Goal: Task Accomplishment & Management: Use online tool/utility

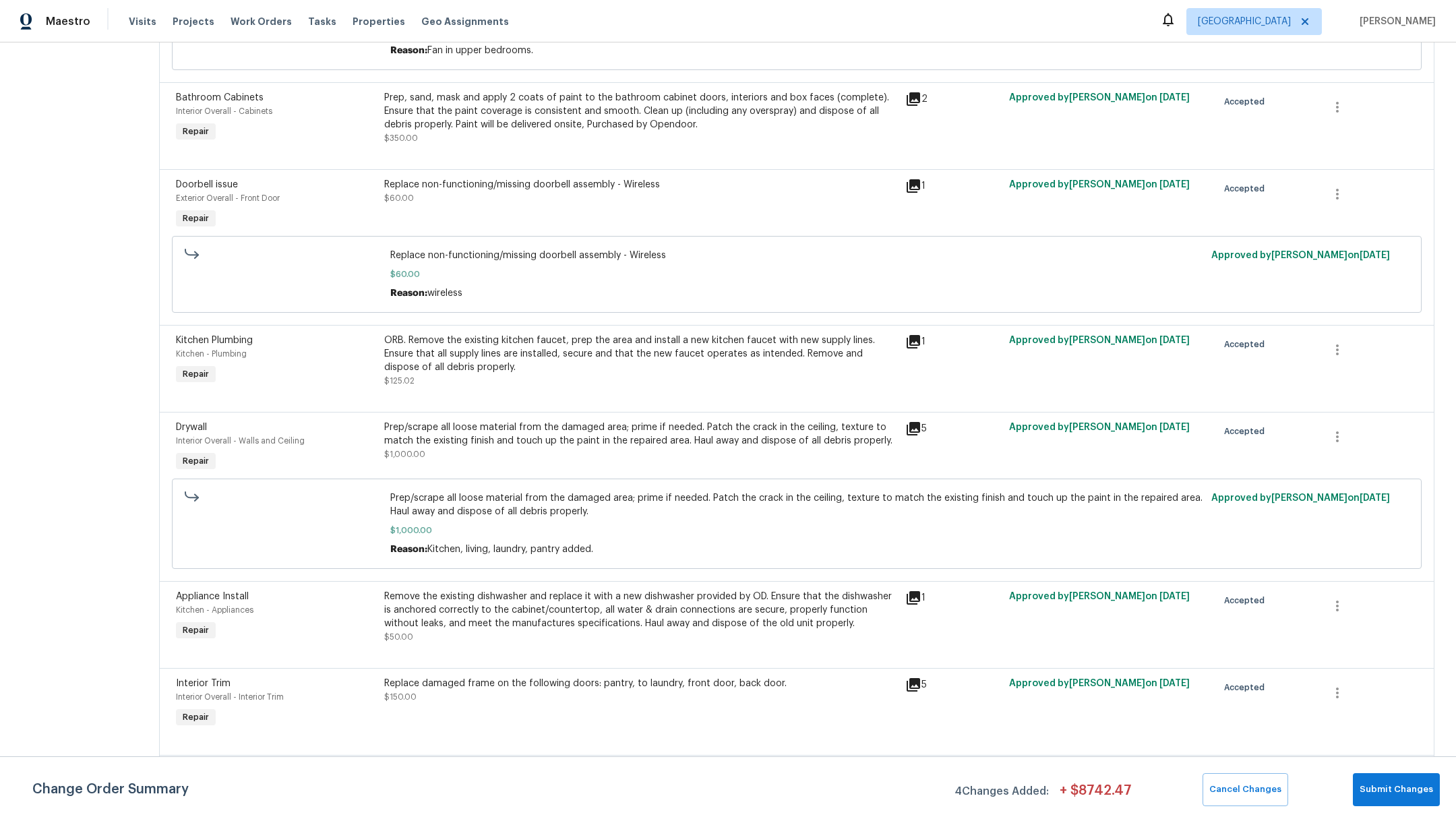
scroll to position [709, 0]
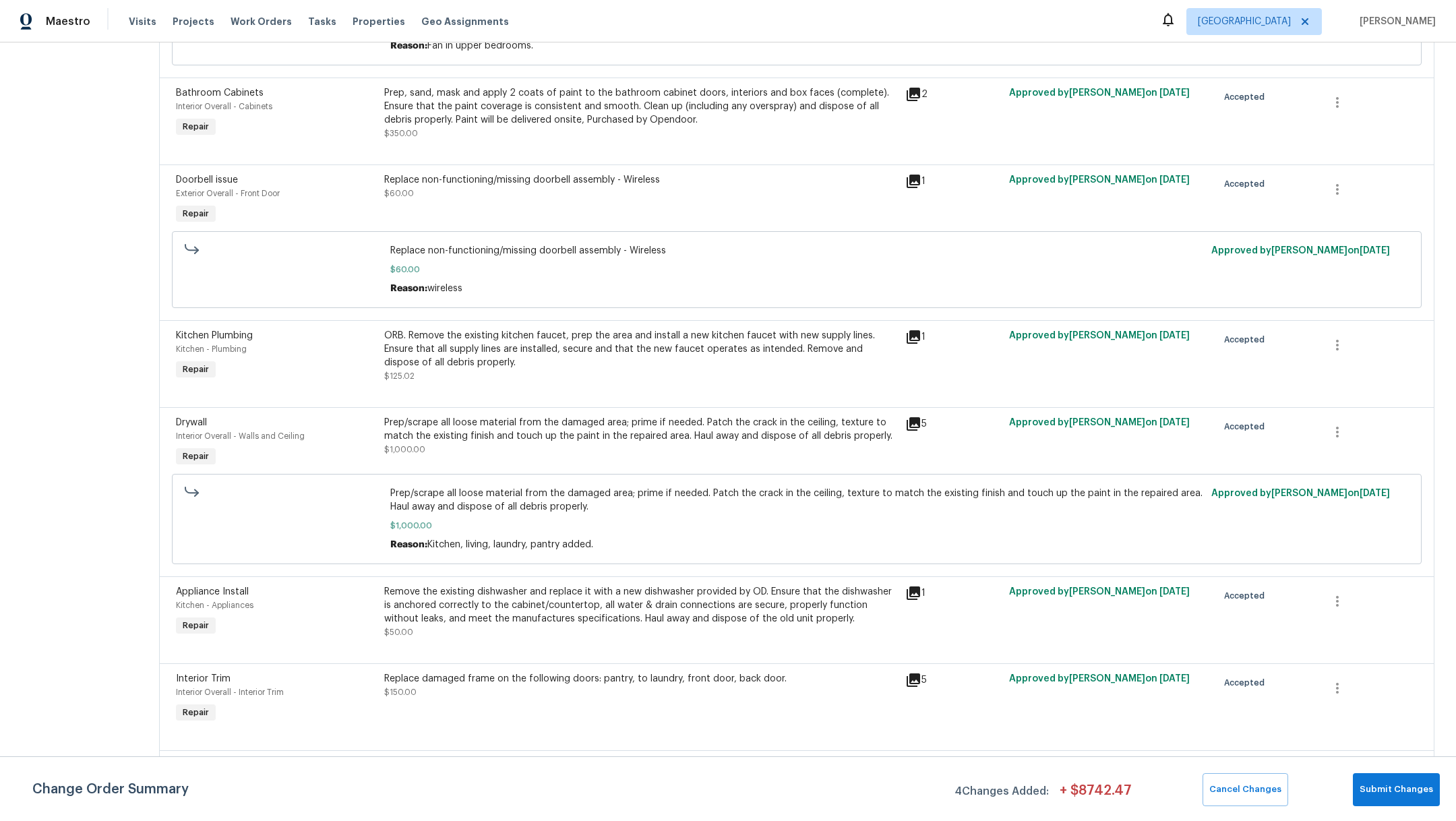
click at [581, 699] on div "Replace damaged frame on the following doors: pantry, to laundry, front door, b…" at bounding box center [641, 685] width 513 height 27
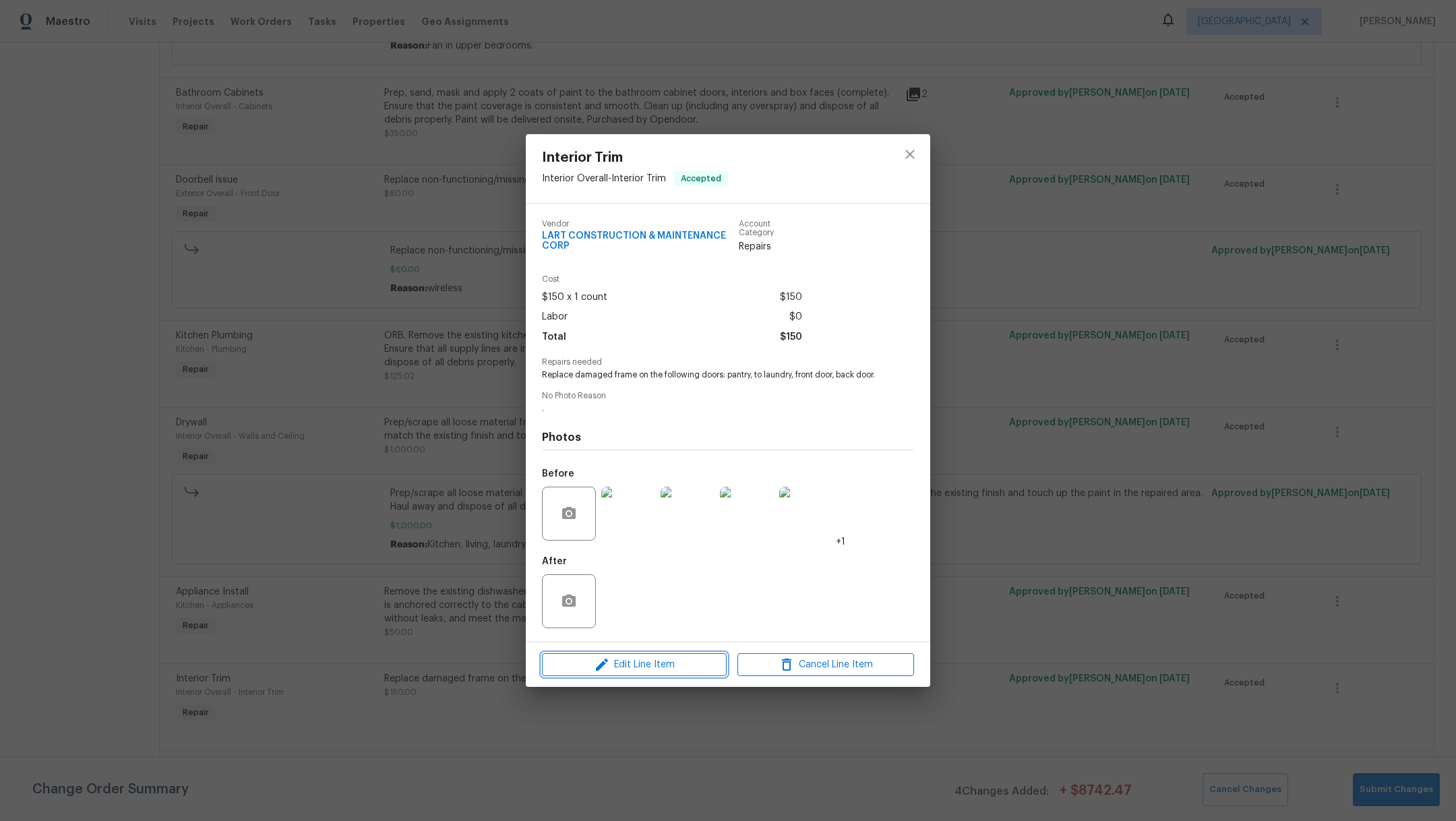
click at [630, 673] on span "Edit Line Item" at bounding box center [634, 665] width 177 height 17
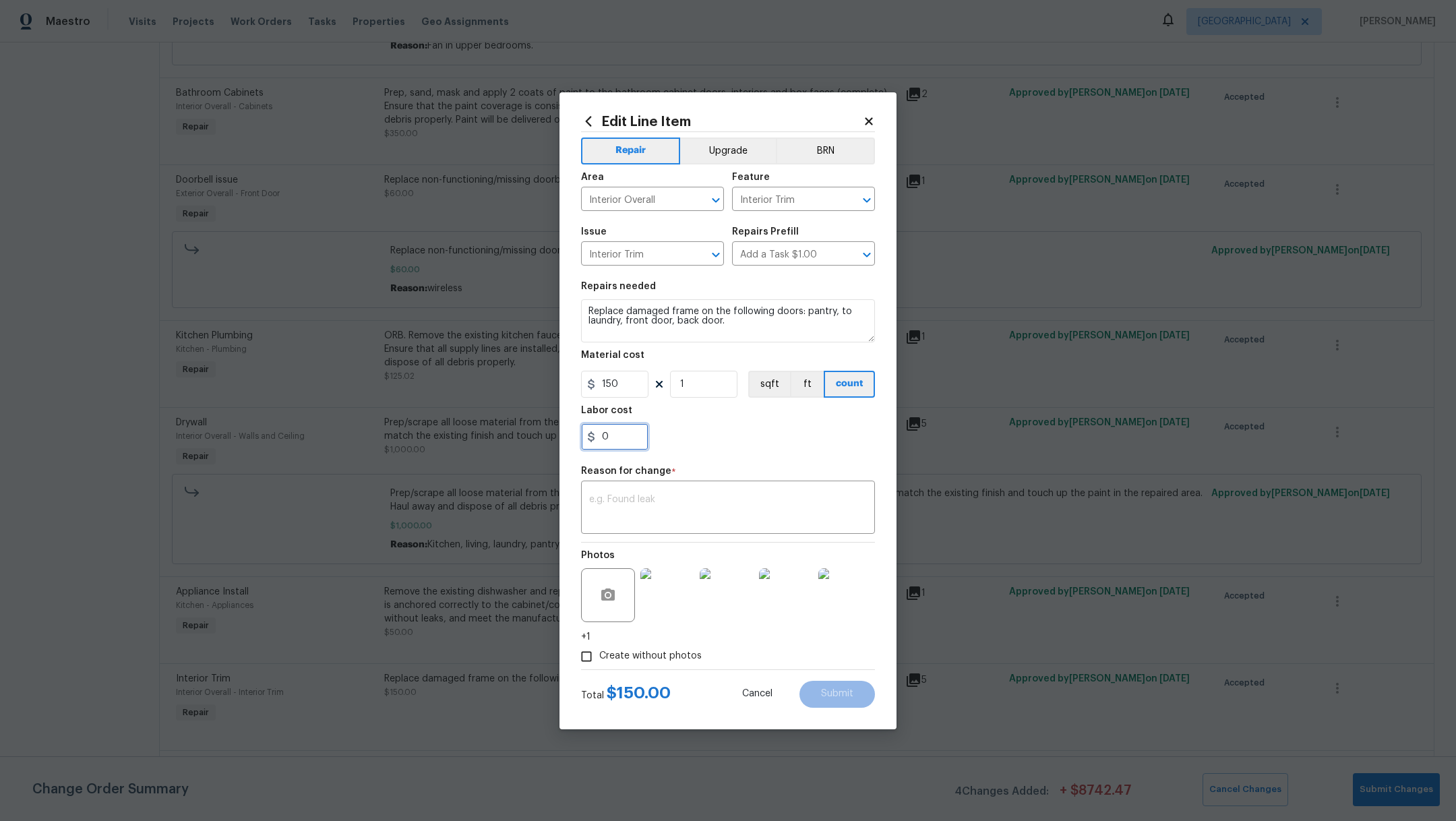
drag, startPoint x: 628, startPoint y: 434, endPoint x: 572, endPoint y: 432, distance: 56.0
click at [572, 432] on div "Edit Line Item Repair Upgrade BRN Area Interior Overall ​ Feature Interior Trim…" at bounding box center [728, 410] width 337 height 637
type input "75"
click at [620, 508] on textarea at bounding box center [728, 508] width 278 height 29
type textarea "final"
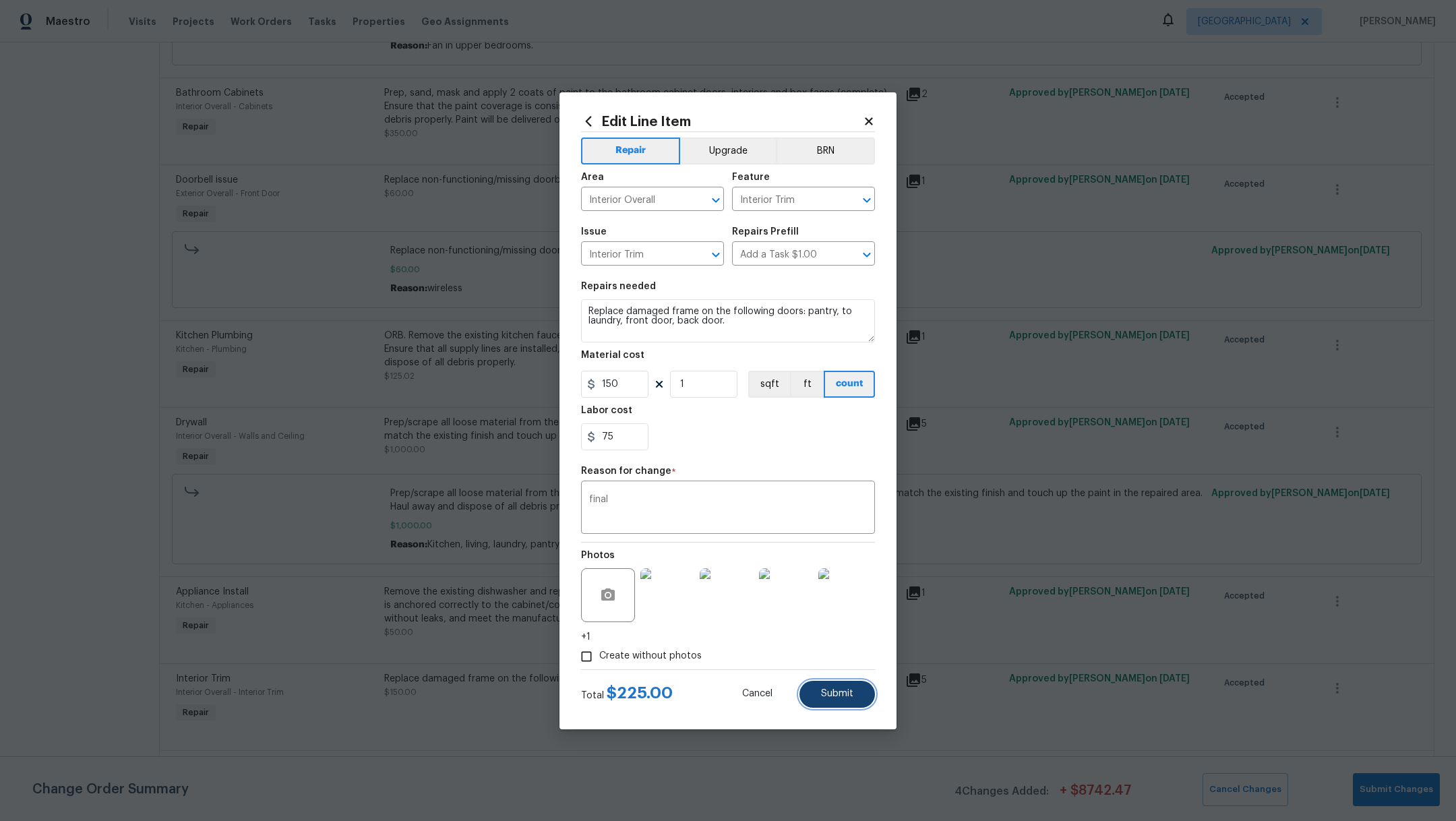
click at [861, 688] on button "Submit" at bounding box center [837, 694] width 75 height 27
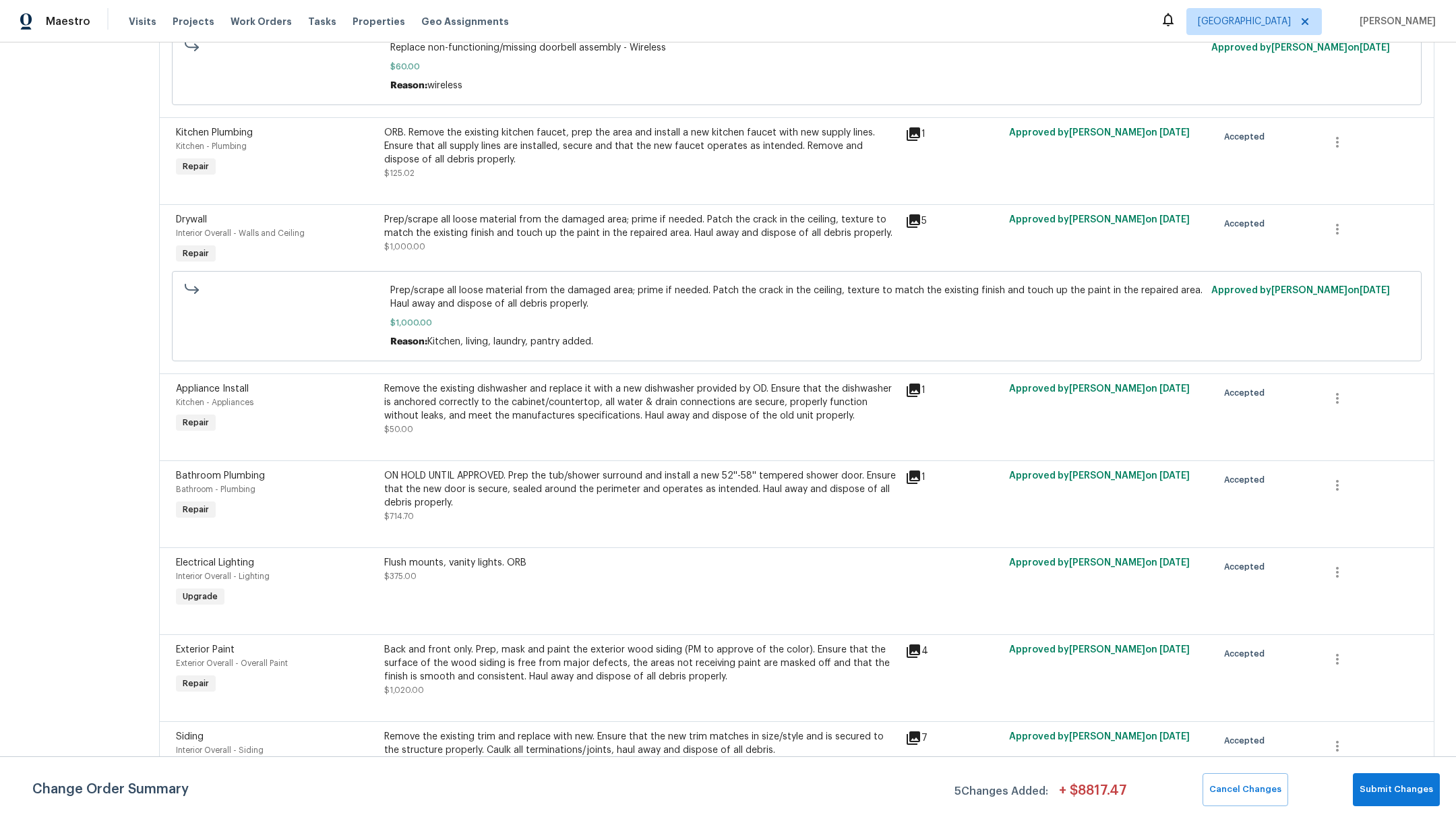
scroll to position [1063, 0]
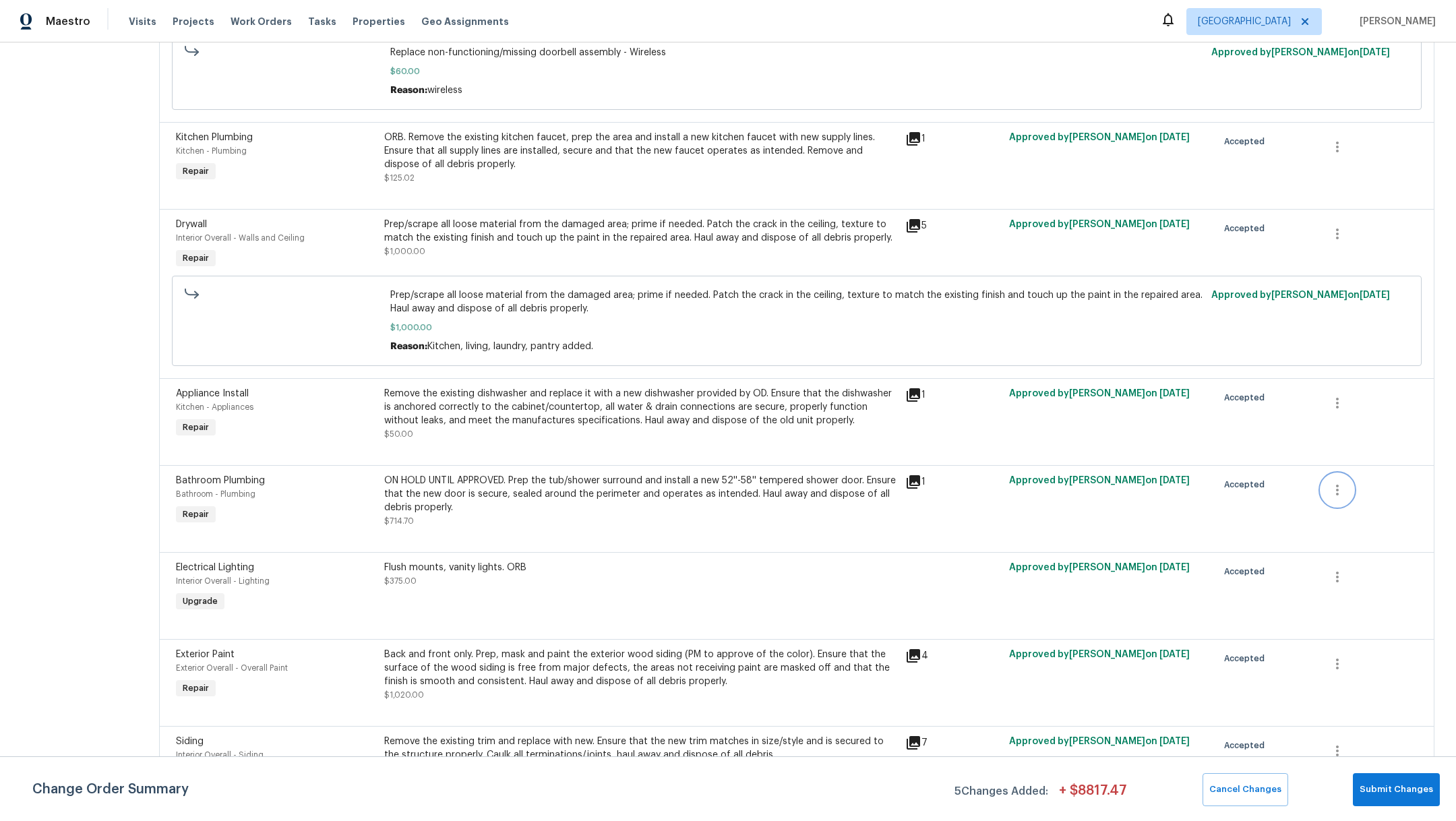
click at [1329, 497] on icon "button" at bounding box center [1337, 489] width 16 height 16
click at [1327, 507] on li "Cancel" at bounding box center [1334, 503] width 52 height 22
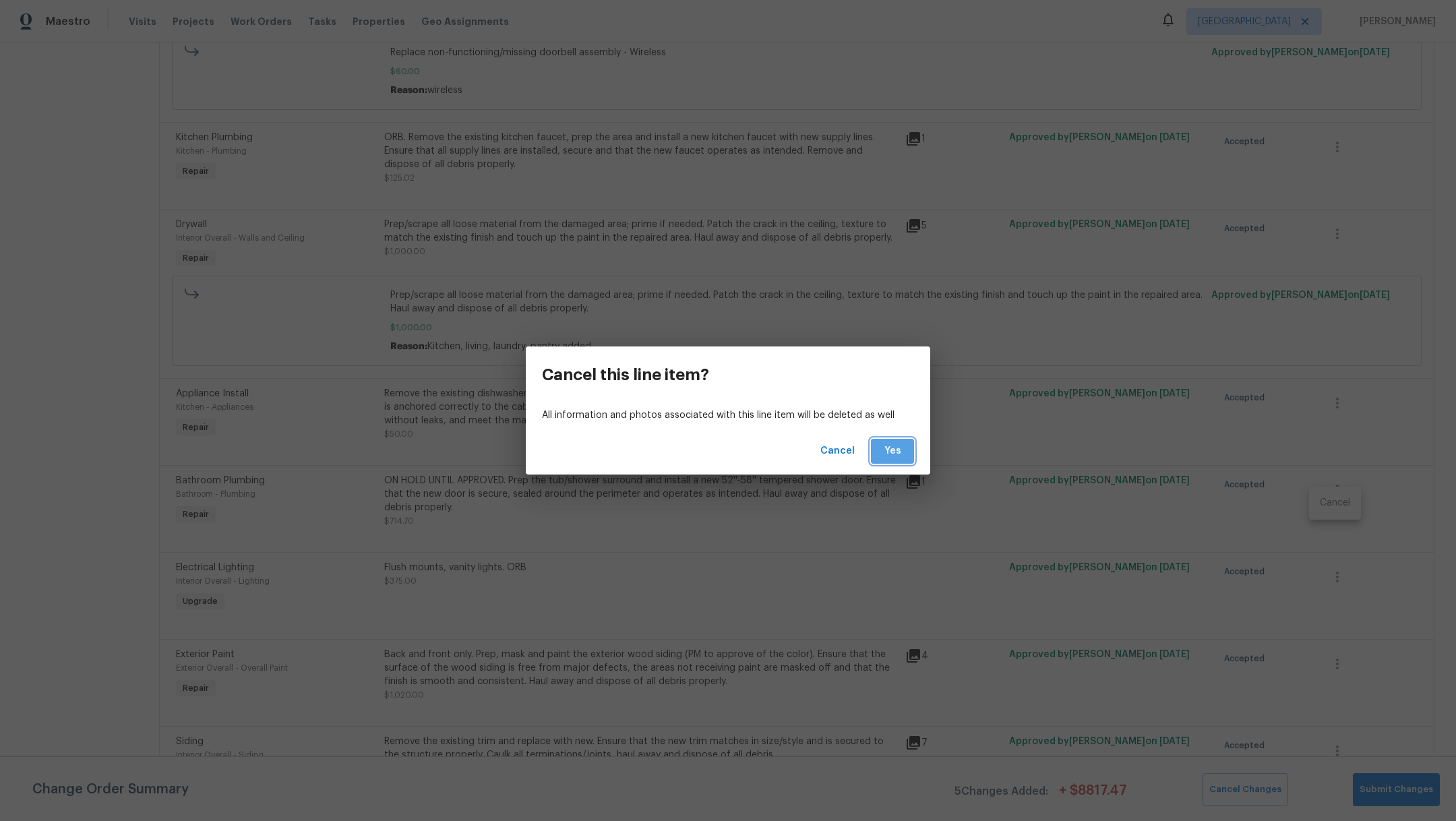
click at [900, 452] on span "Yes" at bounding box center [892, 451] width 22 height 17
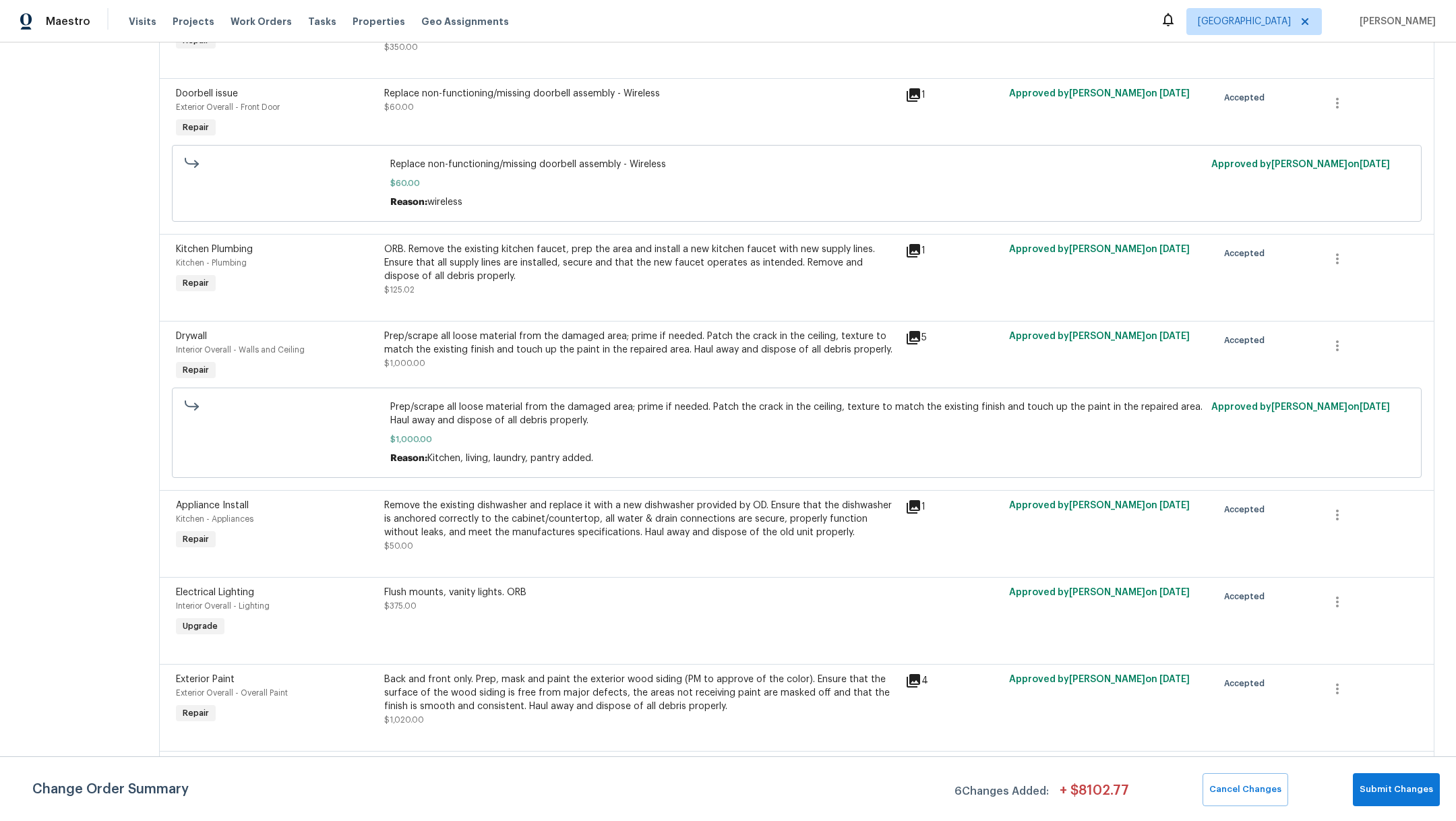
scroll to position [971, 0]
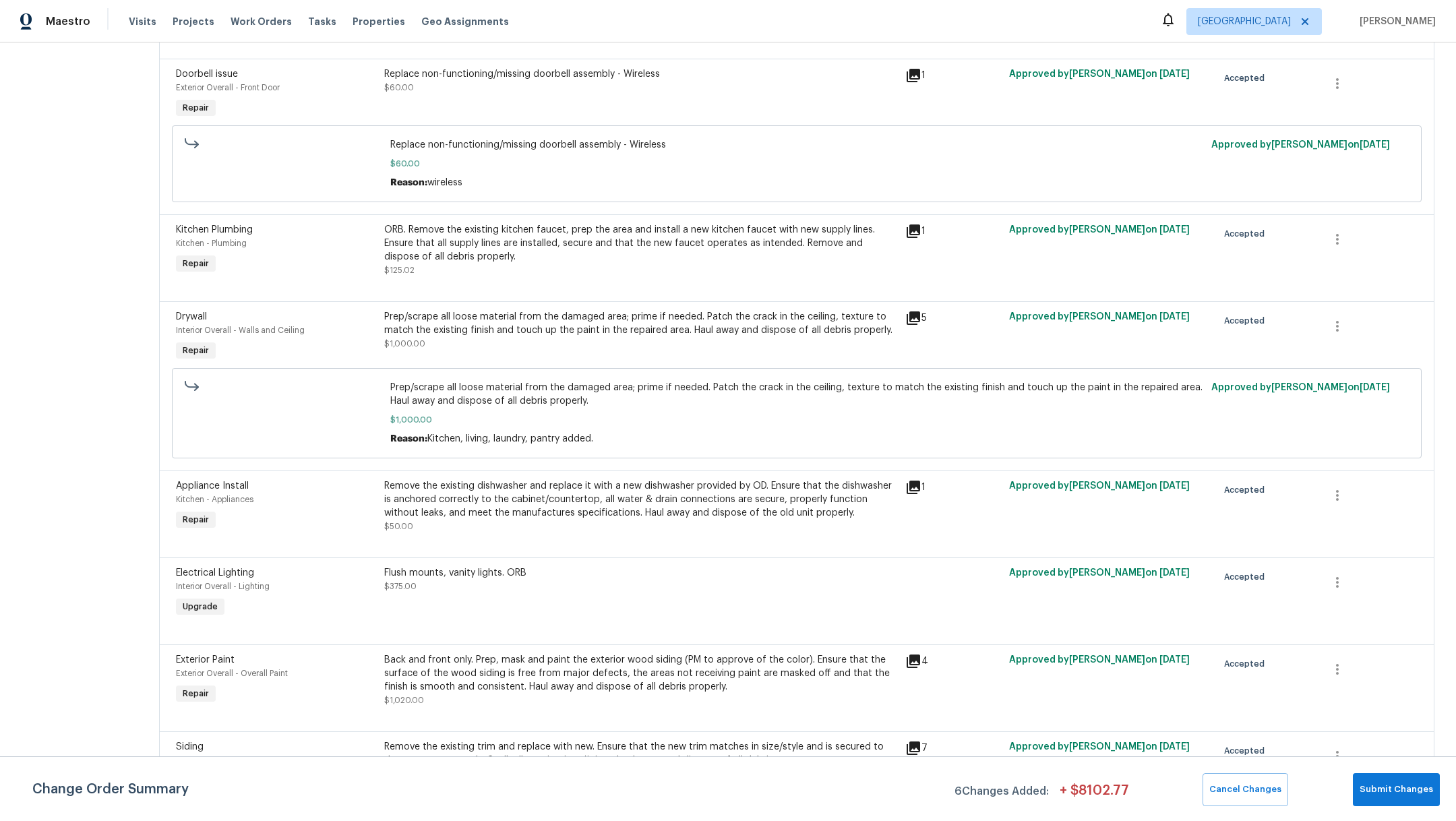
click at [757, 684] on div "Back and front only. Prep, mask and paint the exterior wood siding (PM to appro…" at bounding box center [641, 673] width 513 height 41
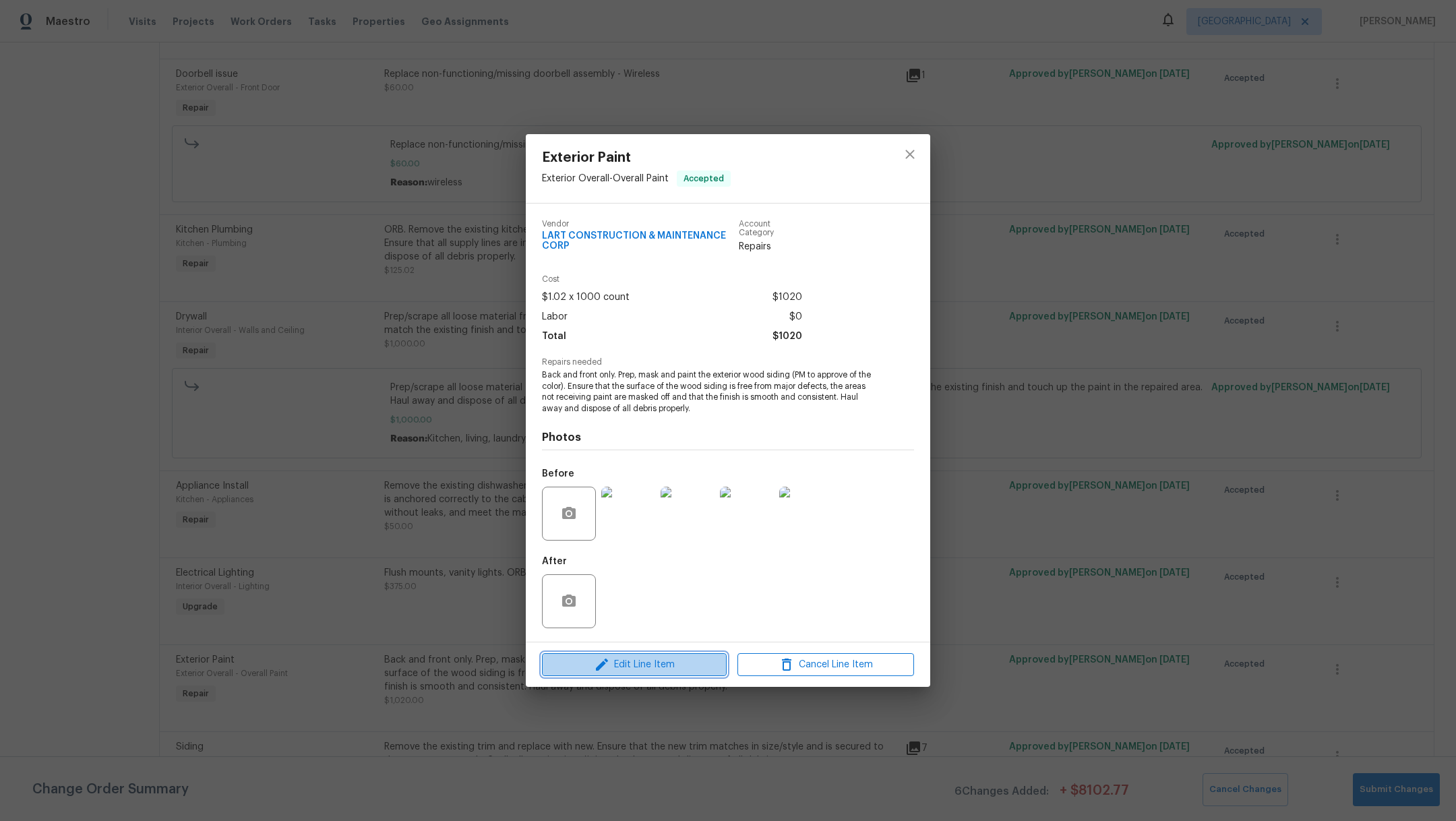
click at [570, 671] on span "Edit Line Item" at bounding box center [634, 665] width 177 height 17
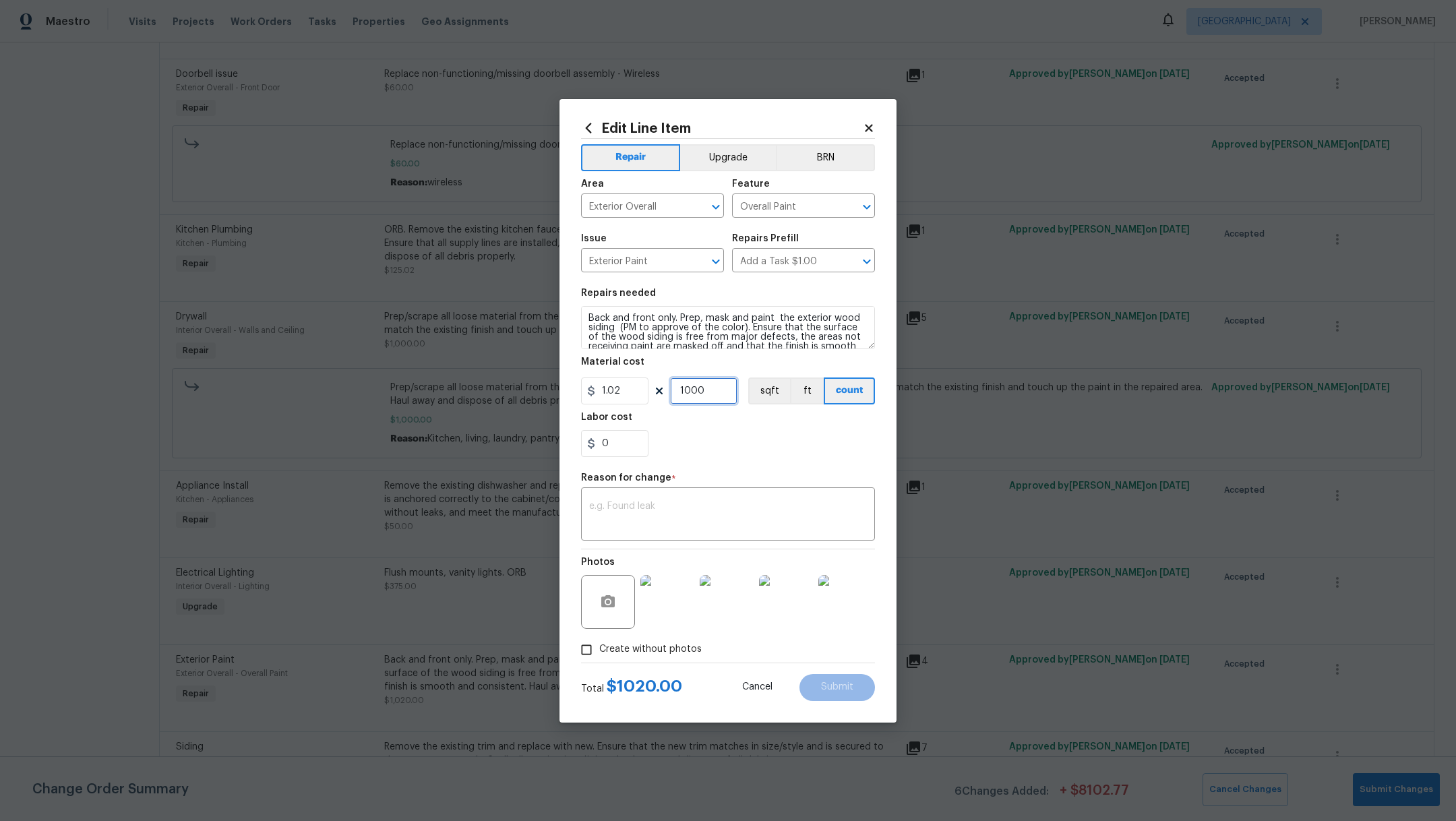
drag, startPoint x: 708, startPoint y: 394, endPoint x: 660, endPoint y: 380, distance: 50.0
click at [660, 380] on div "1.02 1000 sqft ft count" at bounding box center [728, 391] width 294 height 27
type input "1370"
click at [603, 521] on textarea at bounding box center [728, 515] width 278 height 29
type textarea "left side"
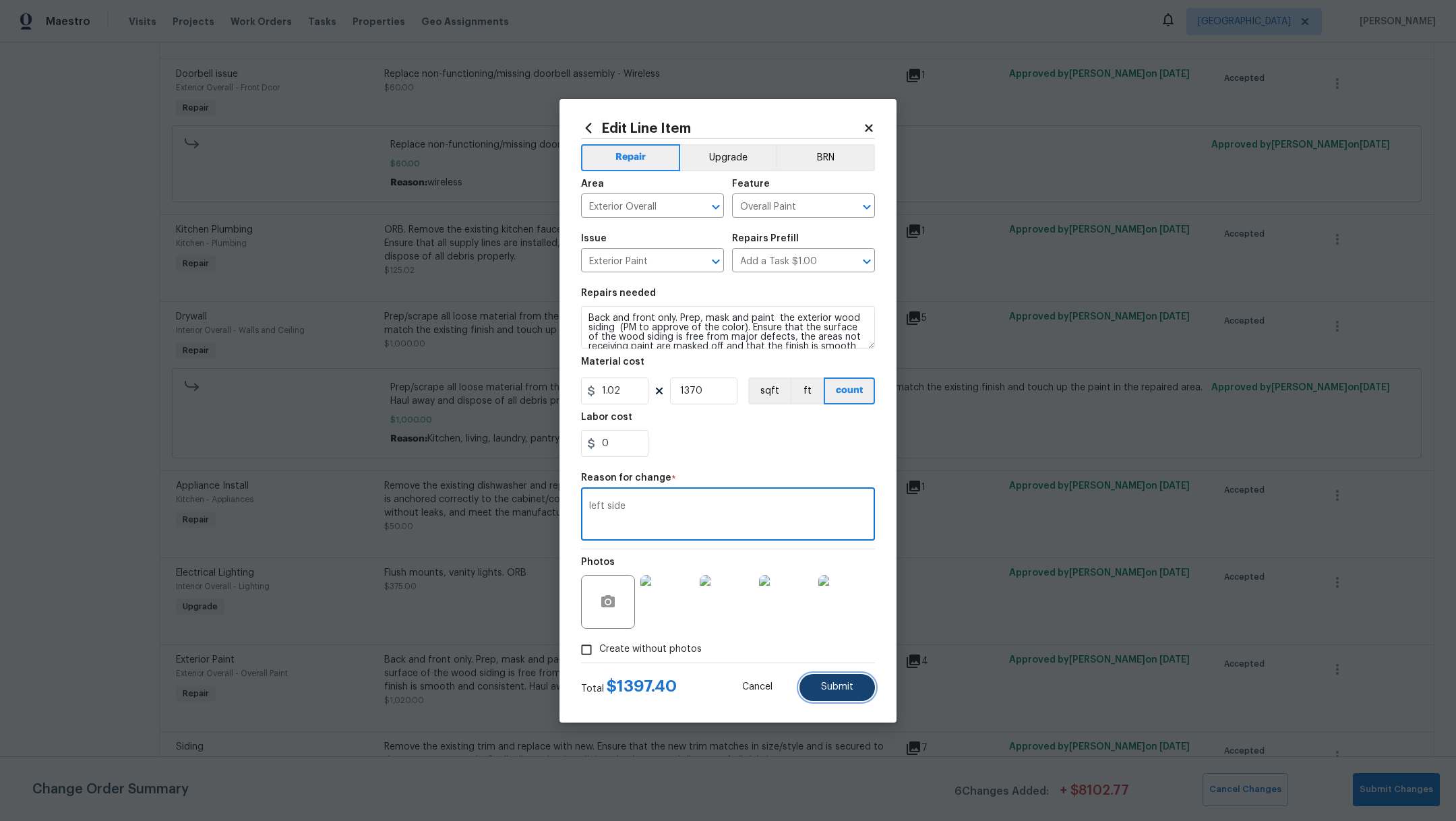
click at [828, 694] on button "Submit" at bounding box center [837, 688] width 75 height 27
type input "1000"
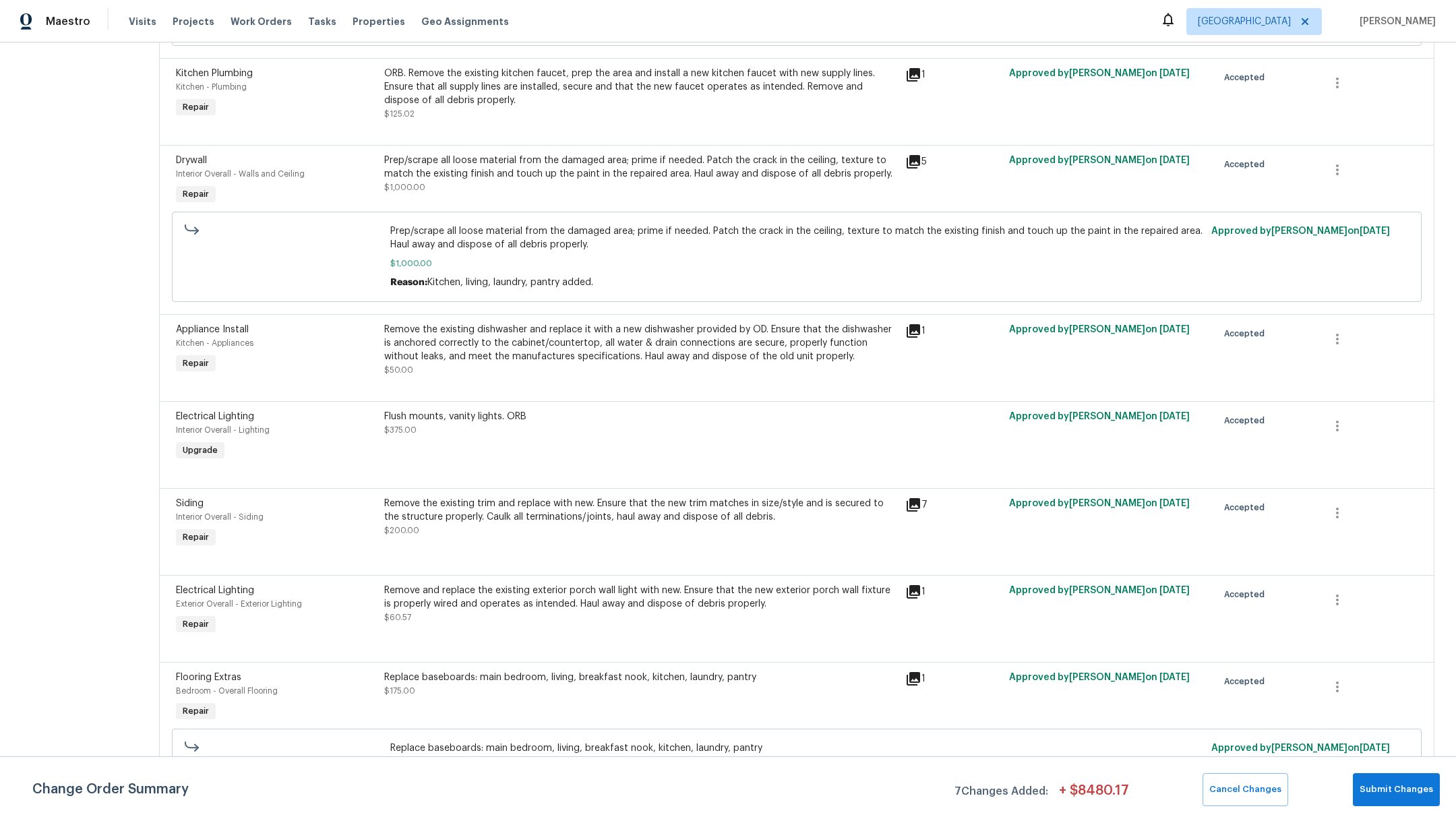
scroll to position [1335, 0]
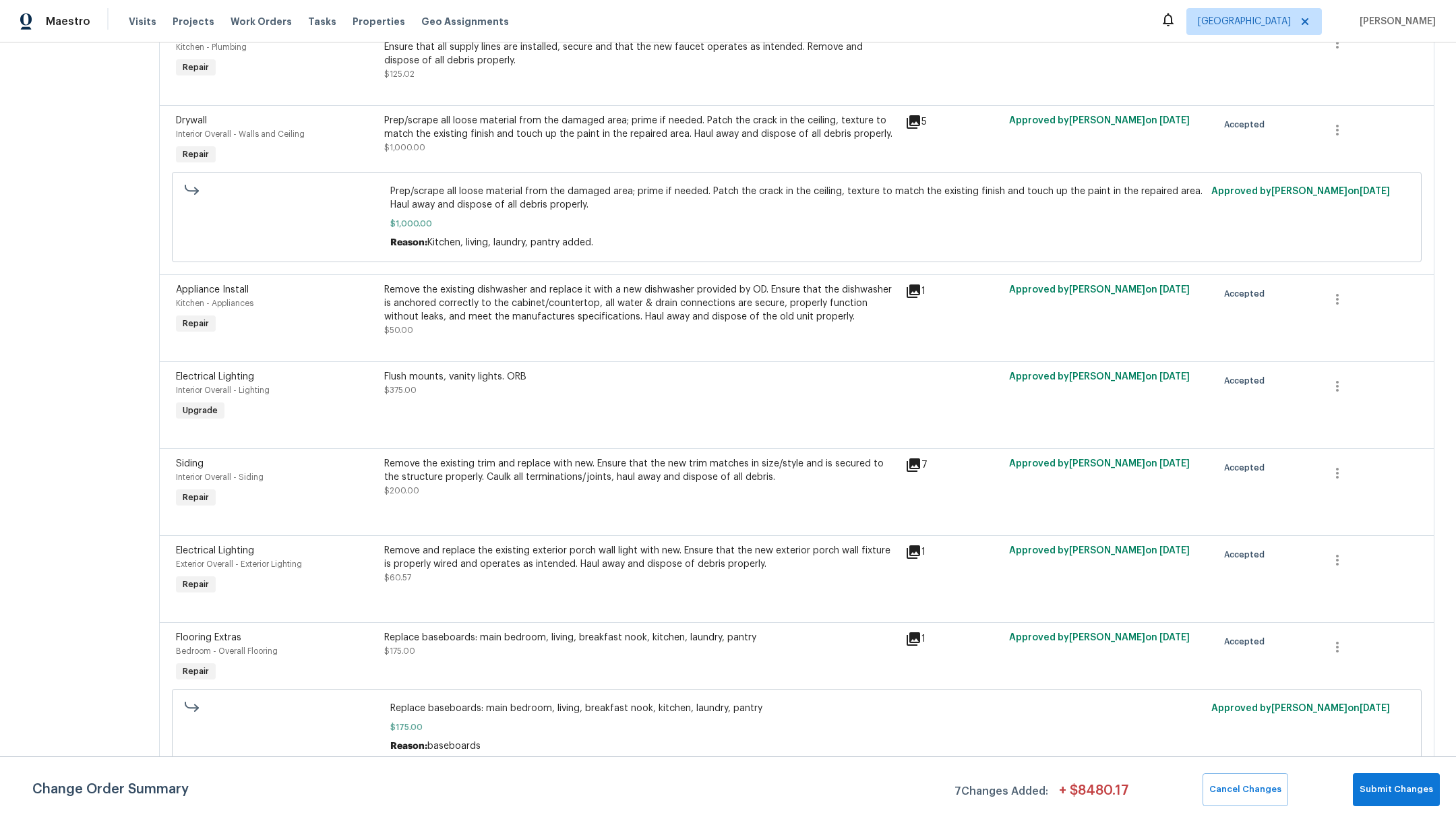
click at [597, 497] on div "Remove the existing trim and replace with new. Ensure that the new trim matches…" at bounding box center [641, 477] width 513 height 41
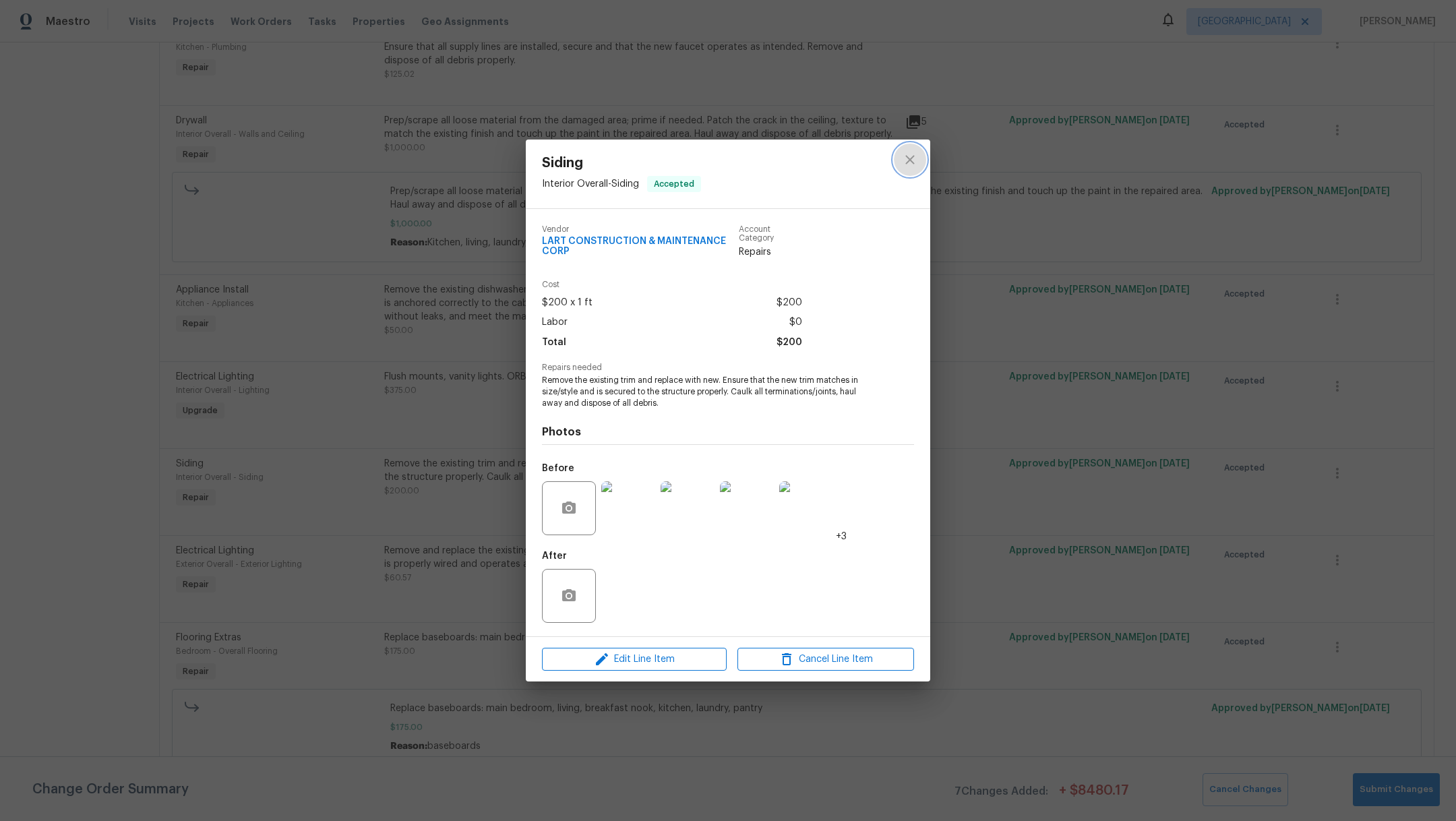
click at [913, 160] on icon "close" at bounding box center [909, 159] width 16 height 16
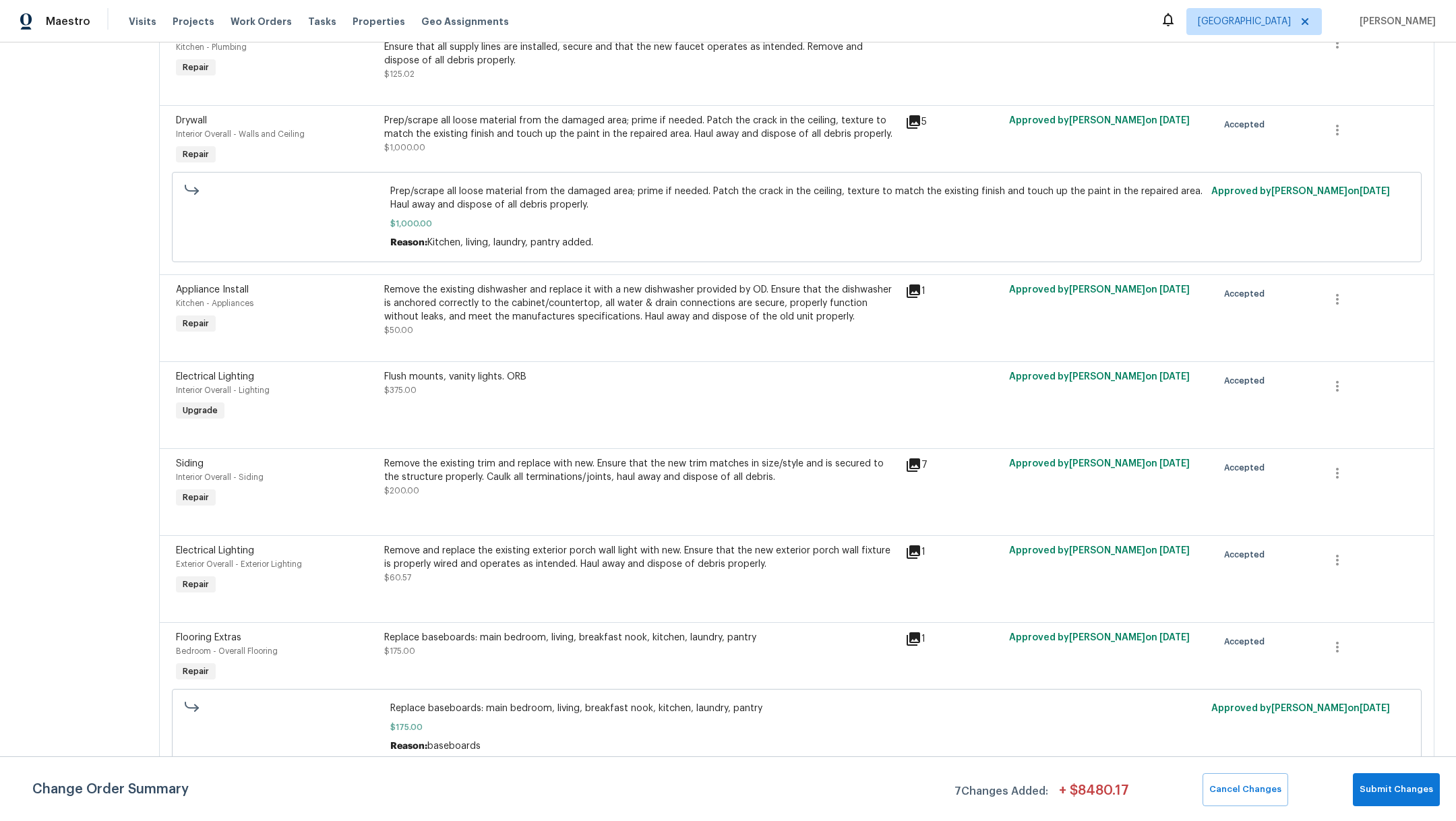
click at [662, 658] on div "Replace baseboards: main bedroom, living, breakfast nook, kitchen, laundry, pan…" at bounding box center [641, 644] width 513 height 27
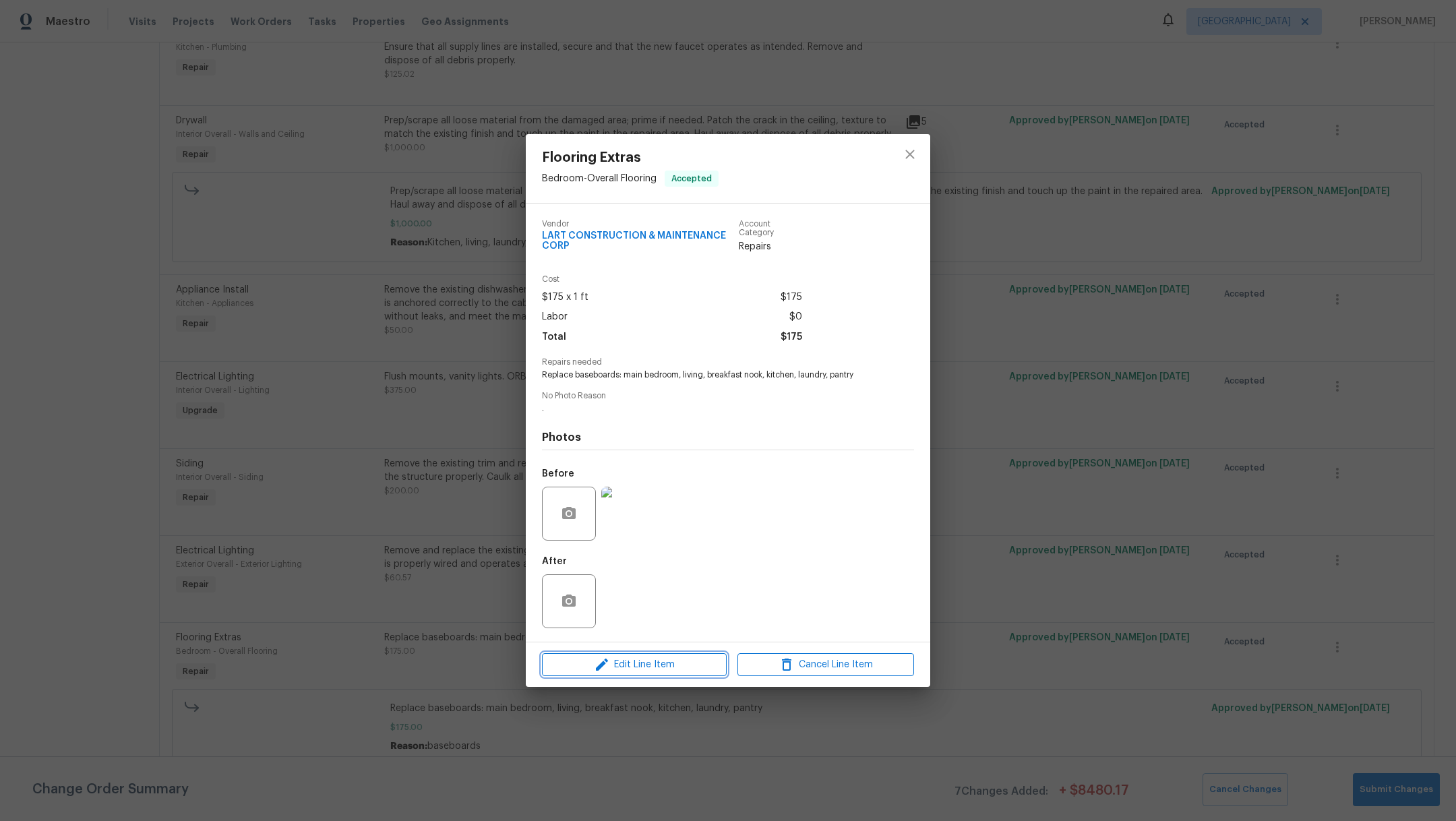
click at [657, 662] on span "Edit Line Item" at bounding box center [634, 665] width 177 height 17
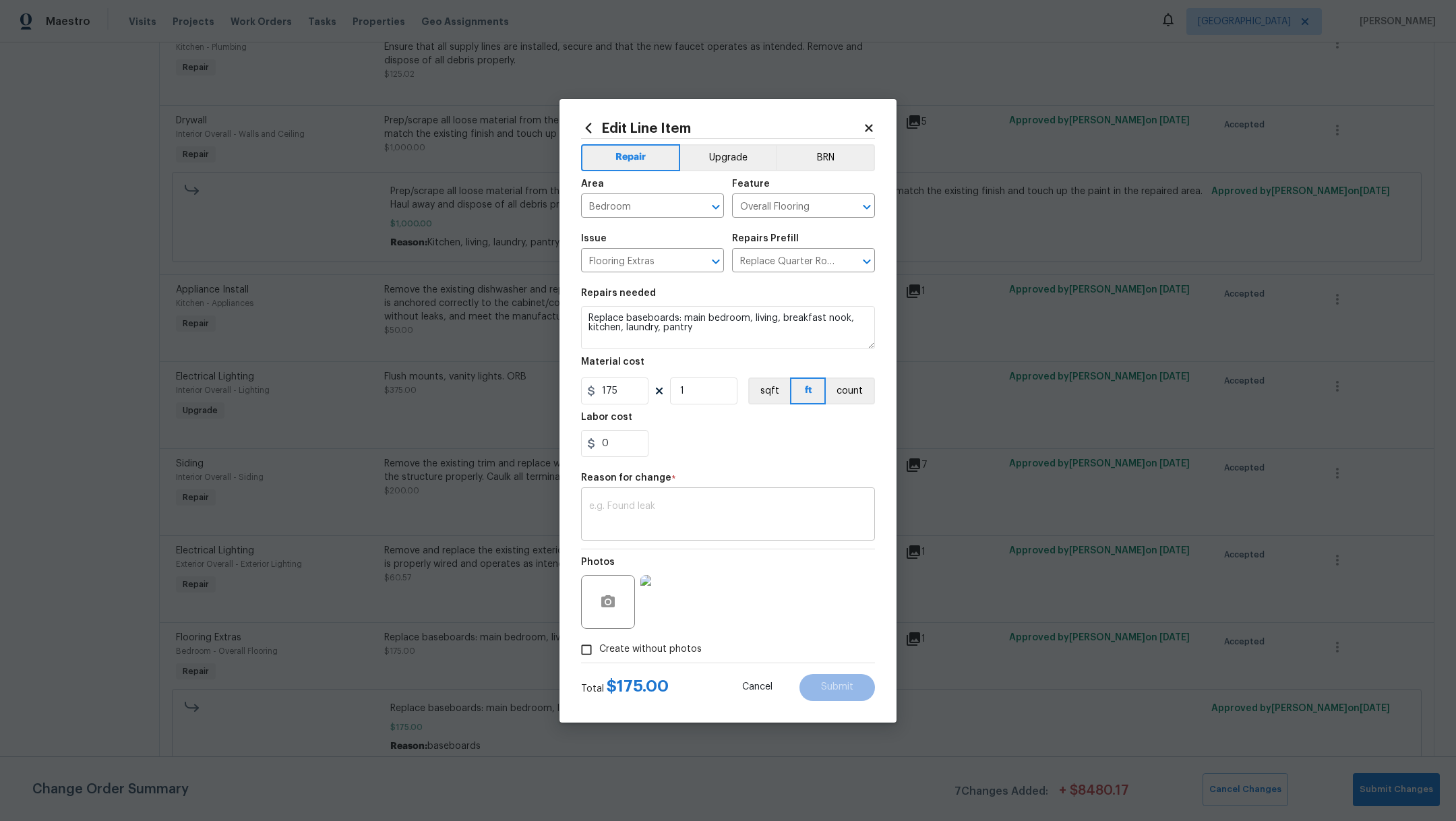
click at [608, 522] on textarea at bounding box center [728, 515] width 278 height 29
type textarea "v"
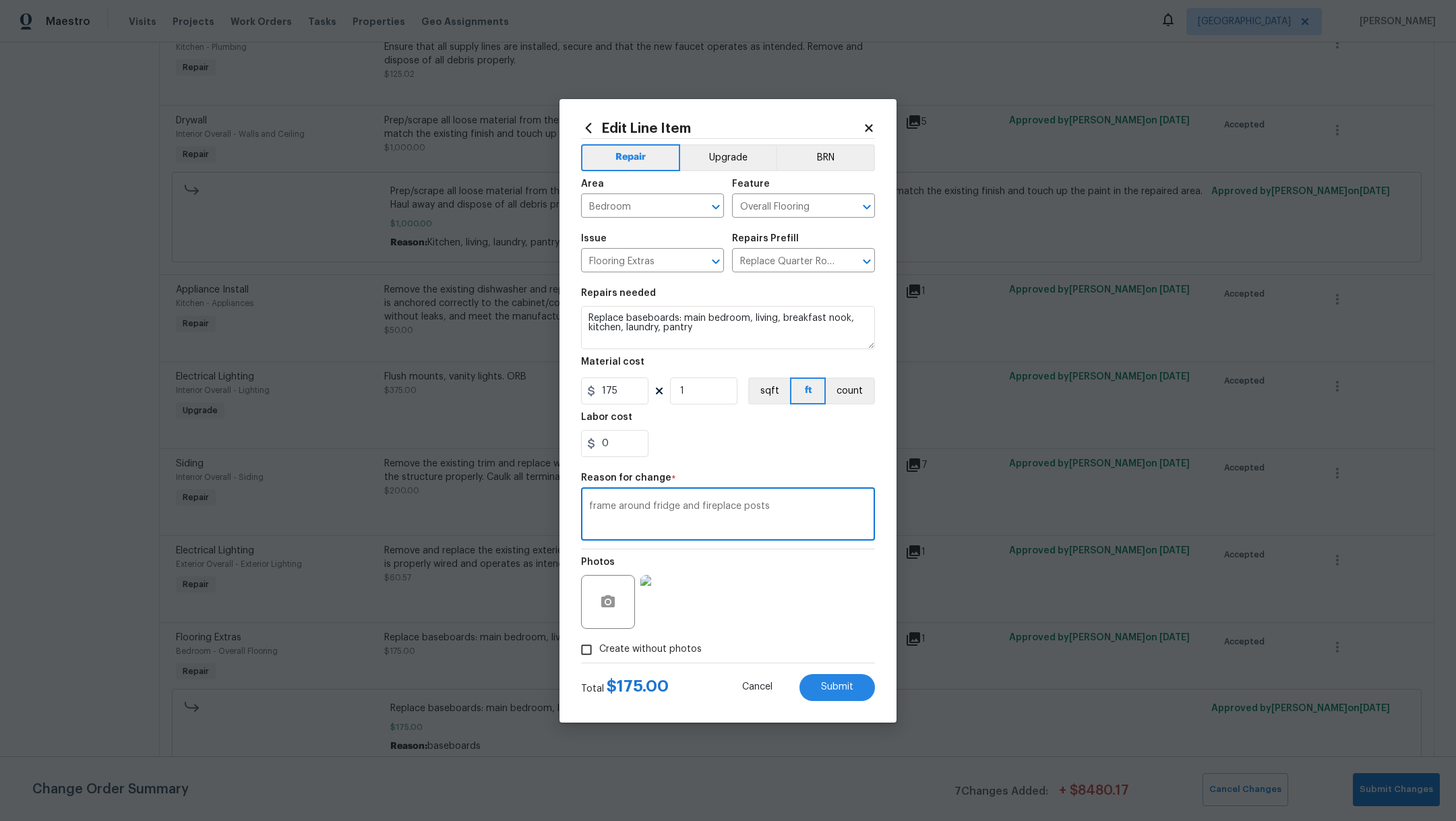
type textarea "frame around fridge and fireplace posts"
drag, startPoint x: 627, startPoint y: 392, endPoint x: 565, endPoint y: 390, distance: 62.0
click at [565, 391] on div "Edit Line Item Repair Upgrade BRN Area Bedroom ​ Feature Overall Flooring ​ Iss…" at bounding box center [728, 410] width 337 height 623
click at [753, 451] on div "0" at bounding box center [728, 443] width 294 height 27
click at [838, 694] on button "Submit" at bounding box center [837, 688] width 75 height 27
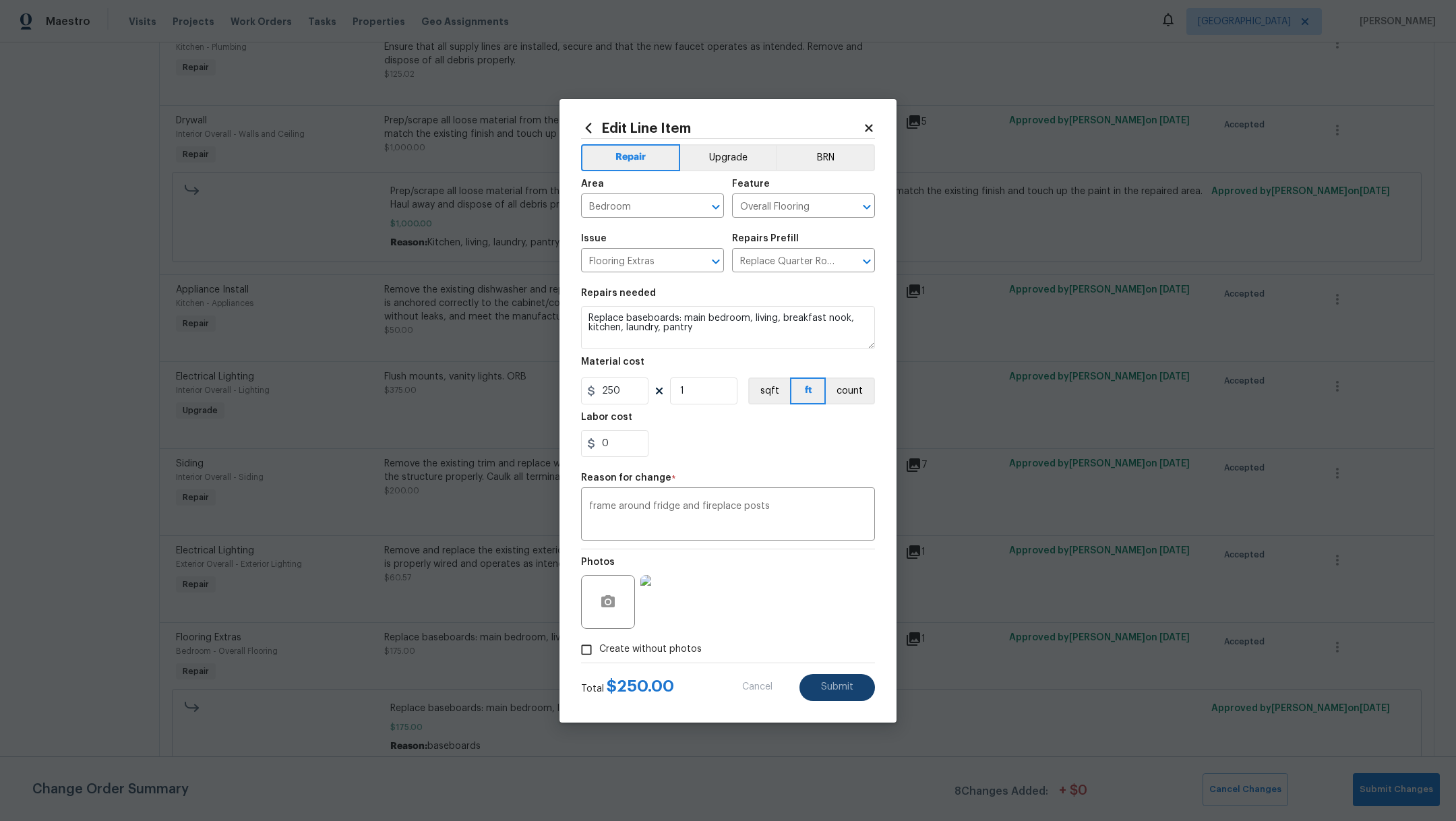
type input "175"
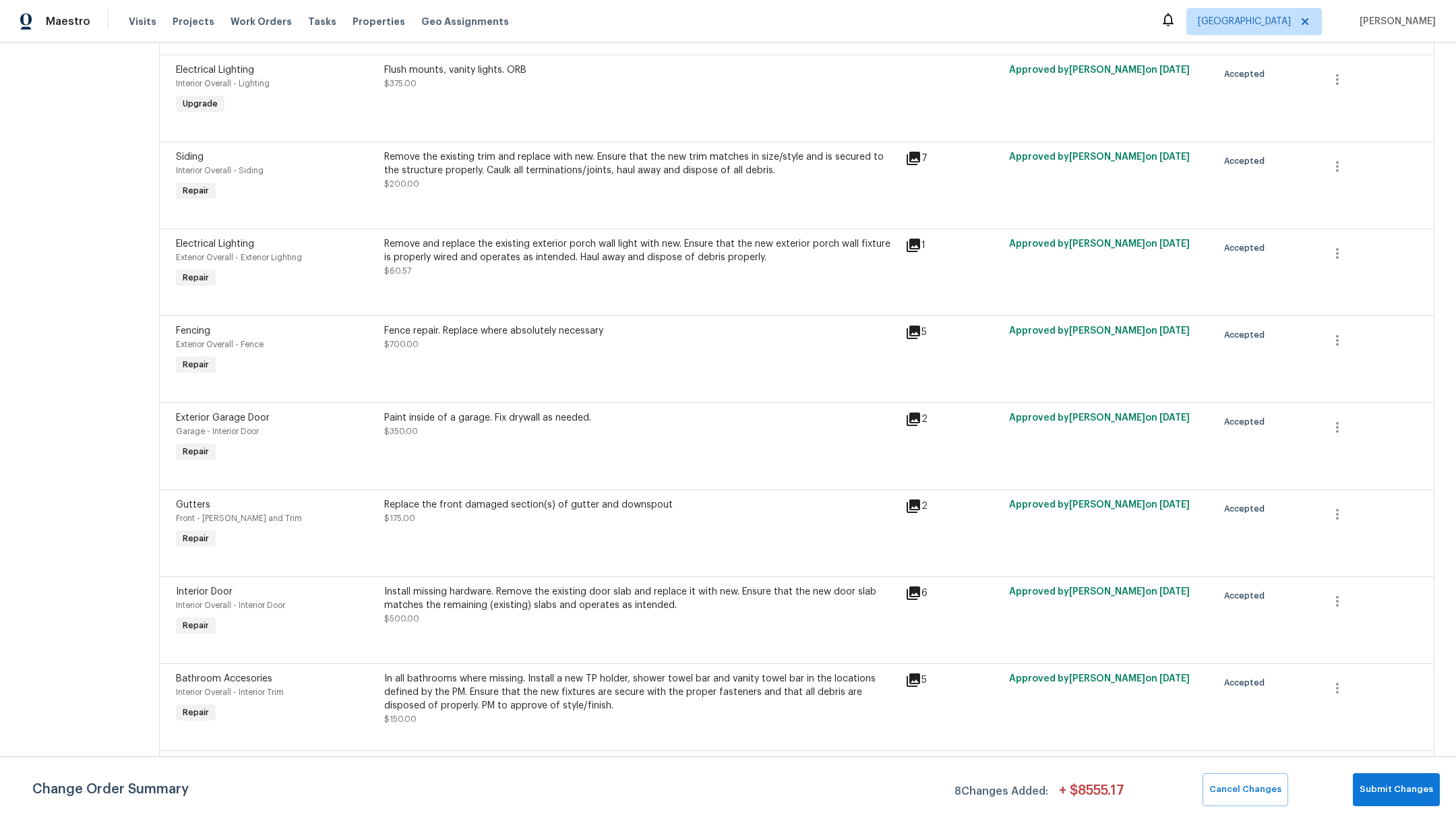
scroll to position [1877, 0]
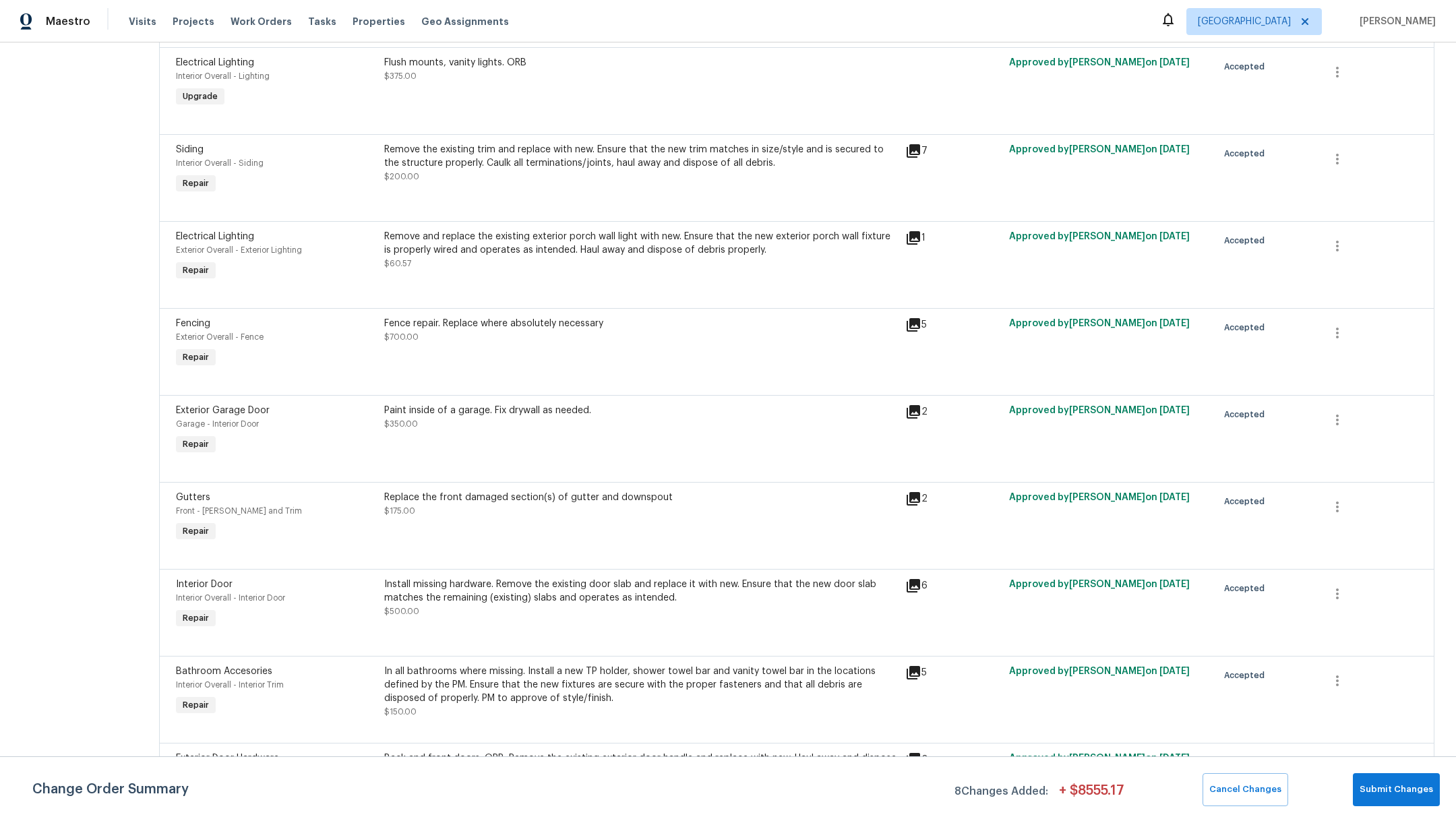
click at [730, 617] on div "Install missing hardware. Remove the existing door slab and replace it with new…" at bounding box center [641, 598] width 513 height 41
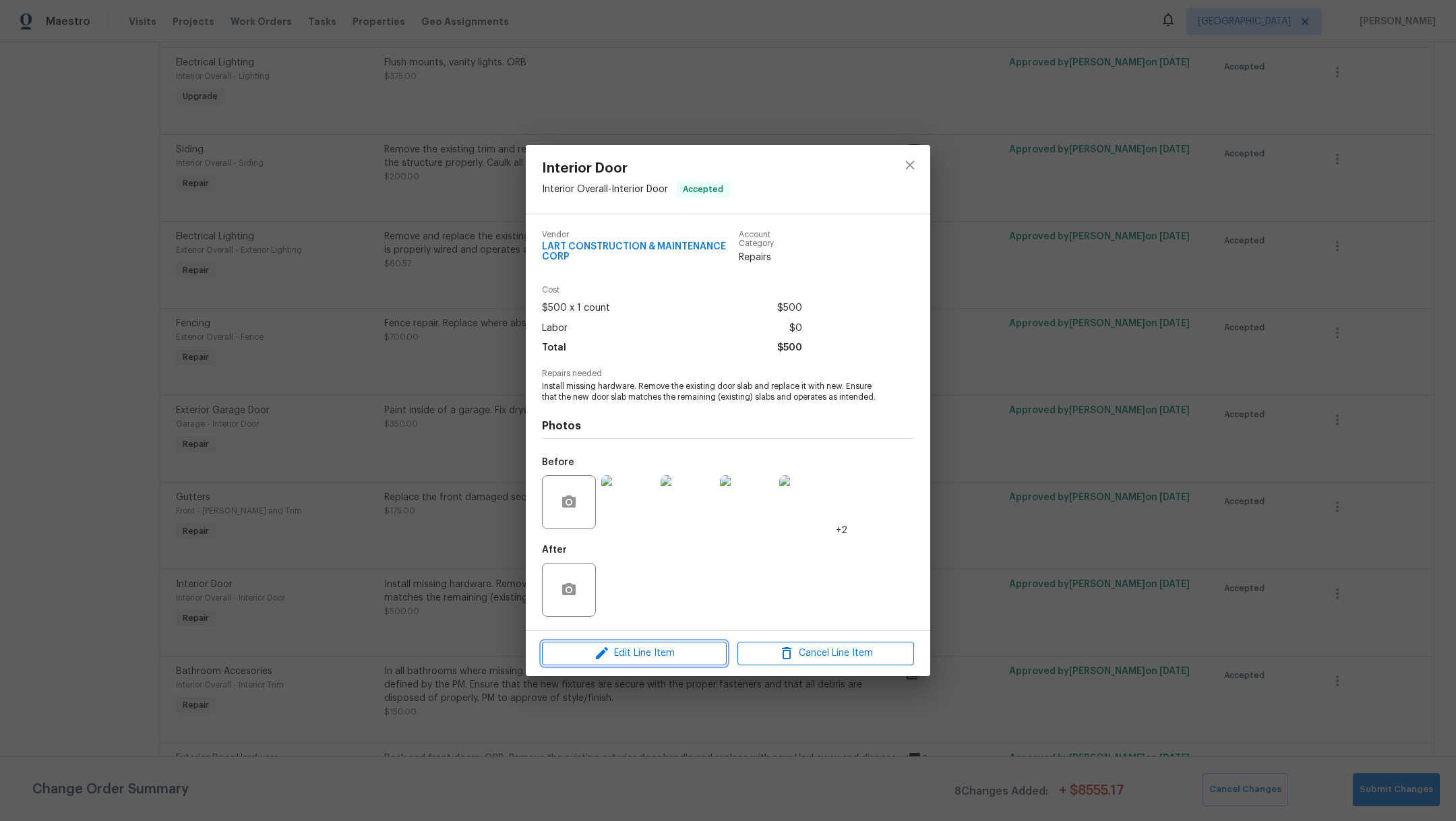
click at [680, 655] on span "Edit Line Item" at bounding box center [634, 653] width 177 height 17
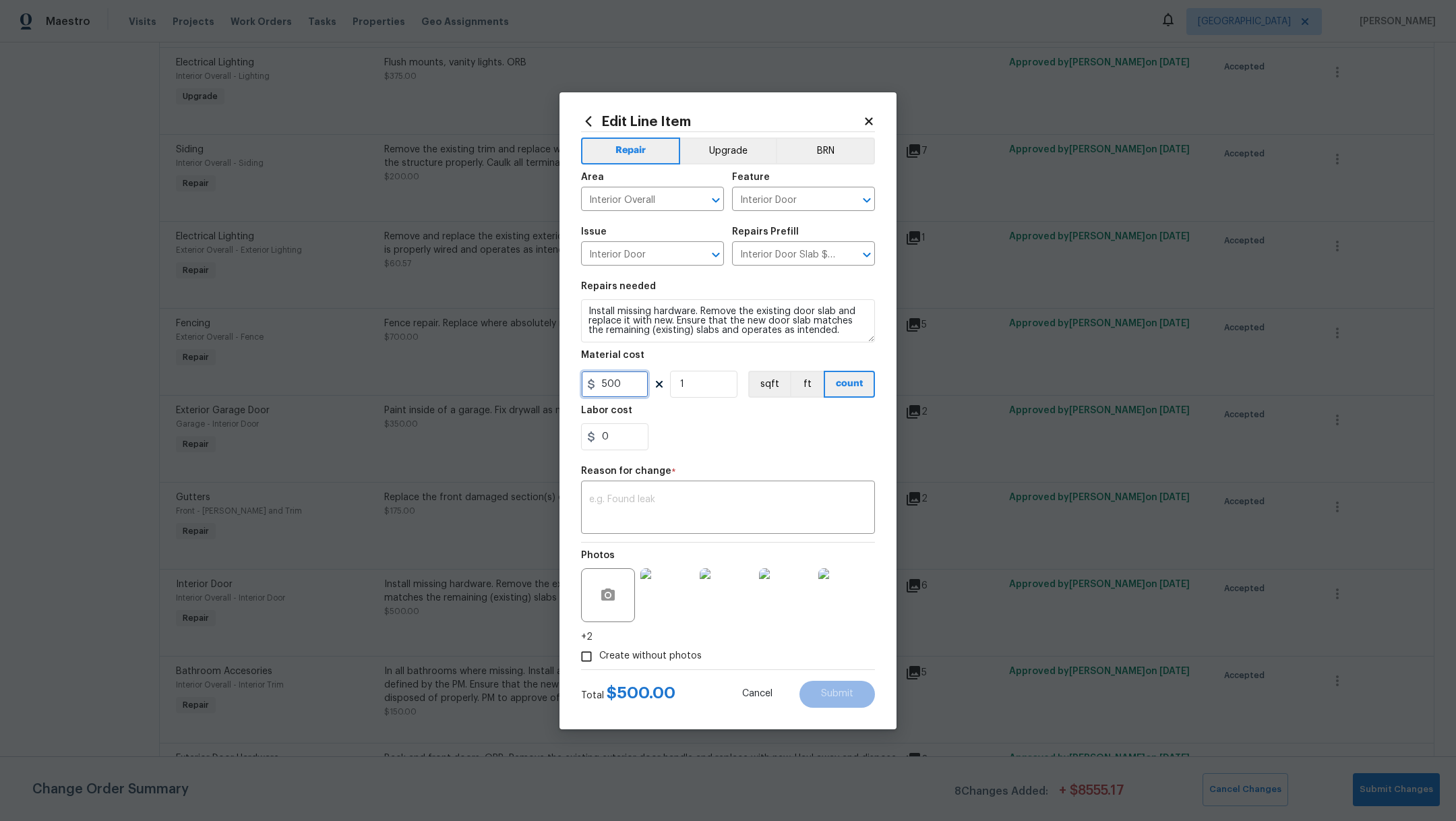
click at [635, 388] on input "500" at bounding box center [615, 384] width 68 height 27
type input "540"
click at [688, 507] on textarea at bounding box center [728, 508] width 278 height 29
type textarea "2 additional knobs"
click at [631, 383] on input "540" at bounding box center [615, 384] width 68 height 27
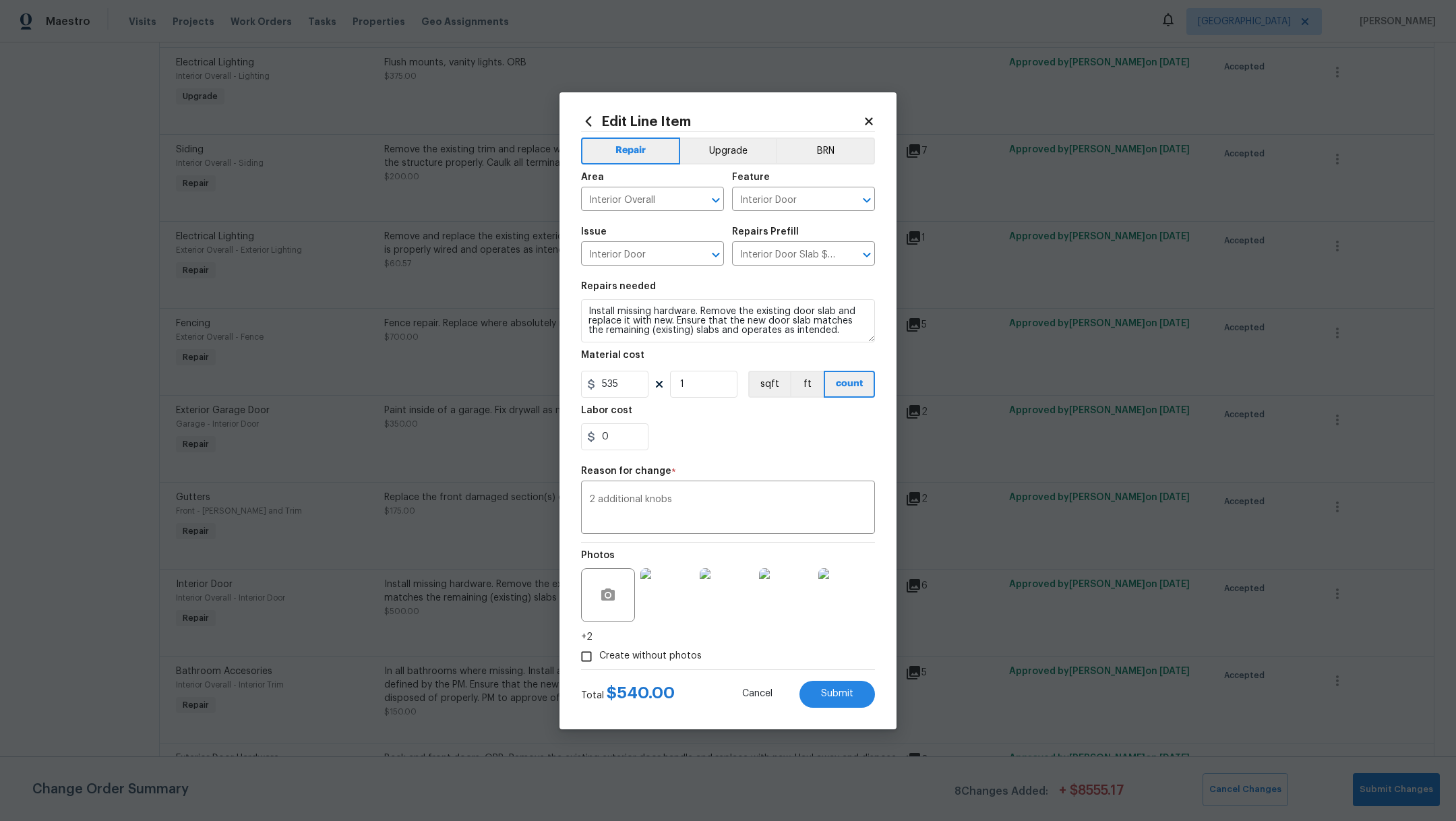
click at [739, 441] on div "0" at bounding box center [728, 437] width 294 height 27
click at [839, 706] on button "Submit" at bounding box center [837, 694] width 75 height 27
type input "500"
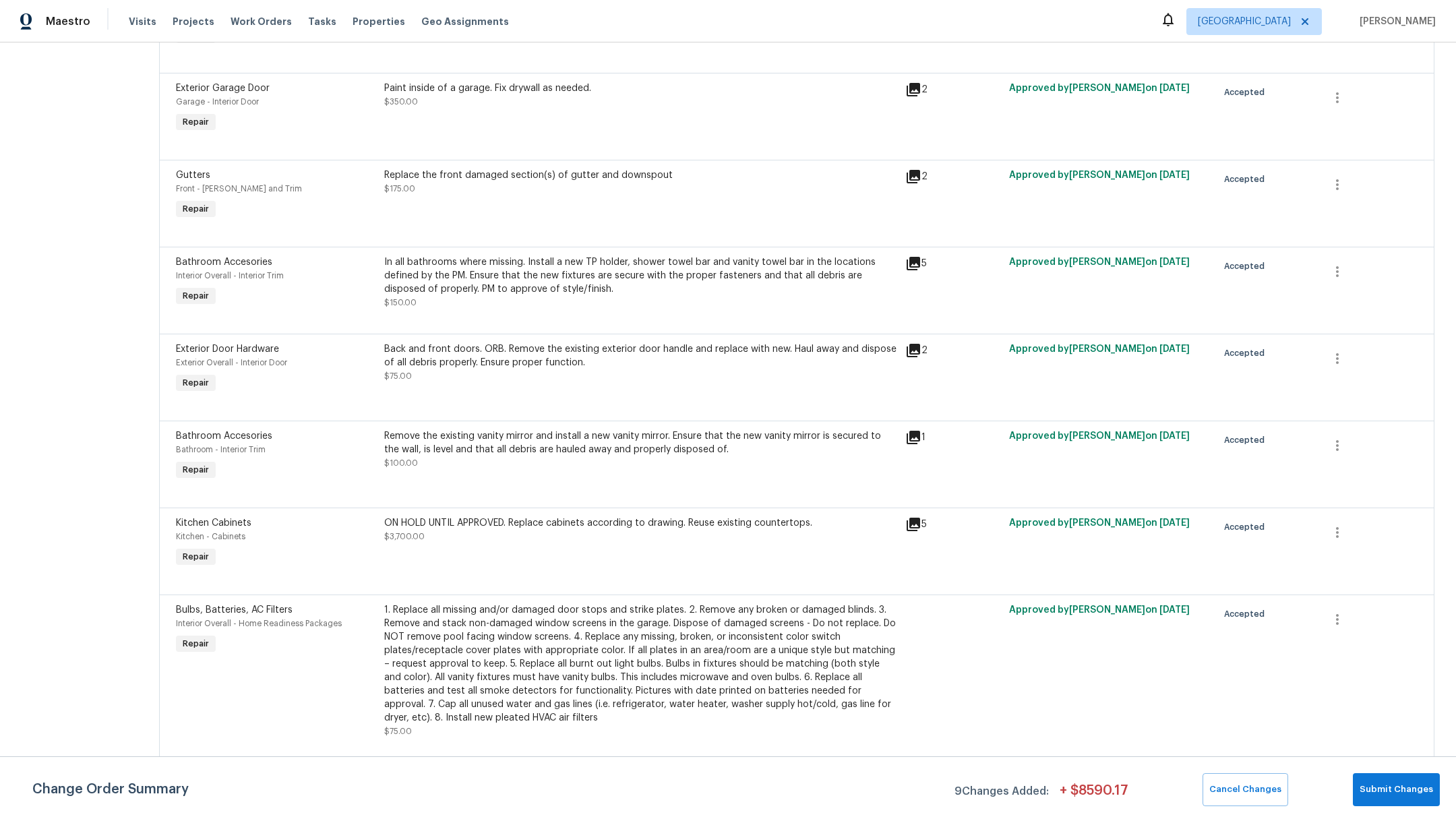
scroll to position [2368, 0]
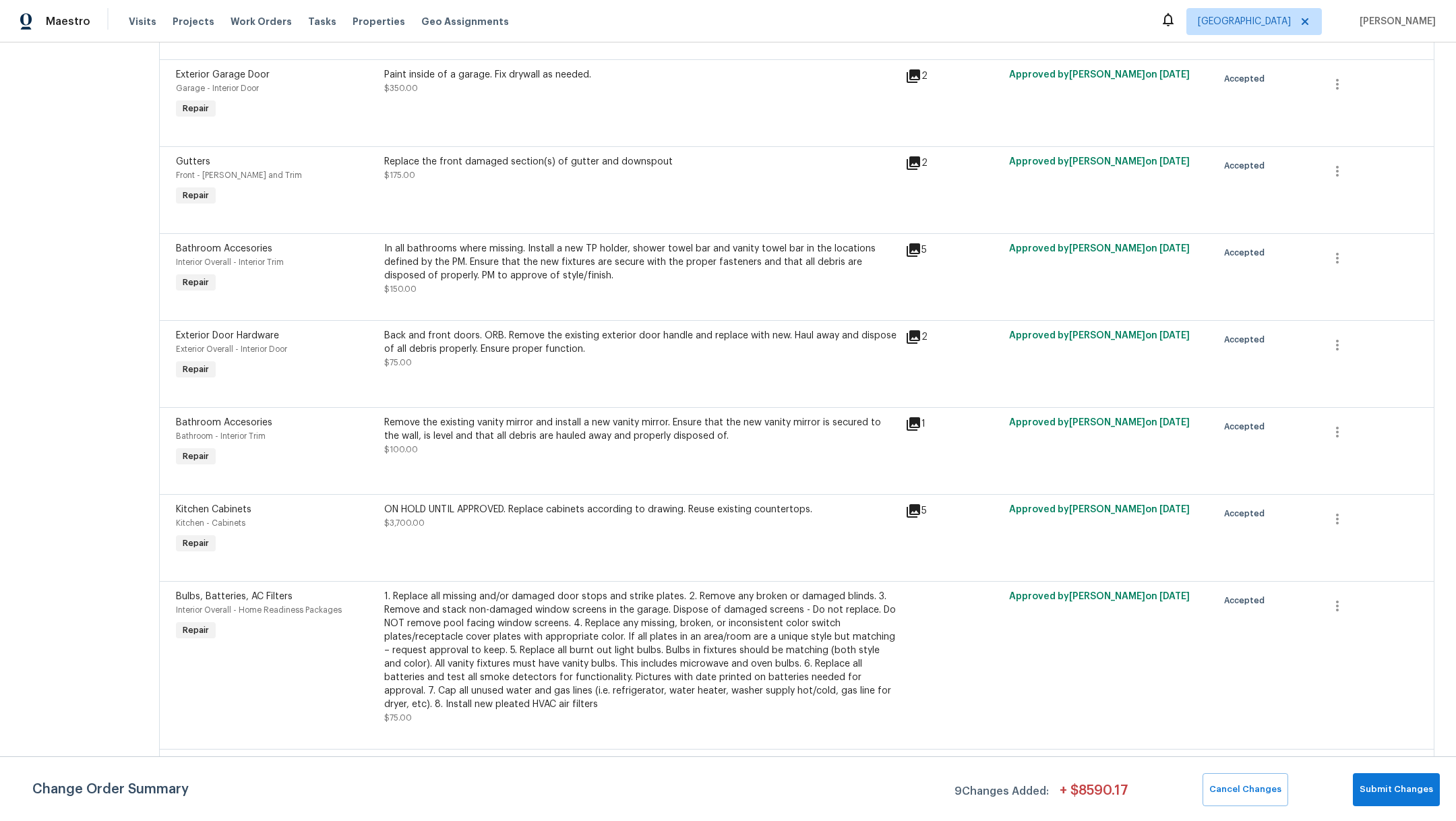
click at [666, 561] on div "ON HOLD UNTIL APPROVED. Replace cabinets according to drawing. Reuse existing c…" at bounding box center [641, 529] width 521 height 62
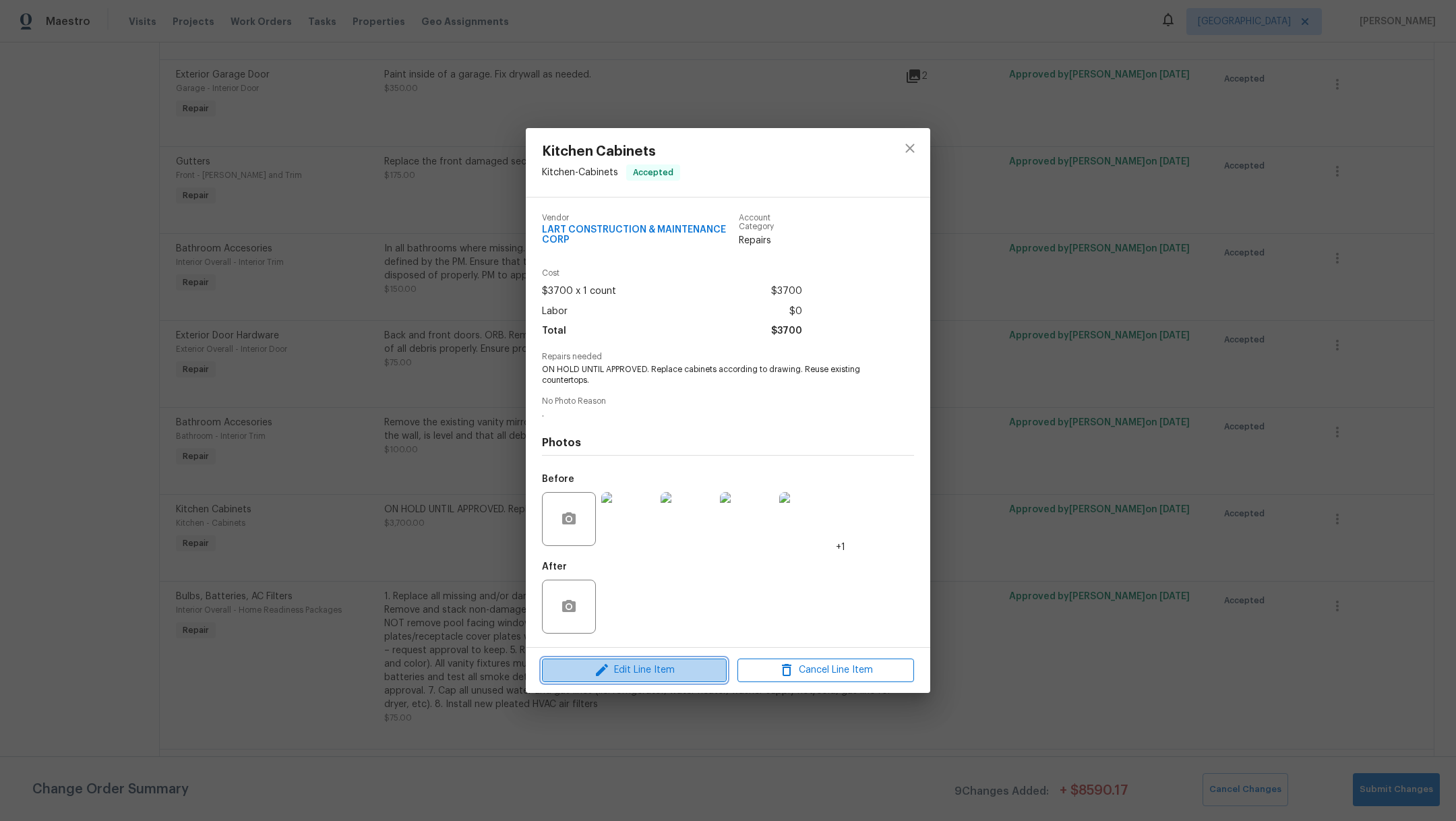
click at [648, 681] on button "Edit Line Item" at bounding box center [634, 670] width 185 height 24
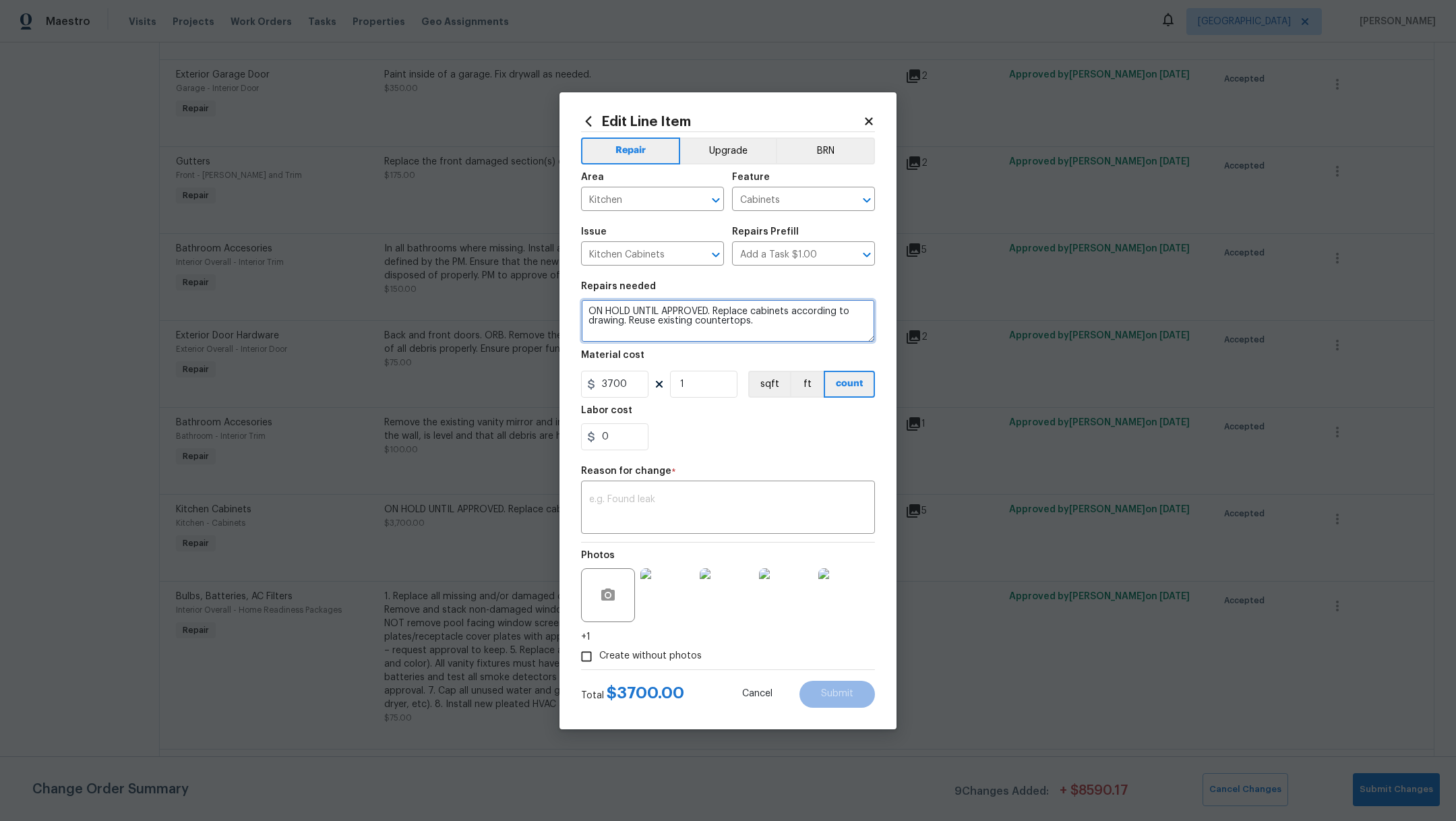
drag, startPoint x: 717, startPoint y: 312, endPoint x: 608, endPoint y: 304, distance: 109.3
click at [608, 304] on textarea "ON HOLD UNTIL APPROVED. Replace cabinets according to drawing. Reuse existing c…" at bounding box center [728, 320] width 294 height 43
drag, startPoint x: 766, startPoint y: 312, endPoint x: 812, endPoint y: 341, distance: 54.4
click at [812, 341] on textarea "Replace cabinets according to drawing. Reuse existing countertops." at bounding box center [728, 320] width 294 height 43
type textarea "Replace cabinets according to drawing."
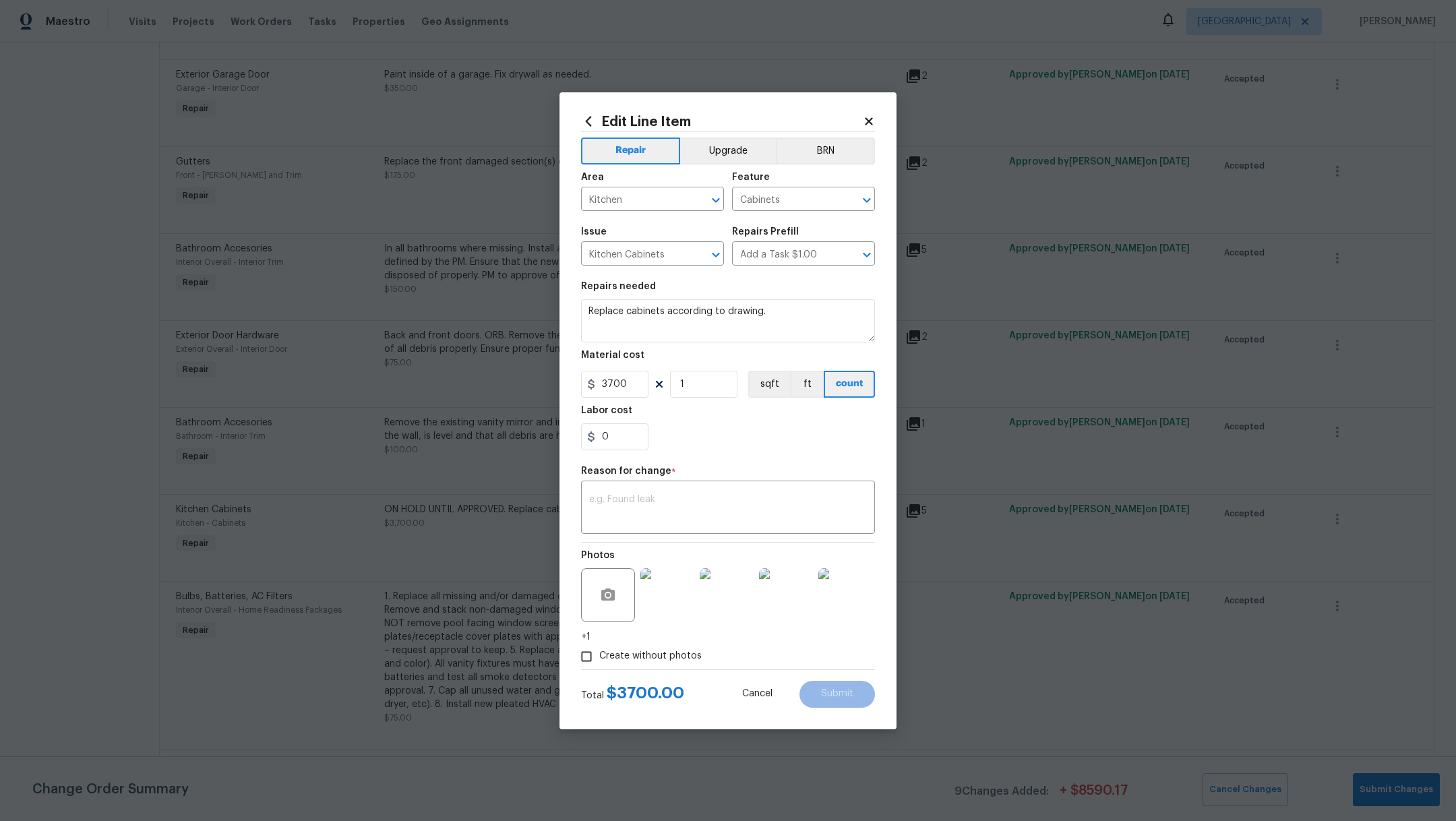
click at [793, 433] on div "0" at bounding box center [728, 437] width 294 height 27
drag, startPoint x: 613, startPoint y: 438, endPoint x: 581, endPoint y: 432, distance: 32.6
click at [581, 432] on input "0" at bounding box center [615, 437] width 68 height 27
type input "5"
type input "600"
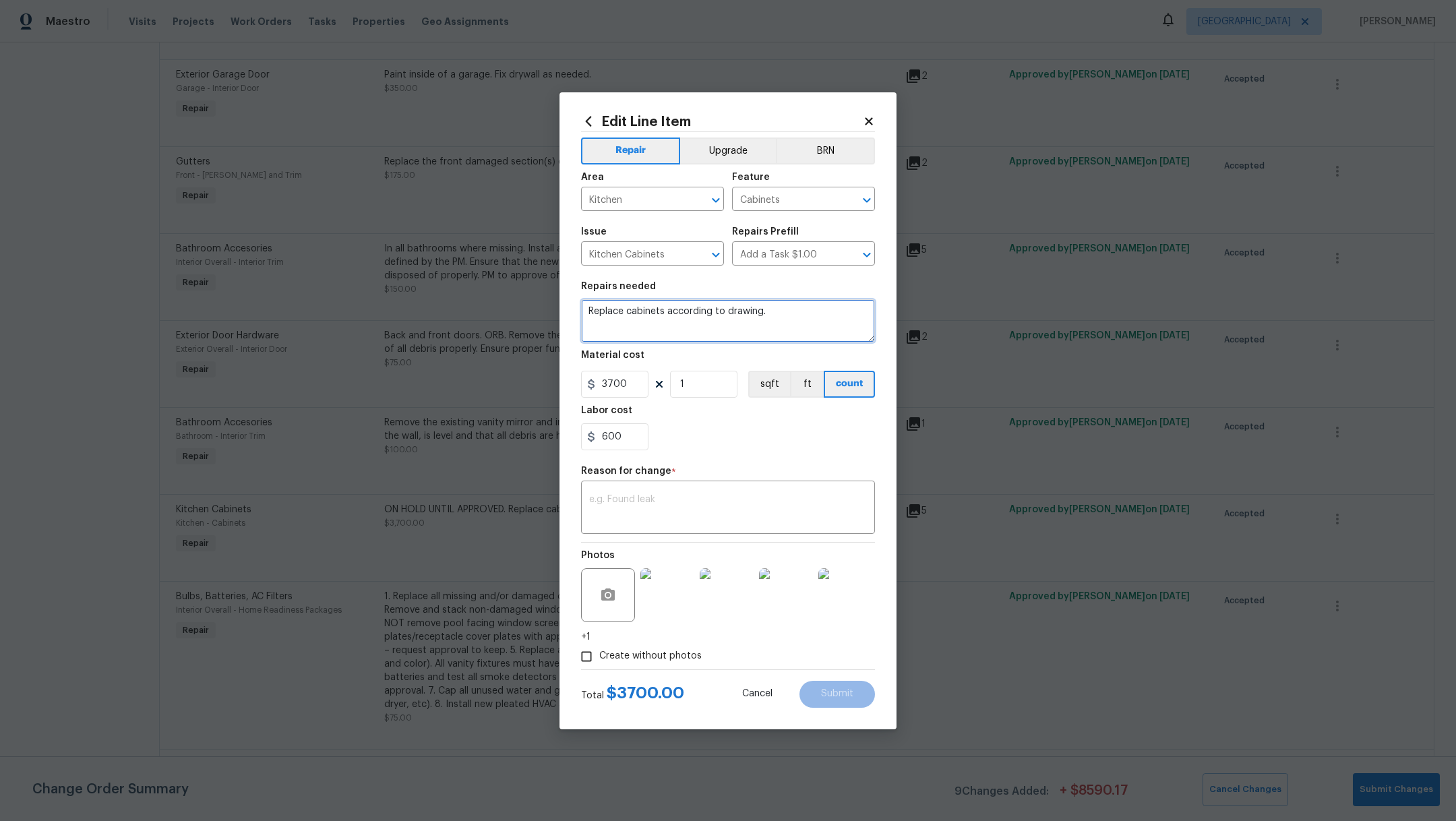
click at [804, 317] on textarea "Replace cabinets according to drawing." at bounding box center [728, 320] width 294 height 43
type textarea "Replace cabinets according to drawing. Reinstall granite"
click at [653, 512] on textarea at bounding box center [728, 508] width 278 height 29
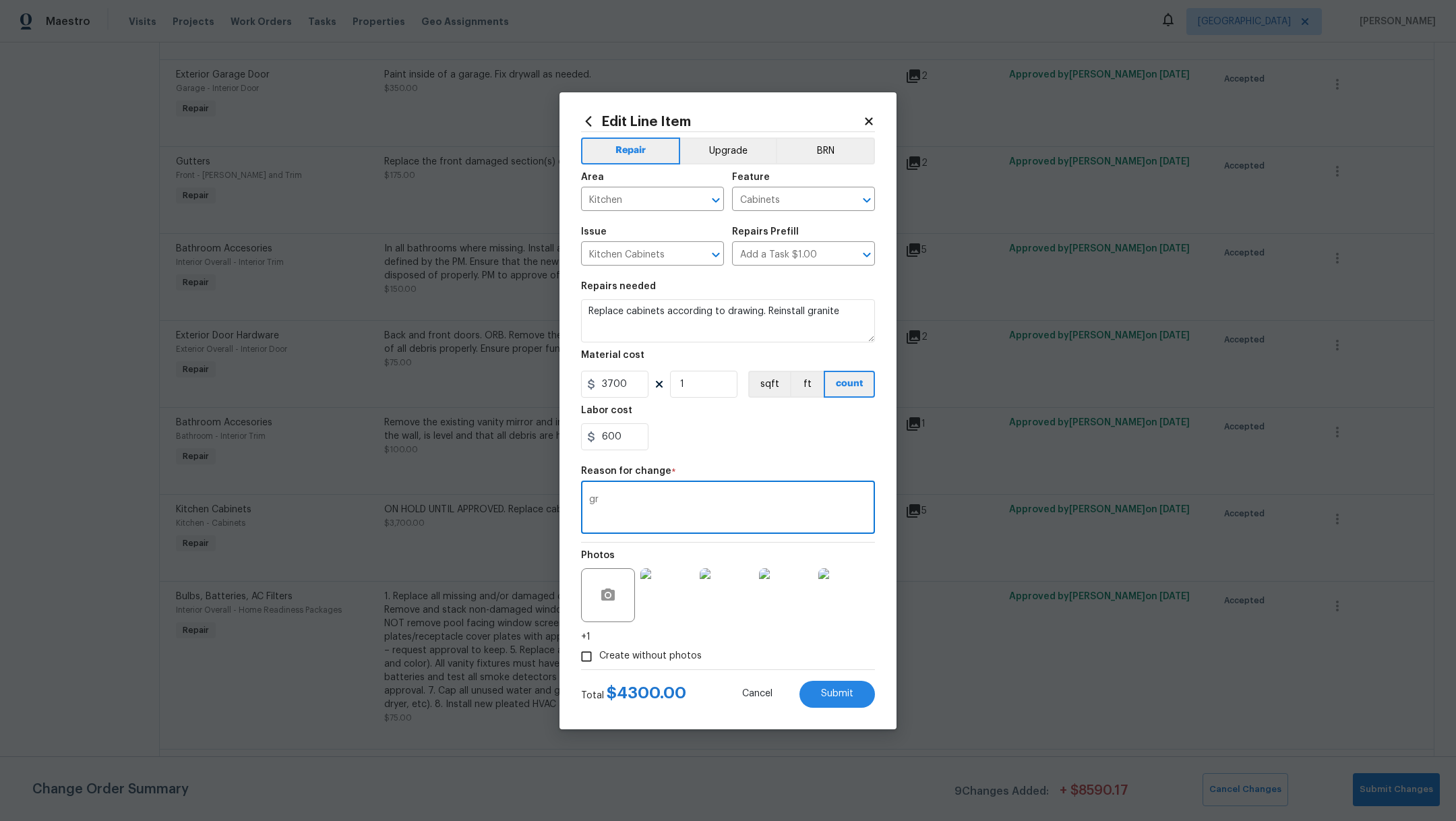
type textarea "g"
type textarea "Granite reinstall added"
click at [836, 696] on span "Submit" at bounding box center [837, 693] width 32 height 10
type textarea "ON HOLD UNTIL APPROVED. Replace cabinets according to drawing. Reuse existing c…"
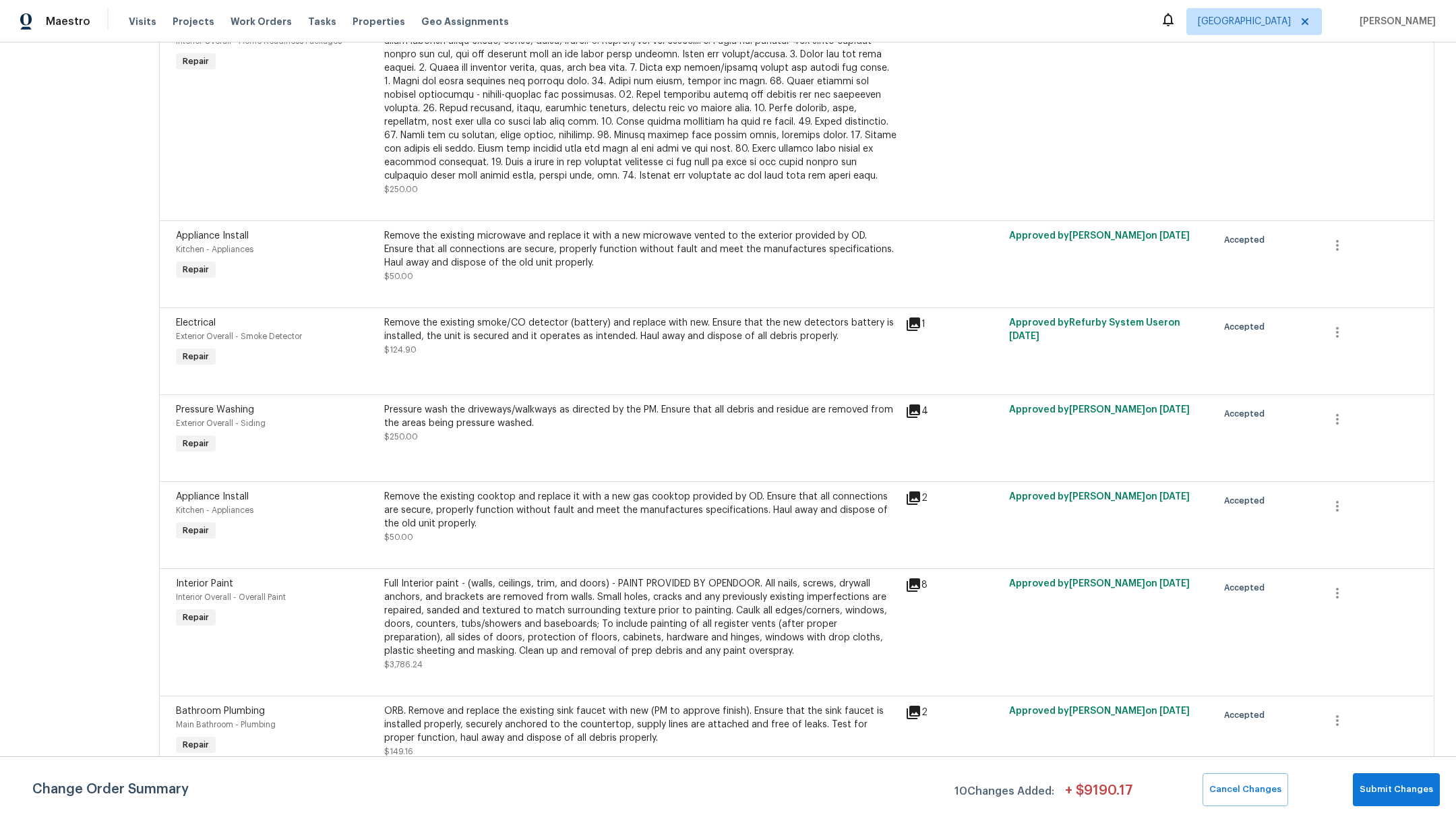
scroll to position [0, 0]
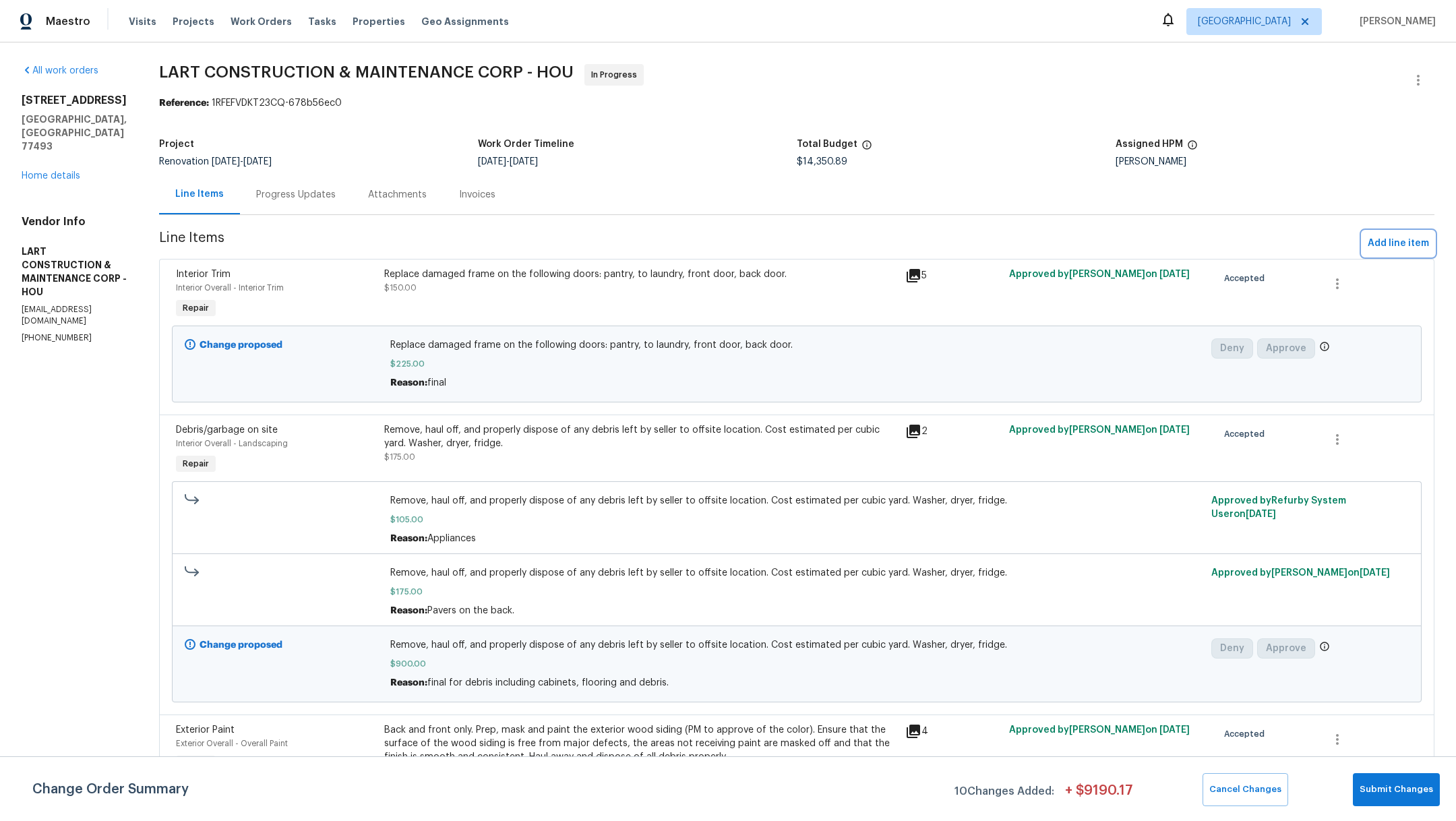
click at [1388, 250] on span "Add line item" at bounding box center [1398, 243] width 62 height 17
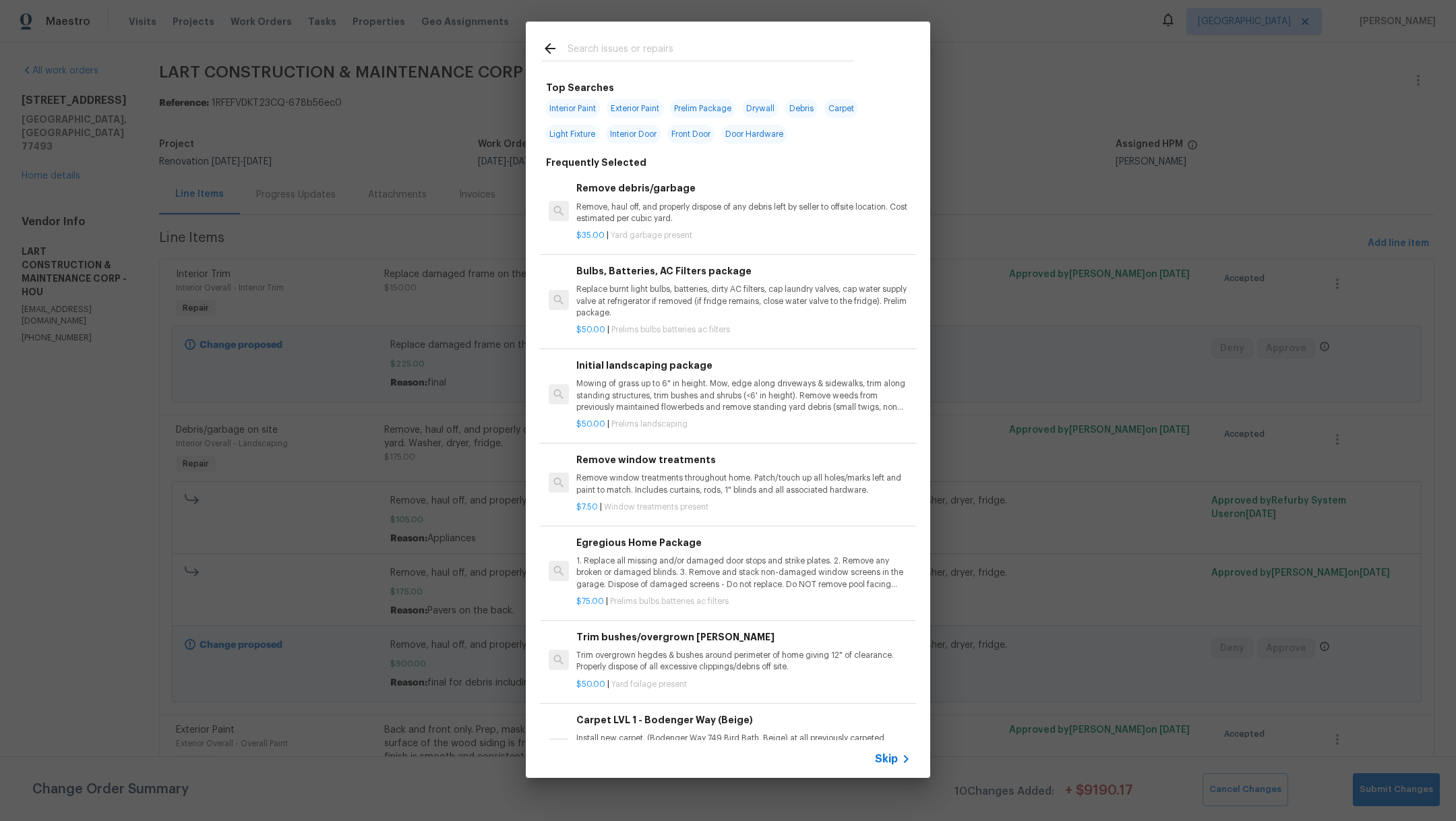
click at [592, 55] on input "text" at bounding box center [711, 51] width 286 height 20
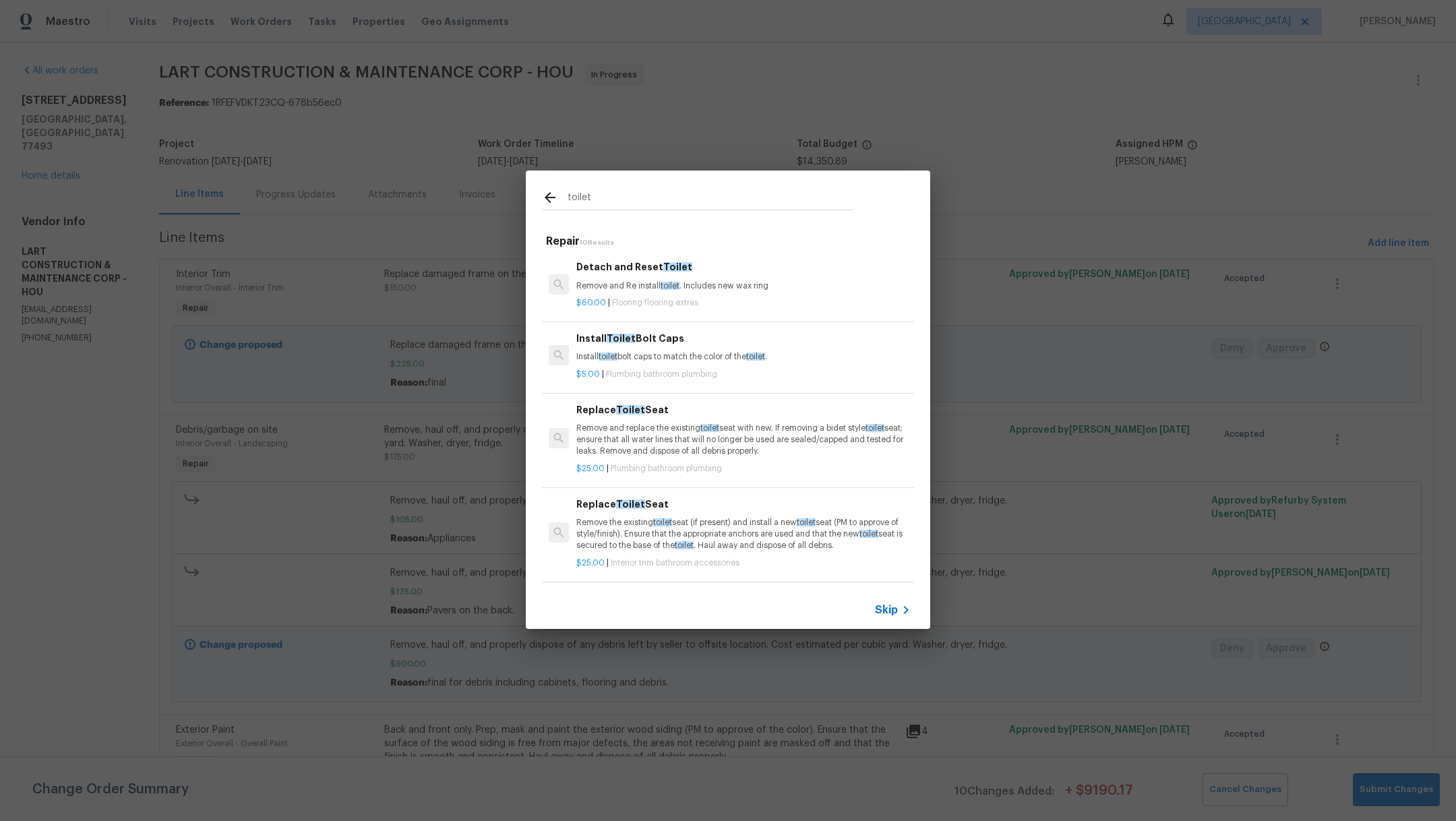
type input "toilet"
click at [705, 427] on span "toilet" at bounding box center [710, 428] width 19 height 8
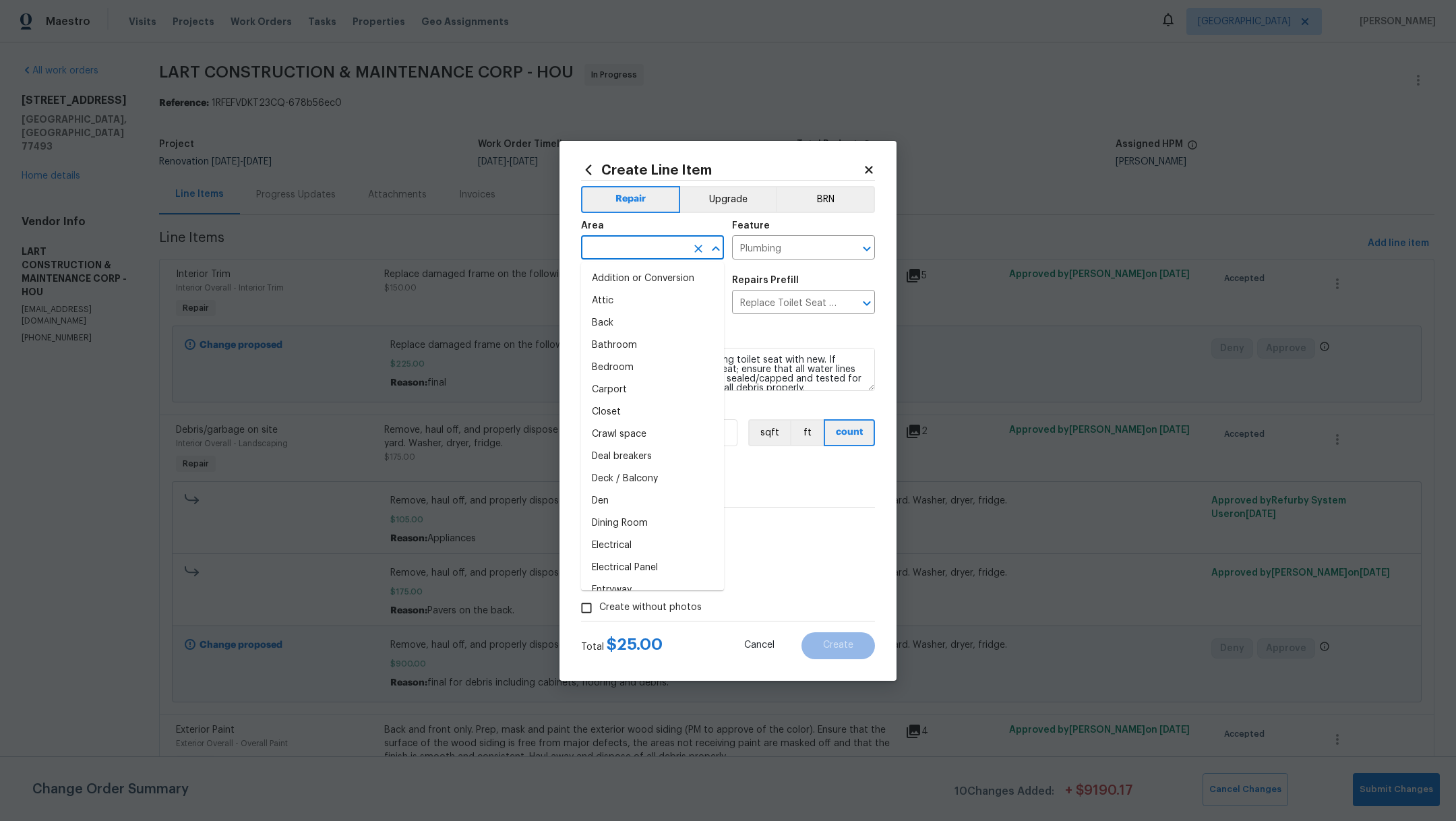
click at [605, 252] on input "text" at bounding box center [634, 248] width 105 height 21
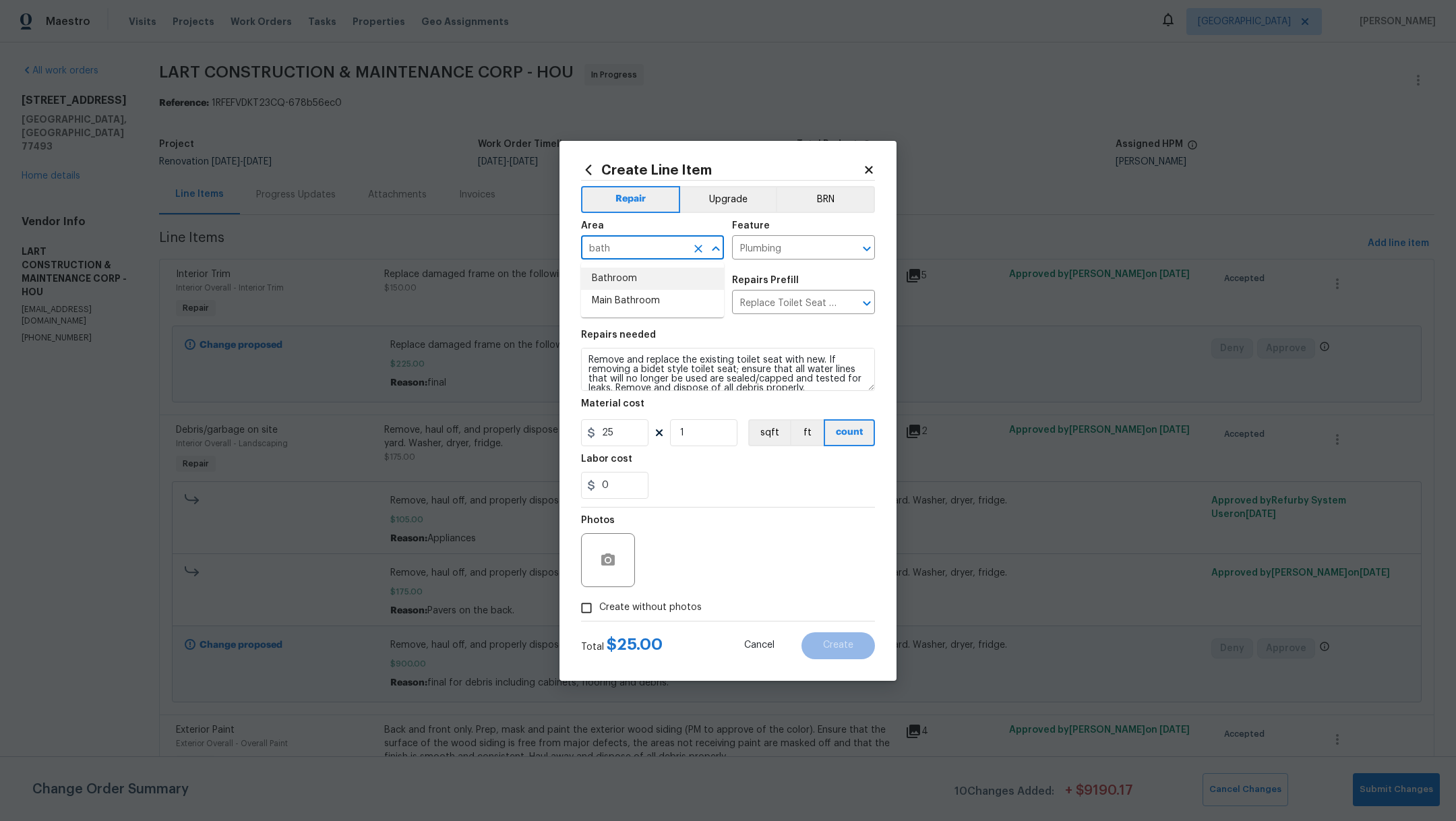
click at [608, 276] on li "Bathroom" at bounding box center [652, 279] width 143 height 22
type input "Bathroom"
click at [589, 361] on textarea "Remove and replace the existing toilet seat with new. If removing a bidet style…" at bounding box center [728, 369] width 294 height 43
type textarea "Half bath. Remove and replace the existing toilet seat with new. If removing a …"
click at [634, 609] on span "Create without photos" at bounding box center [650, 607] width 102 height 14
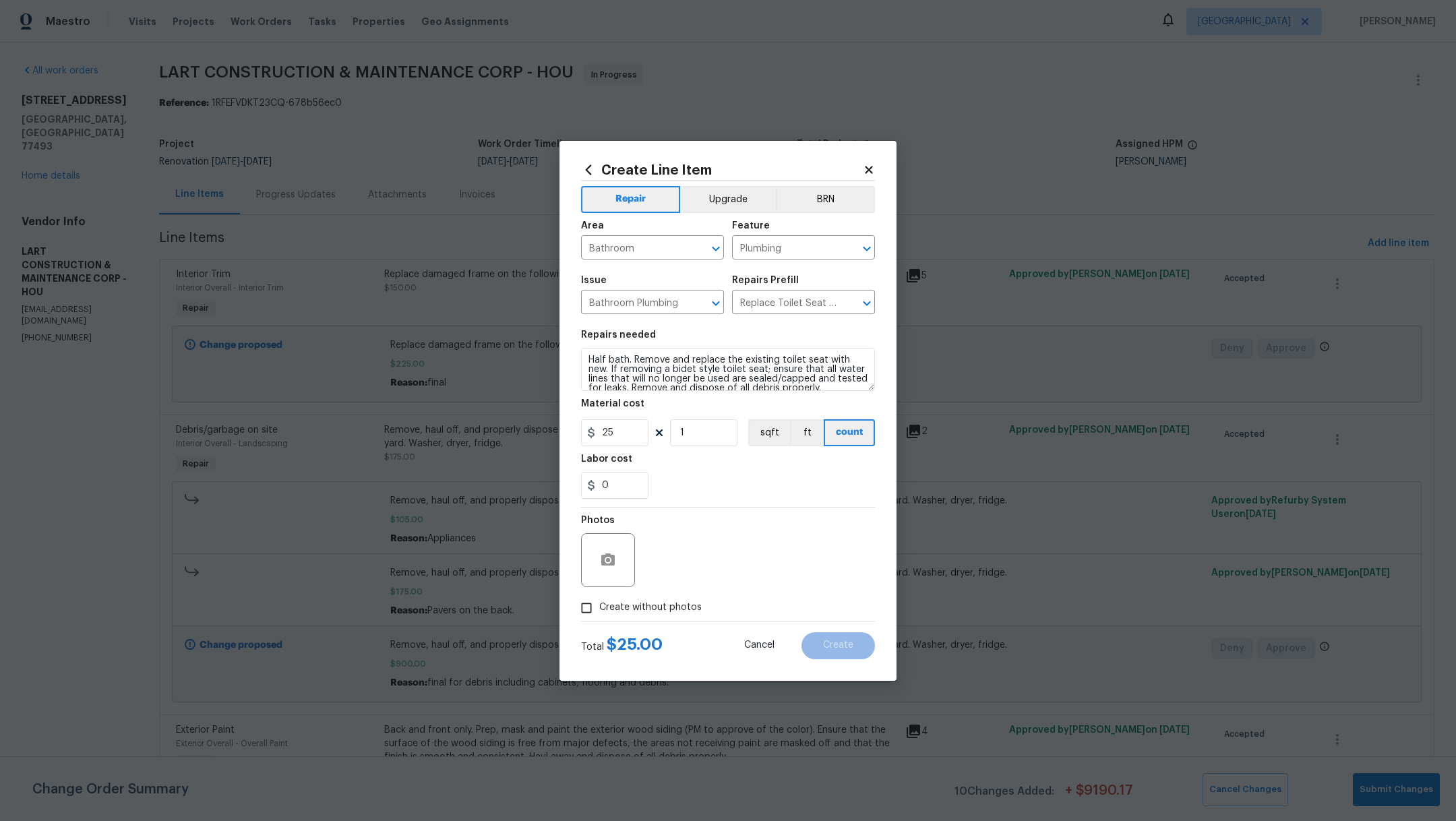
click at [599, 609] on input "Create without photos" at bounding box center [586, 607] width 25 height 25
checkbox input "true"
click at [708, 557] on textarea at bounding box center [760, 560] width 229 height 54
type textarea "."
click at [844, 651] on button "Create" at bounding box center [837, 645] width 74 height 27
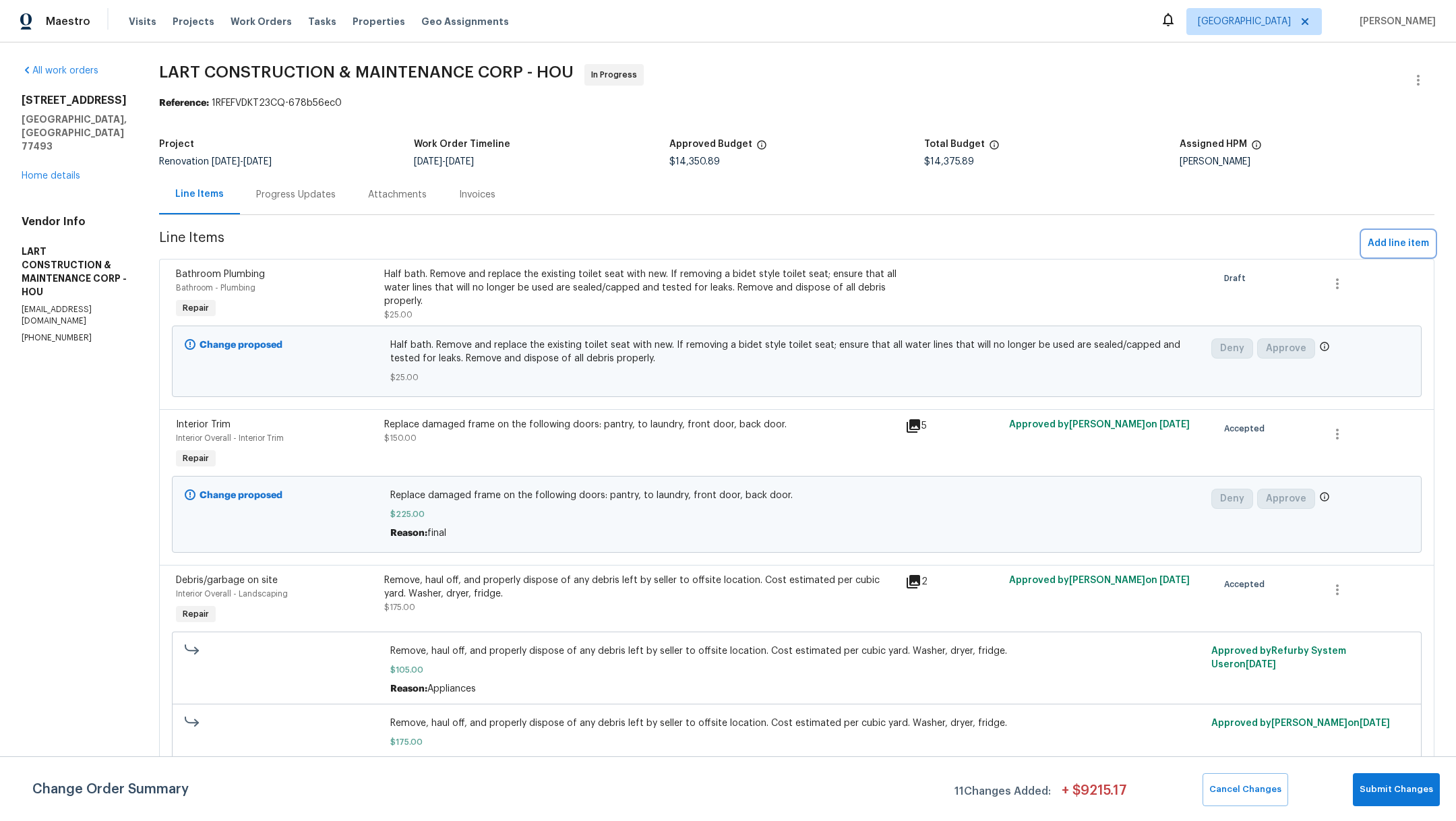
click at [1381, 248] on span "Add line item" at bounding box center [1398, 243] width 62 height 17
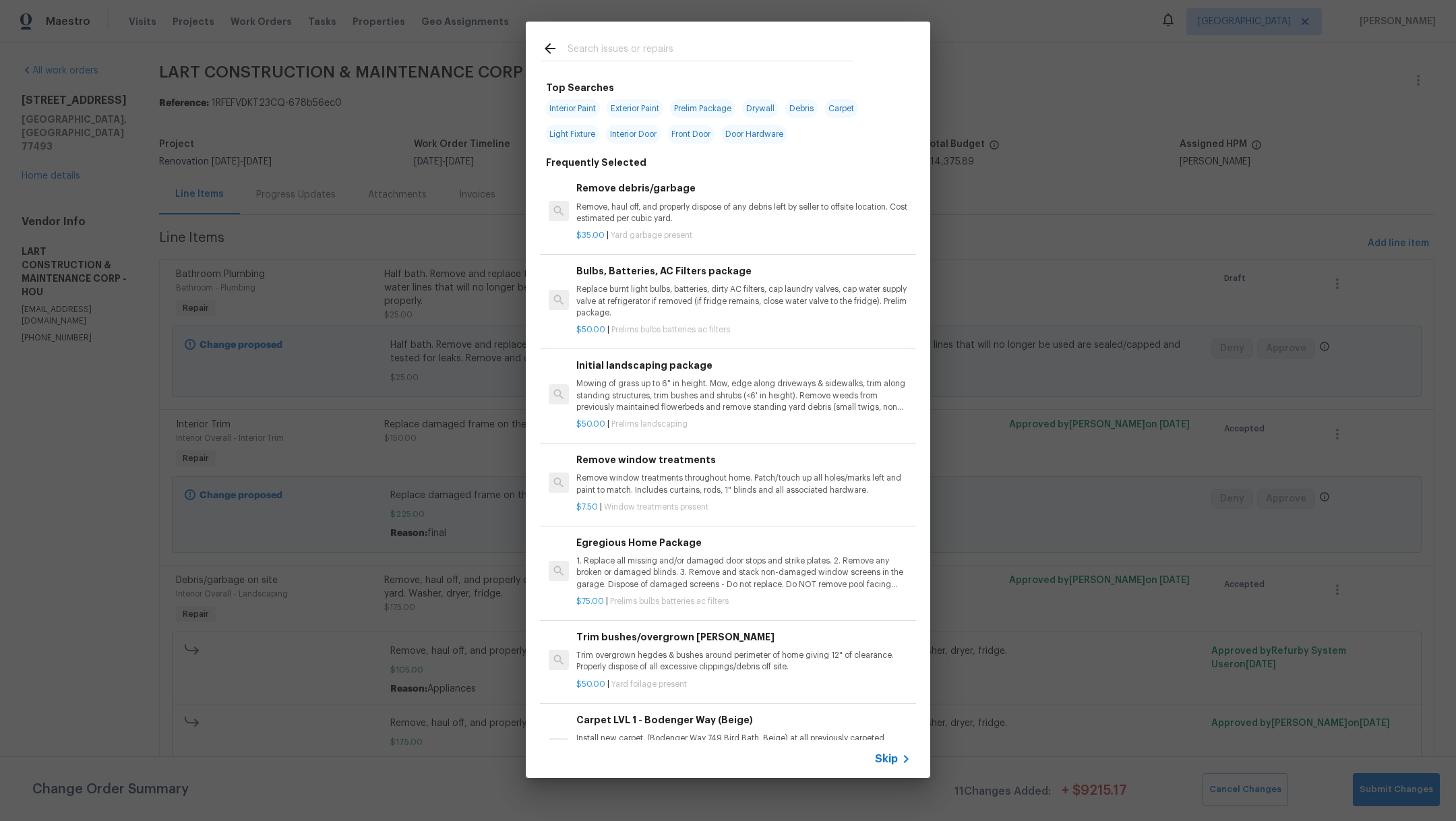
click at [612, 50] on input "text" at bounding box center [711, 51] width 286 height 20
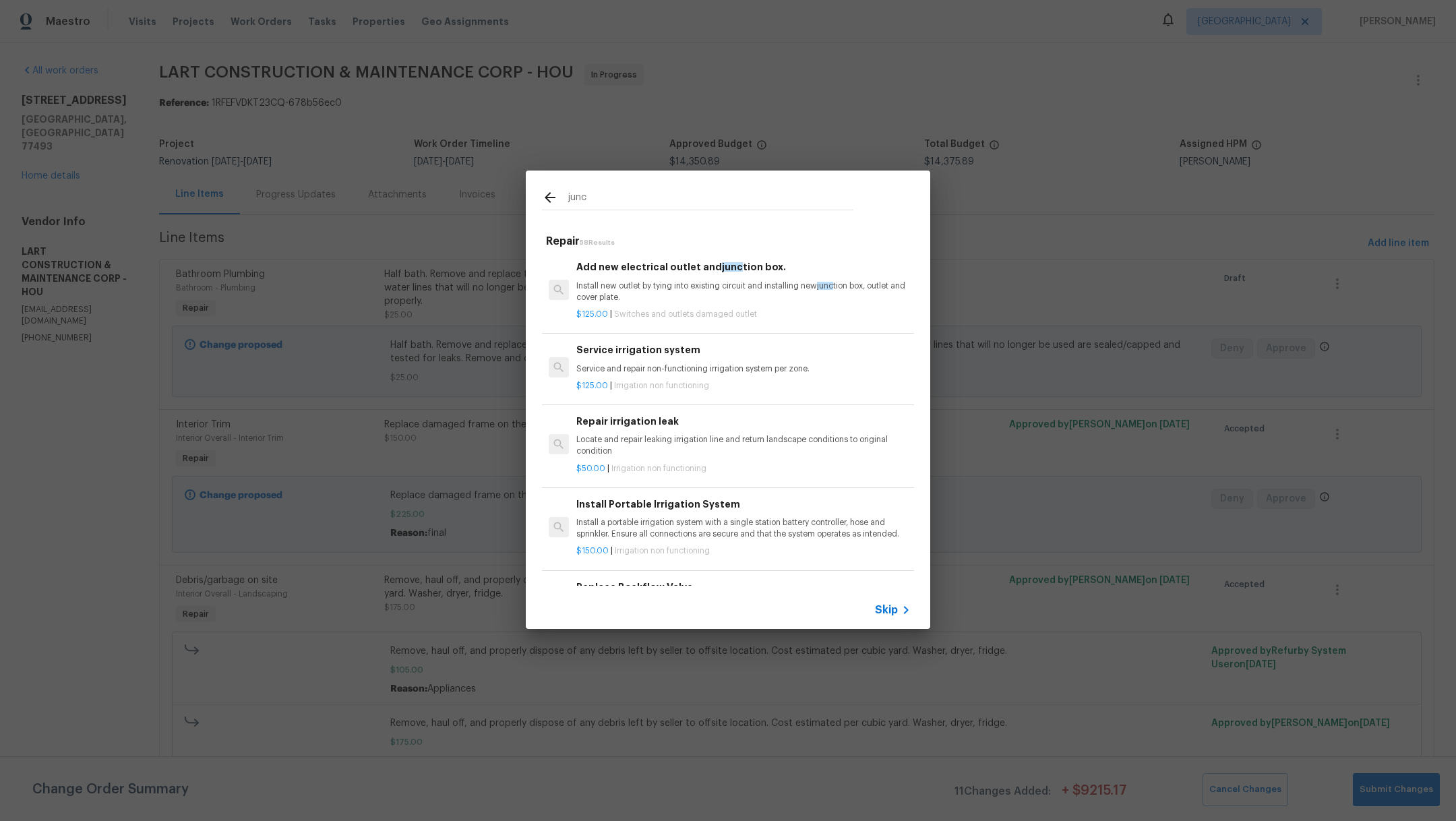
type input "junc"
click at [673, 302] on p "Install new outlet by tying into existing circuit and installing new junc tion …" at bounding box center [744, 291] width 335 height 23
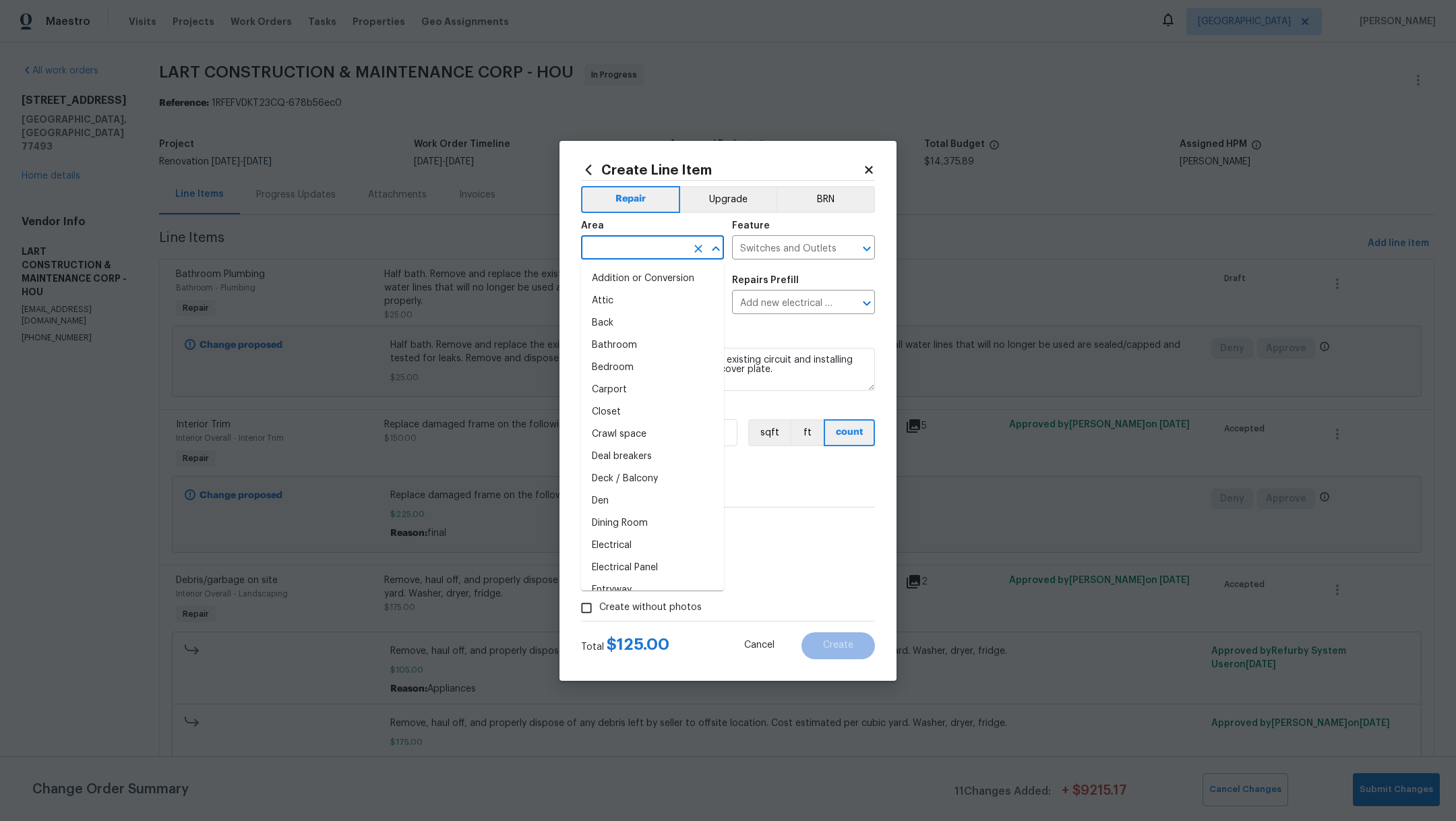
click at [611, 244] on input "text" at bounding box center [634, 248] width 105 height 21
click at [617, 276] on li "Bathroom" at bounding box center [652, 279] width 143 height 22
type input "Bathroom"
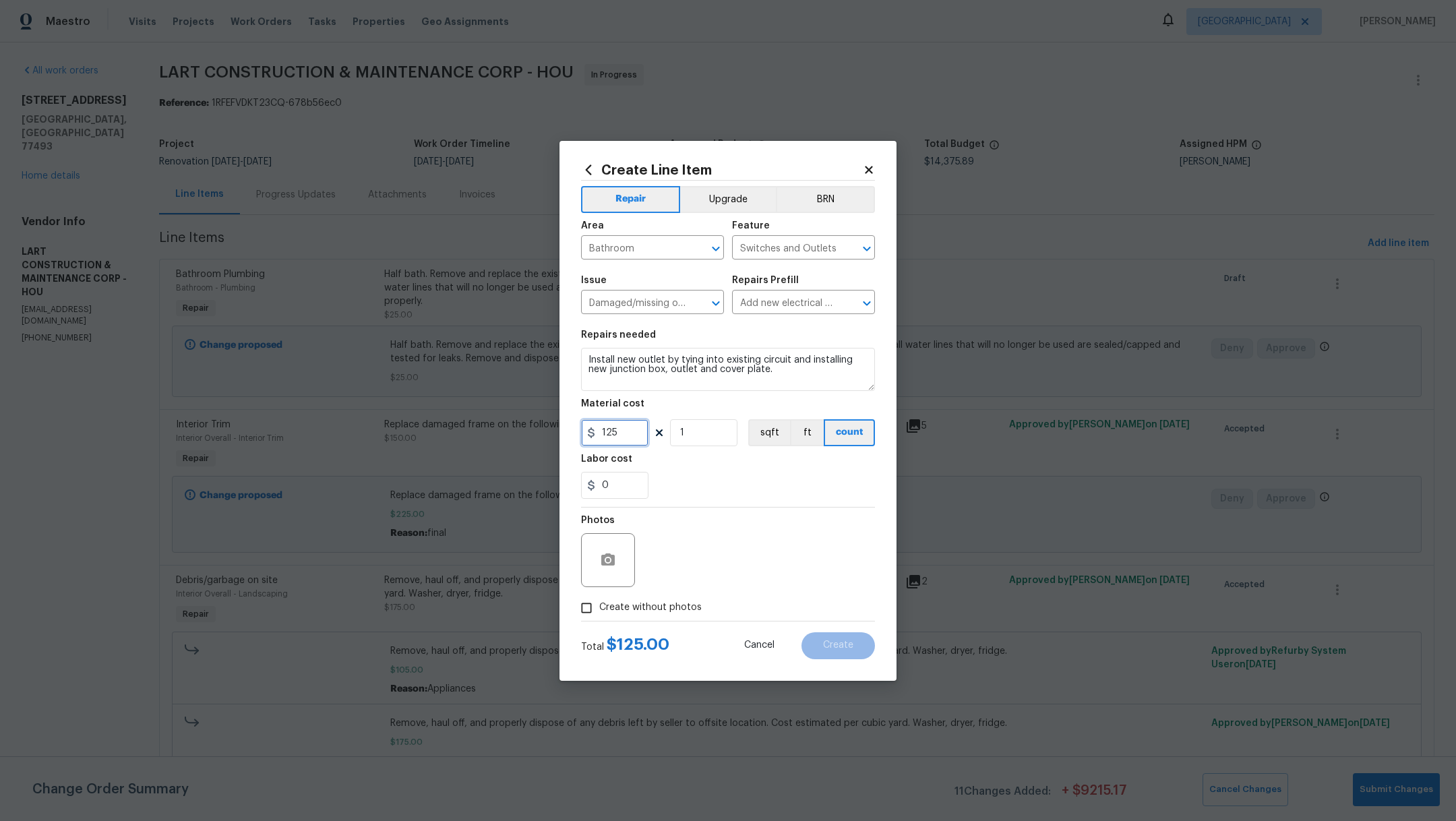
drag, startPoint x: 627, startPoint y: 433, endPoint x: 468, endPoint y: 422, distance: 159.4
click at [471, 427] on div "Create Line Item Repair Upgrade BRN Area Bathroom ​ Feature Switches and Outlet…" at bounding box center [728, 410] width 1456 height 821
type input "50"
drag, startPoint x: 782, startPoint y: 380, endPoint x: 546, endPoint y: 347, distance: 238.3
click at [546, 347] on div "Create Line Item Repair Upgrade BRN Area Bathroom ​ Feature Switches and Outlet…" at bounding box center [728, 410] width 1456 height 821
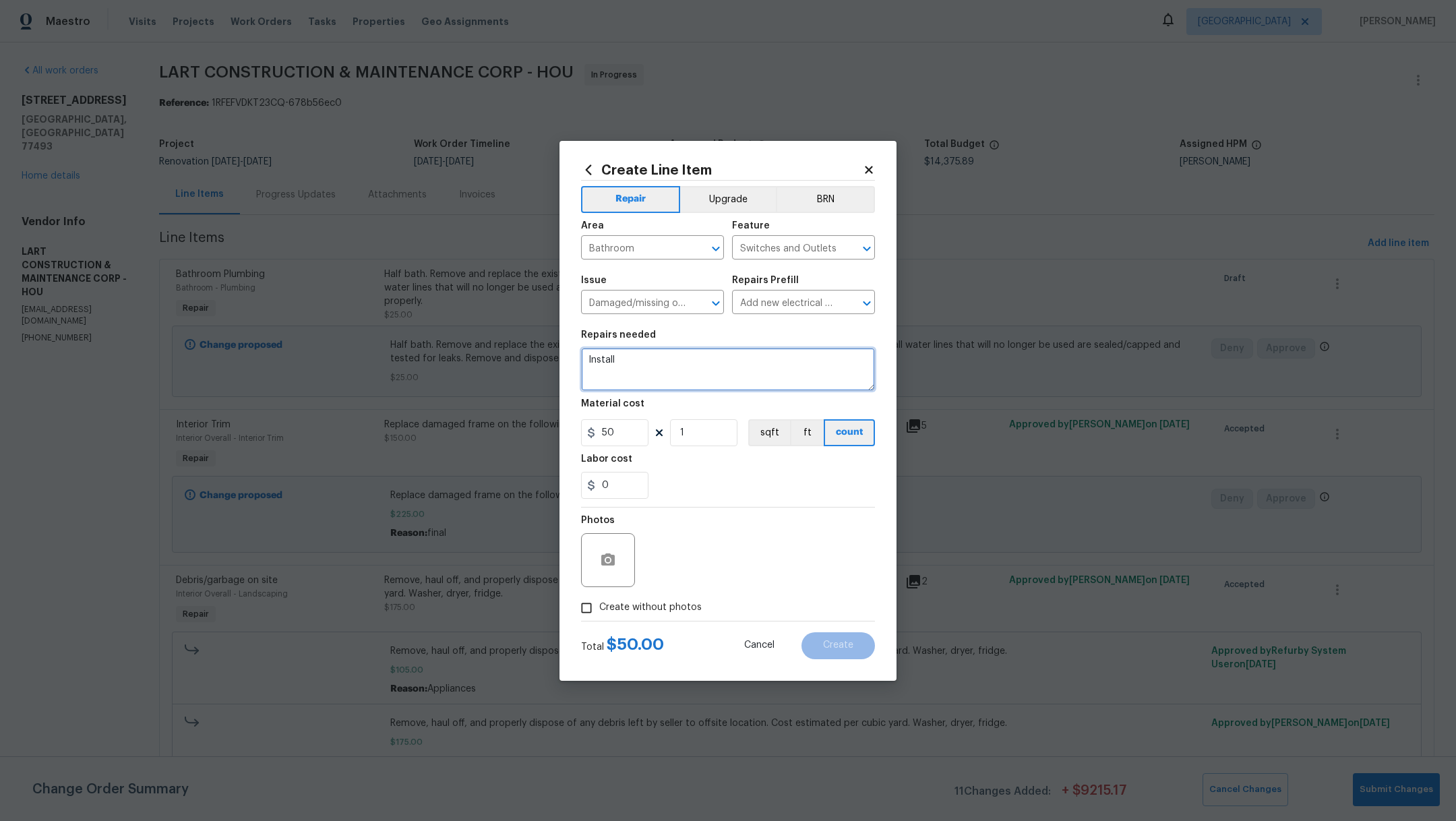
type textarea "Install"
drag, startPoint x: 628, startPoint y: 429, endPoint x: 481, endPoint y: 394, distance: 151.1
click at [485, 410] on div "Create Line Item Repair Upgrade BRN Area Bathroom ​ Feature Switches and Outlet…" at bounding box center [728, 410] width 1456 height 821
type input "40"
click at [640, 367] on textarea "Install" at bounding box center [728, 369] width 294 height 43
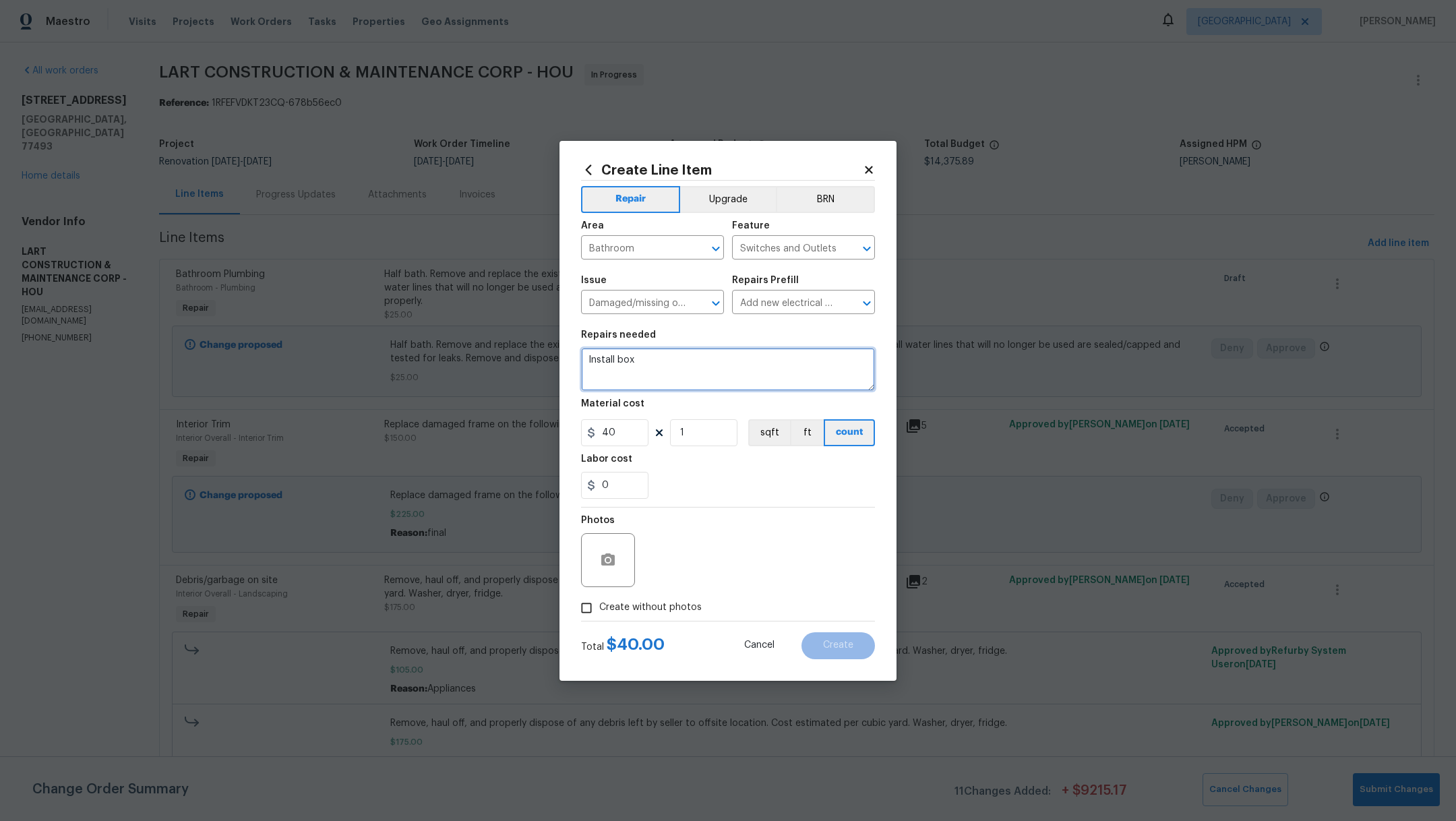
type textarea "Install box"
drag, startPoint x: 620, startPoint y: 439, endPoint x: 491, endPoint y: 389, distance: 138.4
click at [494, 393] on div "Create Line Item Repair Upgrade BRN Area Bathroom ​ Feature Switches and Outlet…" at bounding box center [728, 410] width 1456 height 821
type input "30"
click at [664, 356] on textarea "Install box" at bounding box center [728, 369] width 294 height 43
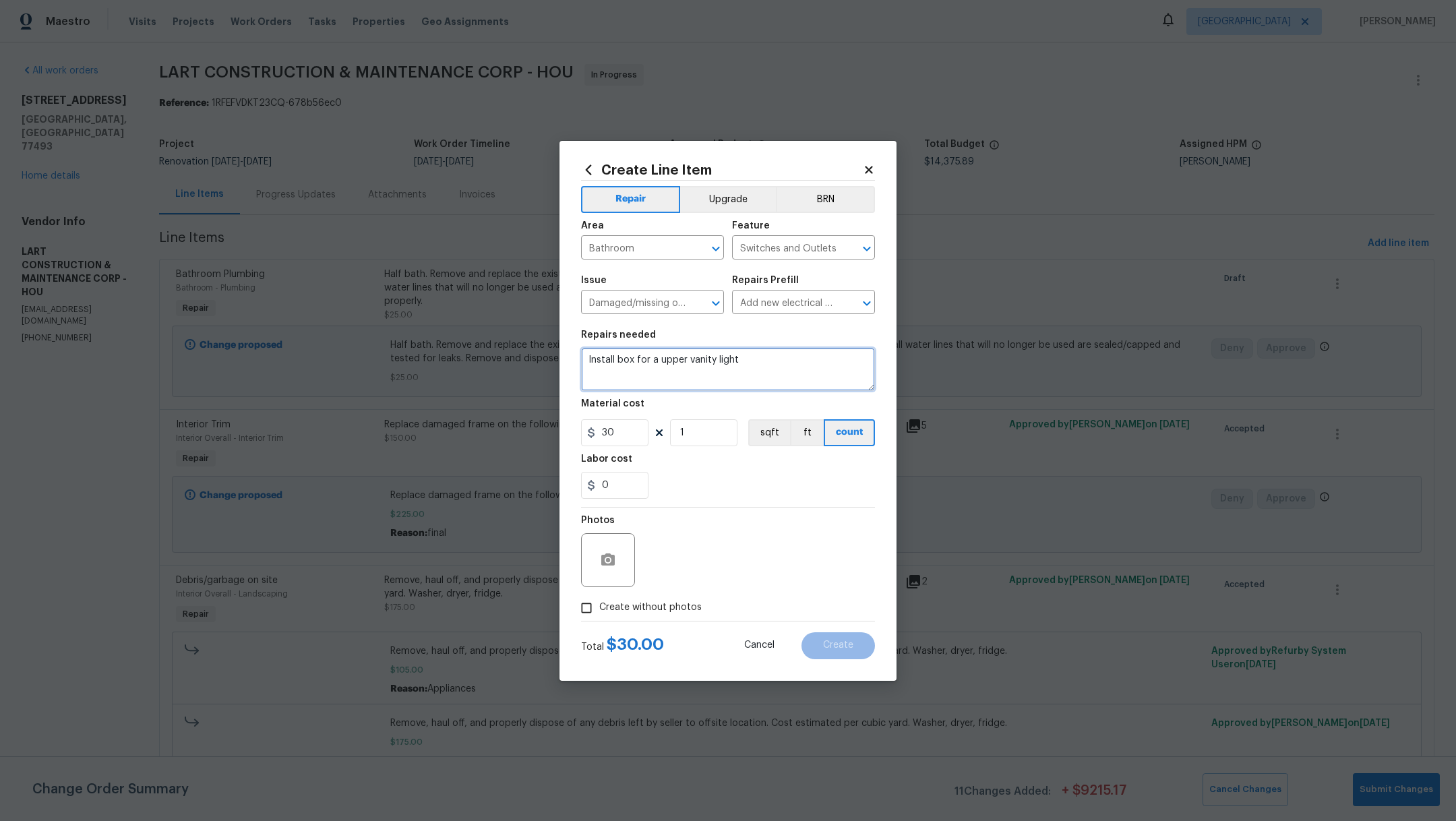
type textarea "Install box for a upper vanity light"
click at [622, 614] on span "Create without photos" at bounding box center [650, 607] width 102 height 14
click at [599, 614] on input "Create without photos" at bounding box center [586, 607] width 25 height 25
checkbox input "true"
click at [723, 556] on textarea at bounding box center [760, 560] width 229 height 54
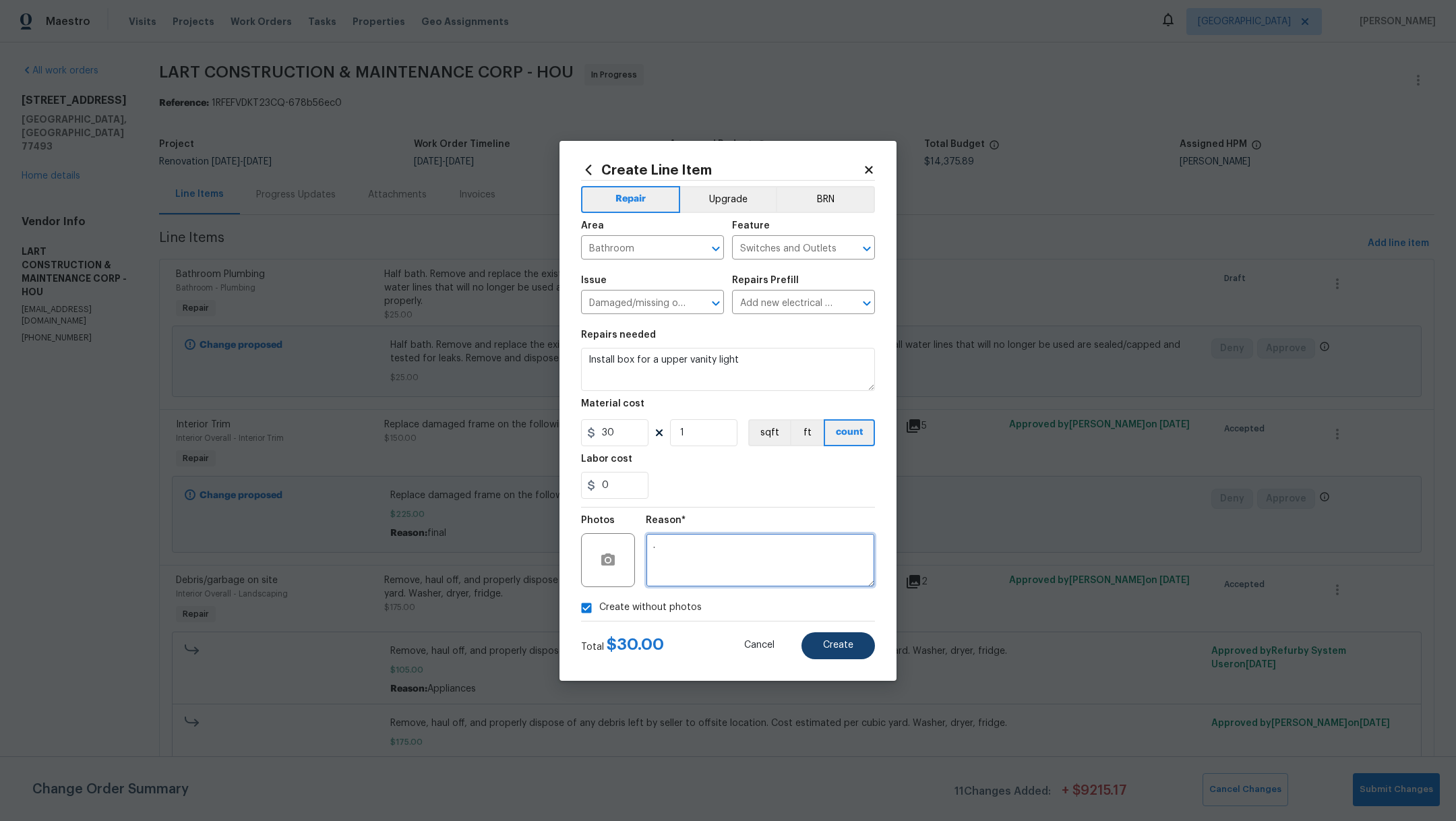
type textarea "."
click at [825, 641] on span "Create" at bounding box center [838, 645] width 30 height 10
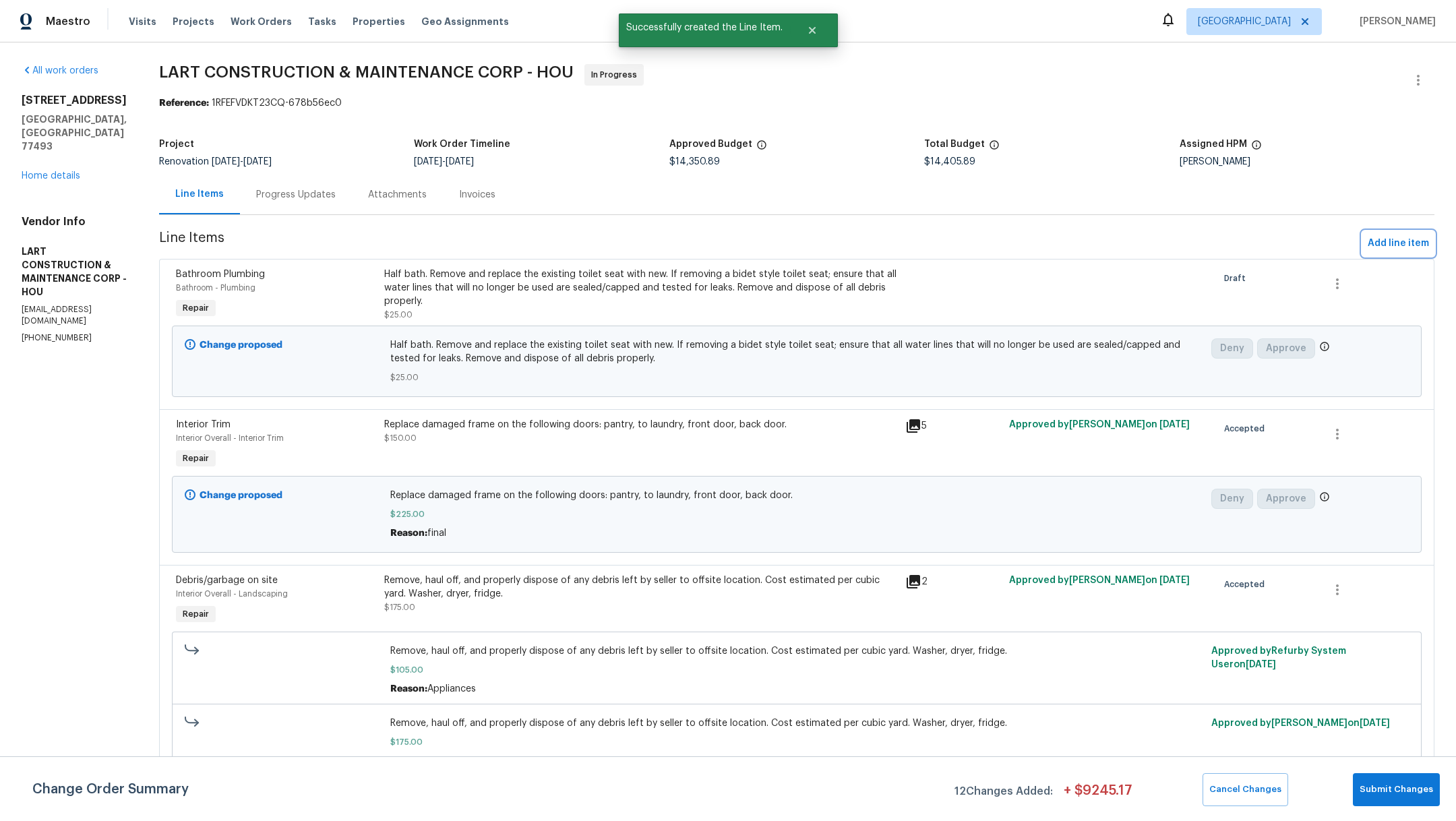
click at [1381, 243] on span "Add line item" at bounding box center [1398, 243] width 62 height 17
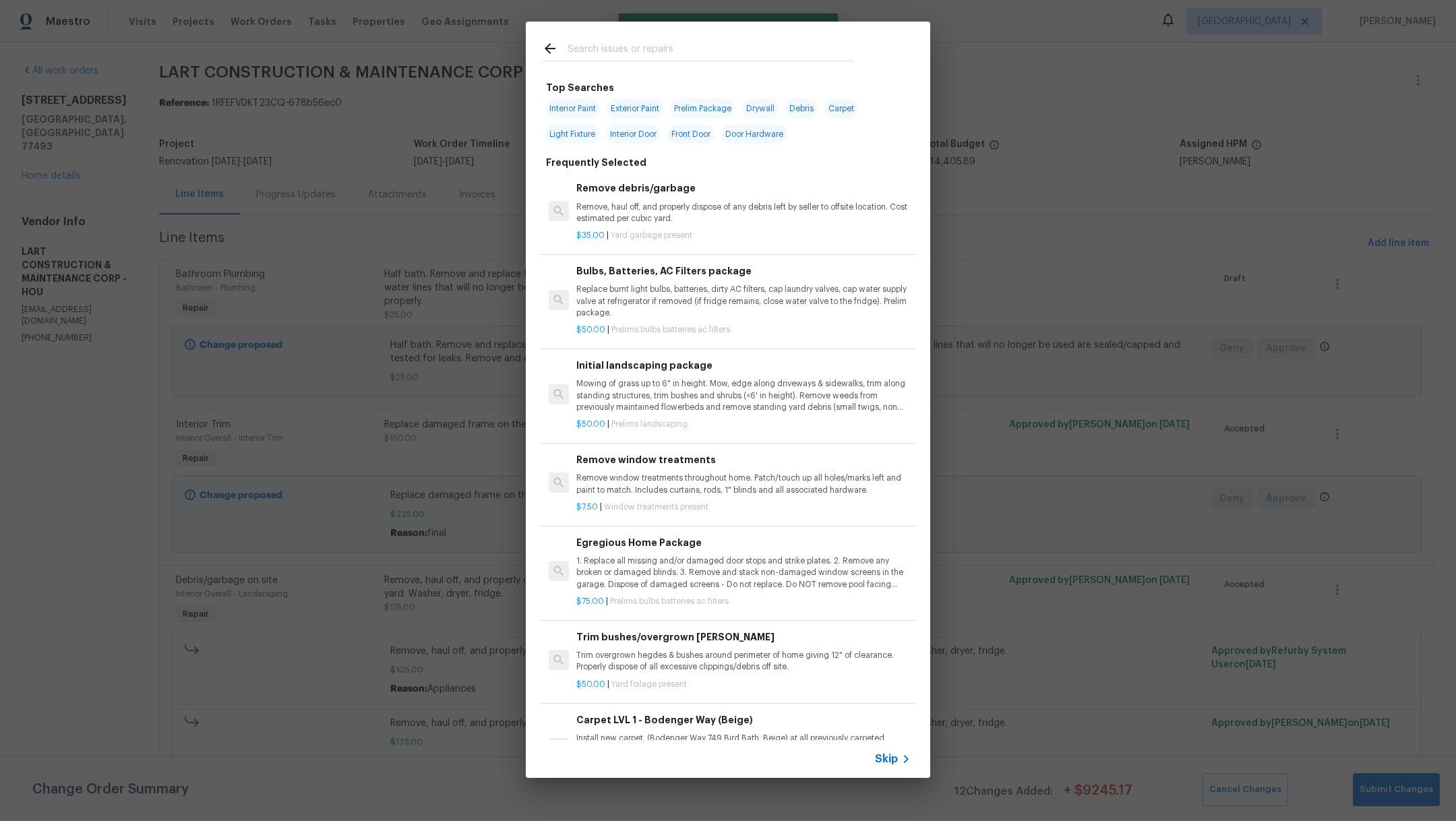
click at [631, 47] on input "text" at bounding box center [711, 51] width 286 height 20
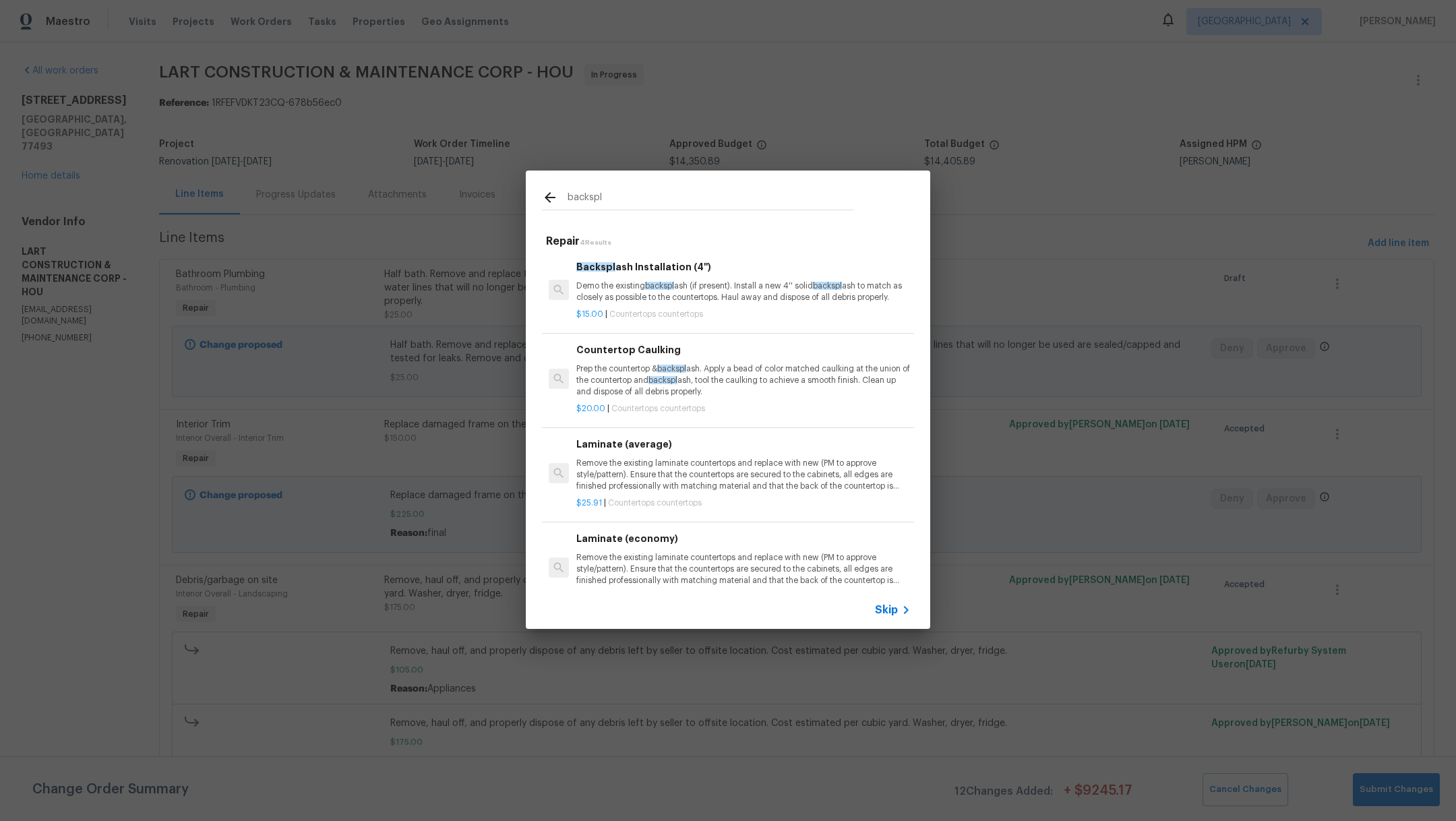
type input "backspl"
click at [648, 291] on p "Demo the existing backspl ash (if present). Install a new 4'' solid backspl ash…" at bounding box center [744, 291] width 335 height 23
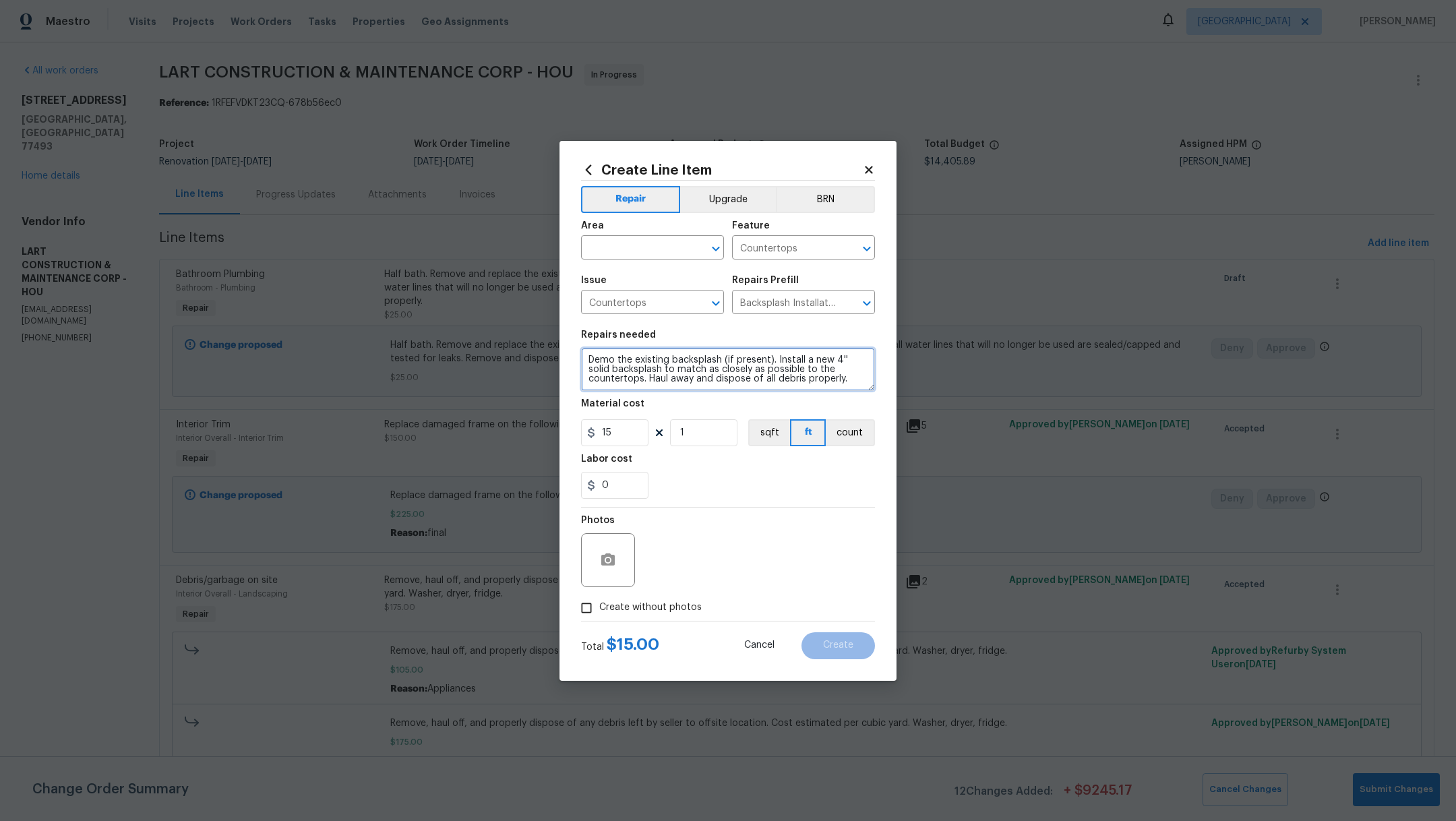
drag, startPoint x: 804, startPoint y: 378, endPoint x: 568, endPoint y: 334, distance: 240.1
click at [568, 334] on div "Create Line Item Repair Upgrade BRN Area ​ Feature Countertops ​ Issue Countert…" at bounding box center [728, 410] width 337 height 540
type textarea "n"
type textarea "Install subway tile"
drag, startPoint x: 625, startPoint y: 432, endPoint x: 540, endPoint y: 416, distance: 86.5
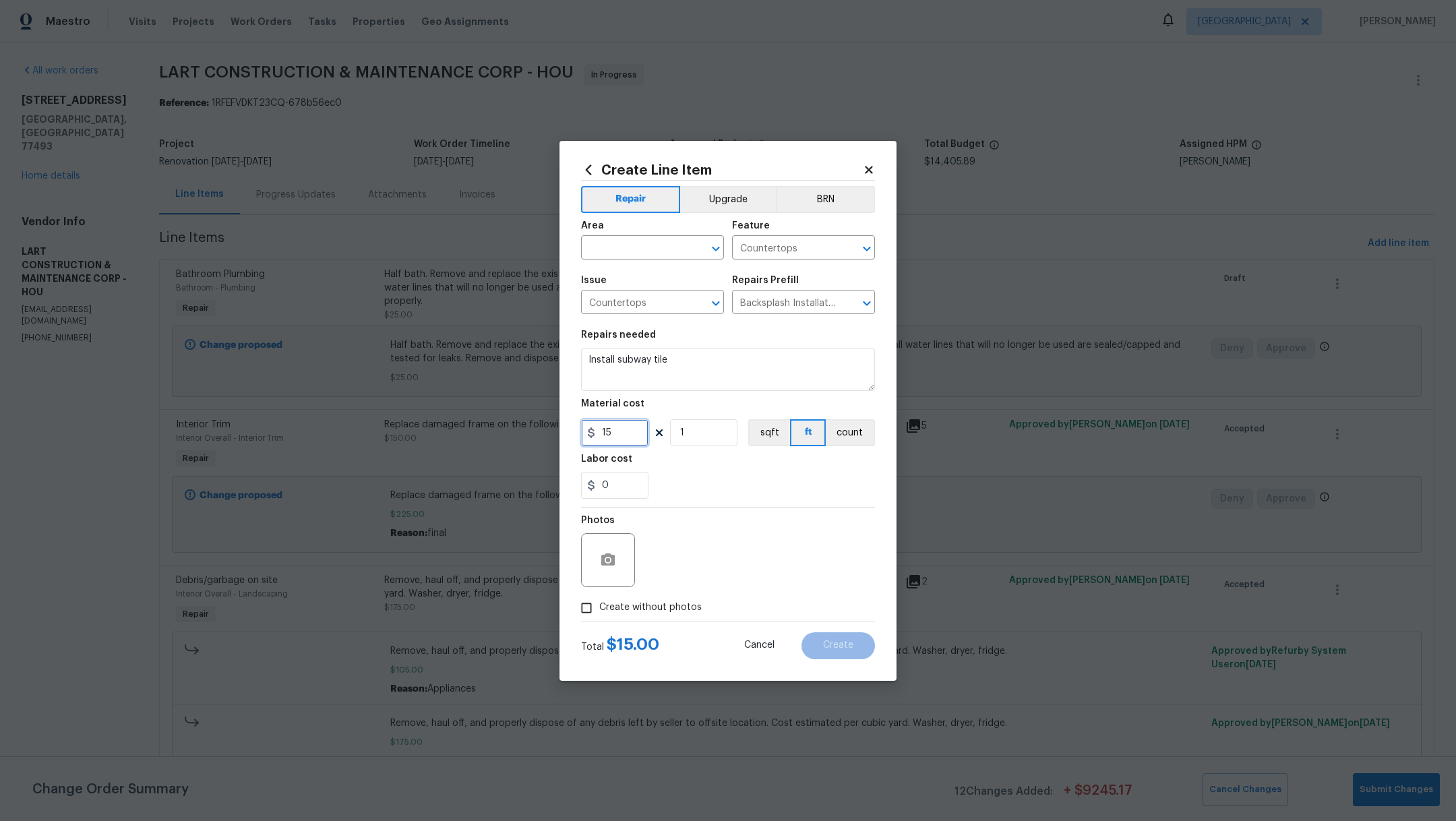
click at [540, 416] on div "Create Line Item Repair Upgrade BRN Area ​ Feature Countertops ​ Issue Countert…" at bounding box center [728, 410] width 1456 height 821
type input "775"
click at [611, 251] on input "text" at bounding box center [634, 248] width 105 height 21
click at [613, 285] on li "Kitchen" at bounding box center [652, 279] width 143 height 22
type input "Kitchen"
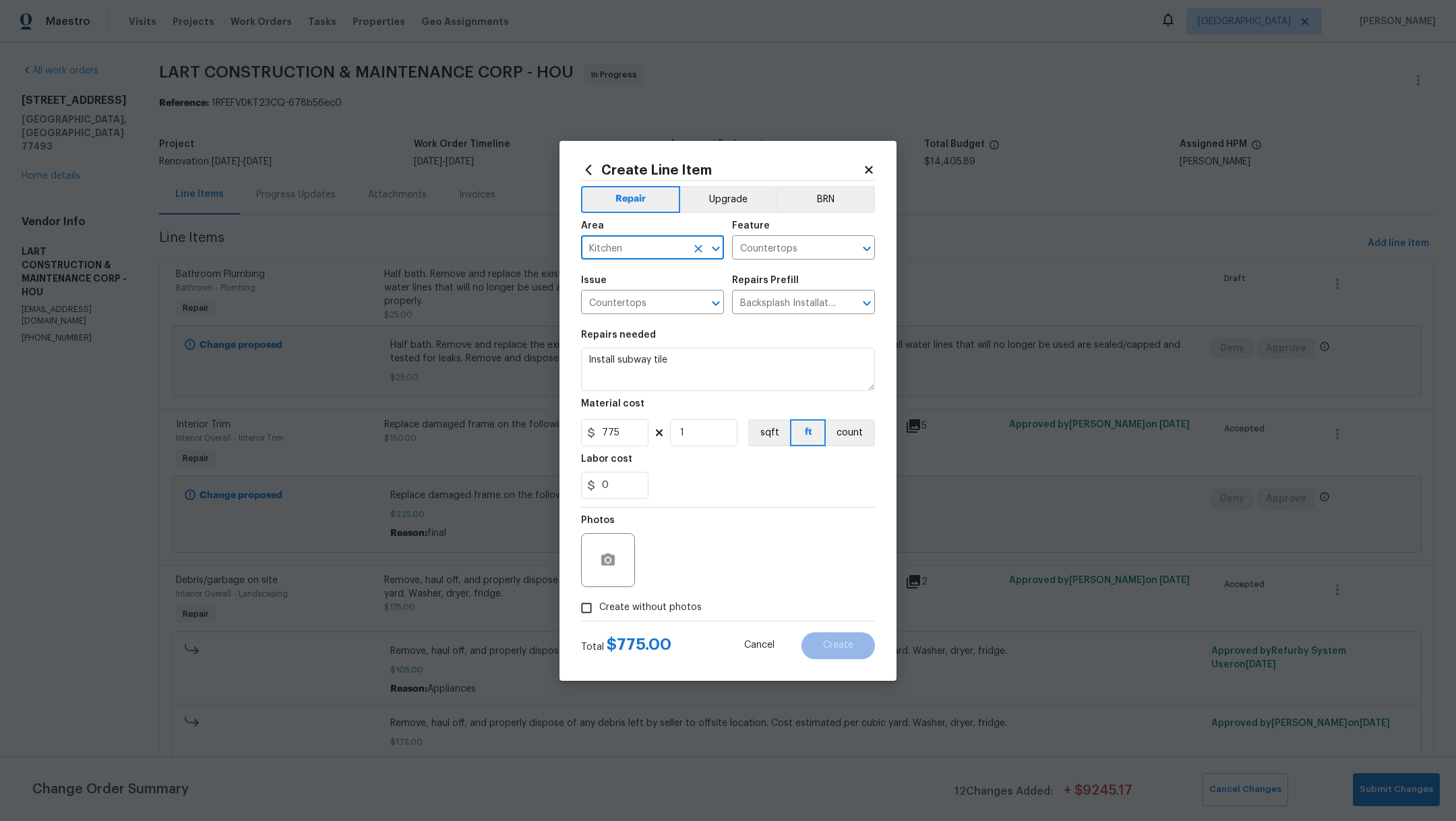
click at [598, 619] on input "Create without photos" at bounding box center [586, 607] width 25 height 25
checkbox input "true"
click at [690, 574] on textarea at bounding box center [760, 560] width 229 height 54
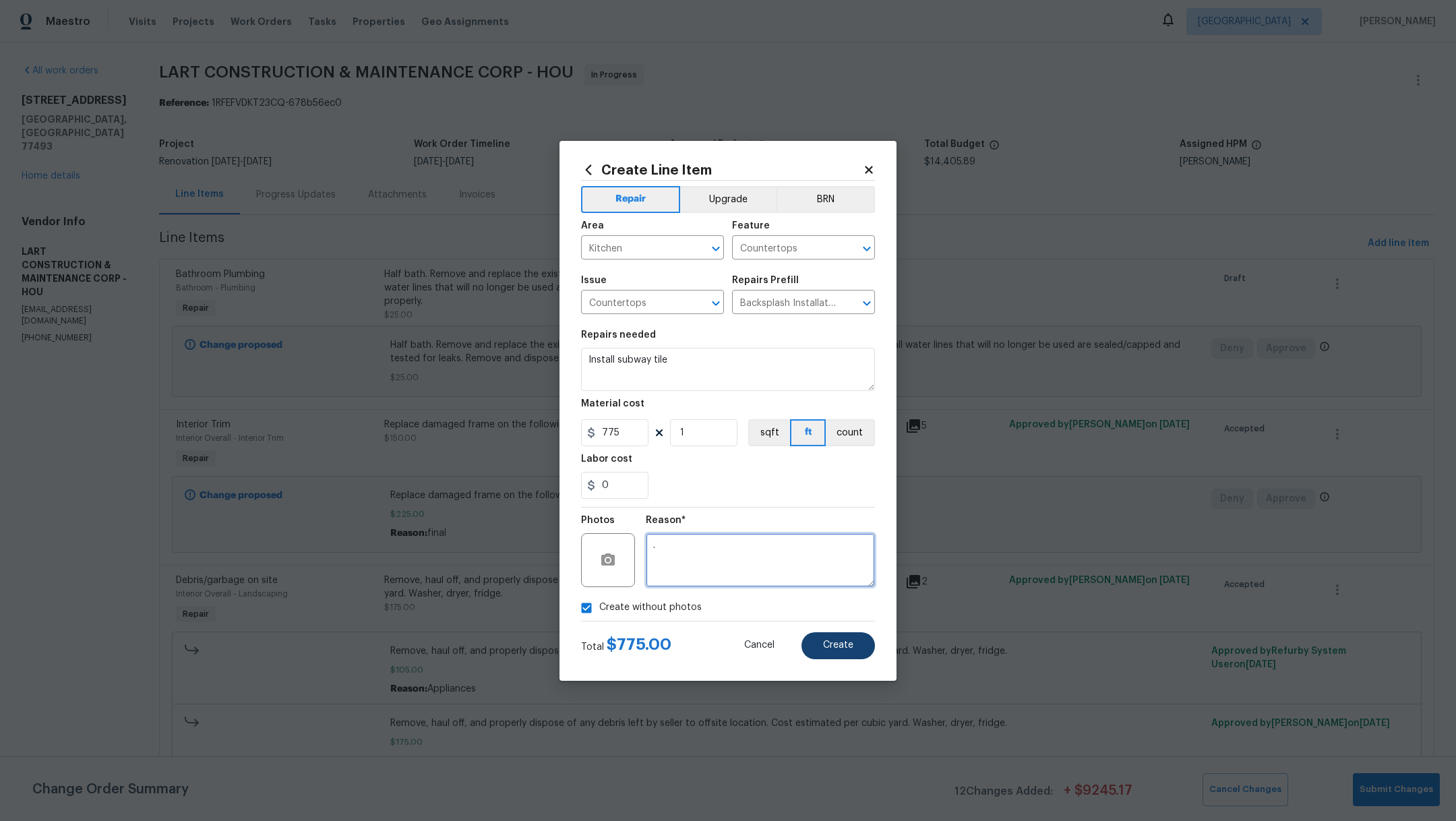
type textarea "."
click at [829, 632] on button "Create" at bounding box center [837, 645] width 74 height 27
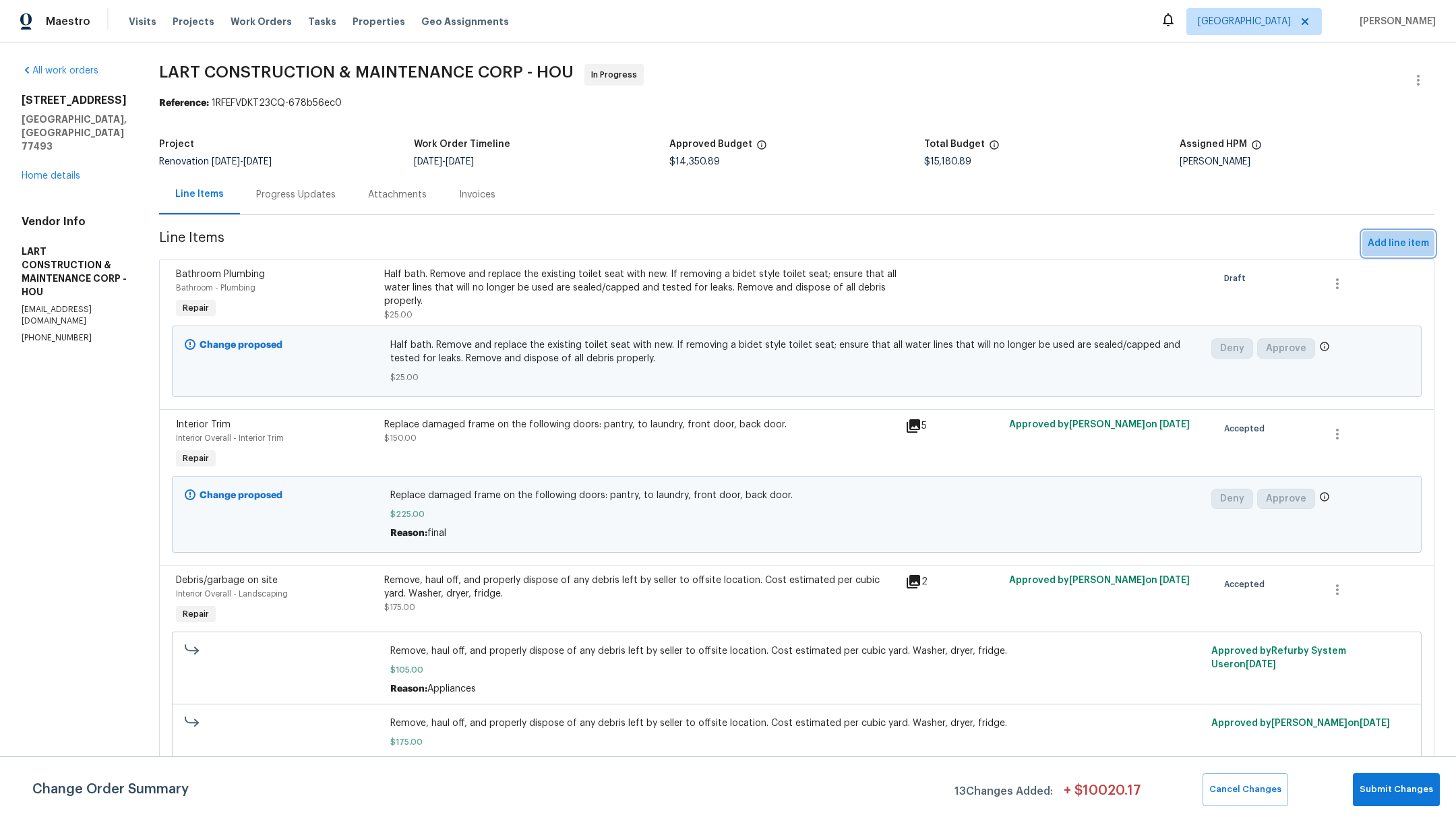
click at [1367, 248] on span "Add line item" at bounding box center [1398, 243] width 62 height 17
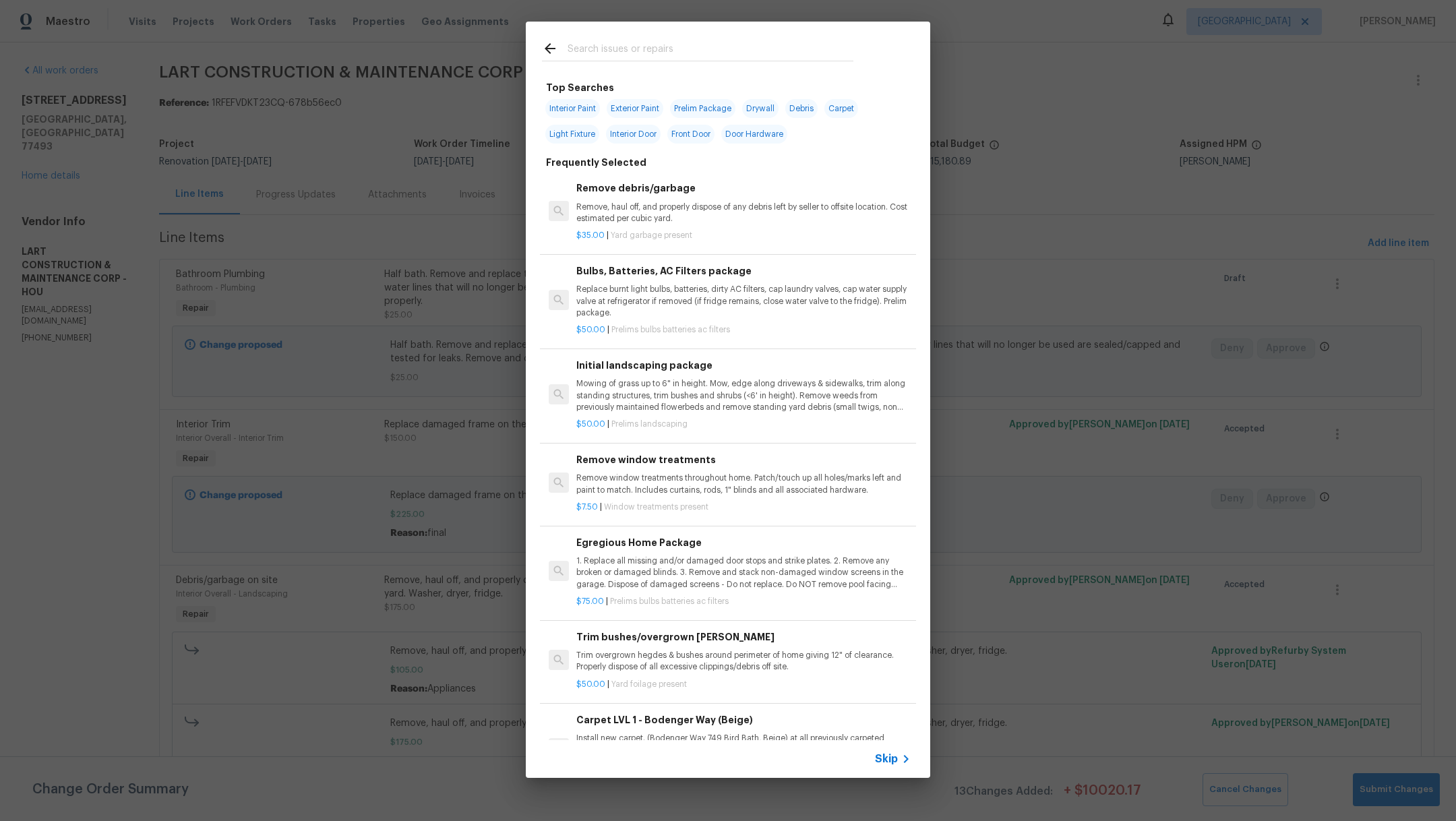
click at [636, 54] on input "text" at bounding box center [711, 51] width 286 height 20
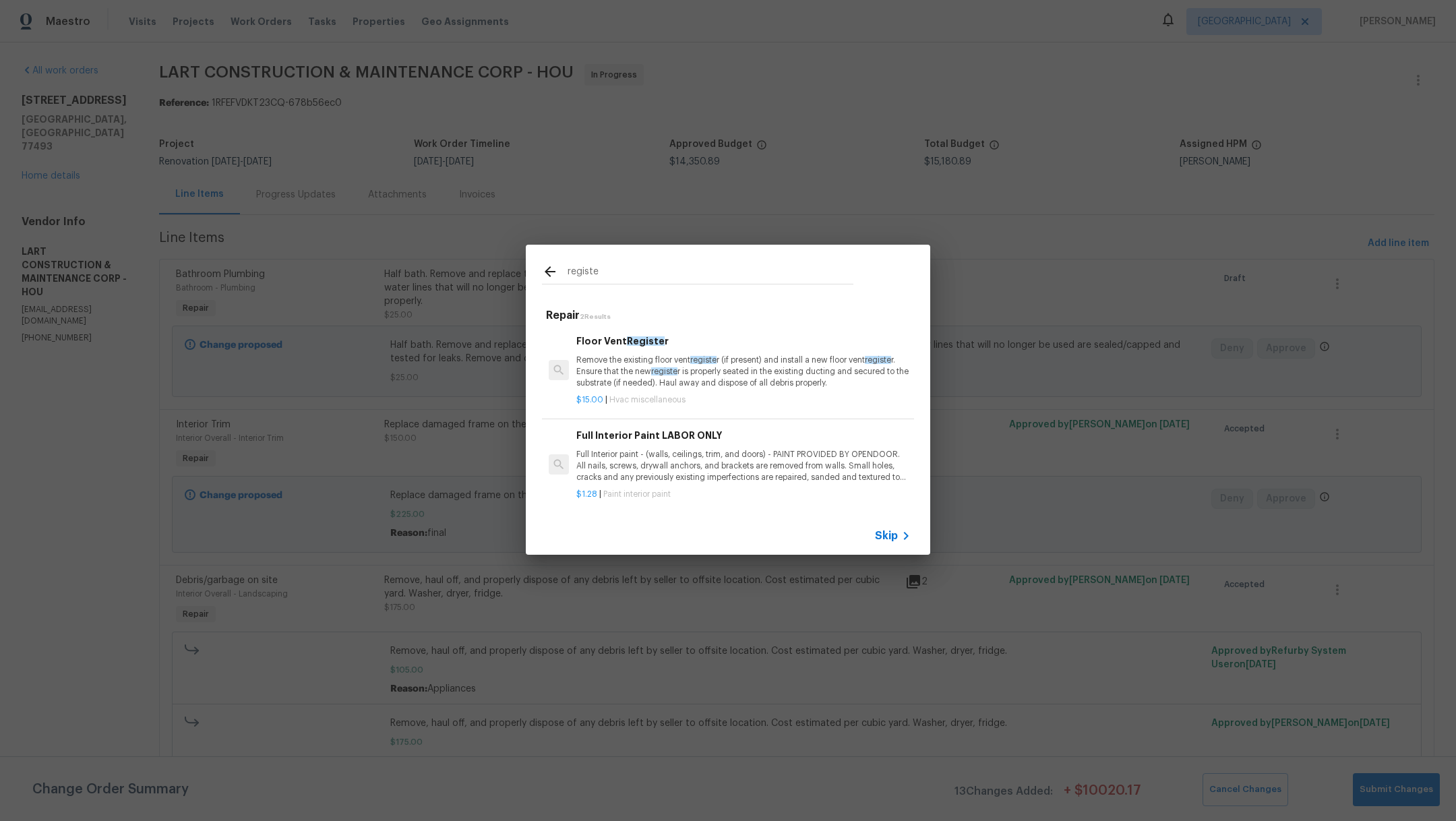
type input "registe"
click at [595, 374] on p "Remove the existing floor vent registe r (if present) and install a new floor v…" at bounding box center [744, 372] width 335 height 35
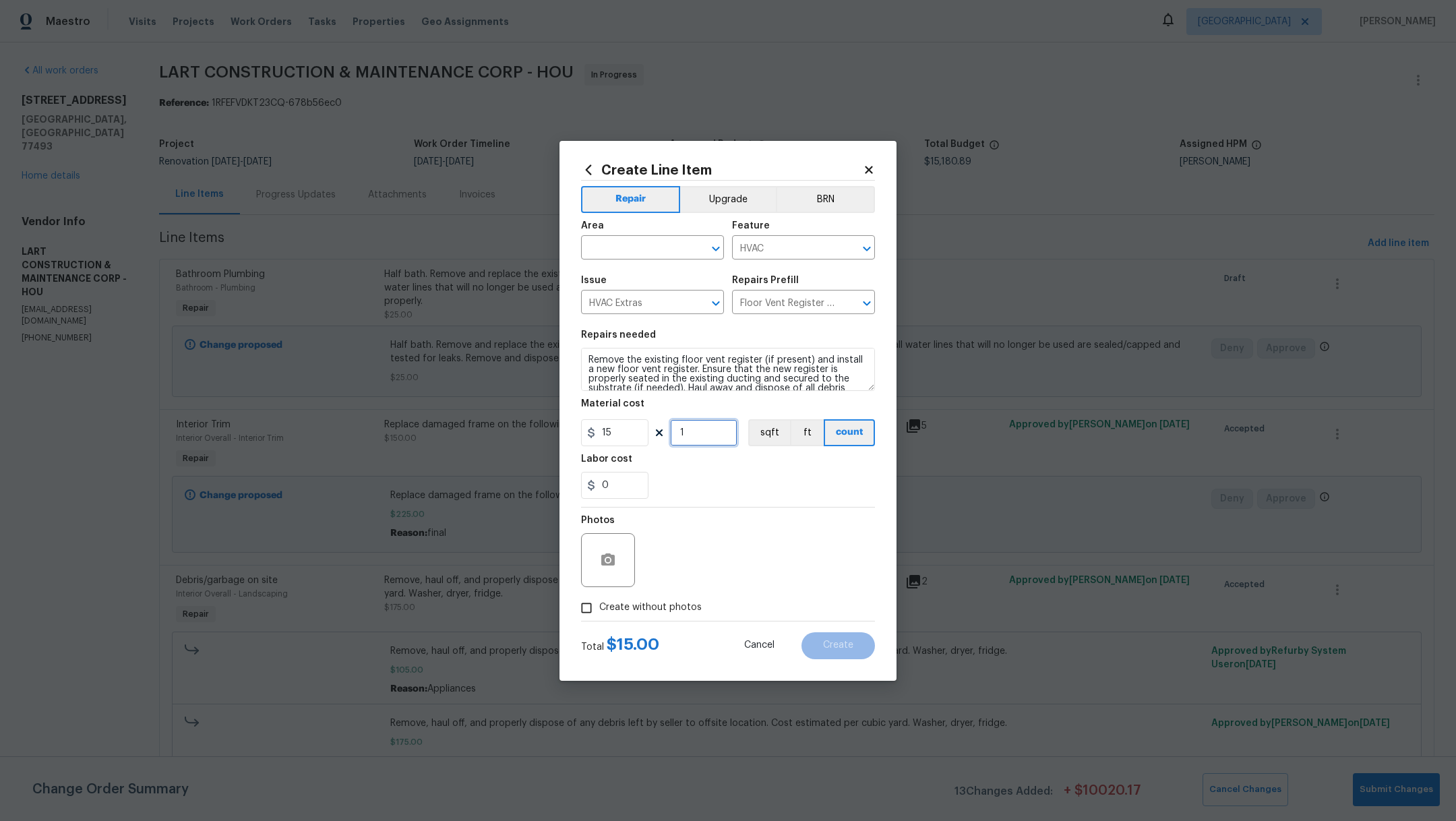
click at [698, 432] on input "1" at bounding box center [704, 432] width 68 height 27
type input "2"
click at [700, 358] on textarea "Remove the existing floor vent register (if present) and install a new floor ve…" at bounding box center [728, 369] width 294 height 43
type textarea "Remove the existing ceiling vent register (if present) and install a new floor …"
drag, startPoint x: 625, startPoint y: 433, endPoint x: 451, endPoint y: 421, distance: 174.4
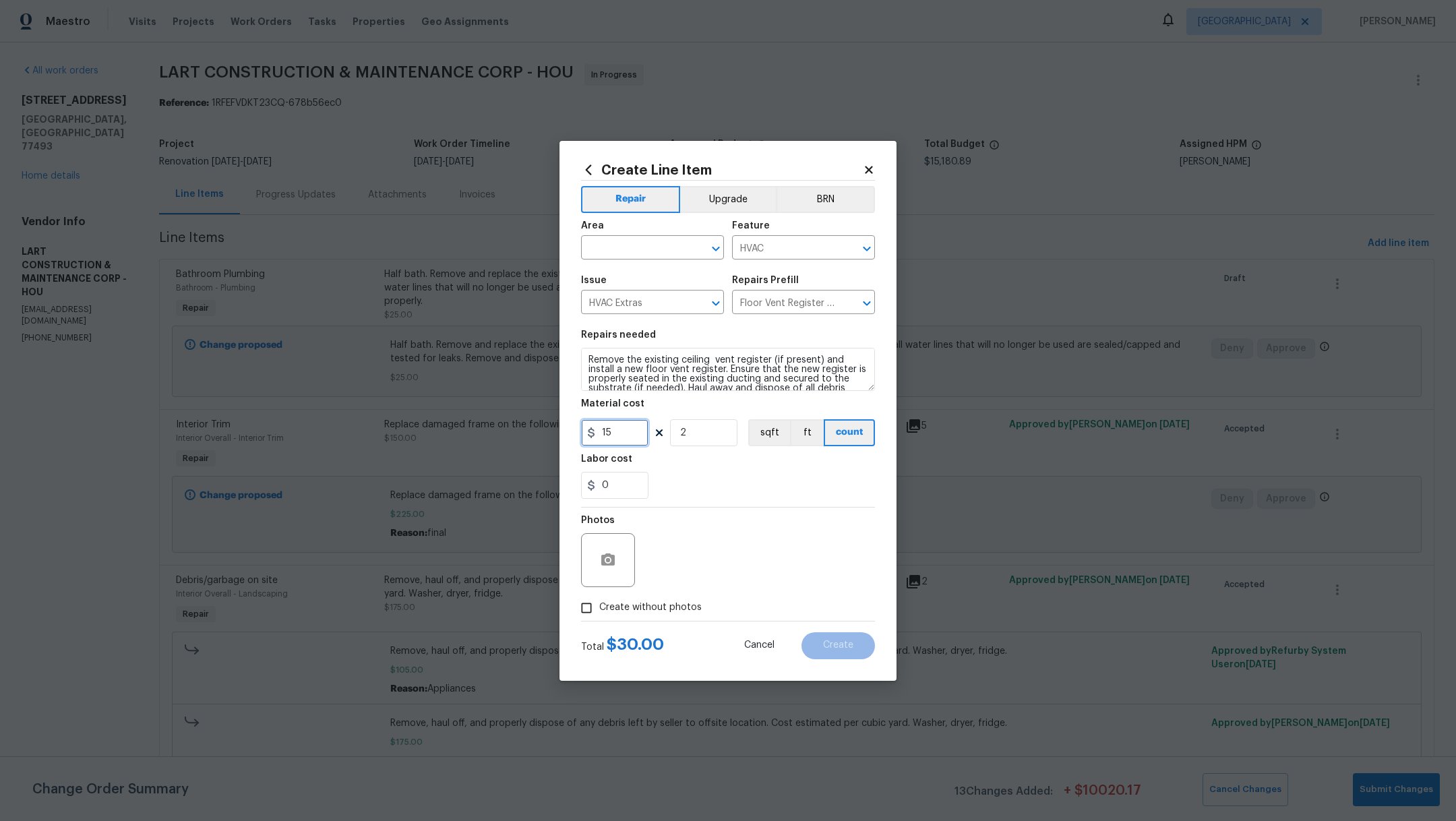
click at [451, 421] on div "Create Line Item Repair Upgrade BRN Area ​ Feature HVAC ​ Issue HVAC Extras ​ R…" at bounding box center [728, 410] width 1456 height 821
type input "20"
click at [733, 479] on div "0" at bounding box center [728, 485] width 294 height 27
click at [658, 245] on input "text" at bounding box center [634, 248] width 105 height 21
click at [666, 298] on li "Interior Overall" at bounding box center [652, 301] width 143 height 22
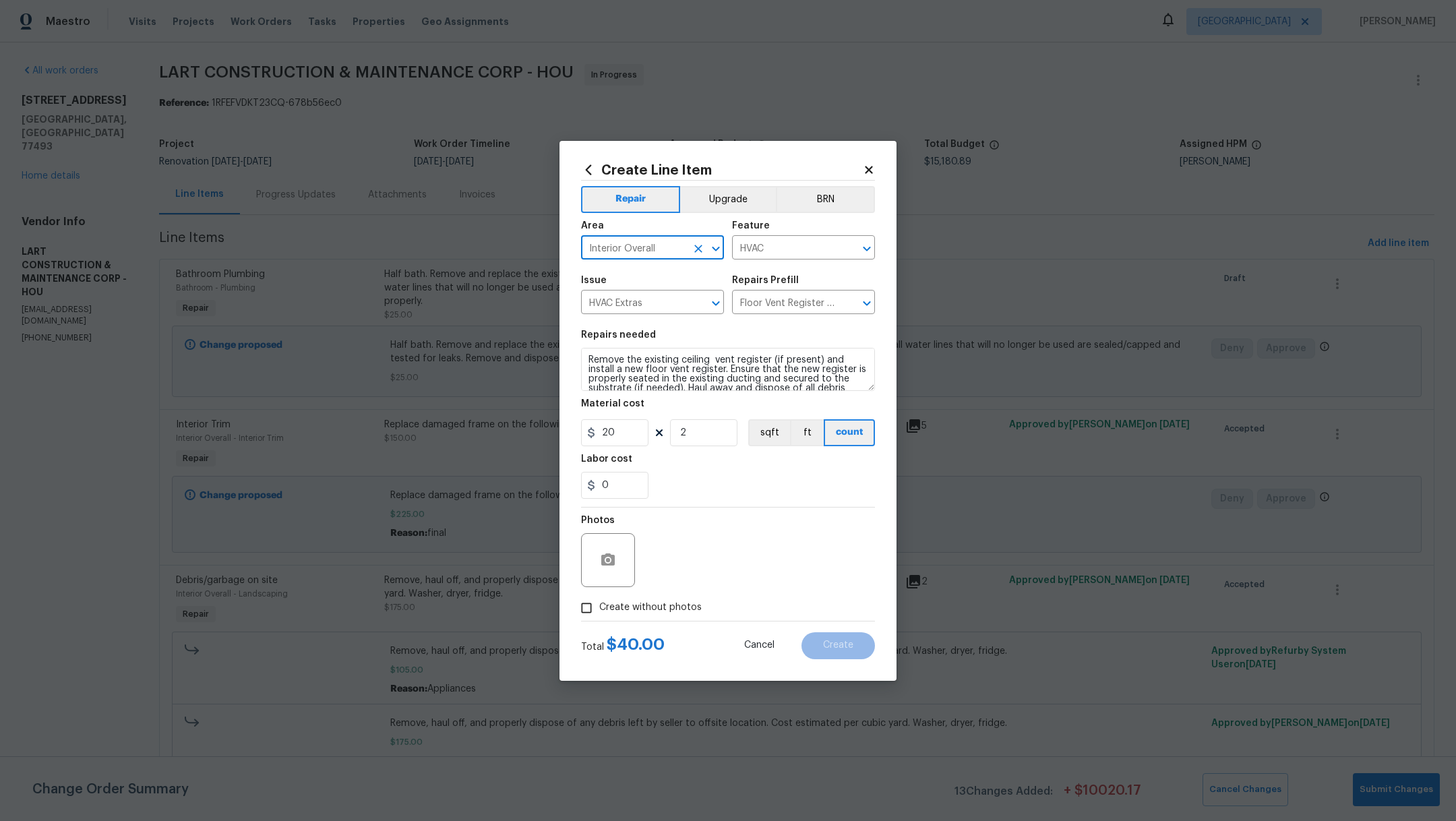
type input "Interior Overall"
drag, startPoint x: 618, startPoint y: 611, endPoint x: 624, endPoint y: 608, distance: 6.7
click at [618, 611] on span "Create without photos" at bounding box center [650, 607] width 102 height 14
click at [599, 611] on input "Create without photos" at bounding box center [586, 607] width 25 height 25
checkbox input "true"
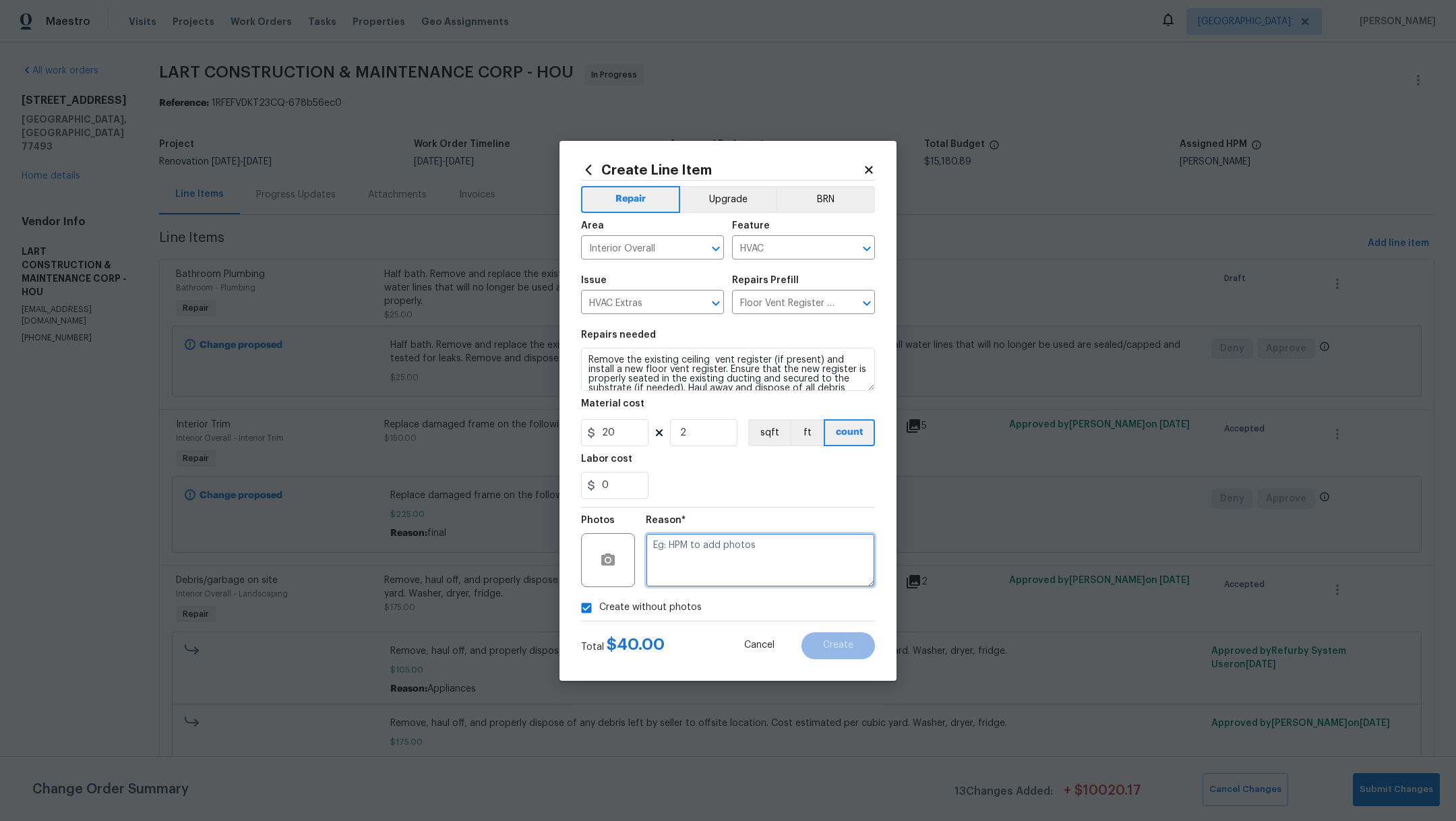
click at [686, 575] on textarea at bounding box center [760, 560] width 229 height 54
type textarea "."
click at [841, 648] on span "Create" at bounding box center [838, 645] width 30 height 10
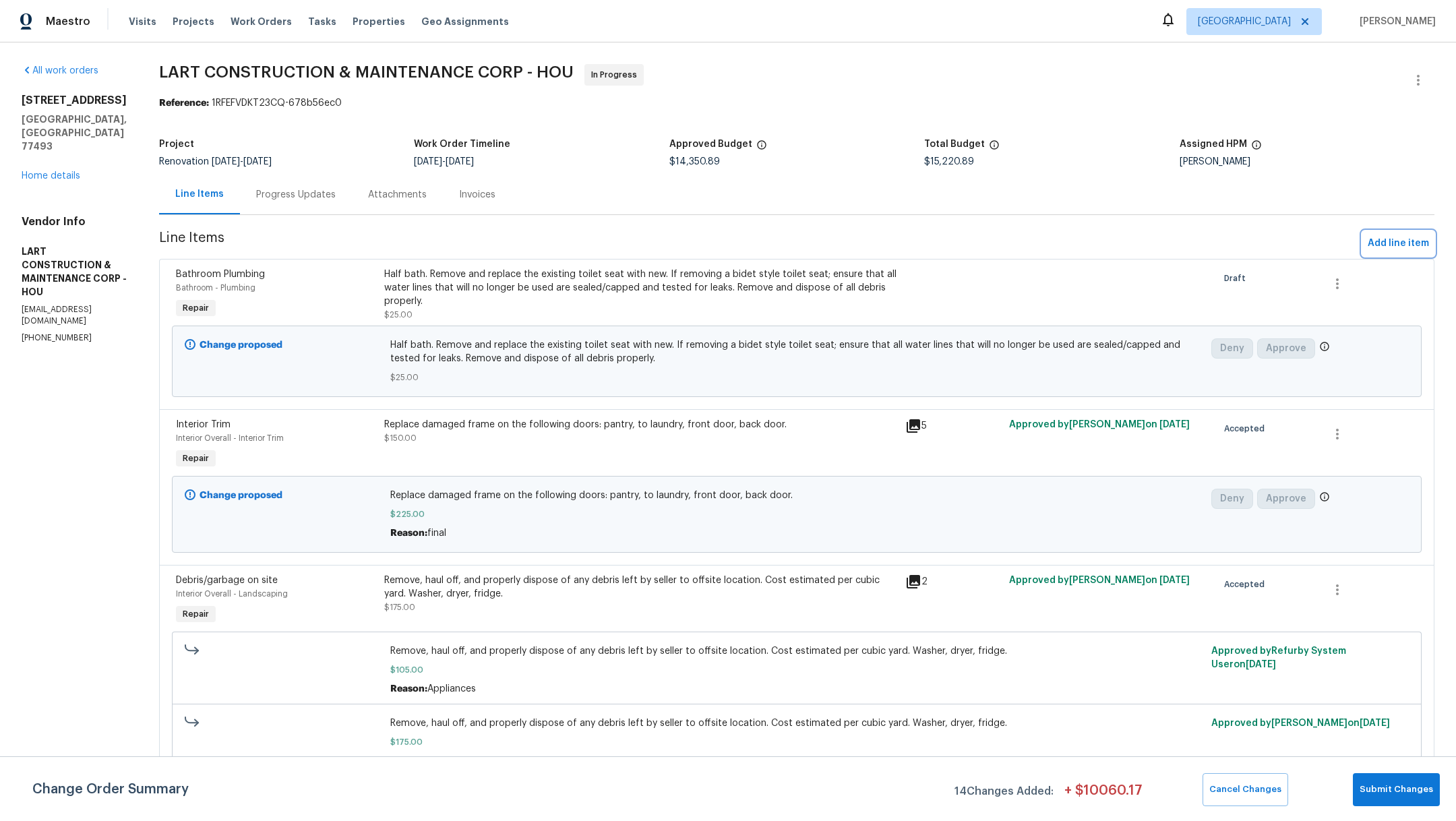
click at [1398, 241] on span "Add line item" at bounding box center [1398, 243] width 62 height 17
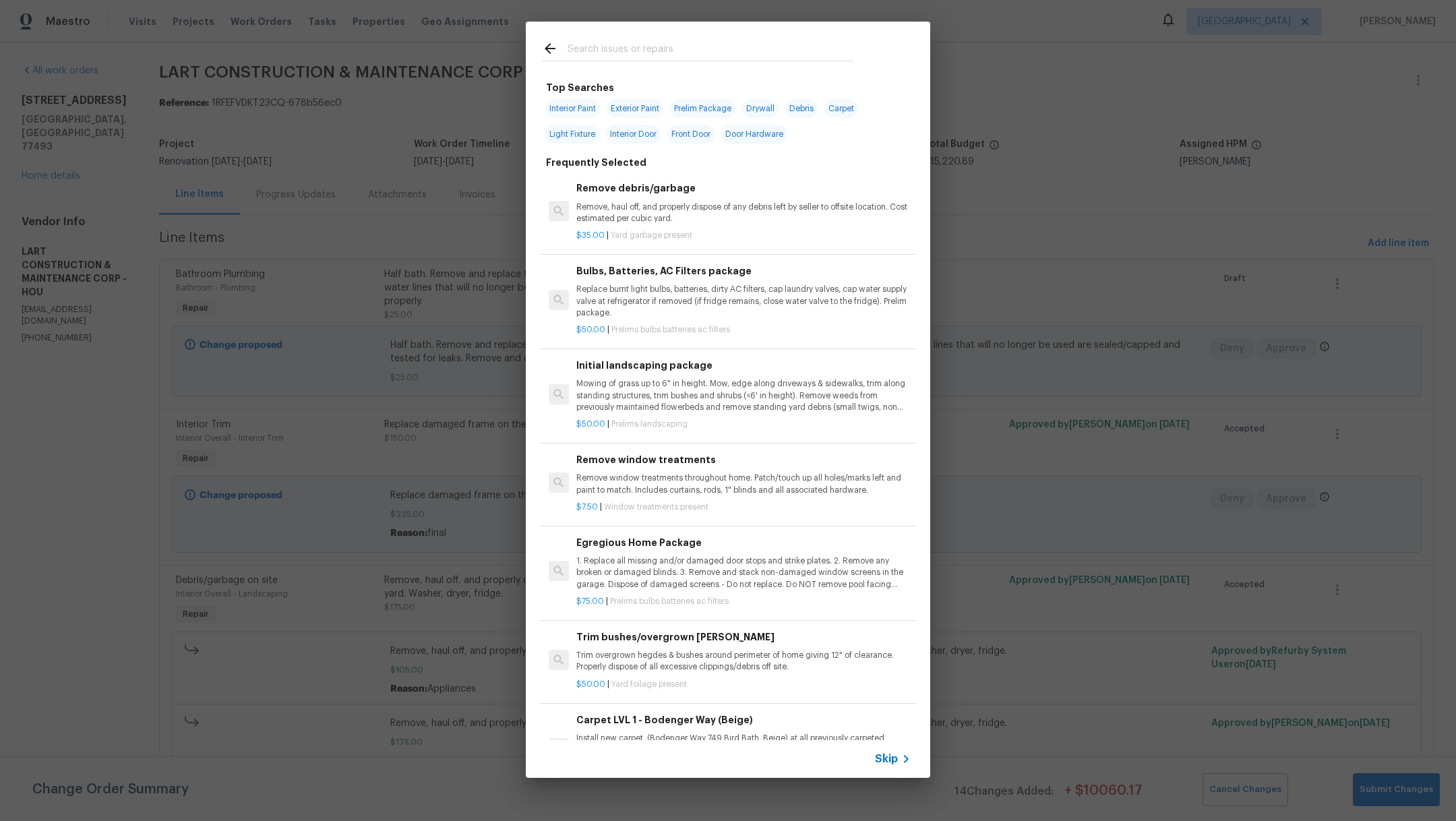
click at [651, 48] on input "text" at bounding box center [711, 51] width 286 height 20
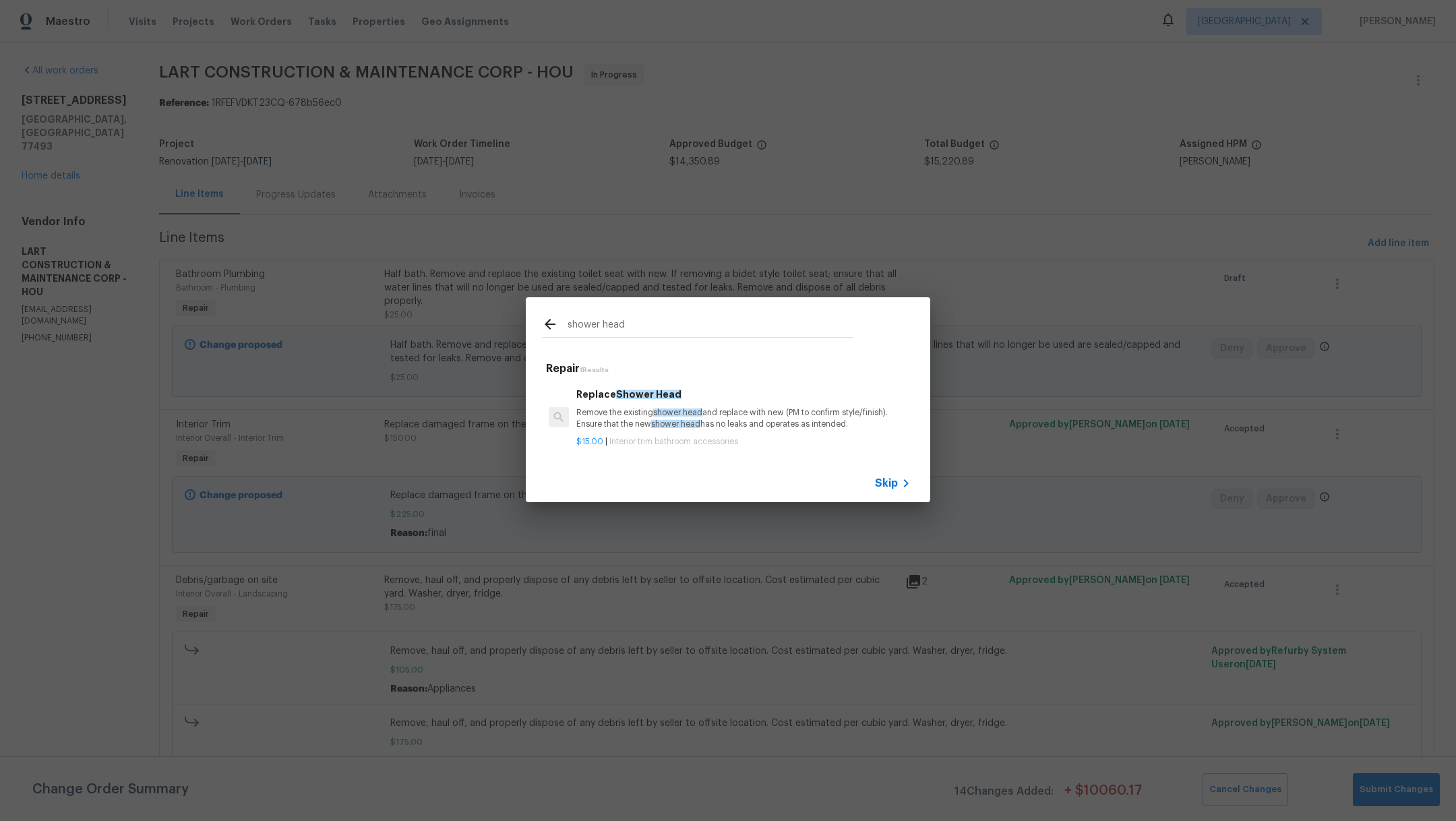
type input "shower head"
click at [642, 421] on p "Remove the existing shower head and replace with new (PM to confirm style/finis…" at bounding box center [744, 418] width 335 height 23
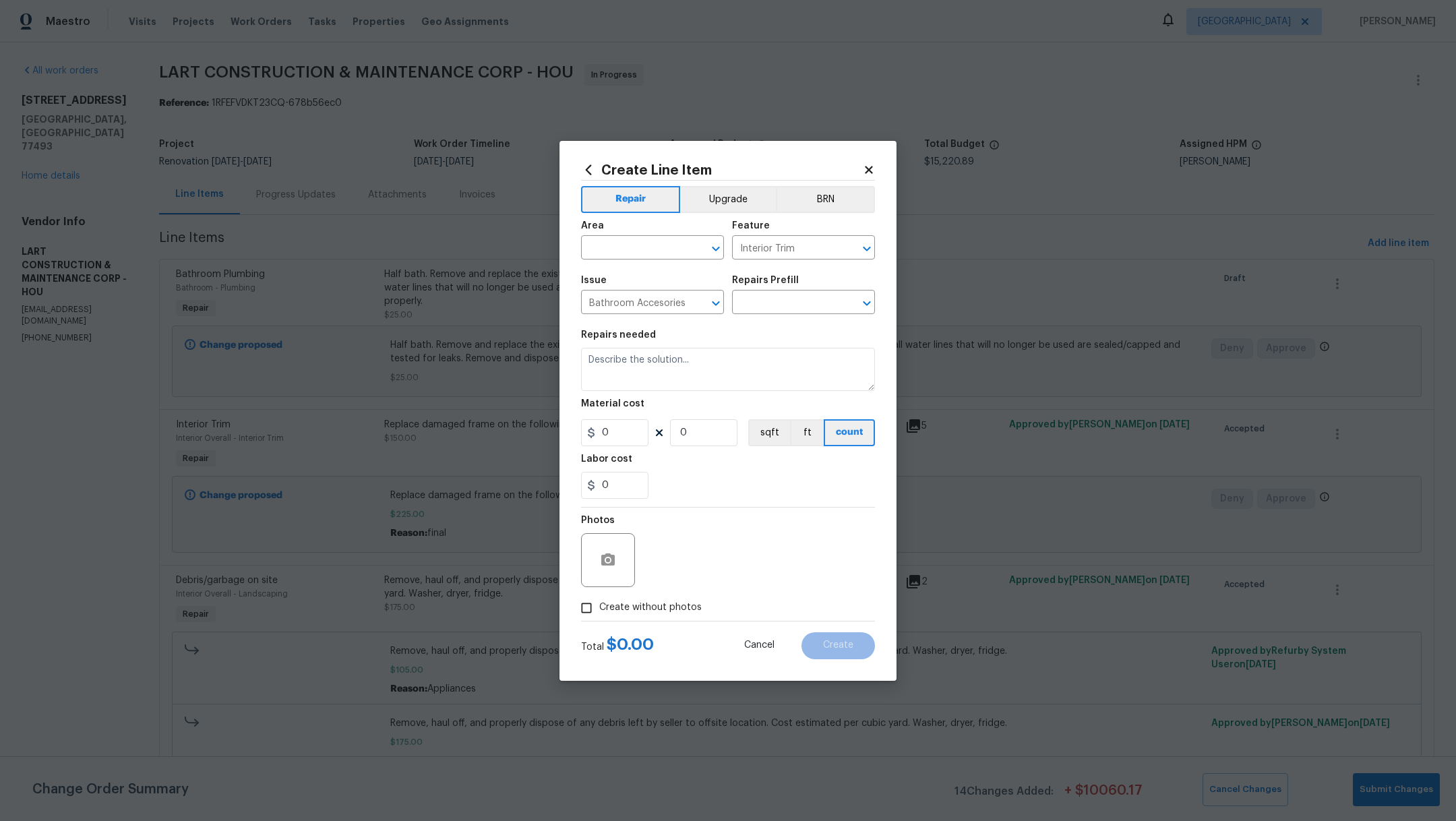
type input "Replace Shower Head $15.00"
type textarea "Remove the existing shower head and replace with new (PM to confirm style/finis…"
type input "15"
type input "1"
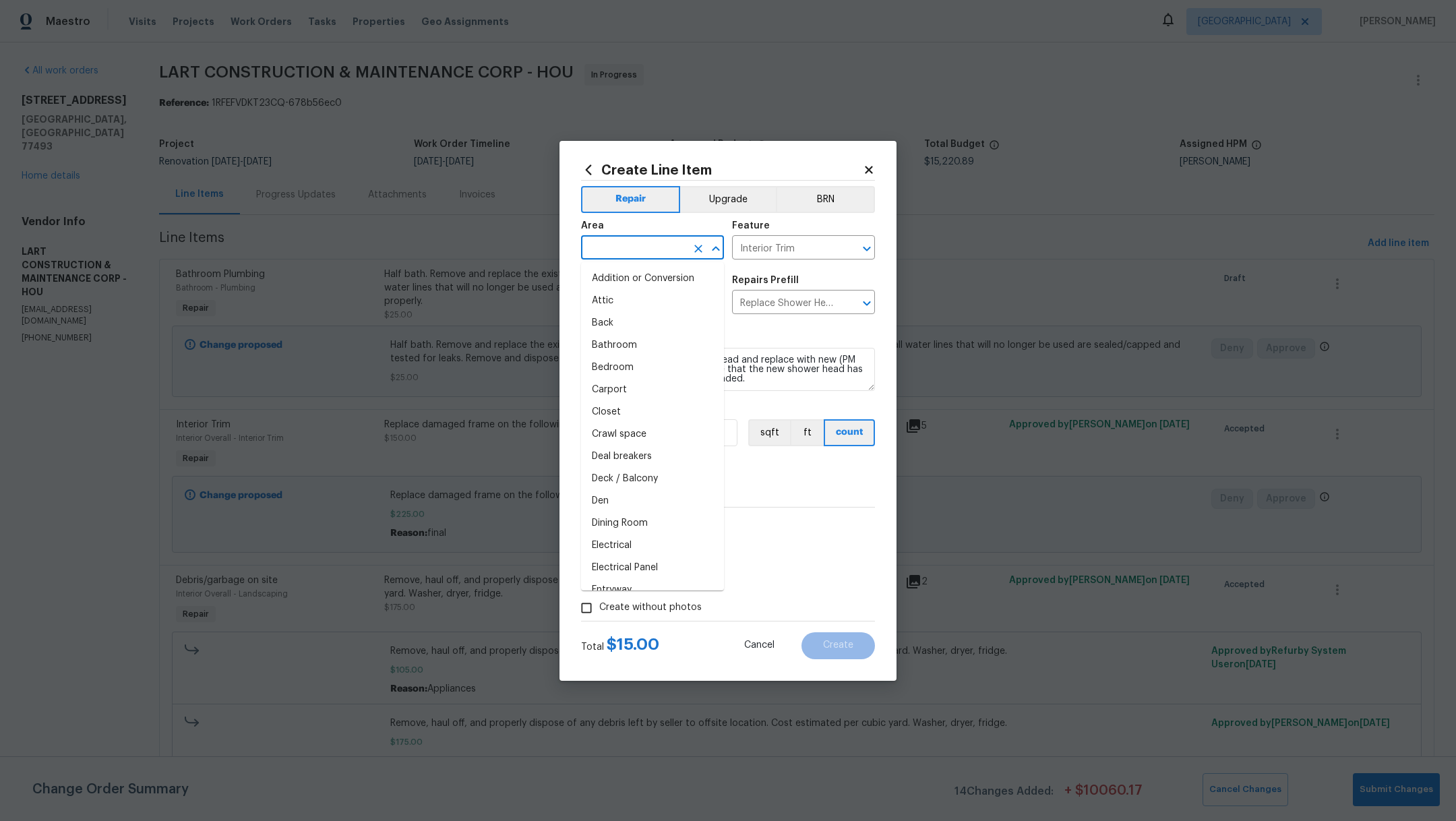
click at [608, 240] on input "text" at bounding box center [634, 248] width 105 height 21
click at [620, 277] on li "Bathroom" at bounding box center [652, 279] width 143 height 22
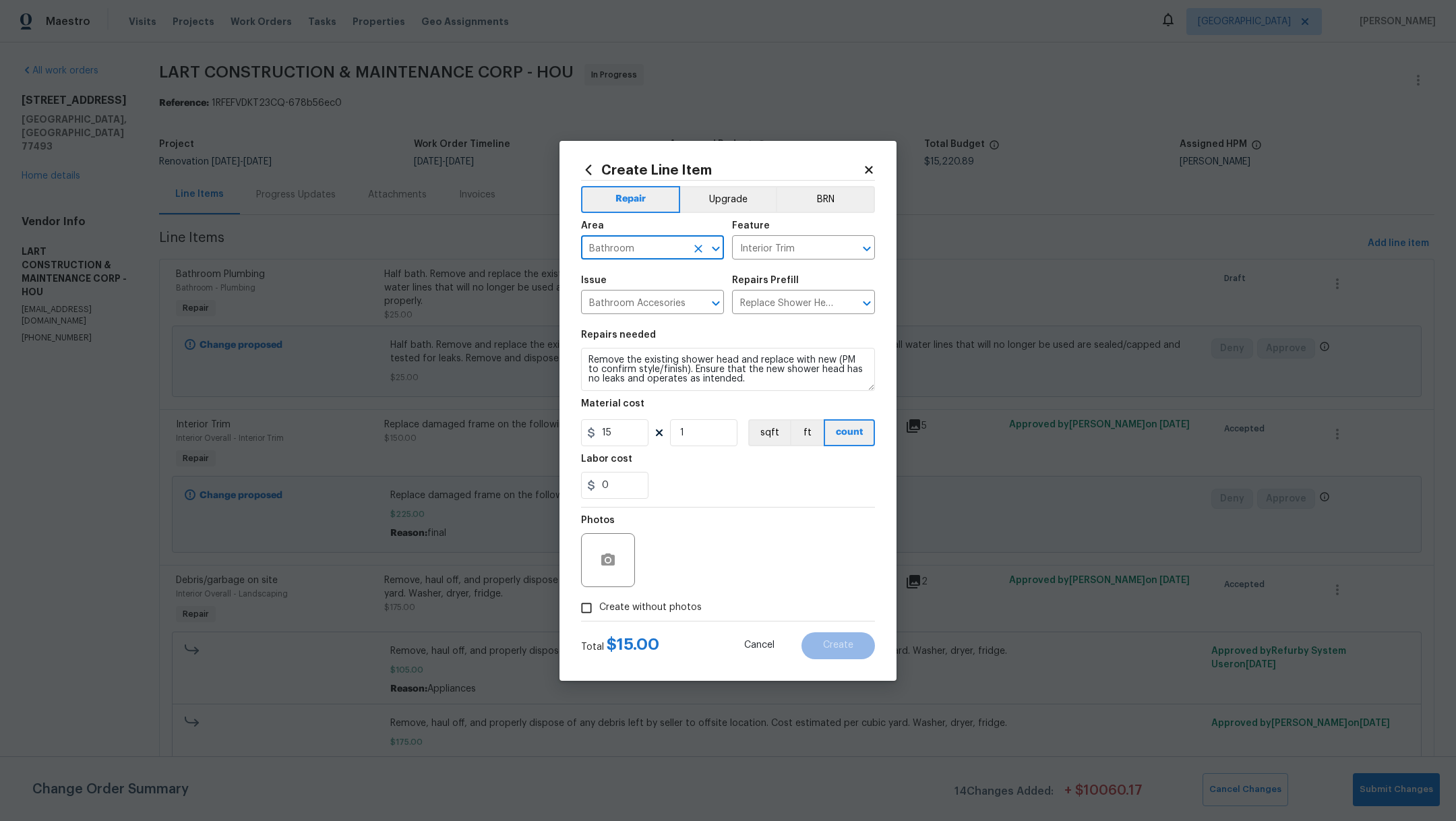
type input "Bathroom"
click at [610, 609] on span "Create without photos" at bounding box center [650, 607] width 102 height 14
click at [599, 609] on input "Create without photos" at bounding box center [586, 607] width 25 height 25
checkbox input "true"
click at [703, 557] on textarea at bounding box center [760, 560] width 229 height 54
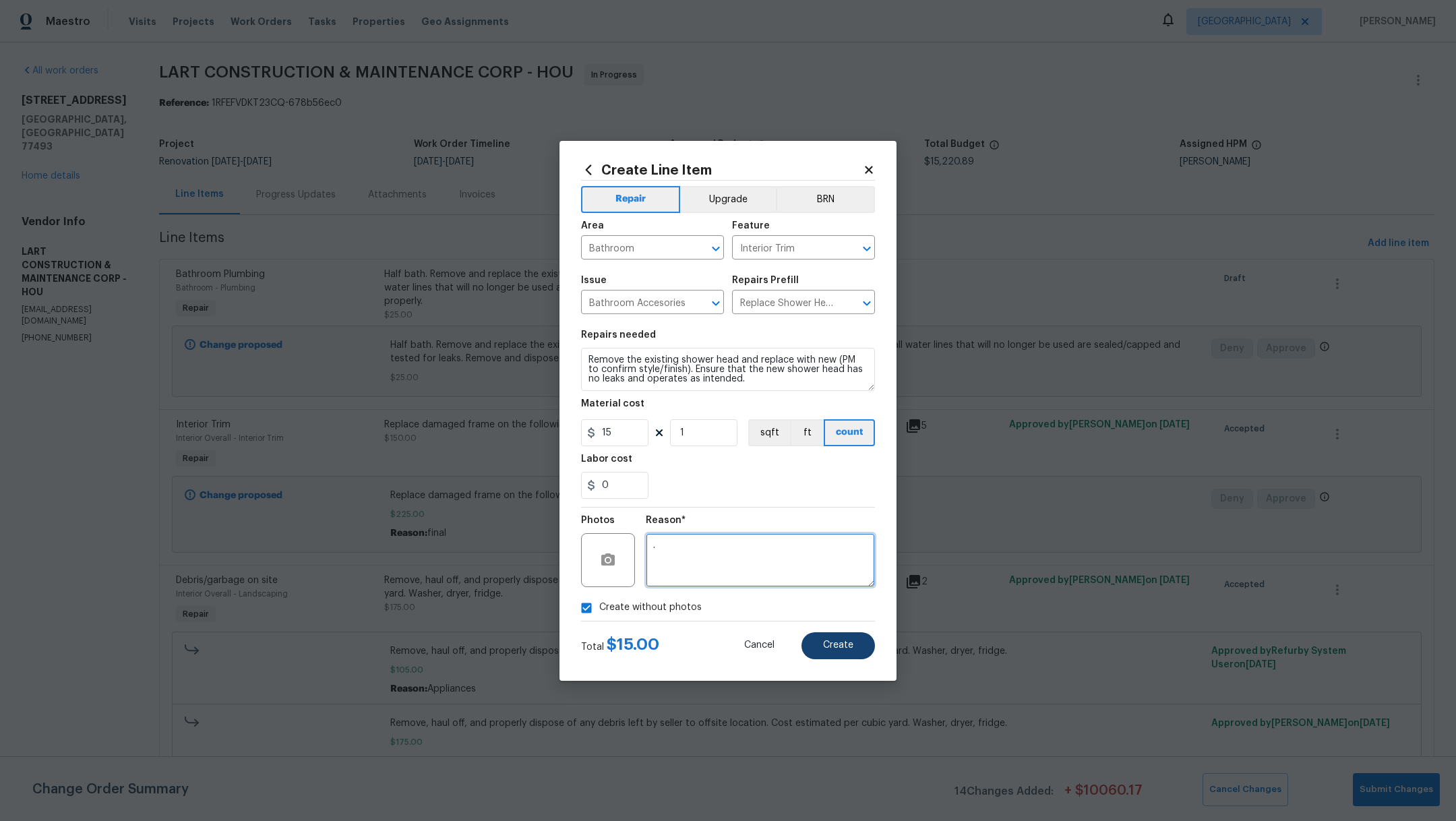
type textarea "."
click at [832, 644] on span "Create" at bounding box center [838, 645] width 30 height 10
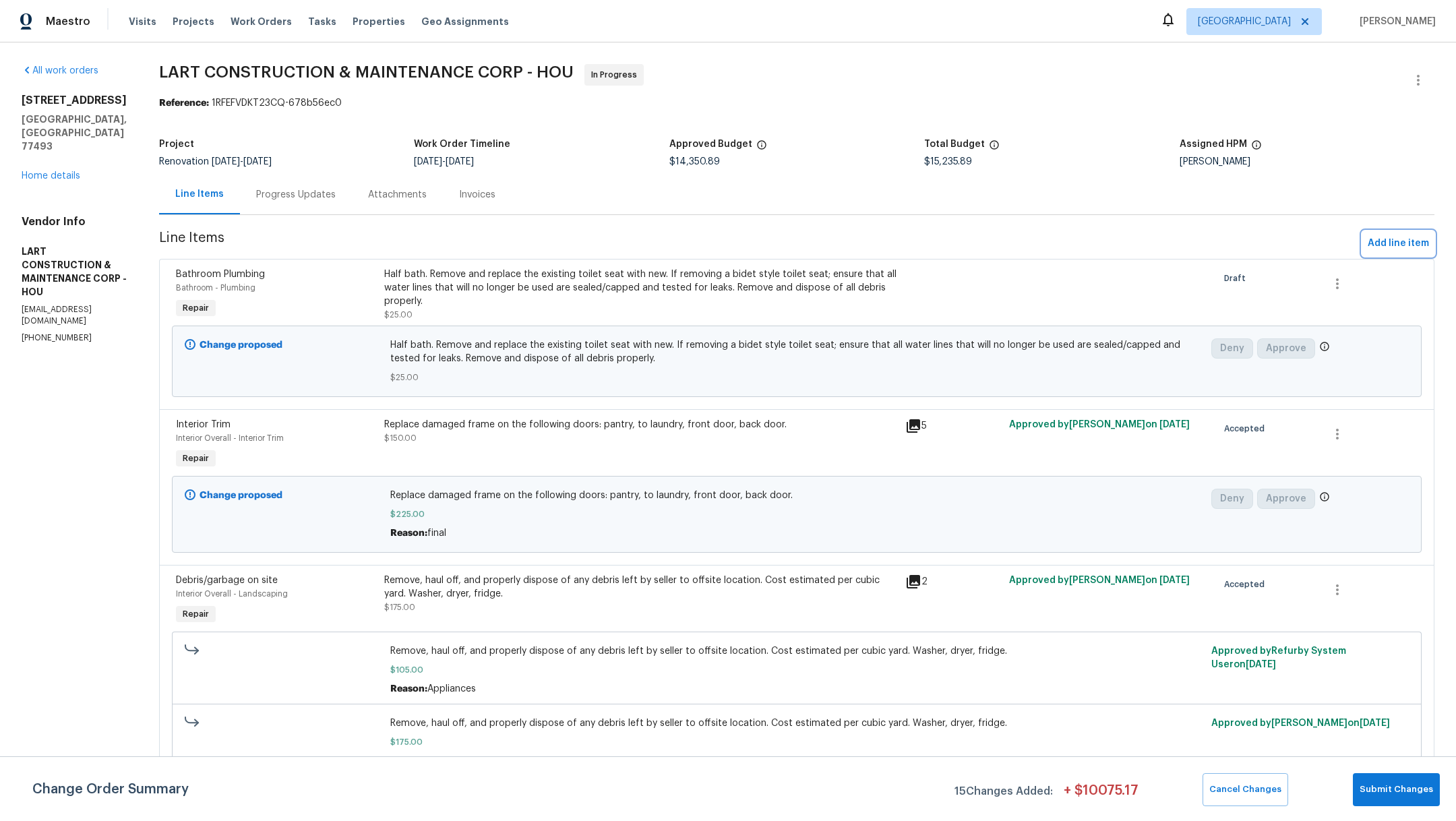
click at [1367, 251] on span "Add line item" at bounding box center [1398, 243] width 62 height 17
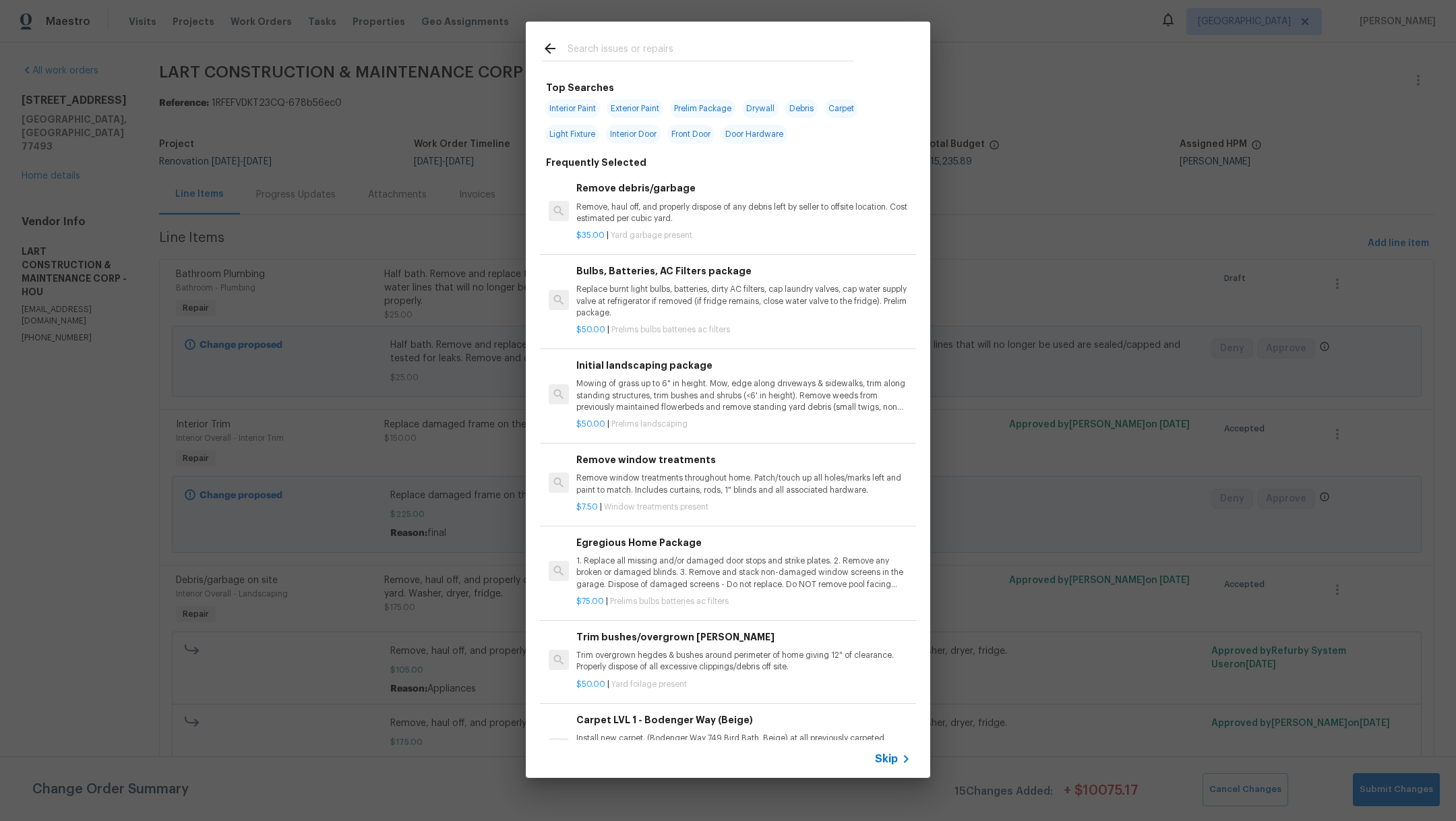
click at [684, 52] on input "text" at bounding box center [711, 51] width 286 height 20
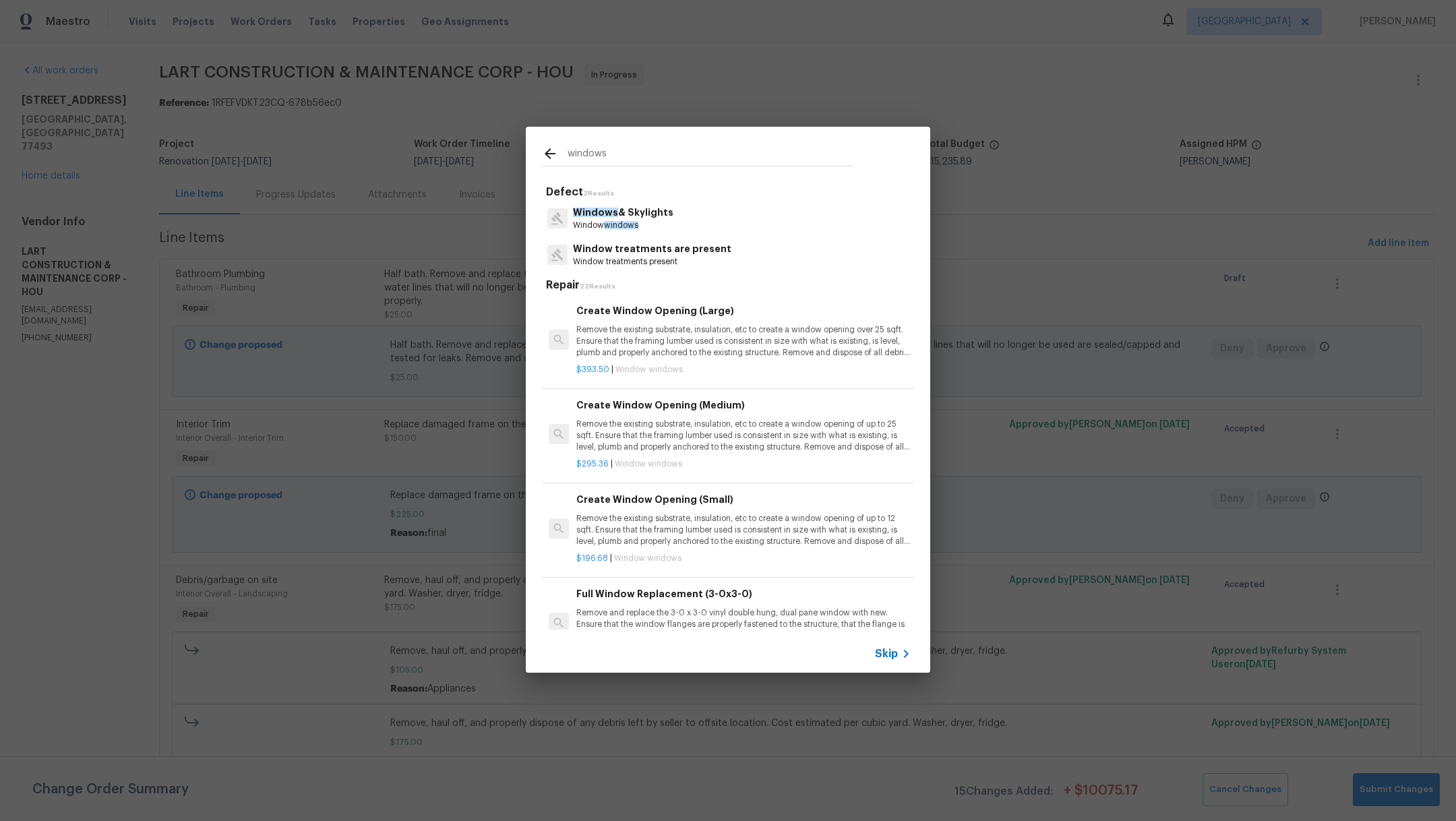
type input "windows"
click at [688, 213] on div "Windows & Skylights Window windows" at bounding box center [728, 218] width 372 height 36
click at [630, 226] on span "windows" at bounding box center [621, 226] width 35 height 8
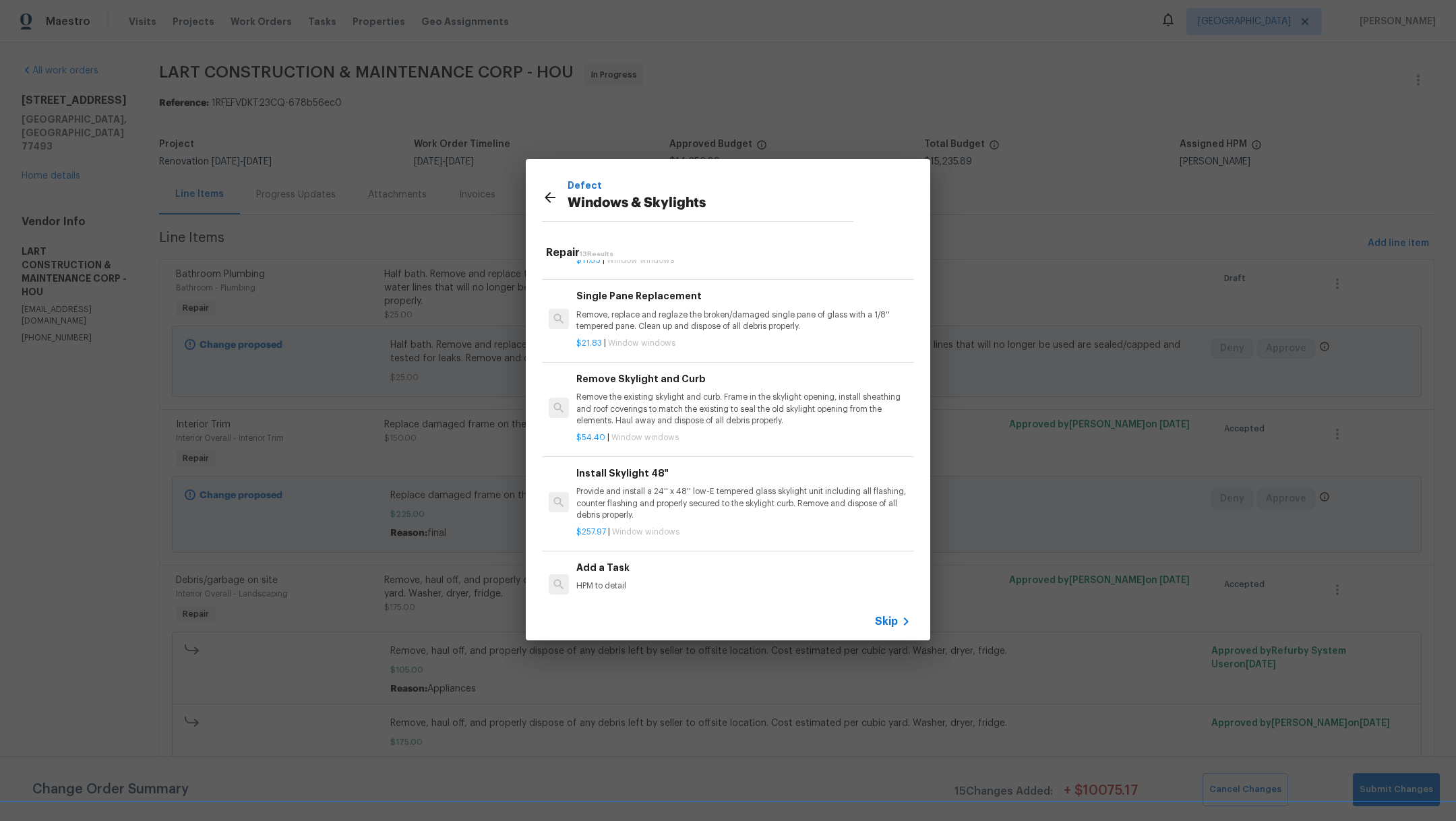
scroll to position [846, 0]
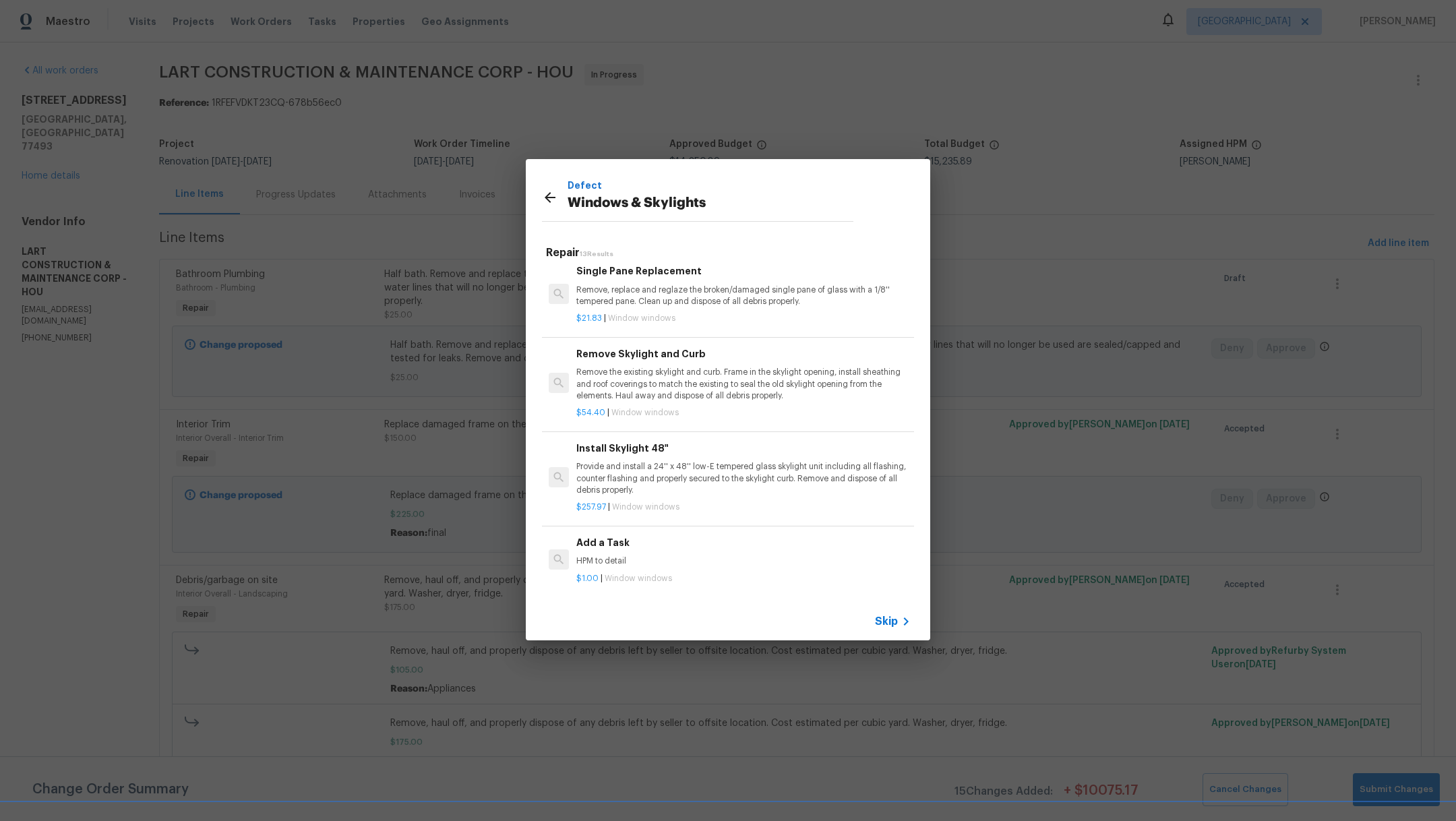
click at [773, 573] on p "$1.00 | Window windows" at bounding box center [744, 579] width 335 height 12
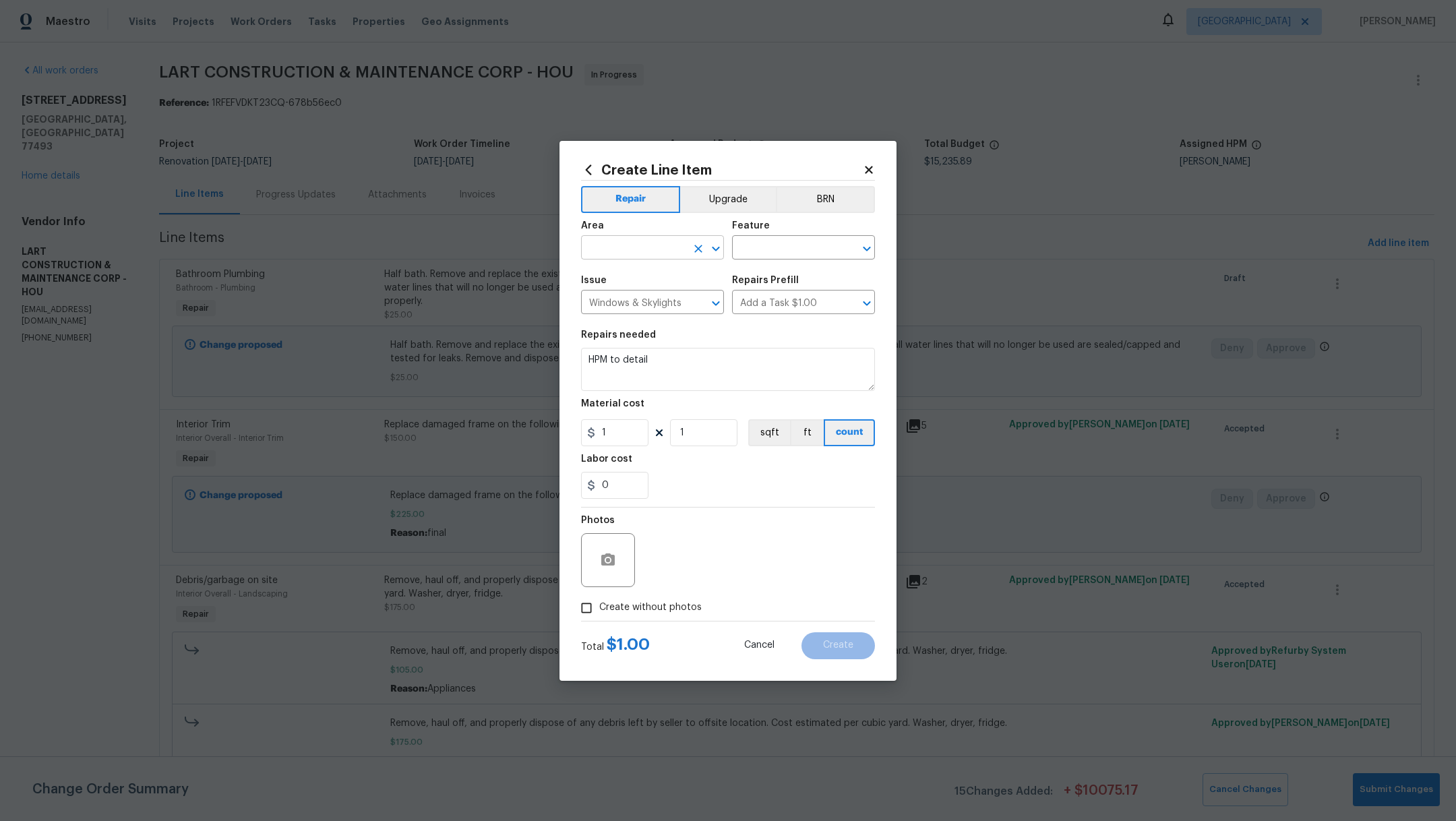
click at [613, 249] on input "text" at bounding box center [634, 248] width 105 height 21
click at [621, 274] on li "Exterior Overall" at bounding box center [652, 279] width 143 height 22
type input "Exterior Overall"
click at [753, 248] on input "text" at bounding box center [784, 248] width 105 height 21
click at [780, 309] on li "Exterior Windows" at bounding box center [803, 311] width 143 height 22
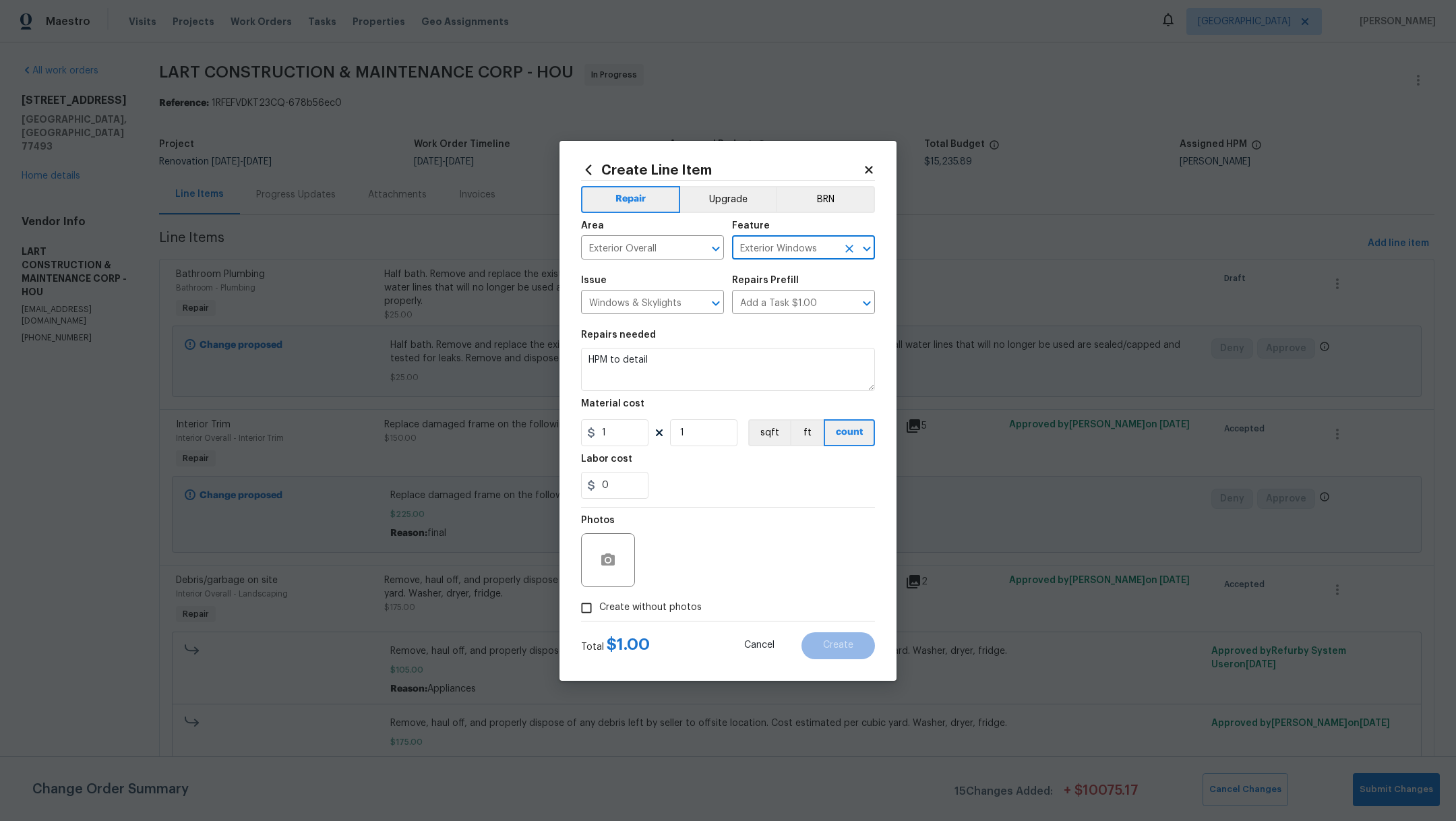
type input "Exterior Windows"
drag, startPoint x: 667, startPoint y: 364, endPoint x: 498, endPoint y: 362, distance: 169.0
click at [498, 362] on div "Create Line Item Repair Upgrade BRN Area Exterior Overall ​ Feature Exterior Wi…" at bounding box center [728, 410] width 1456 height 821
click at [679, 362] on textarea "Repair window plasti on left of the house and replace on 3 windows" at bounding box center [728, 369] width 294 height 43
type textarea "Repair window plastis on left of the house and replace on 3 windows"
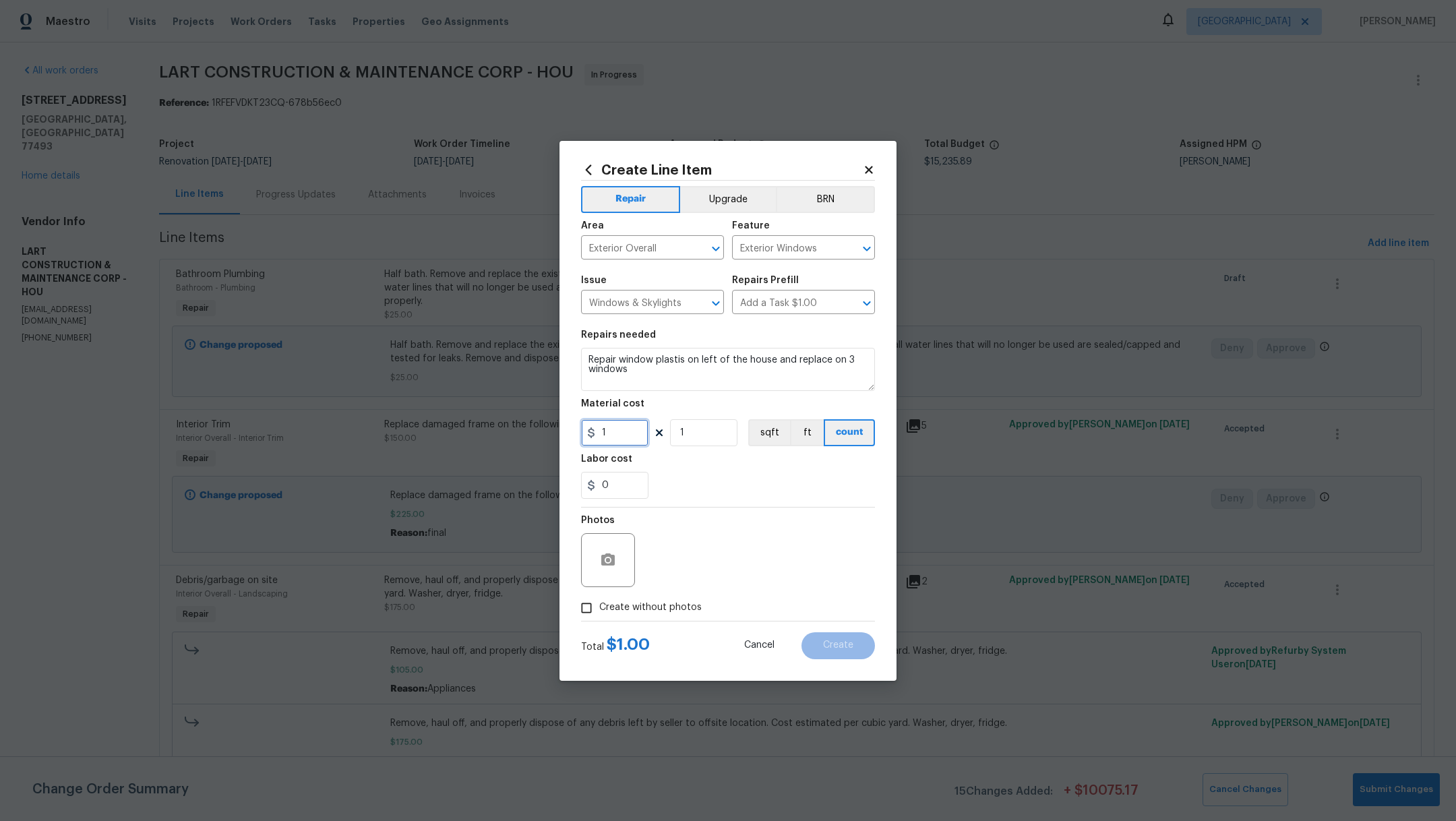
drag, startPoint x: 628, startPoint y: 438, endPoint x: 480, endPoint y: 407, distance: 151.2
click at [482, 408] on div "Create Line Item Repair Upgrade BRN Area Exterior Overall ​ Feature Exterior Wi…" at bounding box center [728, 410] width 1456 height 821
type input "60"
click at [737, 485] on div "0" at bounding box center [728, 485] width 294 height 27
click at [647, 608] on span "Create without photos" at bounding box center [650, 607] width 102 height 14
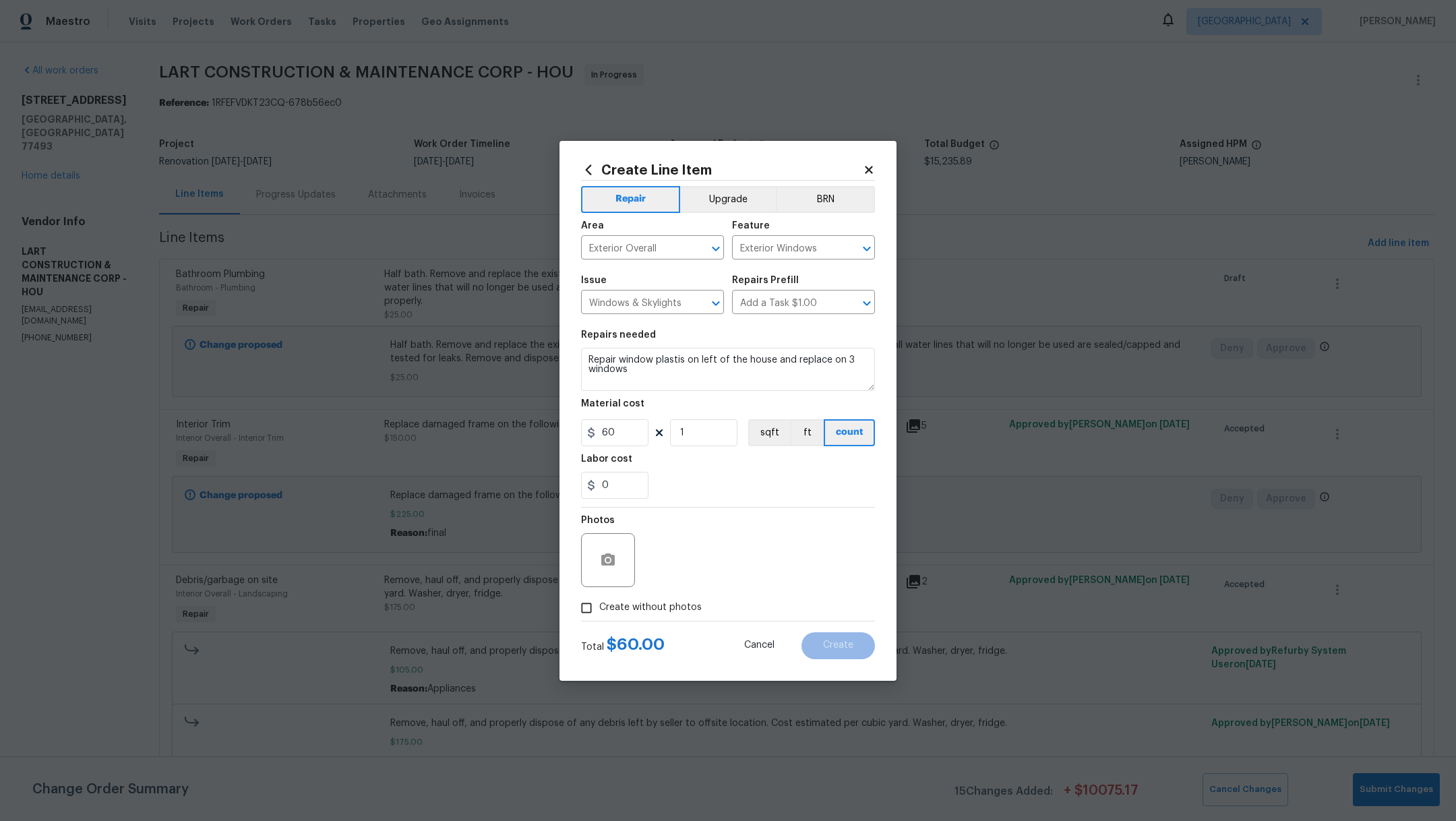
click at [599, 608] on input "Create without photos" at bounding box center [586, 607] width 25 height 25
checkbox input "true"
click at [703, 568] on textarea at bounding box center [760, 560] width 229 height 54
type textarea "."
click at [847, 646] on span "Create" at bounding box center [838, 645] width 30 height 10
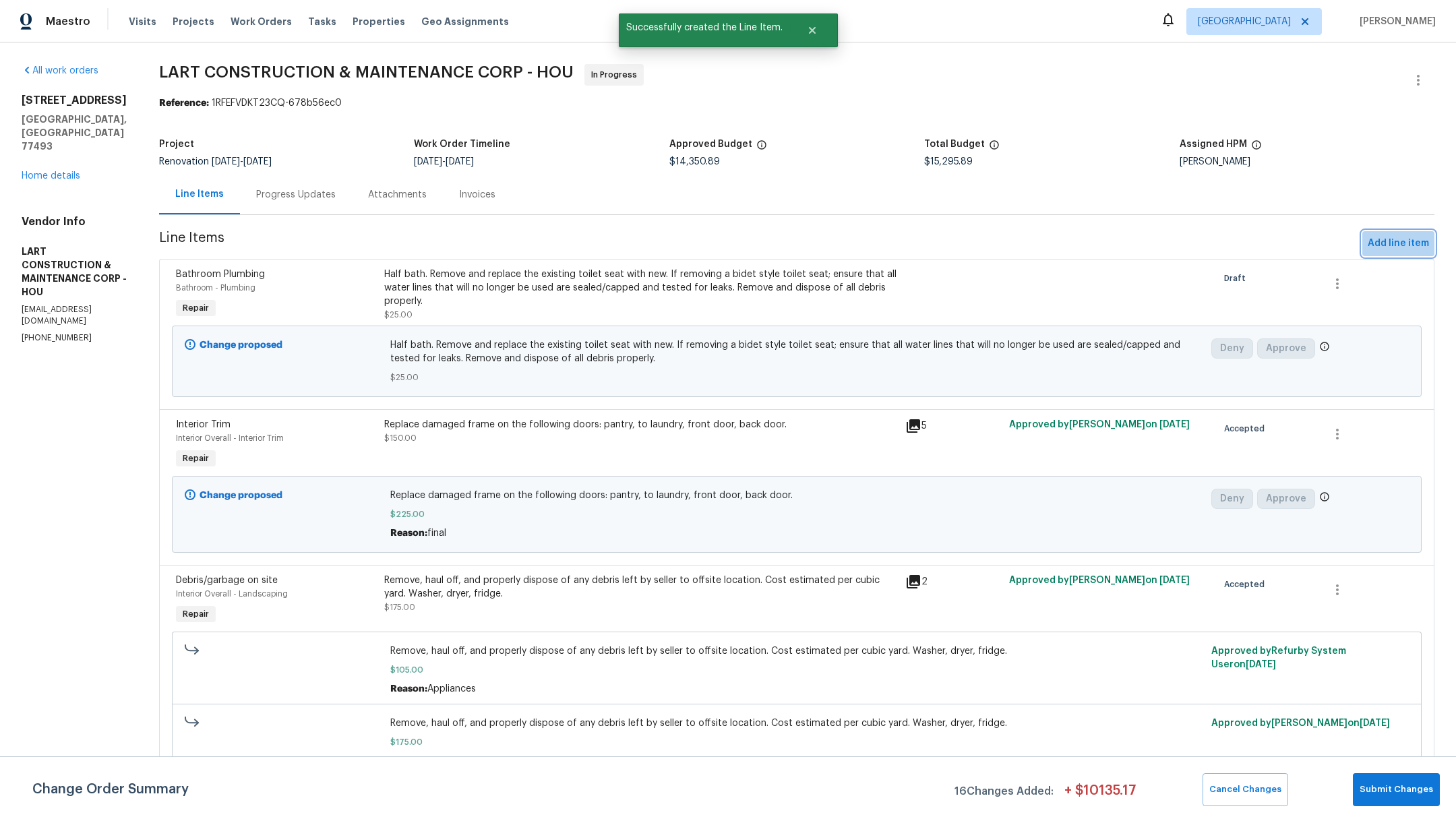
click at [1393, 242] on span "Add line item" at bounding box center [1398, 243] width 62 height 17
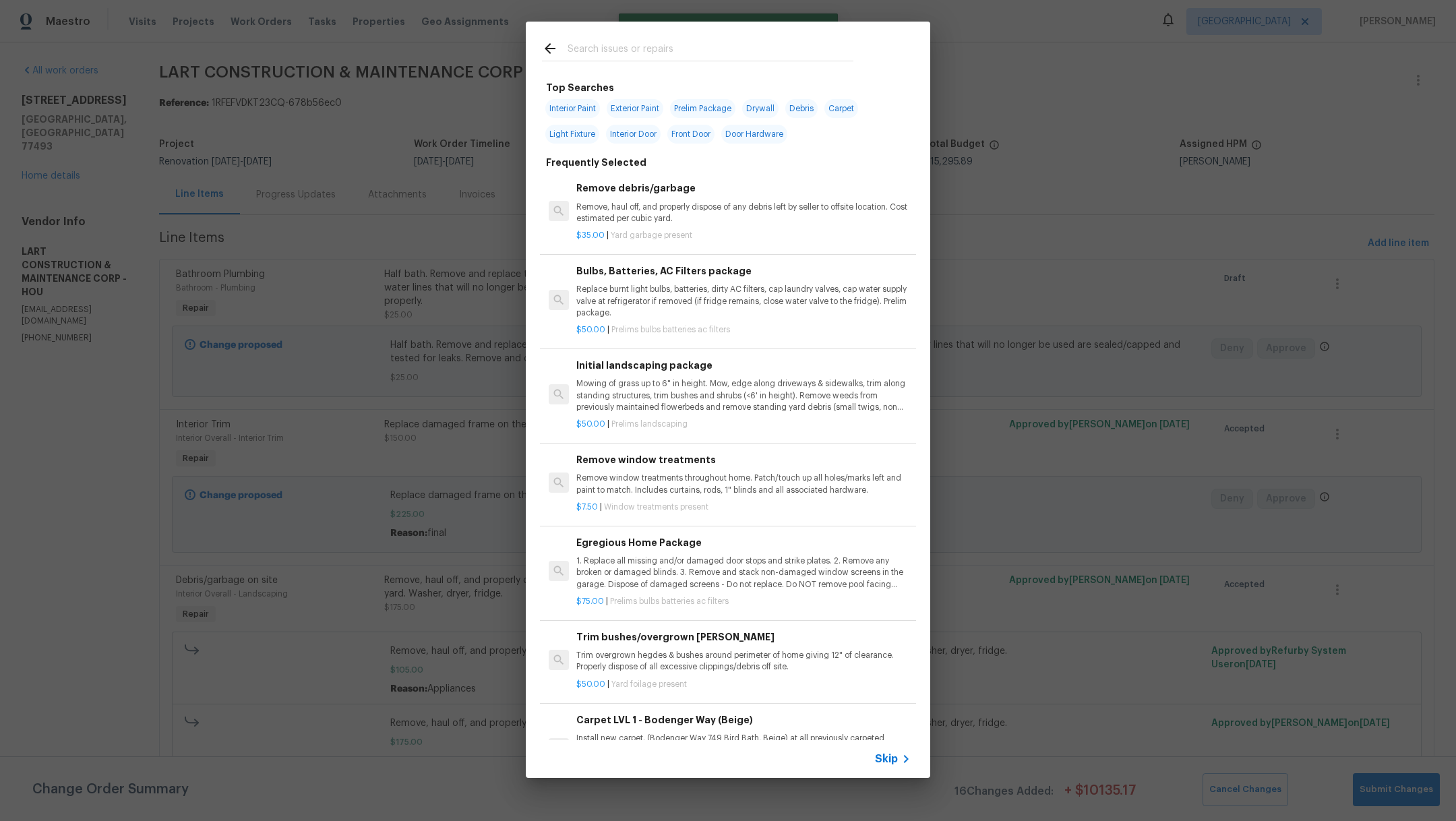
click at [624, 51] on input "text" at bounding box center [711, 51] width 286 height 20
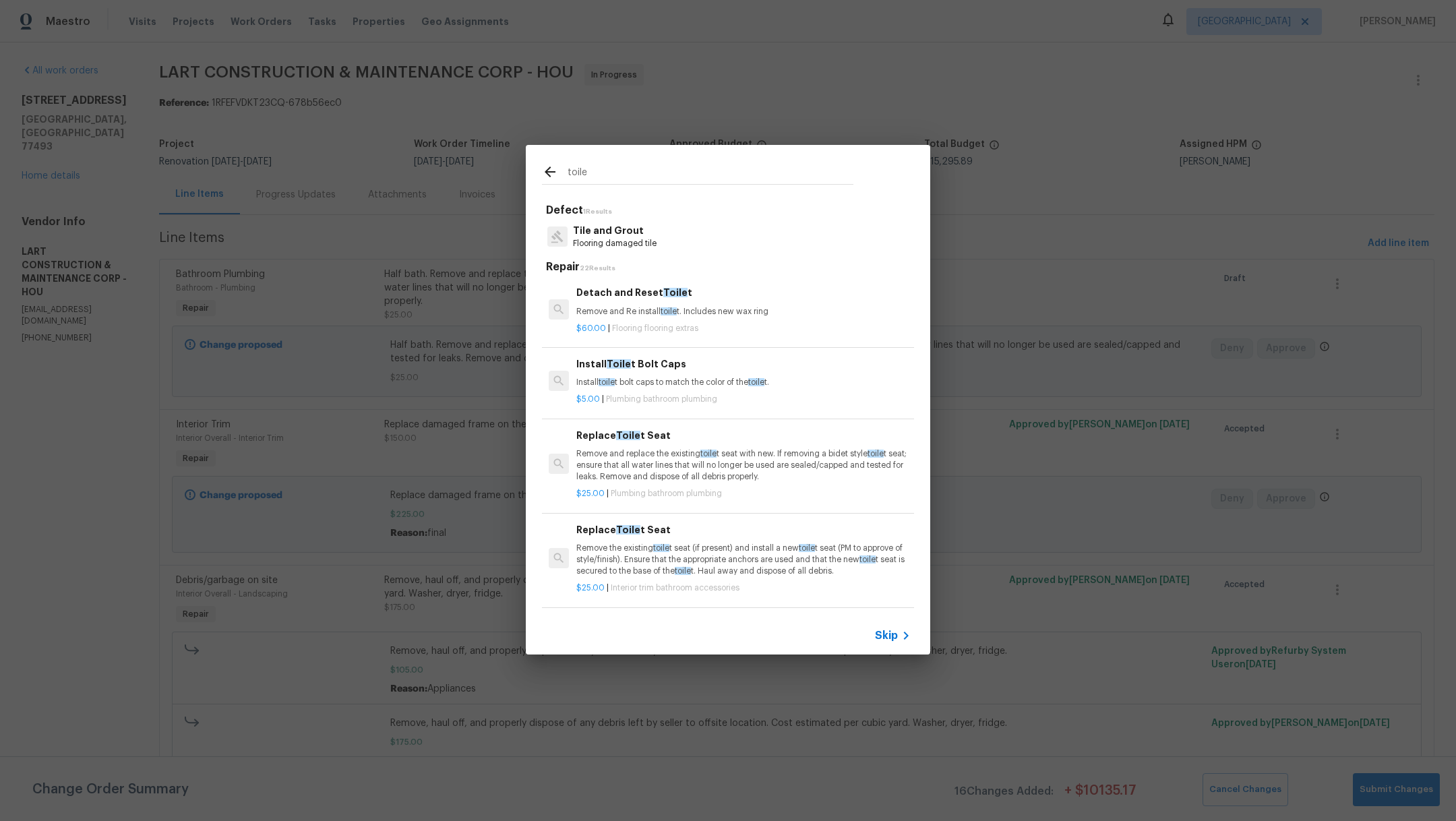
type input "toile"
click at [613, 308] on p "Remove and Re install toile t. Includes new wax ring" at bounding box center [744, 312] width 335 height 12
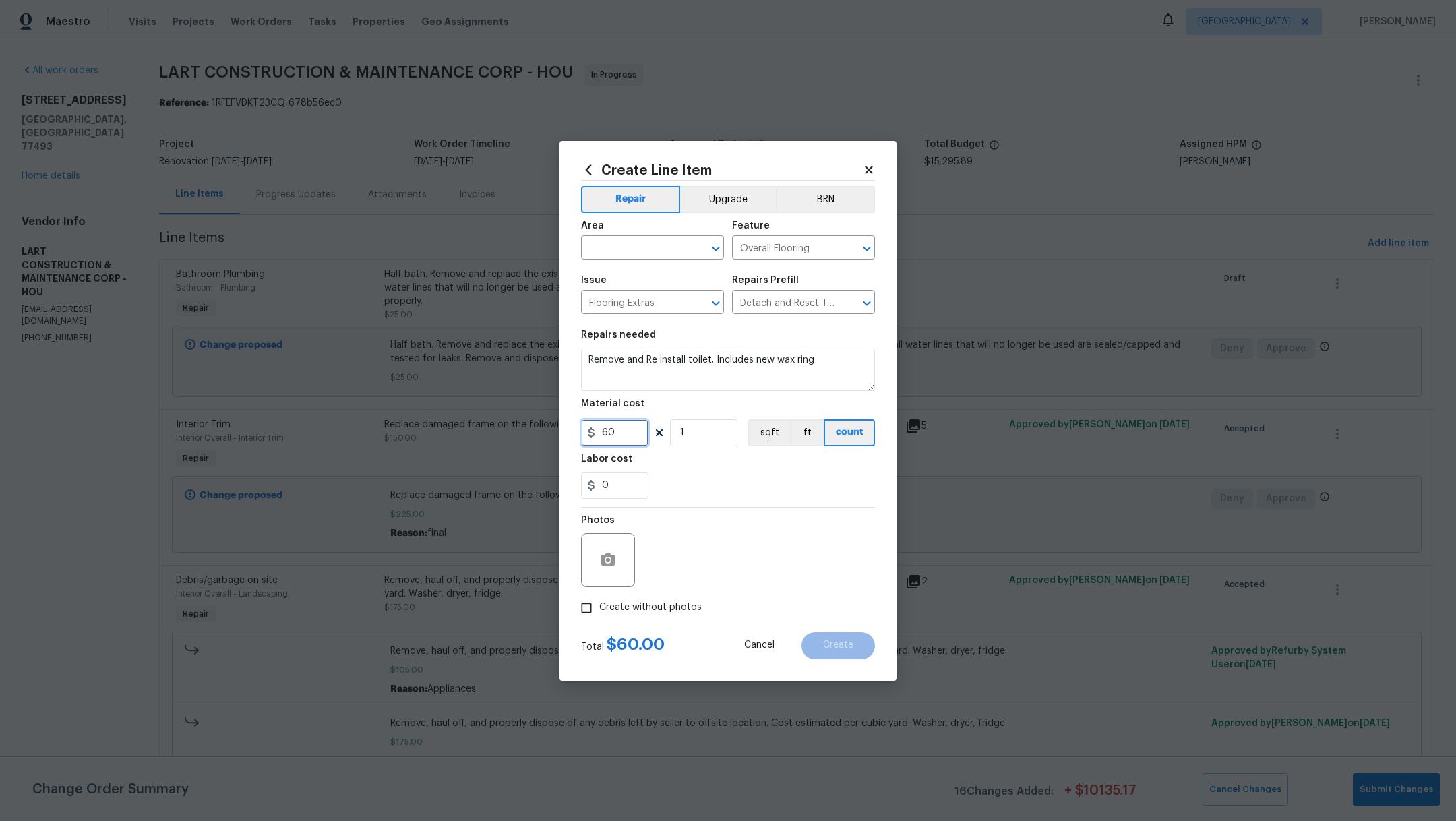
drag, startPoint x: 624, startPoint y: 433, endPoint x: 453, endPoint y: 418, distance: 171.7
click at [460, 419] on div "Create Line Item Repair Upgrade BRN Area ​ Feature Overall Flooring ​ Issue Flo…" at bounding box center [728, 410] width 1456 height 821
type input "30"
click at [837, 370] on textarea "Remove and Re install toilet. Includes new wax ring" at bounding box center [728, 369] width 294 height 43
drag, startPoint x: 713, startPoint y: 359, endPoint x: 841, endPoint y: 365, distance: 128.1
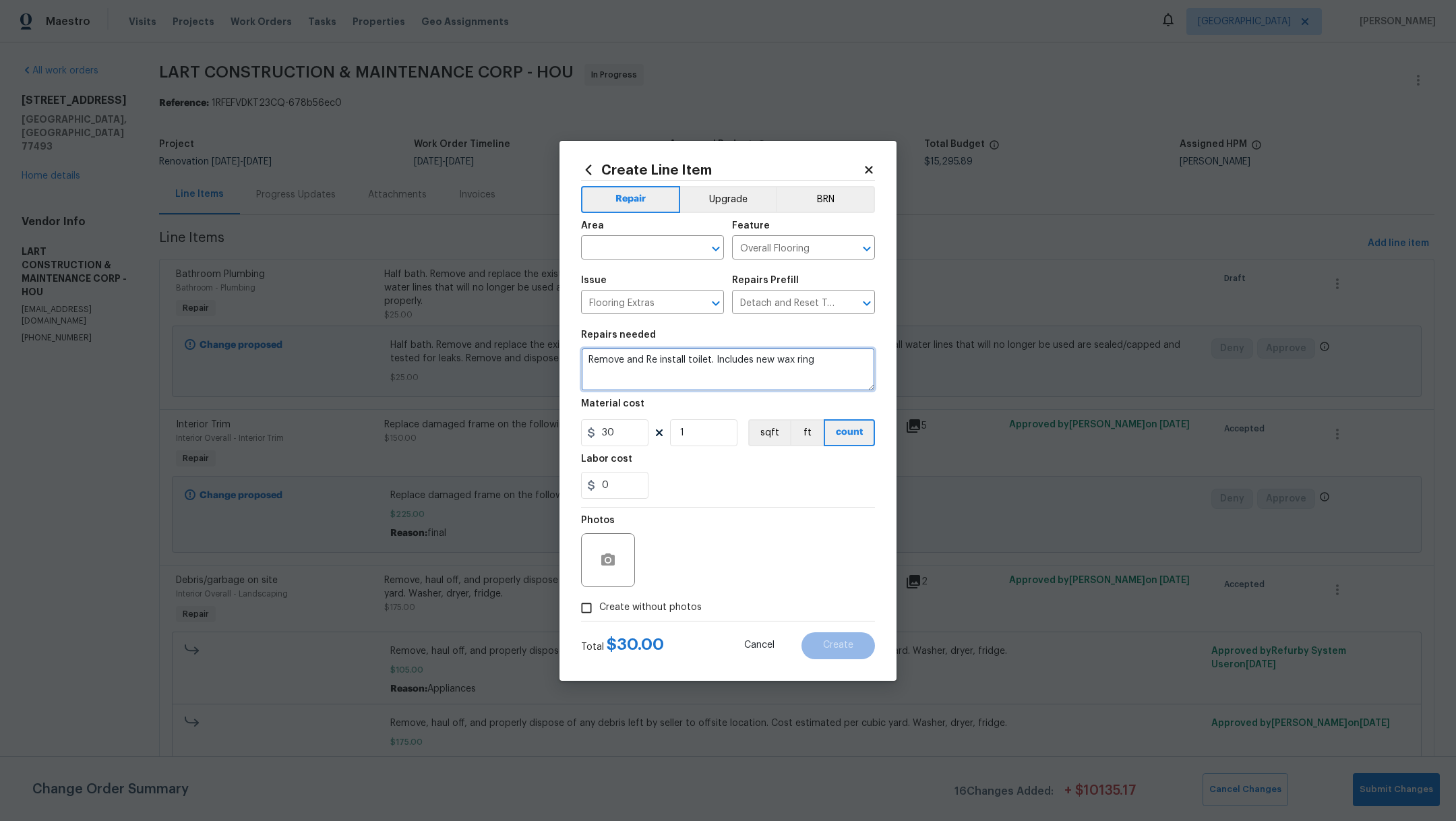
click at [841, 365] on textarea "Remove and Re install toilet. Includes new wax ring" at bounding box center [728, 369] width 294 height 43
type textarea "Remove and Re install toilet."
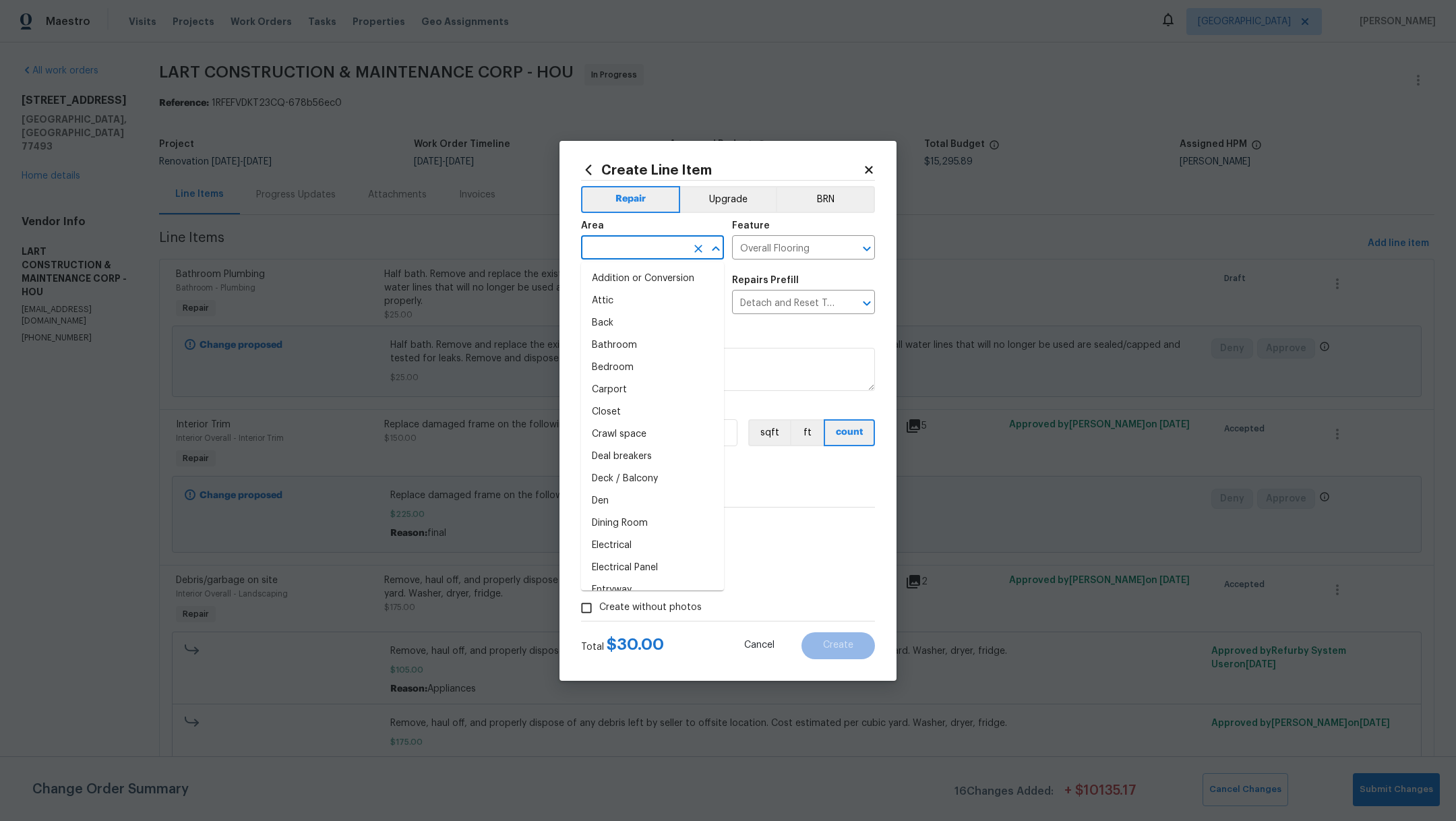
click at [651, 247] on input "text" at bounding box center [634, 248] width 105 height 21
click at [636, 279] on li "Bathroom" at bounding box center [652, 279] width 143 height 22
type input "Bathroom"
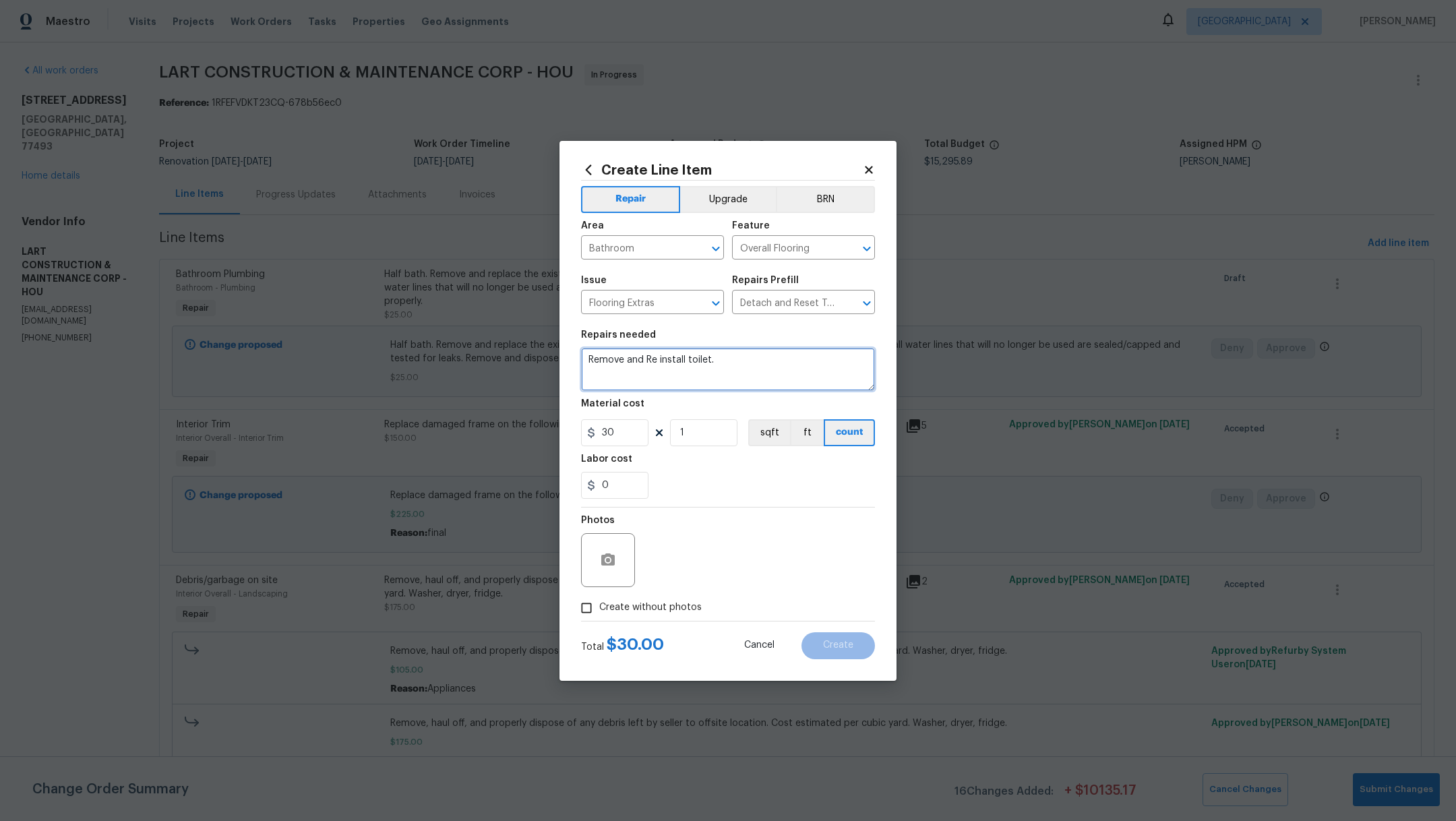
click at [581, 357] on textarea "Remove and Re install toilet." at bounding box center [728, 369] width 294 height 43
type textarea "Upper bath. Remove and Re install toilet."
click at [609, 616] on label "Create without photos" at bounding box center [638, 607] width 128 height 25
click at [599, 616] on input "Create without photos" at bounding box center [586, 607] width 25 height 25
checkbox input "true"
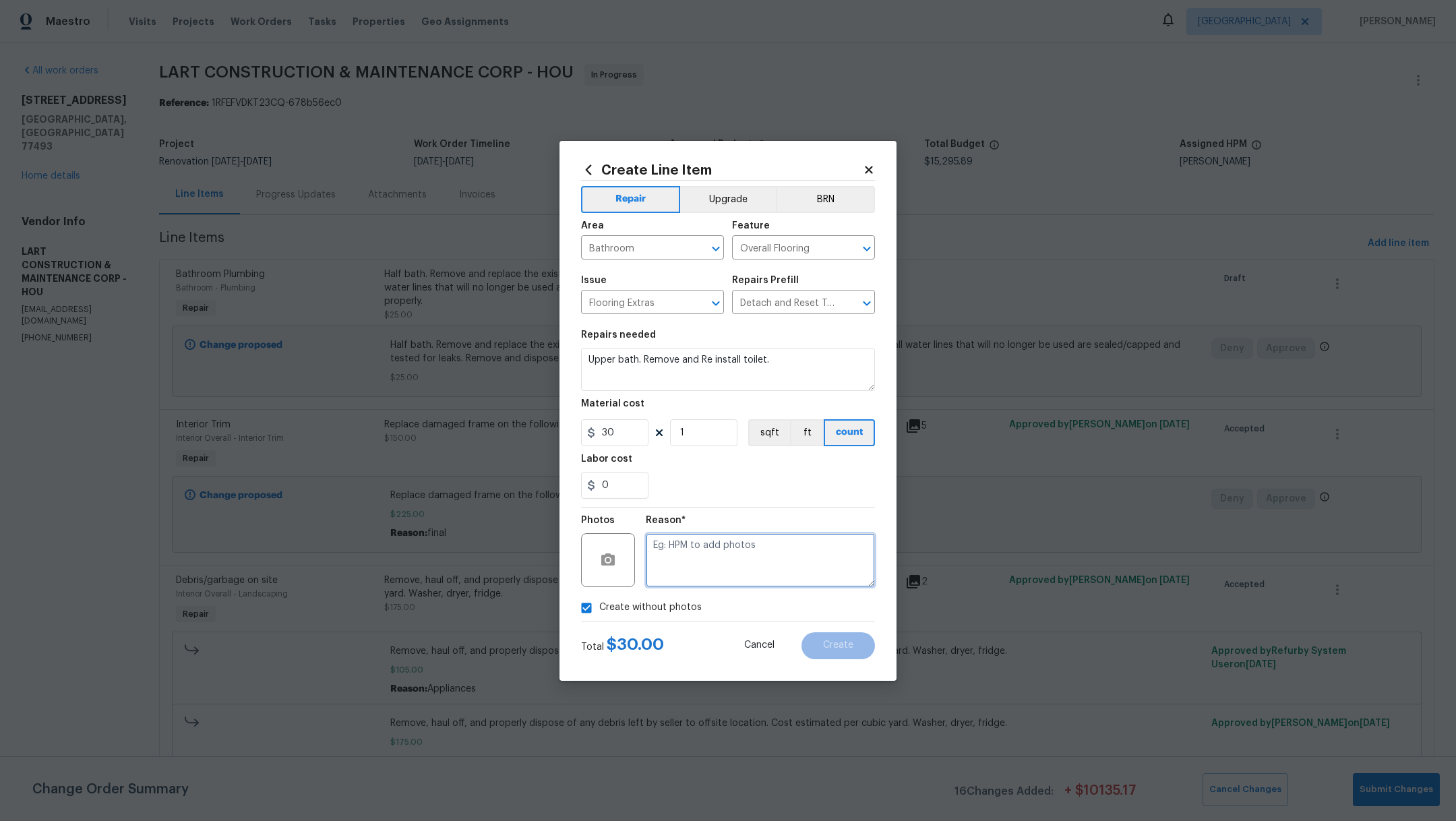
click at [720, 564] on textarea at bounding box center [760, 560] width 229 height 54
type textarea "."
click at [828, 638] on button "Create" at bounding box center [837, 645] width 74 height 27
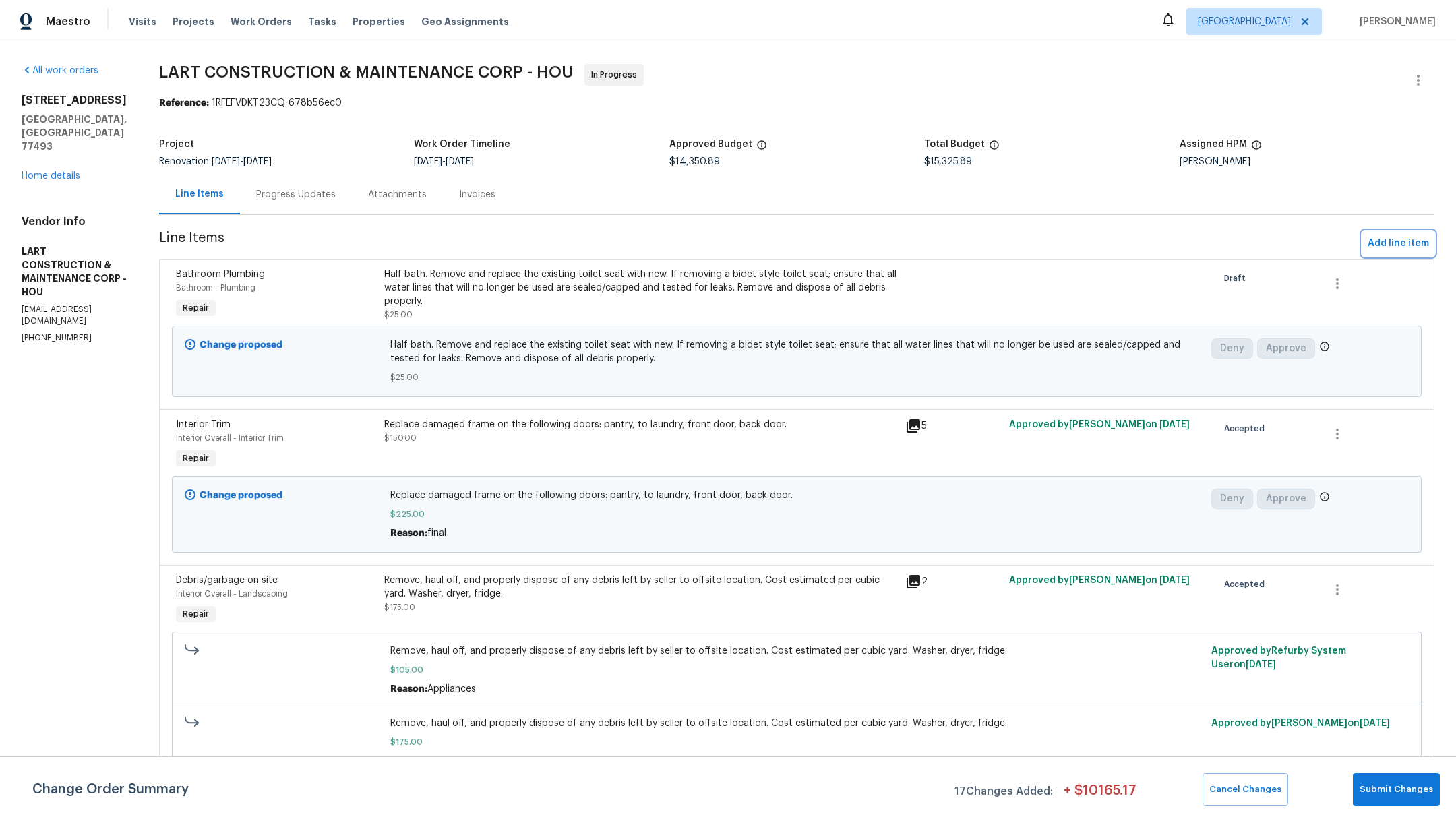
click at [1377, 241] on span "Add line item" at bounding box center [1398, 243] width 62 height 17
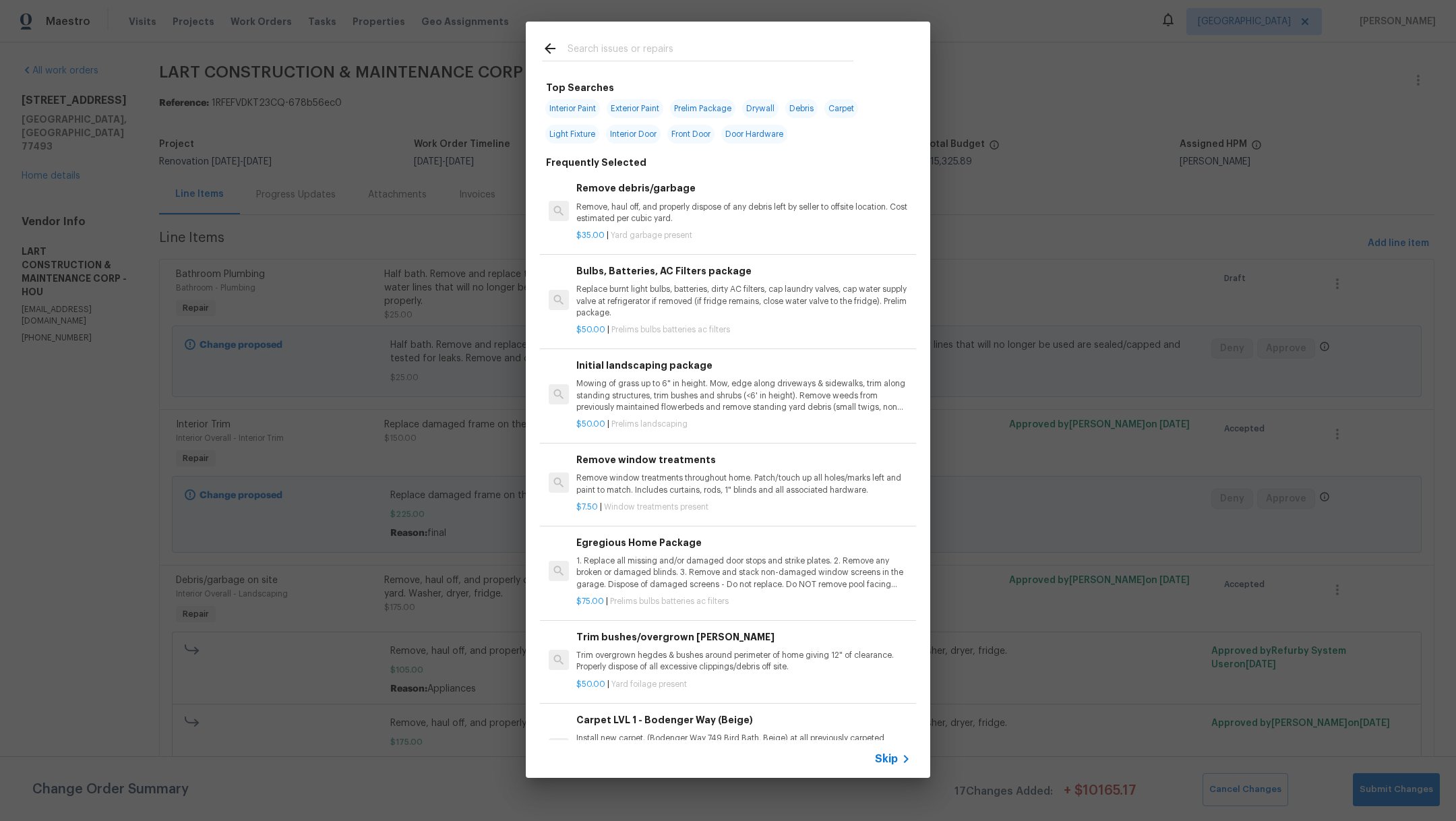
click at [608, 50] on input "text" at bounding box center [711, 51] width 286 height 20
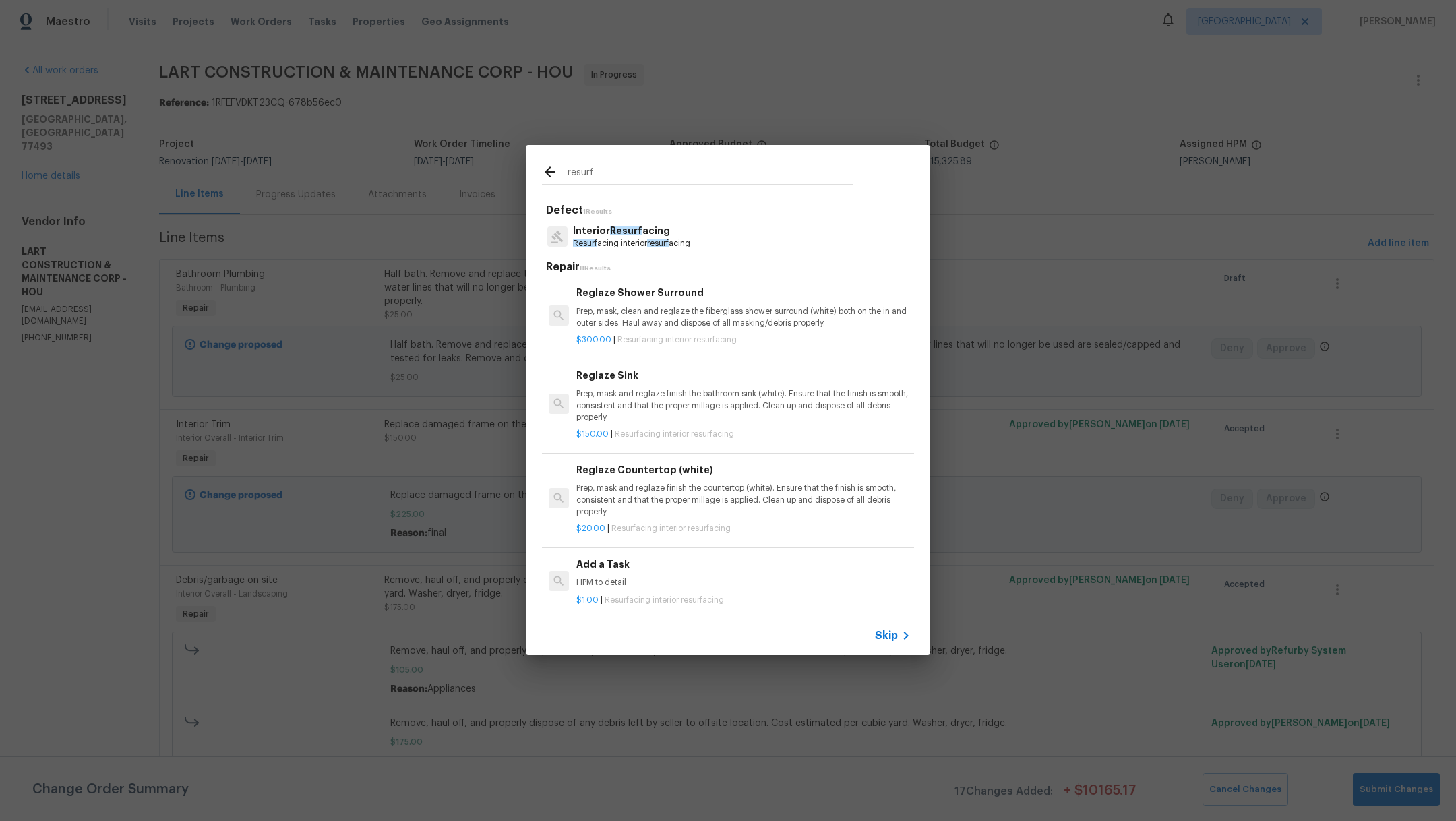
type input "resurf"
click at [624, 244] on p "Resurf acing interior resurf acing" at bounding box center [631, 244] width 117 height 12
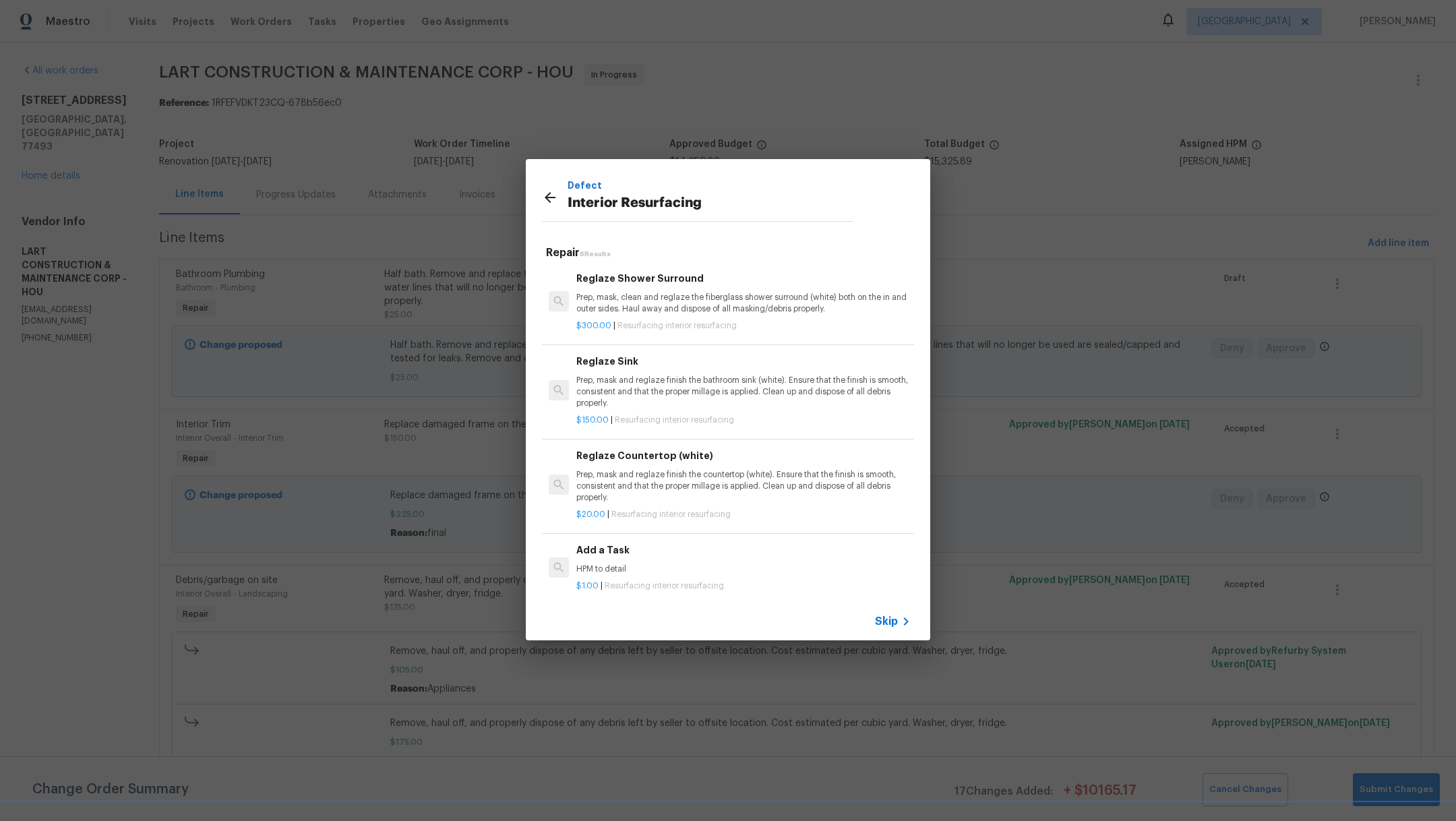
click at [626, 559] on div "Add a Task HPM to detail" at bounding box center [744, 558] width 335 height 32
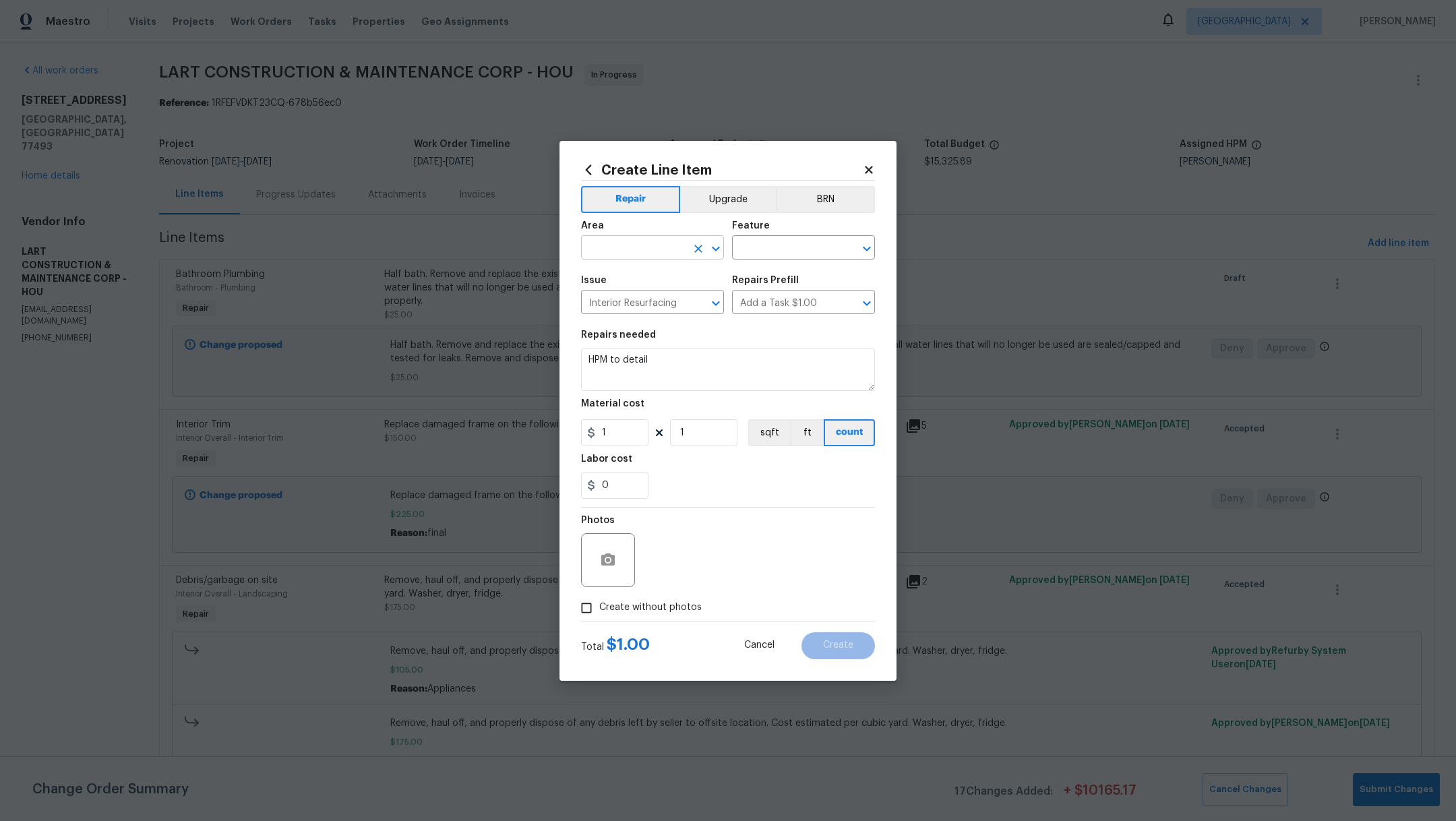
click at [646, 251] on input "text" at bounding box center [634, 248] width 105 height 21
click at [641, 275] on li "Main Bathroom" at bounding box center [652, 279] width 143 height 22
type input "Main Bathroom"
click at [765, 260] on div "Area Main Bathroom ​ Feature ​" at bounding box center [728, 240] width 294 height 55
click at [771, 255] on input "text" at bounding box center [784, 248] width 105 height 21
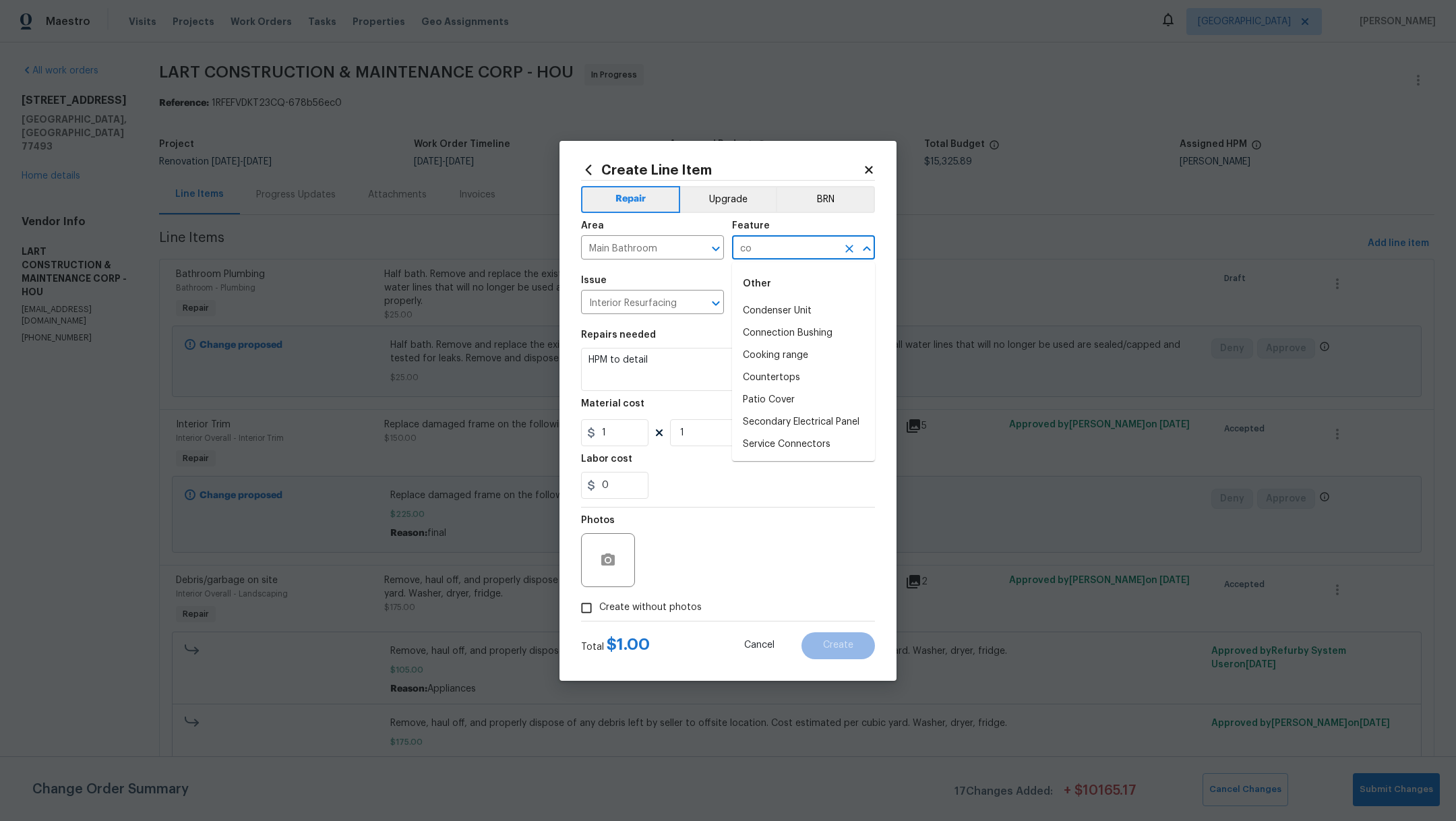
type input "c"
type input "w"
click at [783, 312] on li "Shower" at bounding box center [803, 311] width 143 height 22
type input "Shower"
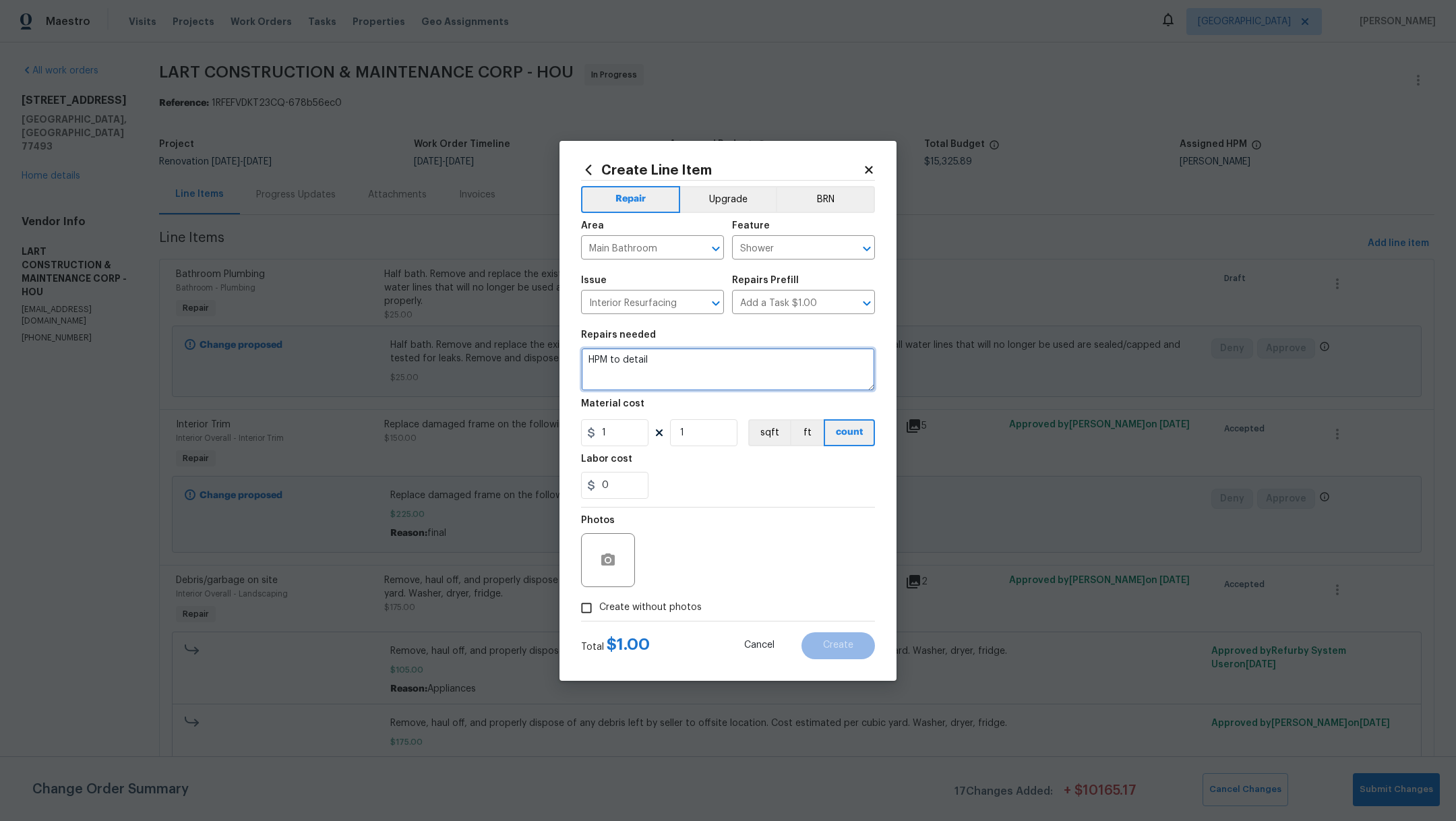
drag, startPoint x: 694, startPoint y: 359, endPoint x: 520, endPoint y: 345, distance: 174.6
click at [520, 345] on div "Create Line Item Repair Upgrade BRN Area Main Bathroom ​ Feature Shower ​ Issue…" at bounding box center [728, 410] width 1456 height 821
click at [628, 368] on textarea "Repair broken part on the main tub and resurface tub border, shower qand surrou…" at bounding box center [728, 369] width 294 height 43
type textarea "Repair broken part on the main tub and resurface tub border, shower and surround"
click at [630, 434] on input "1" at bounding box center [615, 432] width 68 height 27
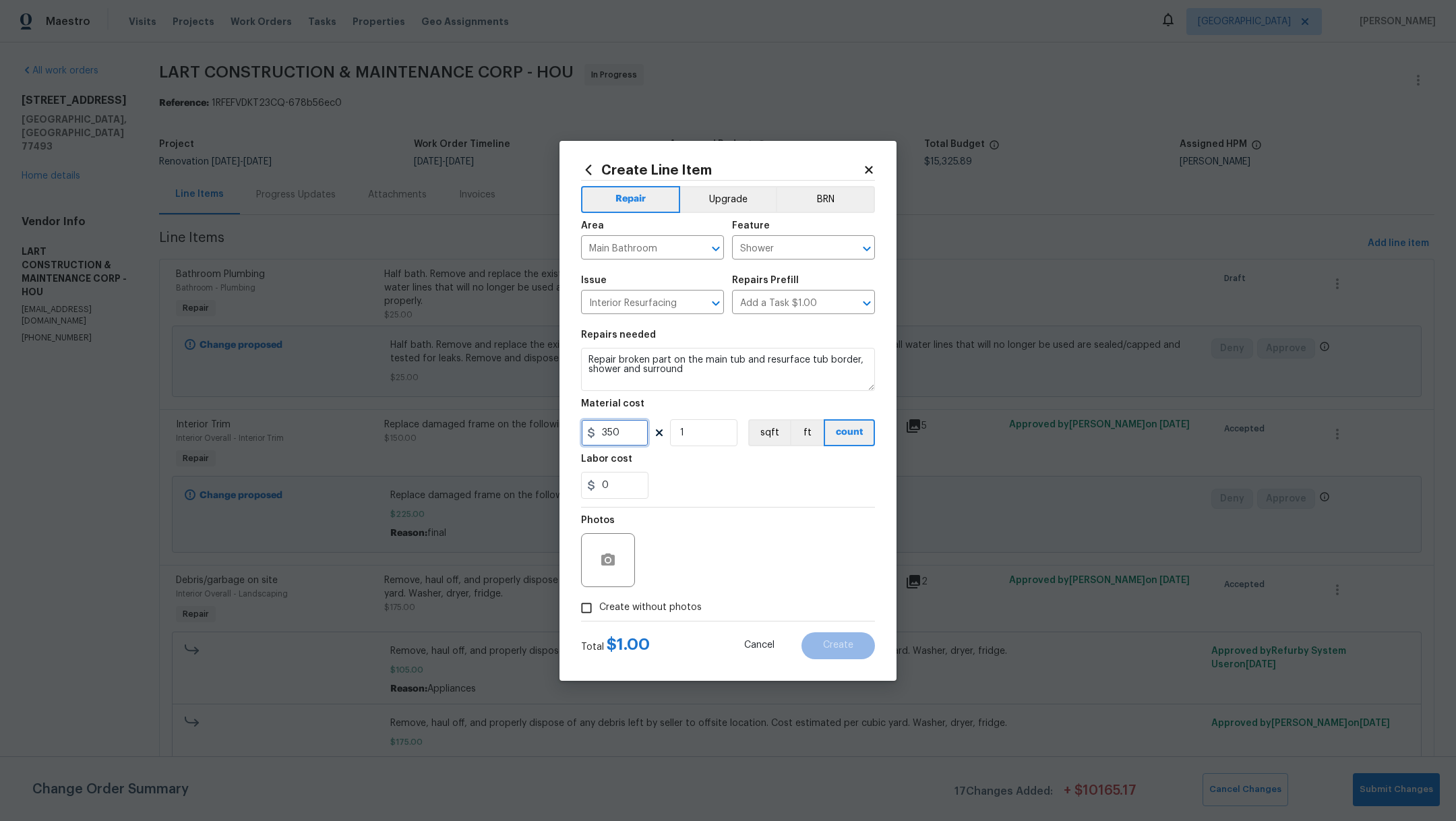
type input "350"
click at [782, 483] on div "0" at bounding box center [728, 485] width 294 height 27
click at [645, 595] on label "Create without photos" at bounding box center [638, 607] width 128 height 25
click at [599, 595] on input "Create without photos" at bounding box center [586, 607] width 25 height 25
checkbox input "true"
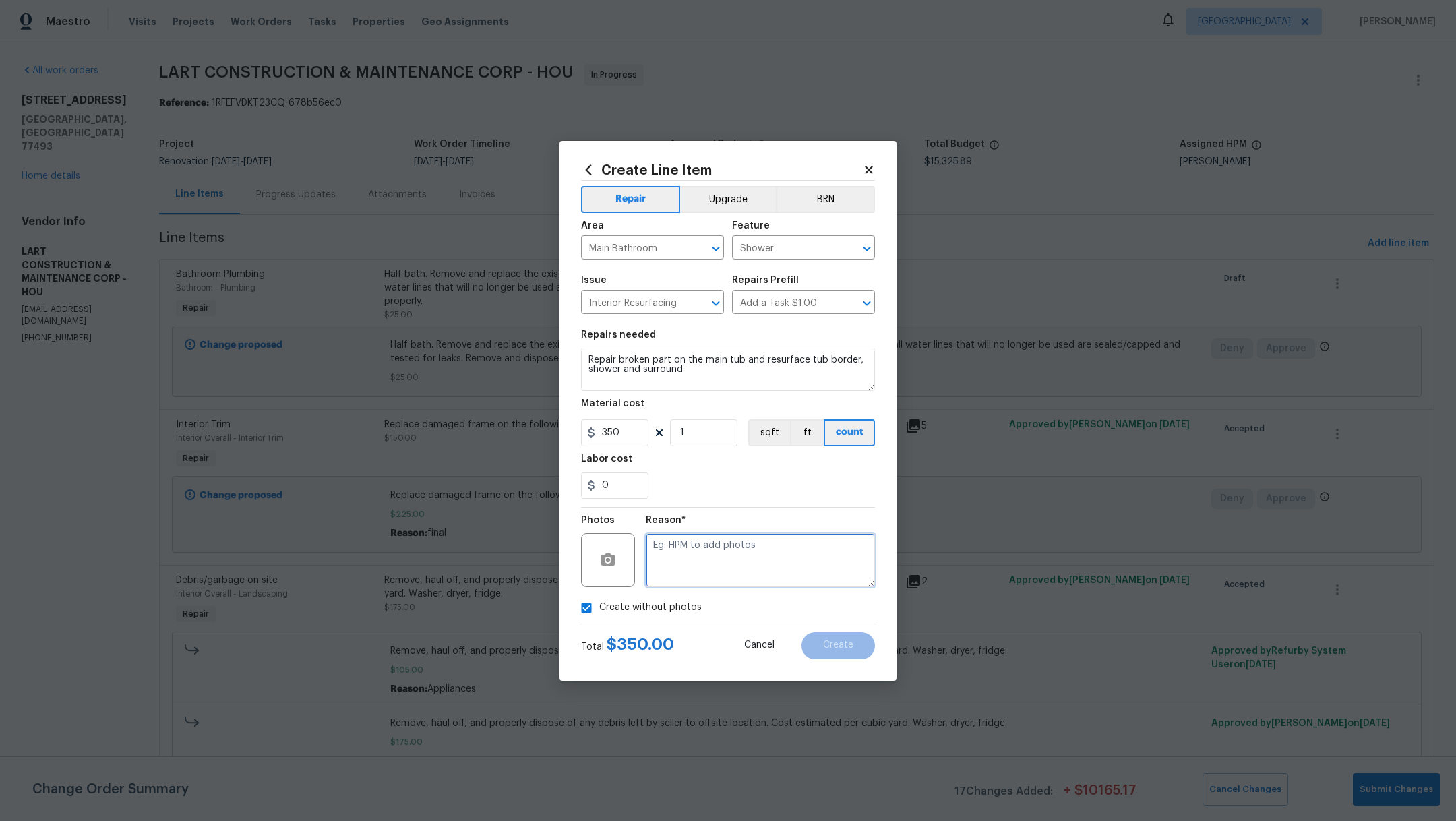
click at [723, 577] on textarea at bounding box center [760, 560] width 229 height 54
type textarea ","
click at [832, 647] on span "Create" at bounding box center [838, 645] width 30 height 10
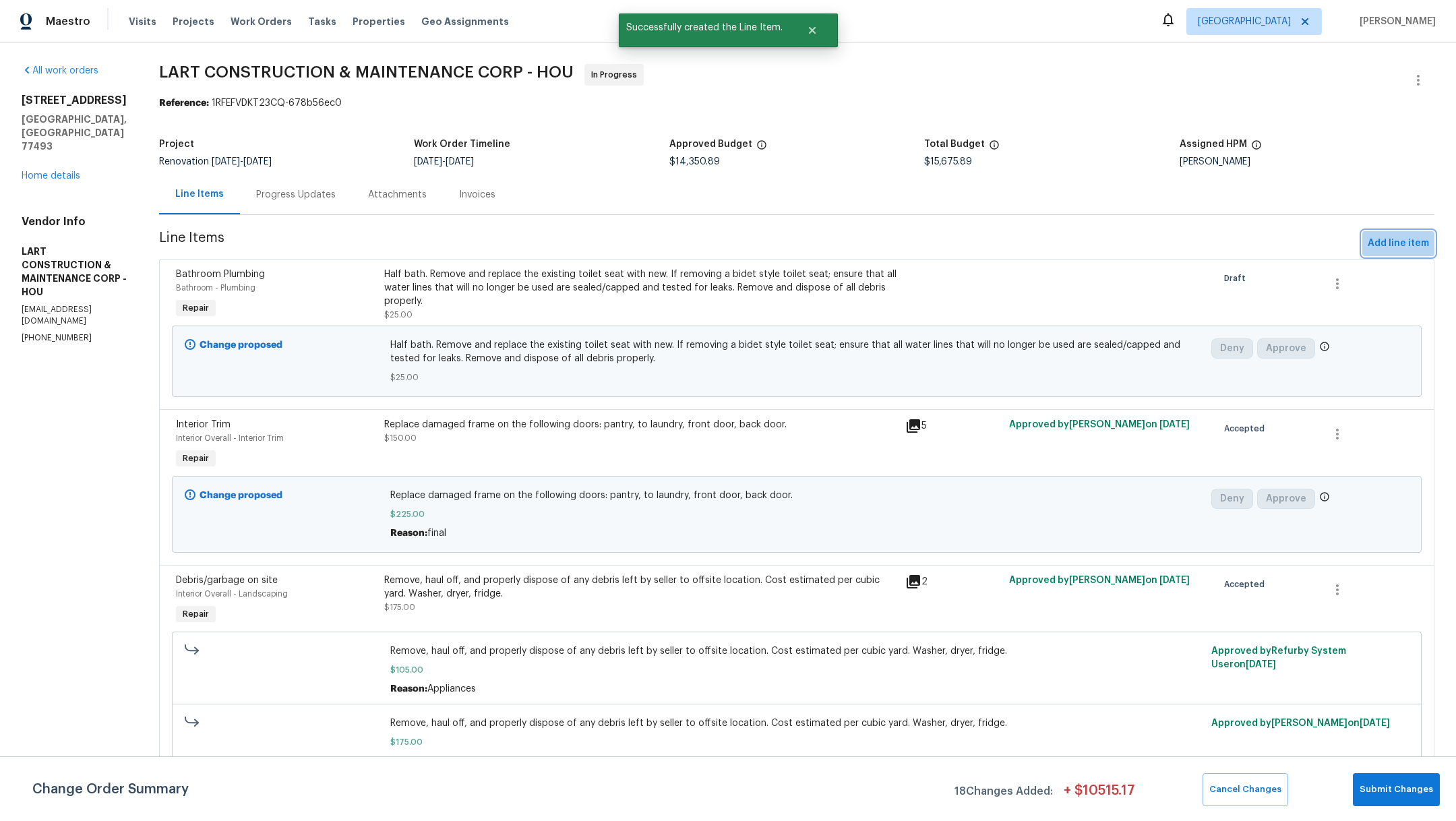
click at [1397, 242] on span "Add line item" at bounding box center [1398, 243] width 62 height 17
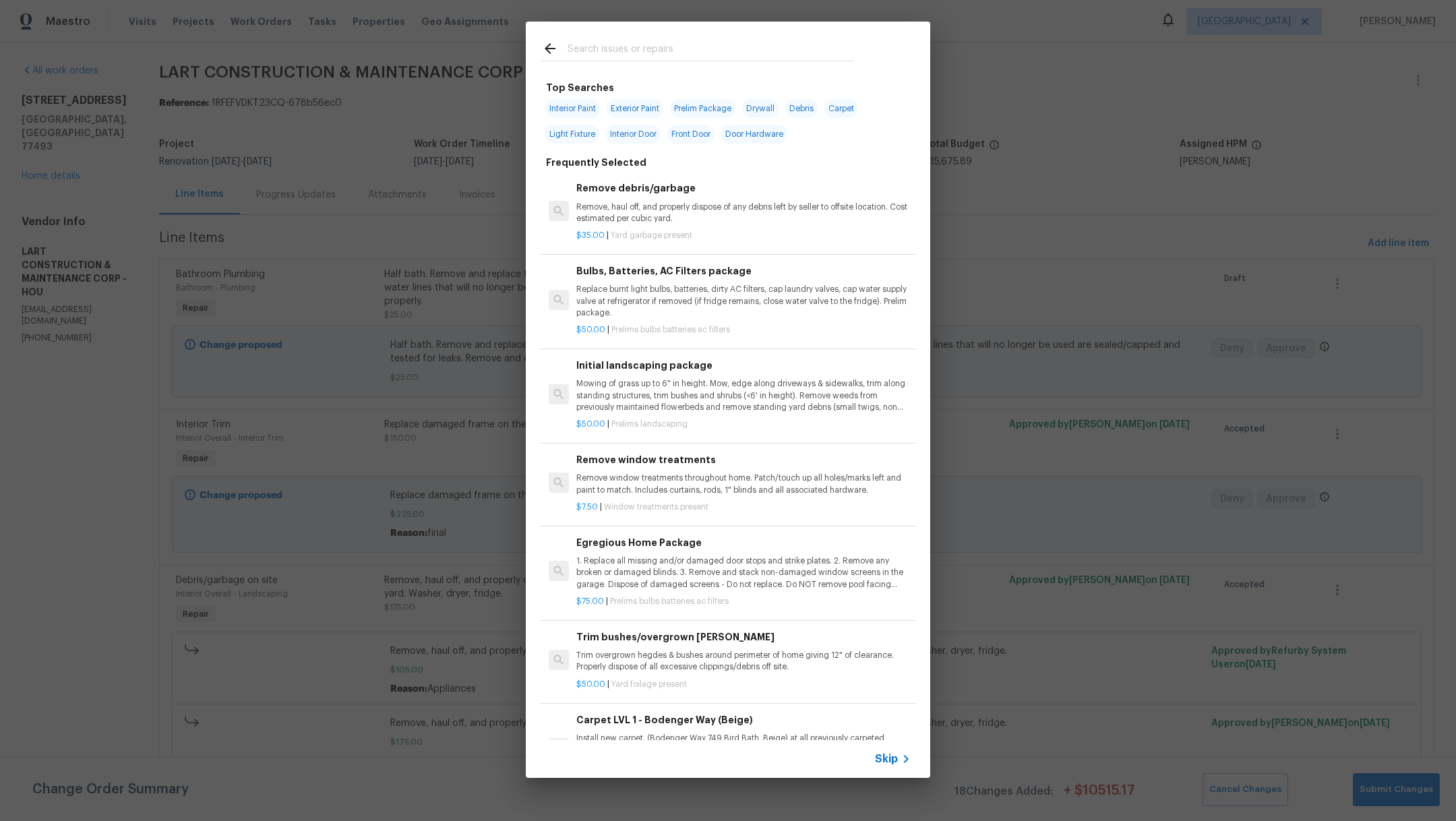
click at [697, 61] on input "text" at bounding box center [711, 51] width 286 height 20
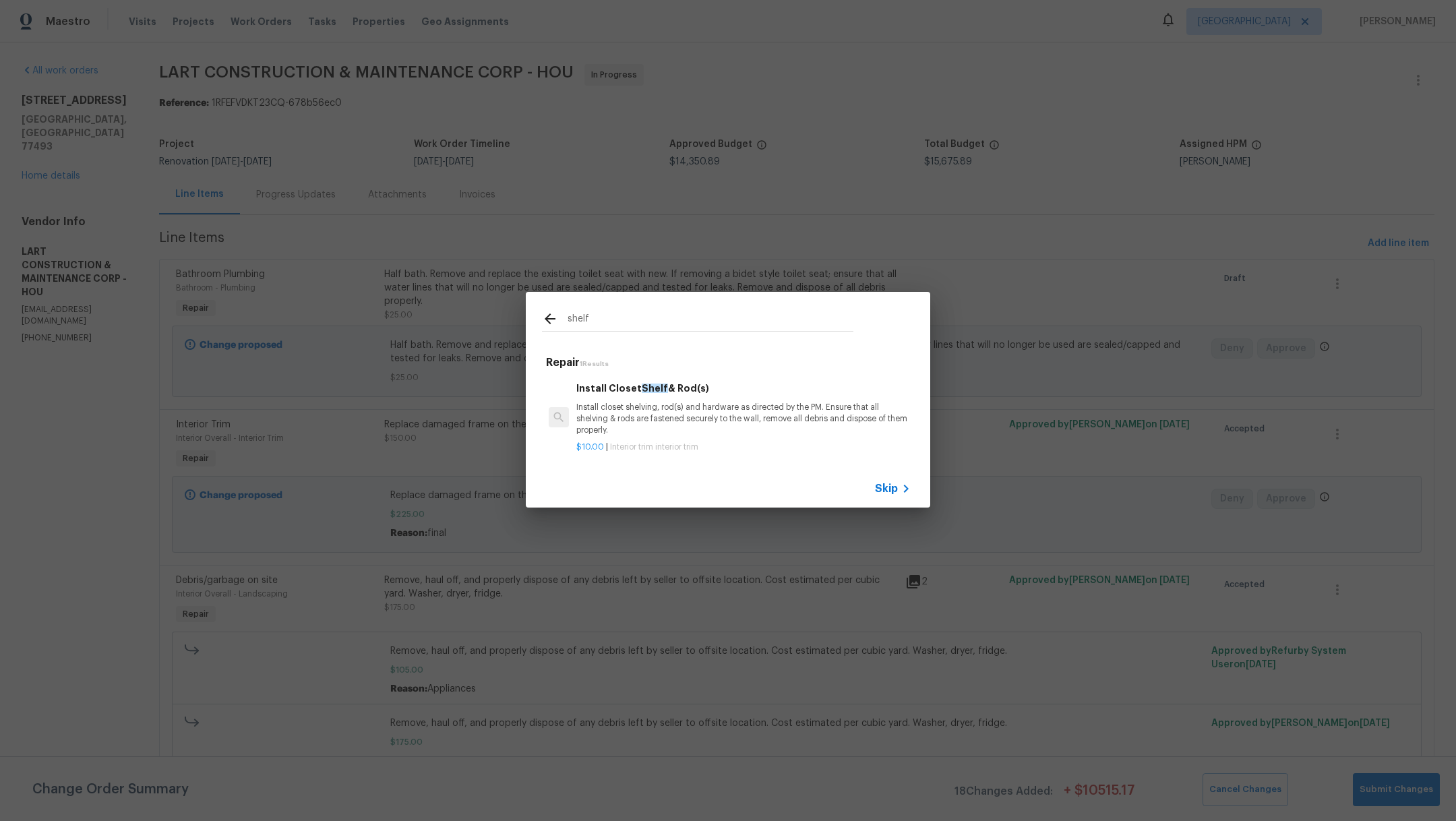
type input "shelf"
click at [681, 401] on p "Install closet shelving, rod(s) and hardware as directed by the PM. Ensure that…" at bounding box center [744, 418] width 335 height 35
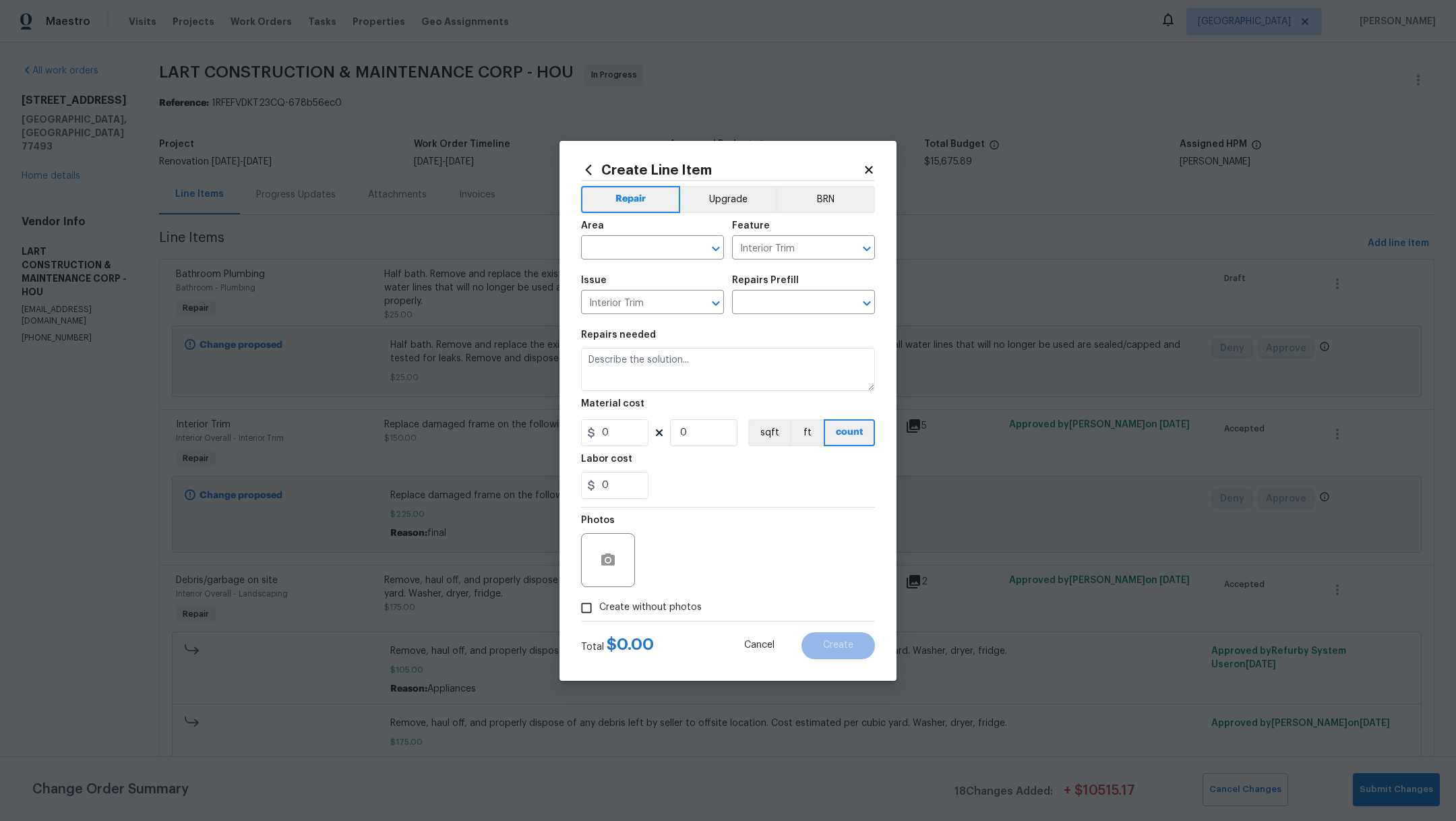
type input "Install Closet Shelf & Rod(s) $10.00"
type textarea "Install closet shelving, rod(s) and hardware as directed by the PM. Ensure that…"
type input "10"
type input "1"
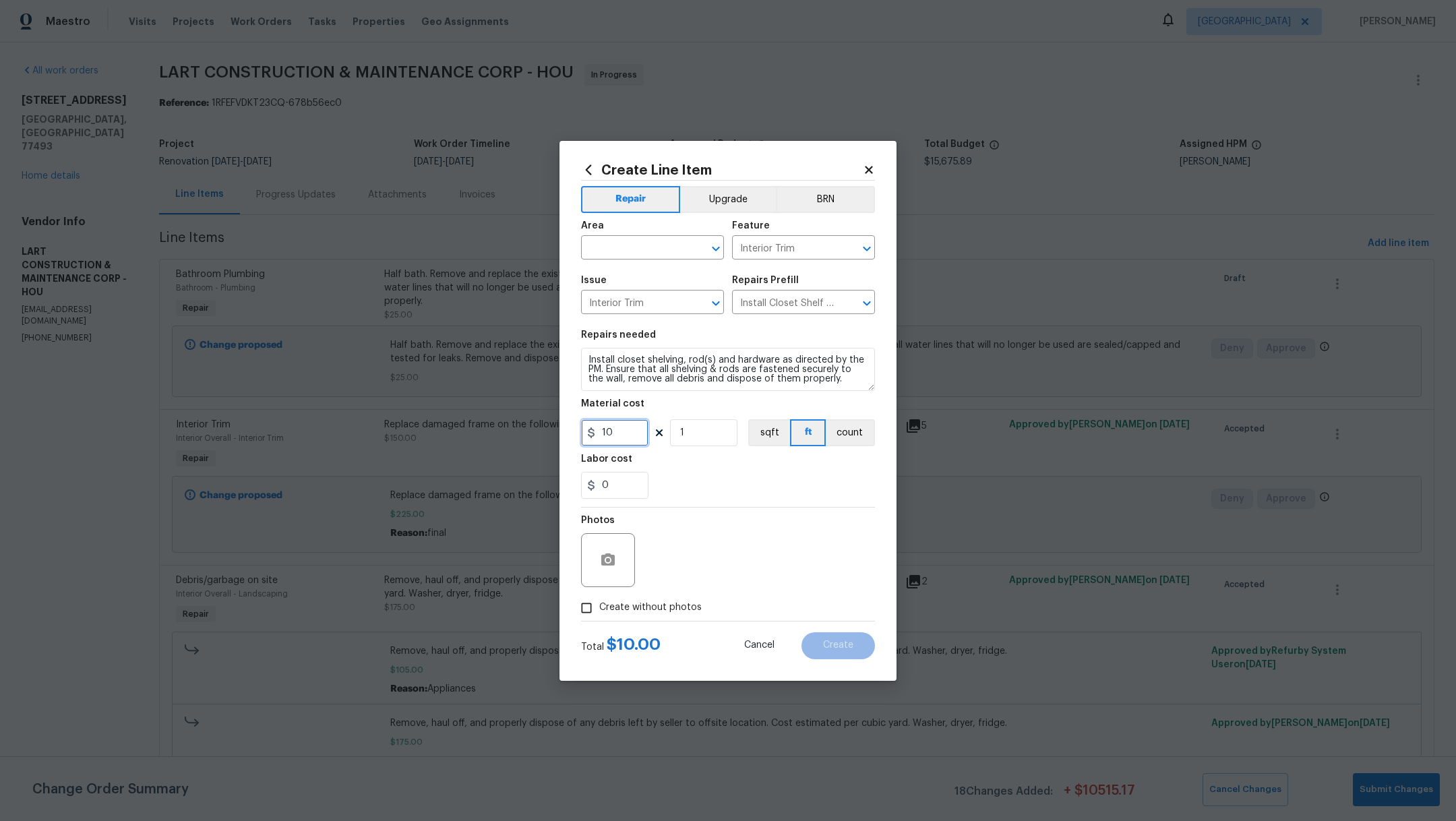
drag, startPoint x: 630, startPoint y: 428, endPoint x: 464, endPoint y: 417, distance: 166.4
click at [465, 418] on div "Create Line Item Repair Upgrade BRN Area ​ Feature Interior Trim ​ Issue Interi…" at bounding box center [728, 410] width 1456 height 821
type input "30"
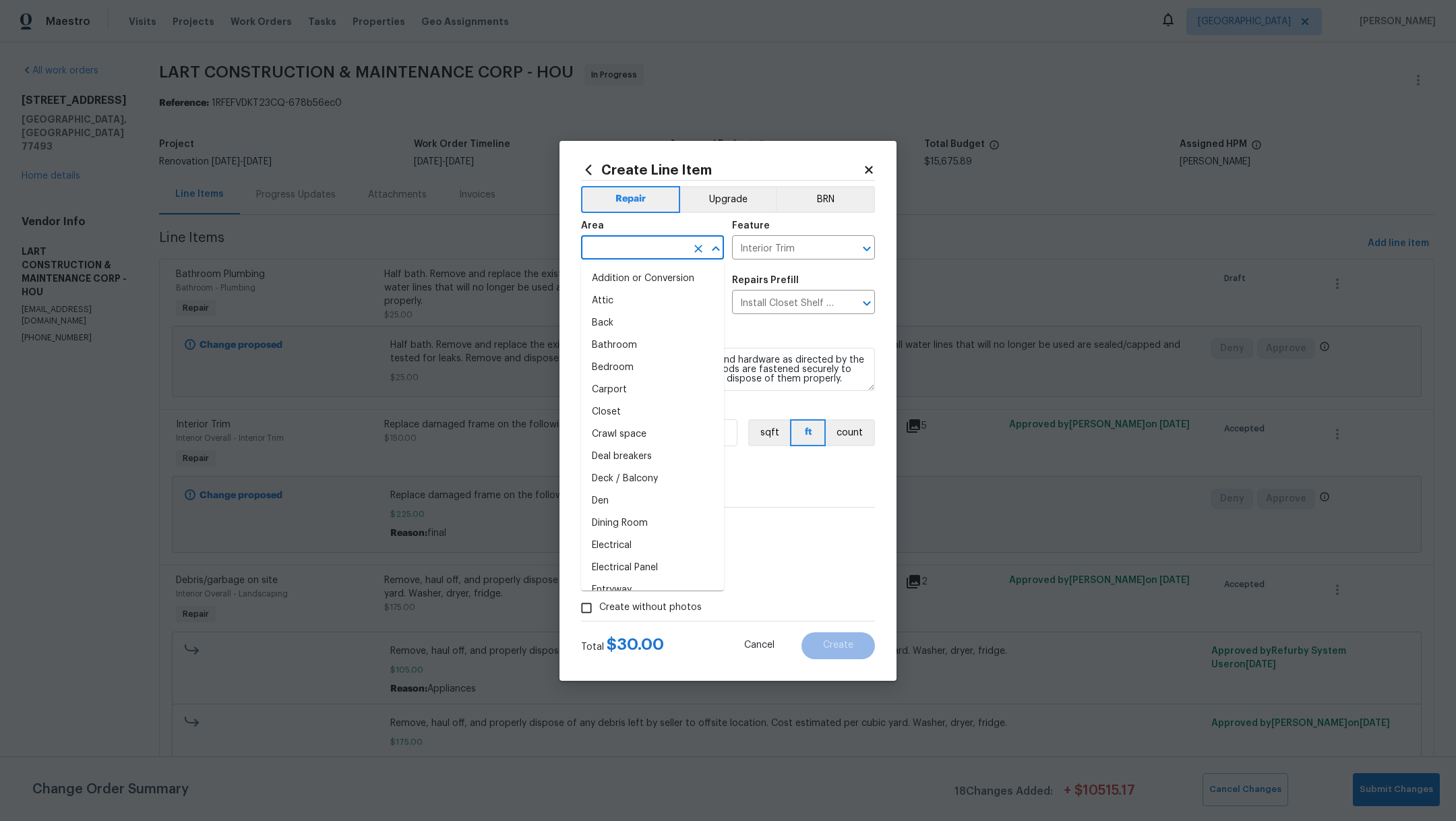
click at [608, 250] on input "text" at bounding box center [634, 248] width 105 height 21
click at [605, 279] on li "Laundry" at bounding box center [652, 279] width 143 height 22
type input "Laundry"
click at [612, 307] on input "Interior Trim" at bounding box center [634, 303] width 105 height 21
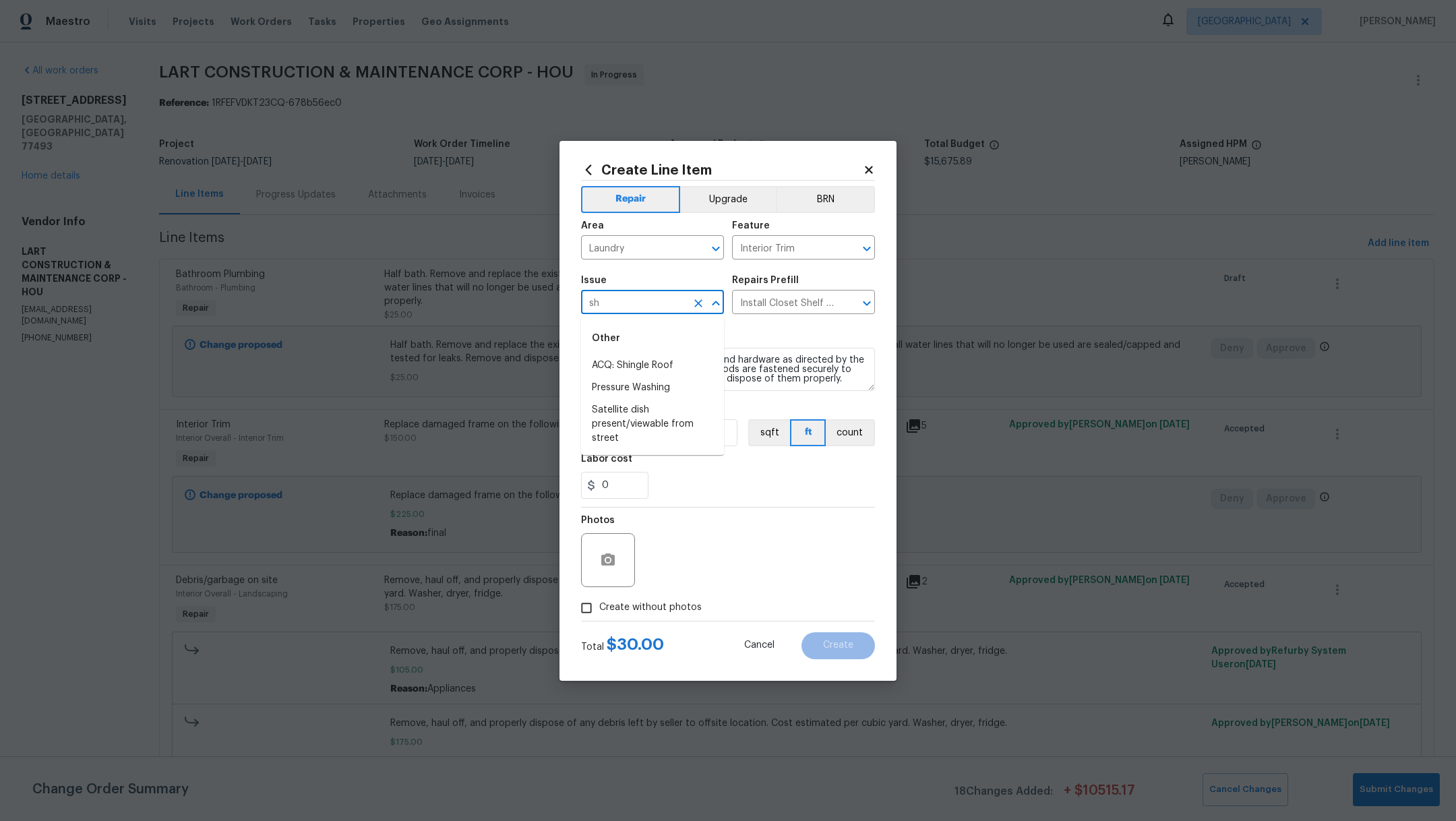
type input "s"
click at [608, 365] on li "Interior Trim" at bounding box center [652, 366] width 143 height 22
type input "Interior Trim"
click at [614, 611] on span "Create without photos" at bounding box center [650, 607] width 102 height 14
click at [599, 611] on input "Create without photos" at bounding box center [586, 607] width 25 height 25
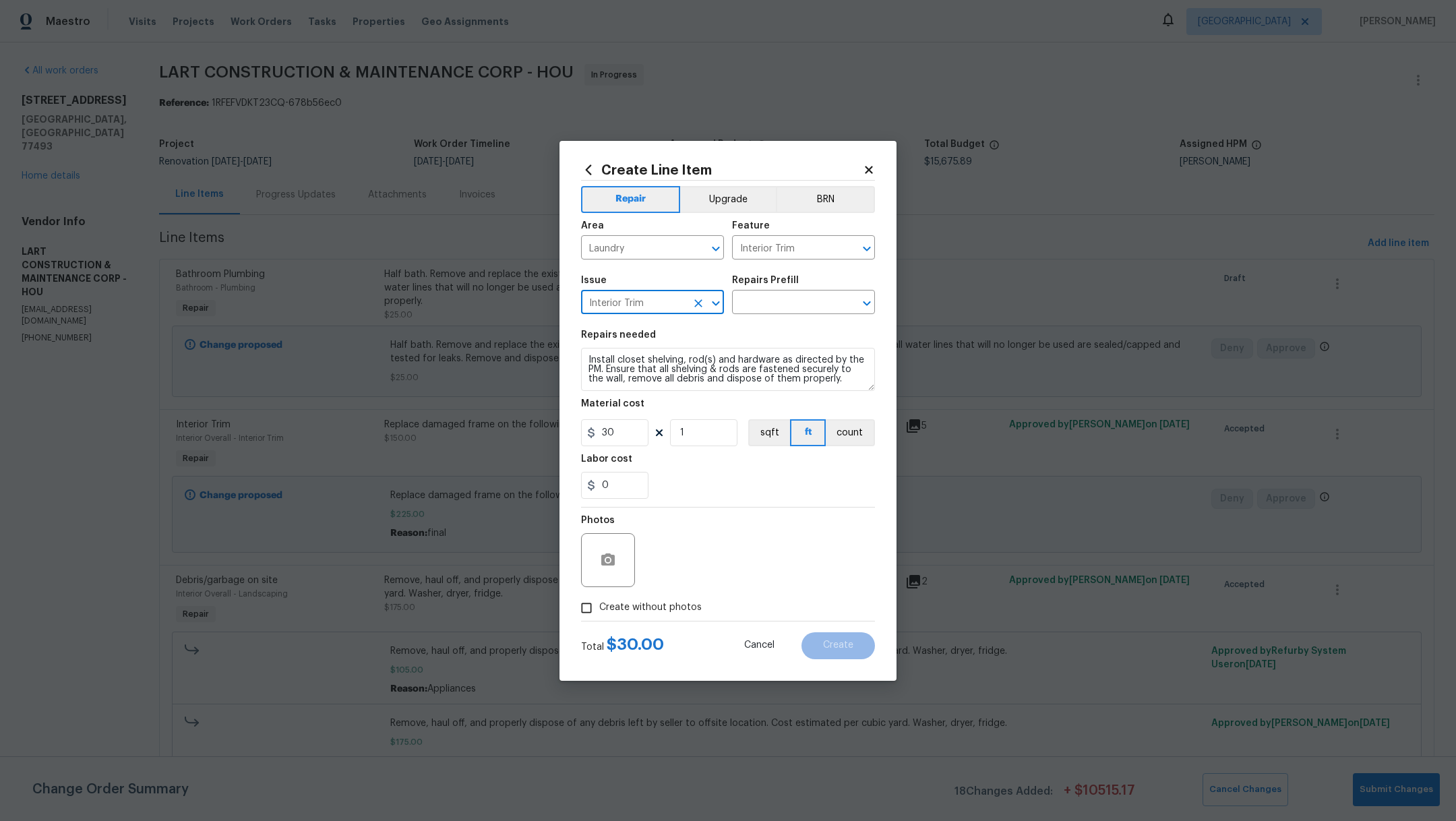
checkbox input "true"
click at [709, 561] on textarea at bounding box center [760, 560] width 229 height 54
type textarea "."
click at [626, 437] on input "30" at bounding box center [615, 432] width 68 height 27
type input "35"
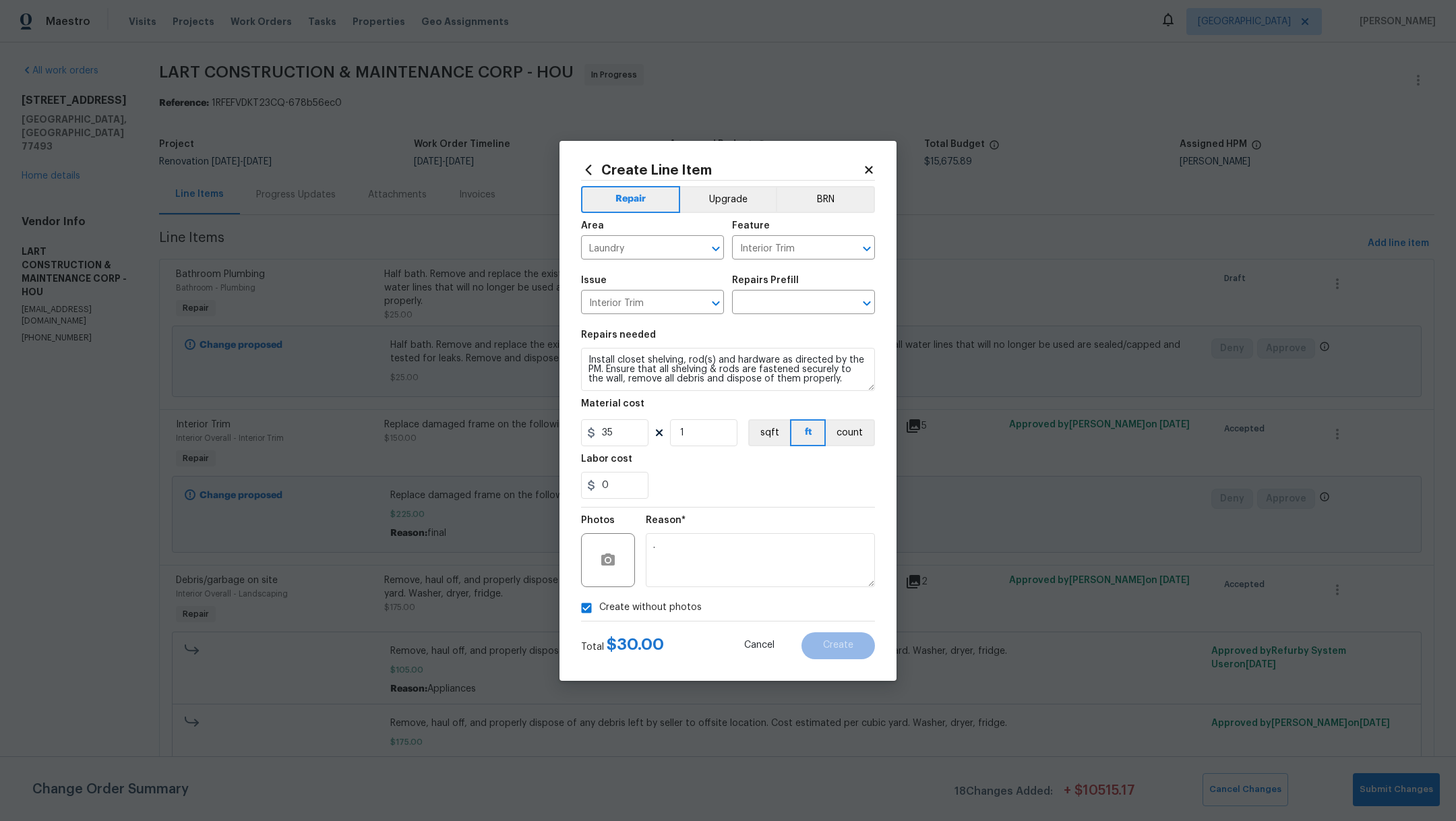
click at [750, 478] on div "0" at bounding box center [728, 485] width 294 height 27
click at [717, 553] on textarea "." at bounding box center [760, 560] width 229 height 54
type textarea ".."
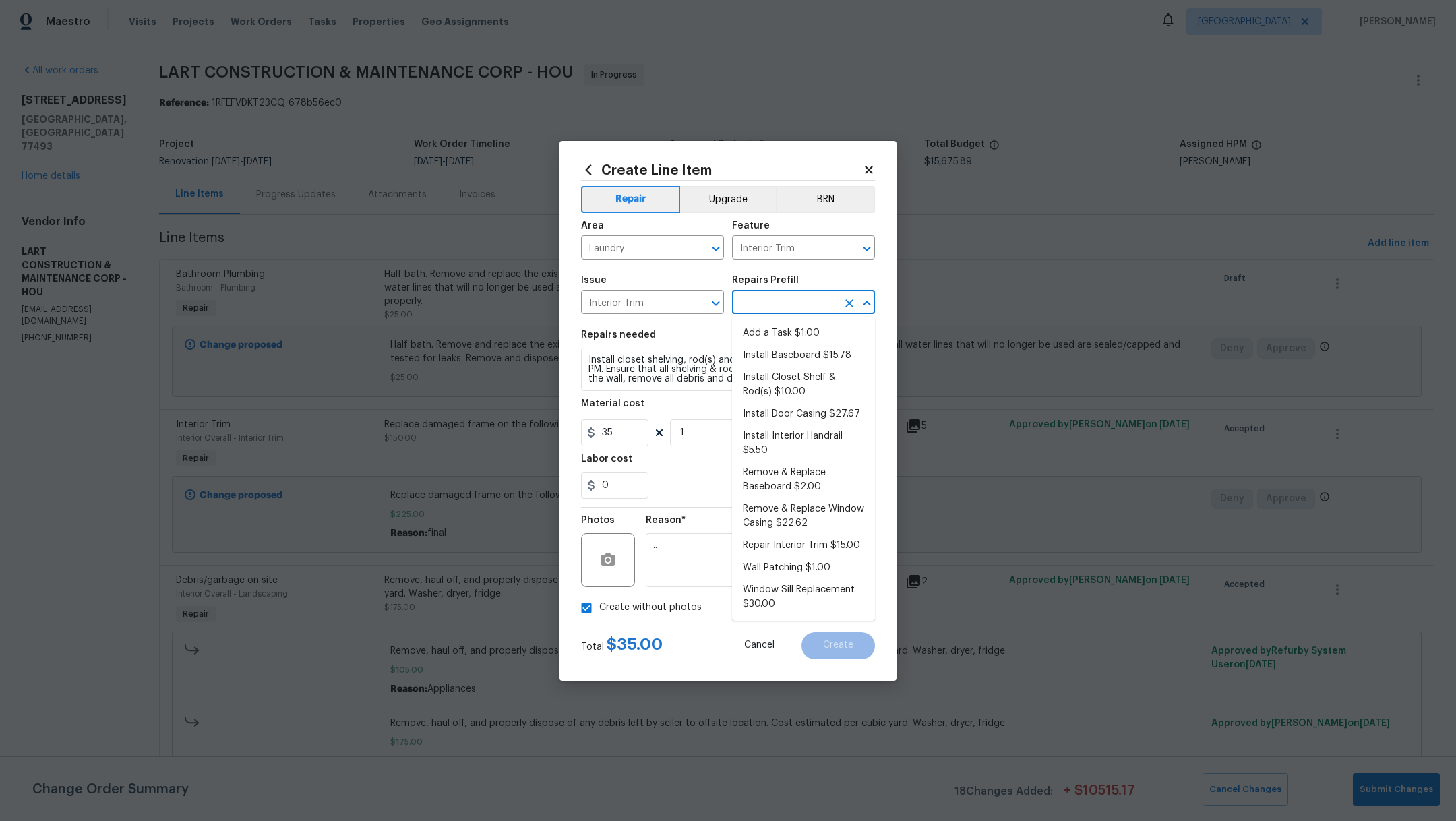
click at [772, 304] on input "text" at bounding box center [784, 303] width 105 height 21
type input "f"
type input "she"
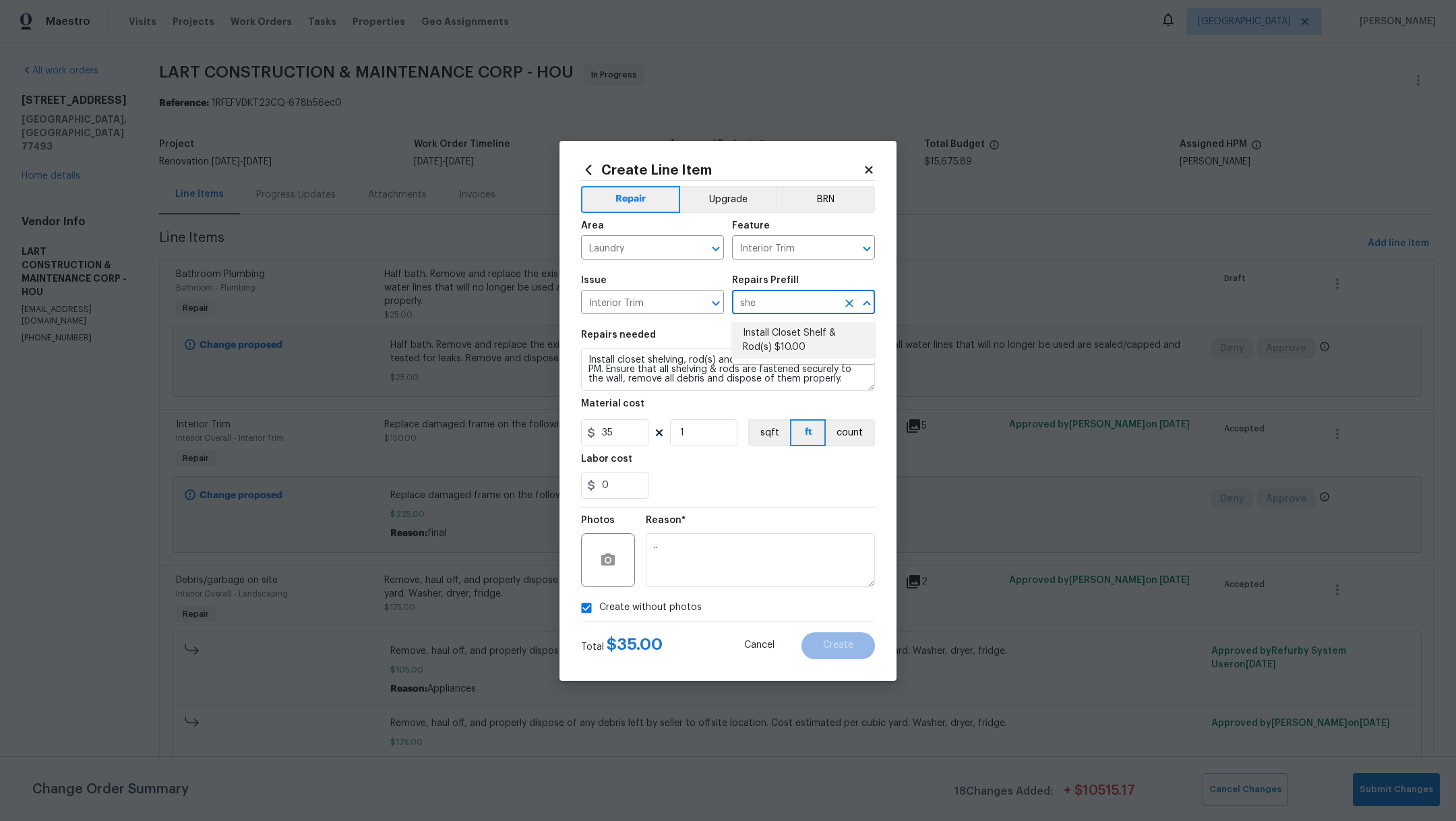
click at [788, 340] on li "Install Closet Shelf & Rod(s) $10.00" at bounding box center [803, 340] width 143 height 36
type input "Install Closet Shelf & Rod(s) $10.00"
type input "10"
type input "Install Closet Shelf & Rod(s) $10.00"
drag, startPoint x: 622, startPoint y: 438, endPoint x: 545, endPoint y: 419, distance: 79.3
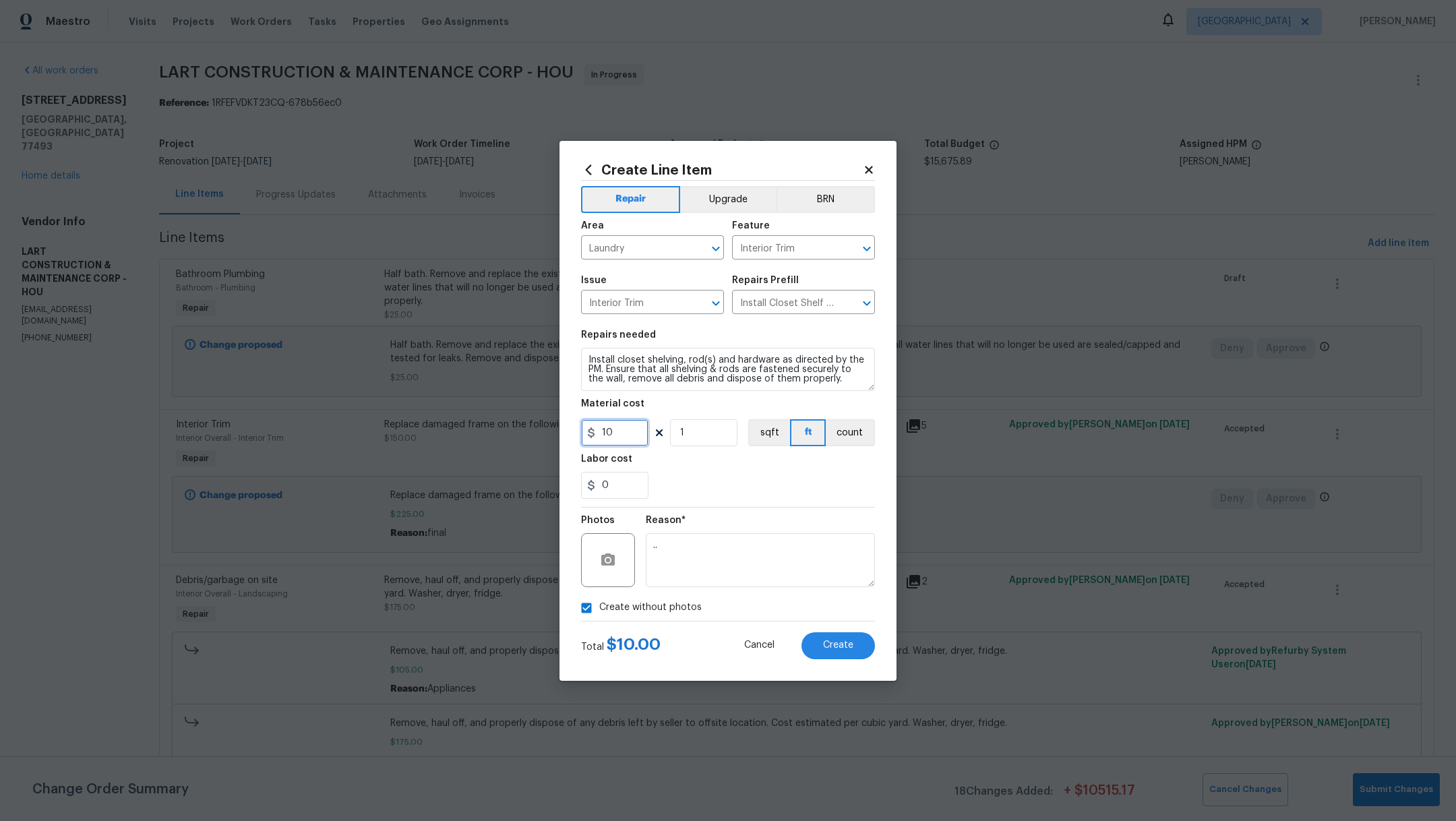
click at [545, 420] on div "Create Line Item Repair Upgrade BRN Area Laundry ​ Feature Interior Trim ​ Issu…" at bounding box center [728, 410] width 1456 height 821
type input "30"
click at [715, 489] on div "0" at bounding box center [728, 485] width 294 height 27
click at [822, 644] on button "Create" at bounding box center [837, 645] width 74 height 27
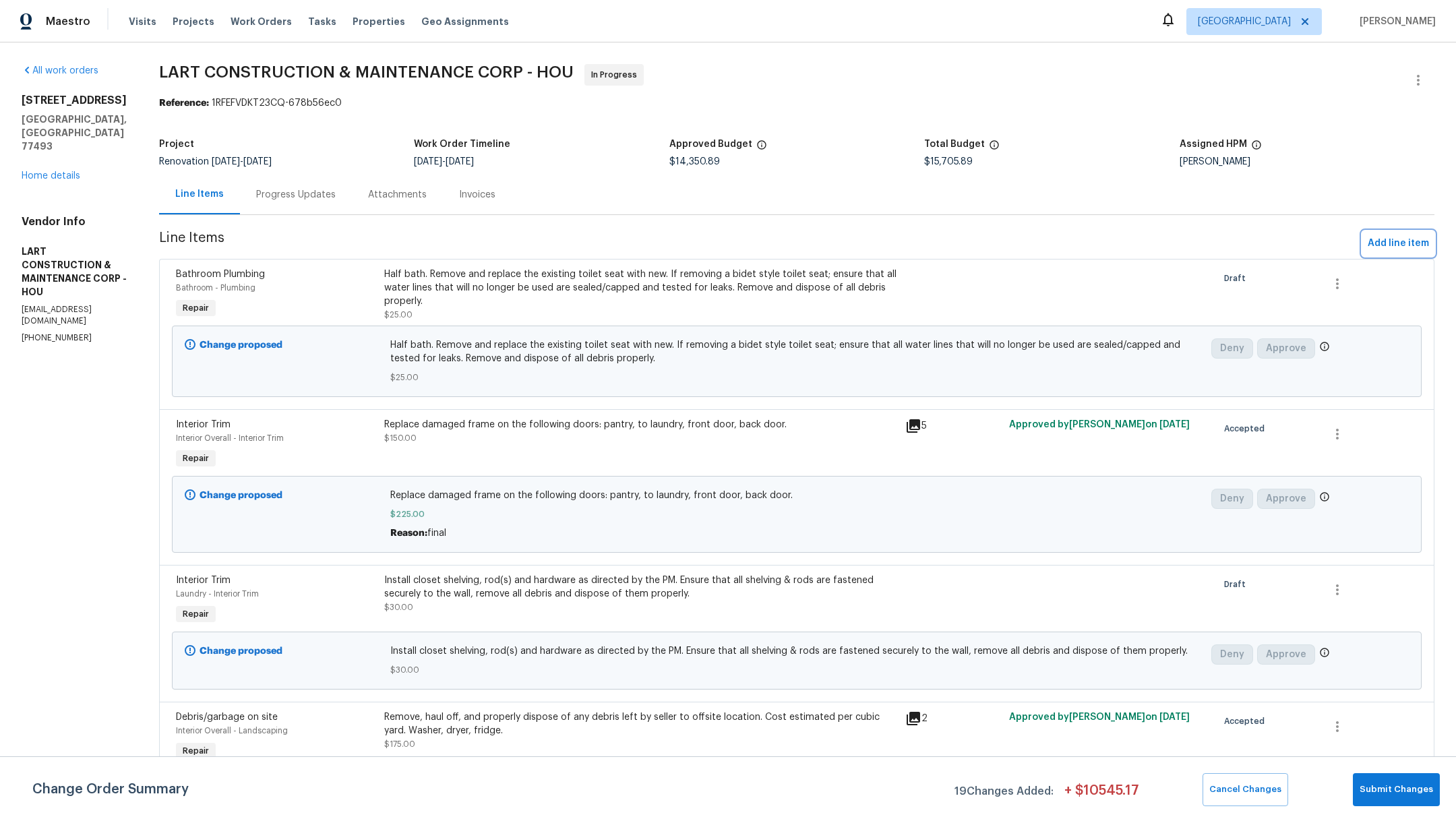
click at [1393, 238] on span "Add line item" at bounding box center [1398, 243] width 62 height 17
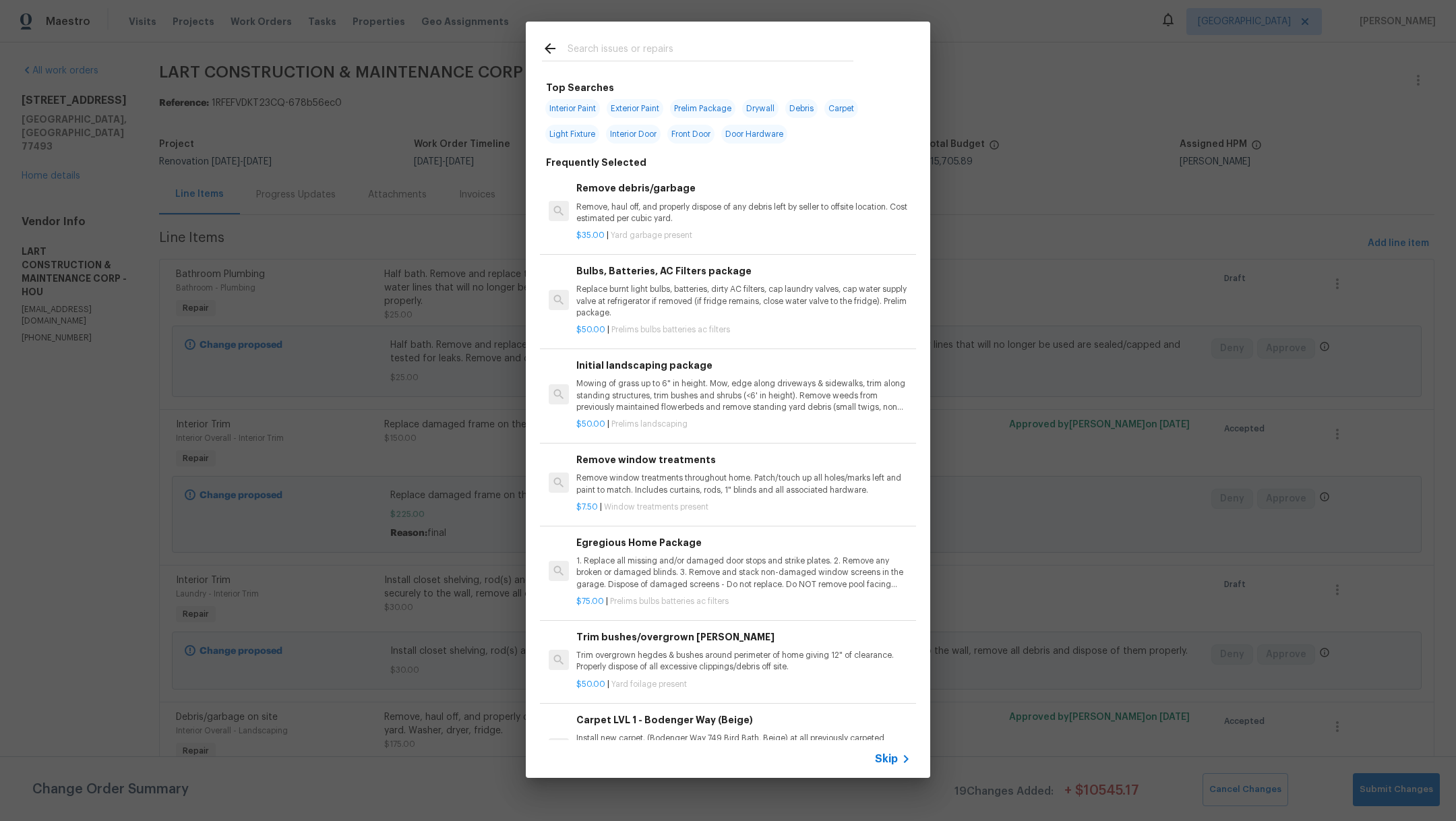
click at [628, 45] on input "text" at bounding box center [711, 51] width 286 height 20
type input "k"
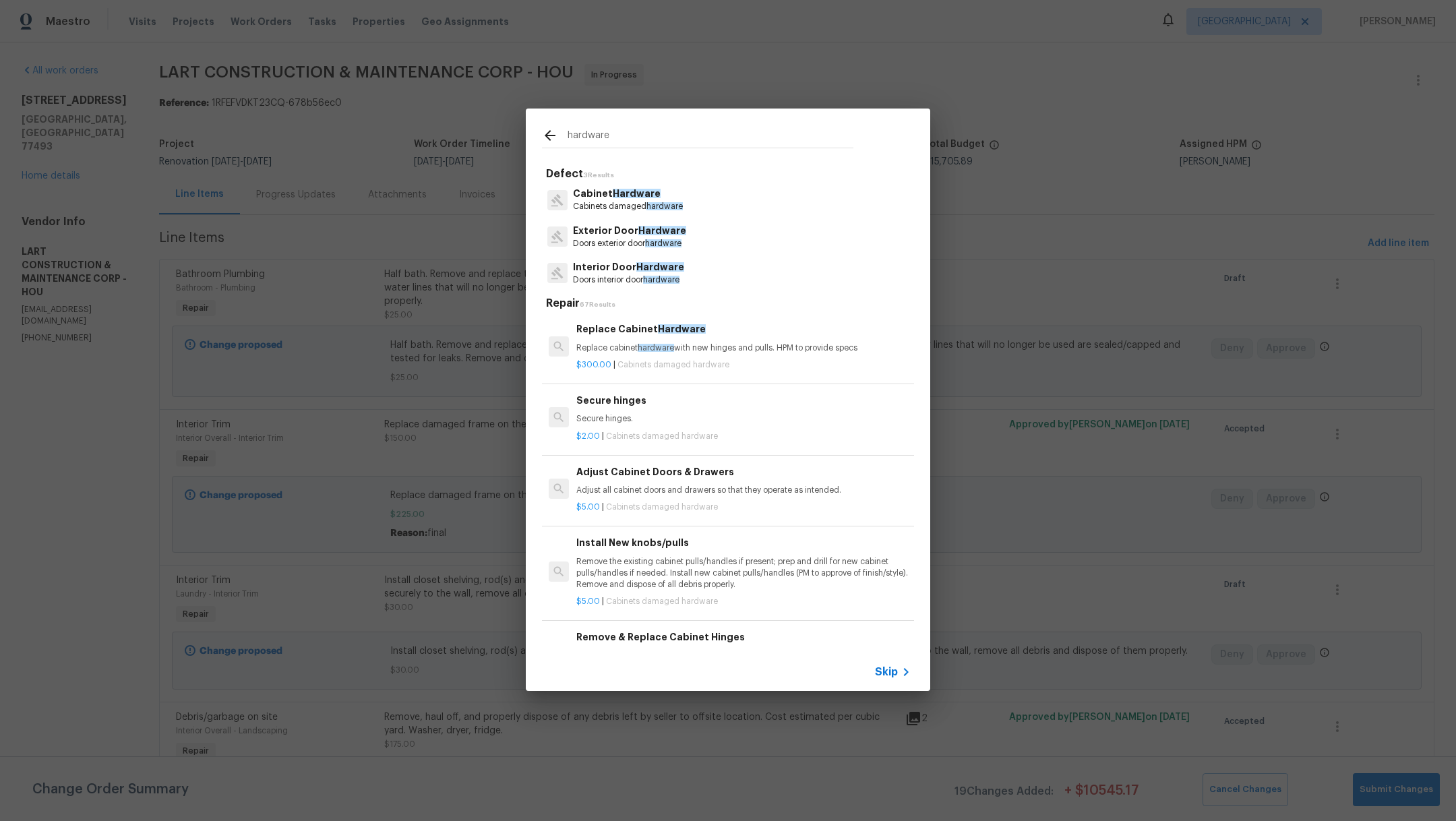
type input "hardware"
click at [610, 209] on p "Cabinets damaged hardware" at bounding box center [628, 207] width 110 height 12
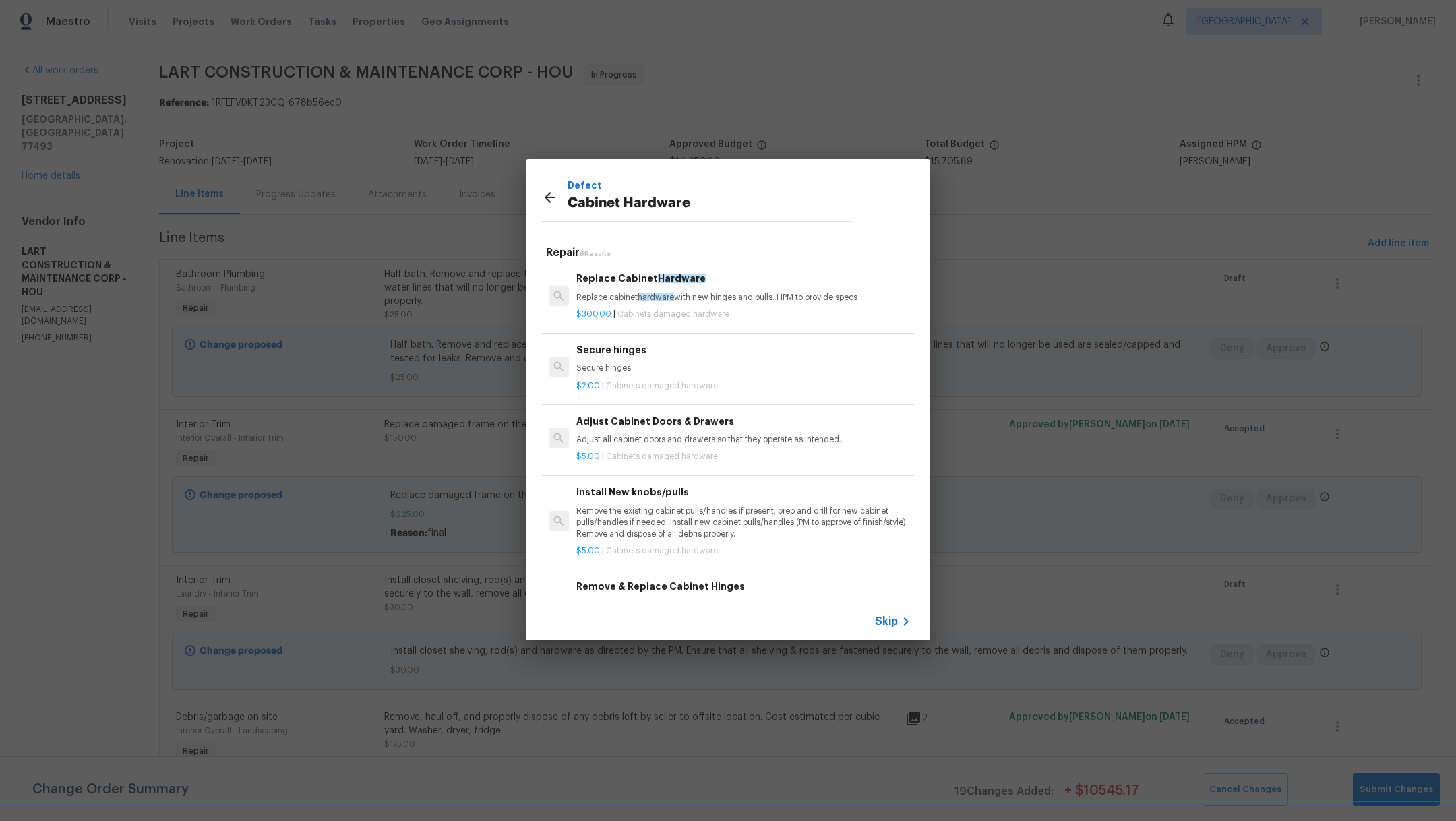
click at [717, 307] on div "$300.00 | Cabinets damaged hardware" at bounding box center [744, 312] width 335 height 17
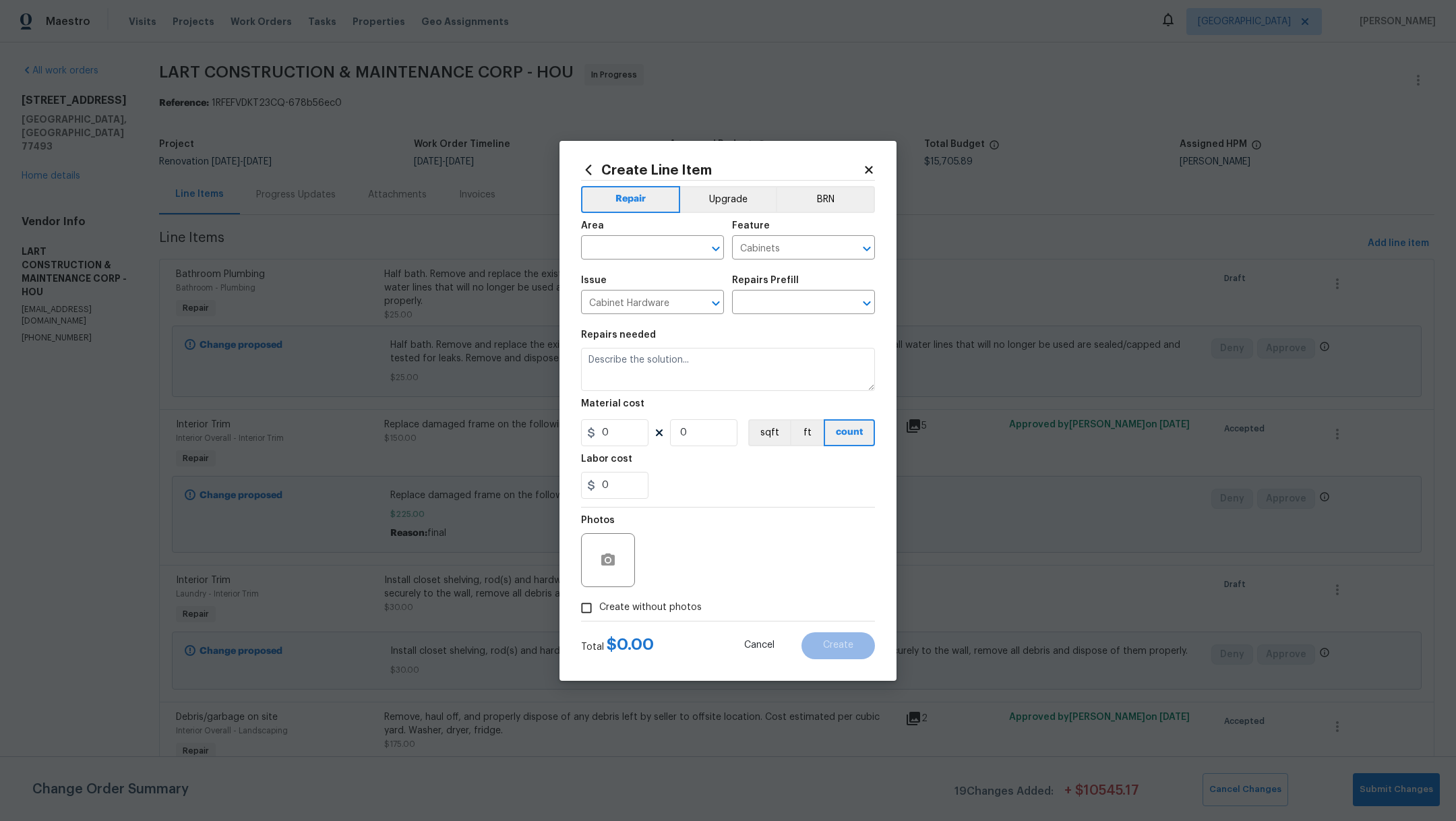
type input "Replace Cabinet Hardware $300.00"
type textarea "Replace cabinet hardware with new hinges and pulls. HPM to provide specs"
type input "300"
type input "1"
click at [611, 246] on input "text" at bounding box center [634, 248] width 105 height 21
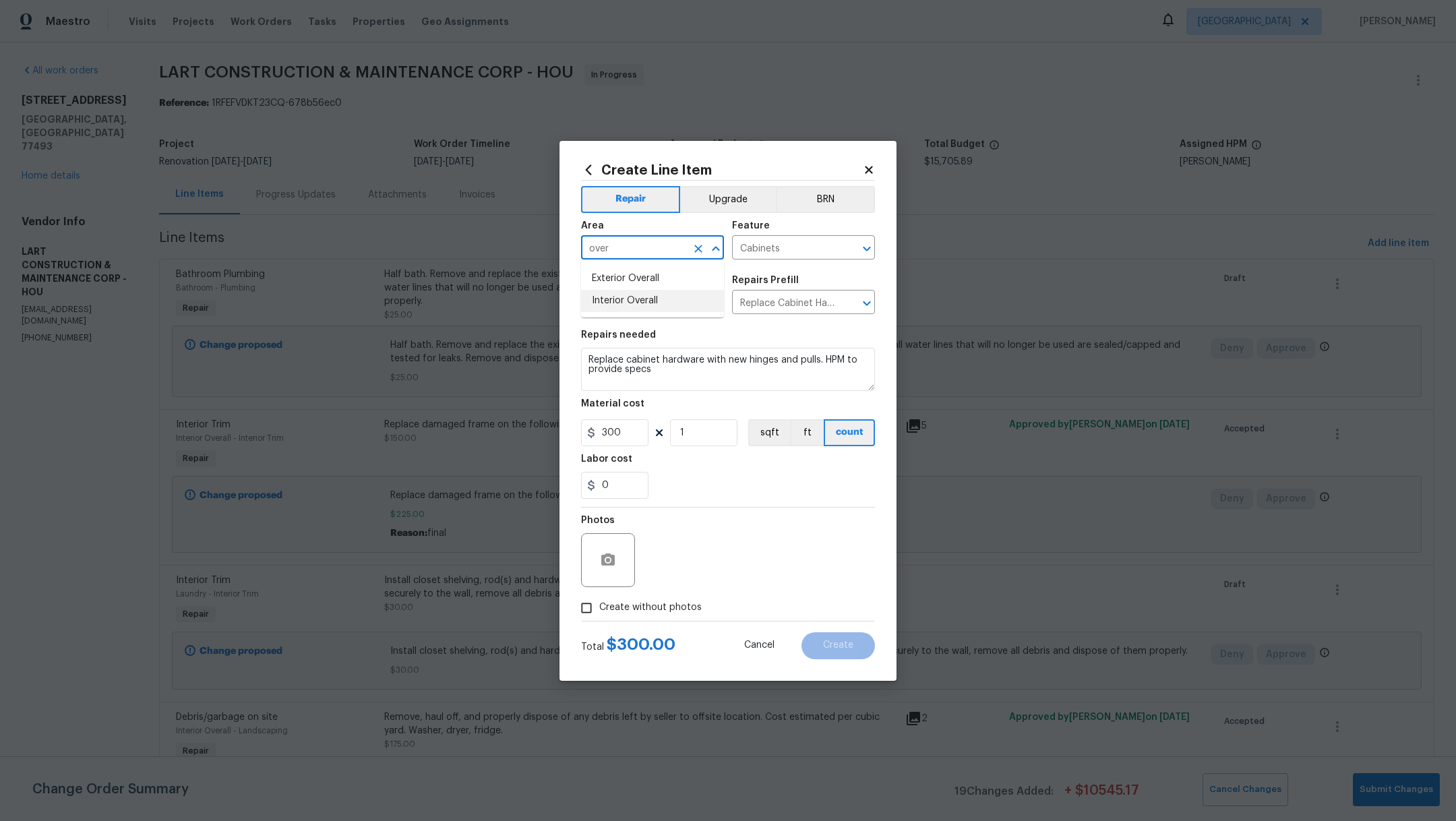
click at [621, 303] on li "Interior Overall" at bounding box center [652, 301] width 143 height 22
type input "Interior Overall"
drag, startPoint x: 685, startPoint y: 381, endPoint x: 572, endPoint y: 341, distance: 119.9
click at [572, 341] on div "Create Line Item Repair Upgrade BRN Area Interior Overall ​ Feature Cabinets ​ …" at bounding box center [728, 410] width 337 height 540
type textarea "R"
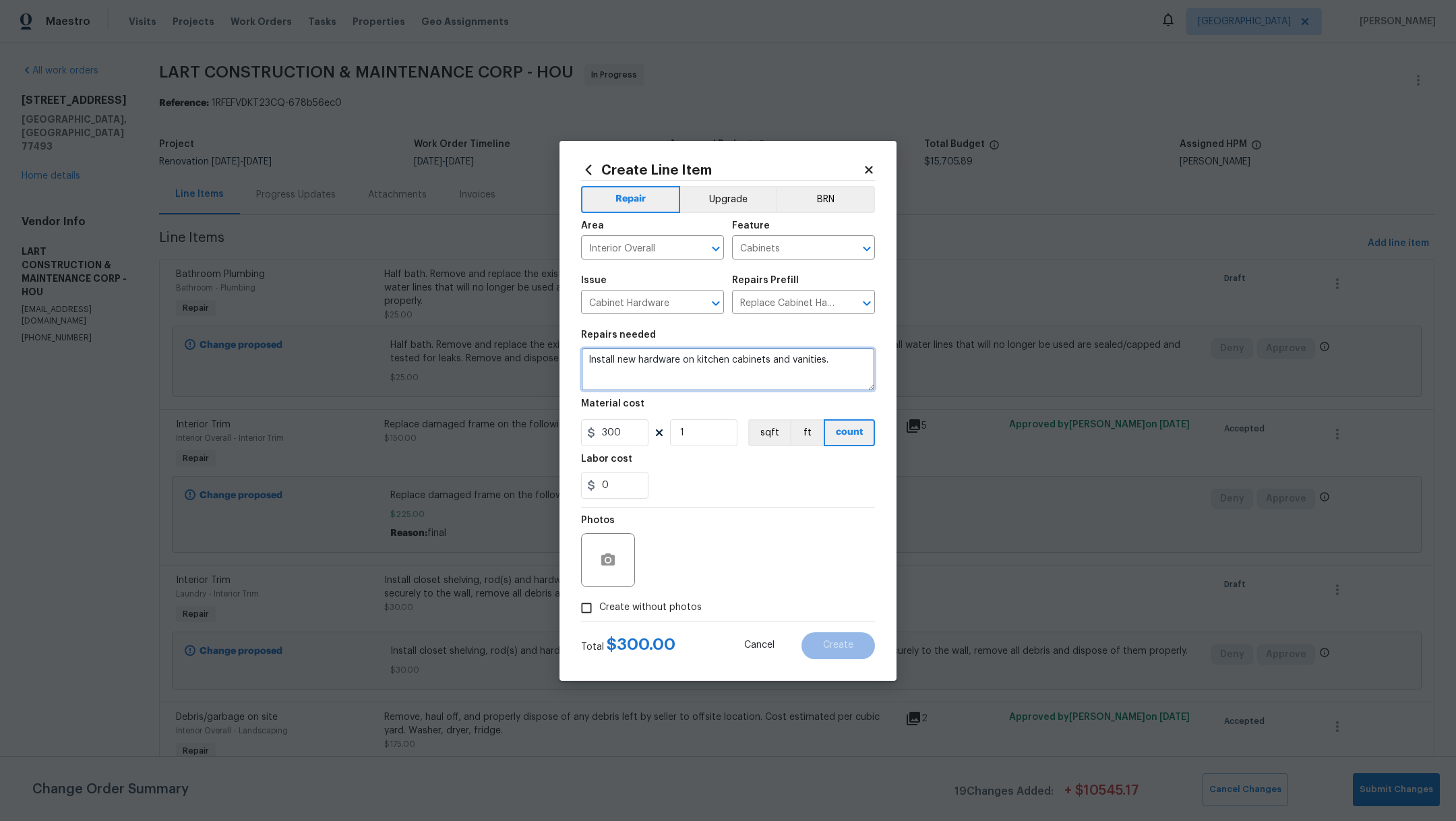
type textarea "Install new hardware on kitchen cabinets and vanities."
drag, startPoint x: 626, startPoint y: 428, endPoint x: 536, endPoint y: 415, distance: 90.9
click at [537, 426] on div "Create Line Item Repair Upgrade BRN Area Interior Overall ​ Feature Cabinets ​ …" at bounding box center [728, 410] width 1456 height 821
type input "270"
click at [719, 202] on button "Upgrade" at bounding box center [728, 199] width 96 height 27
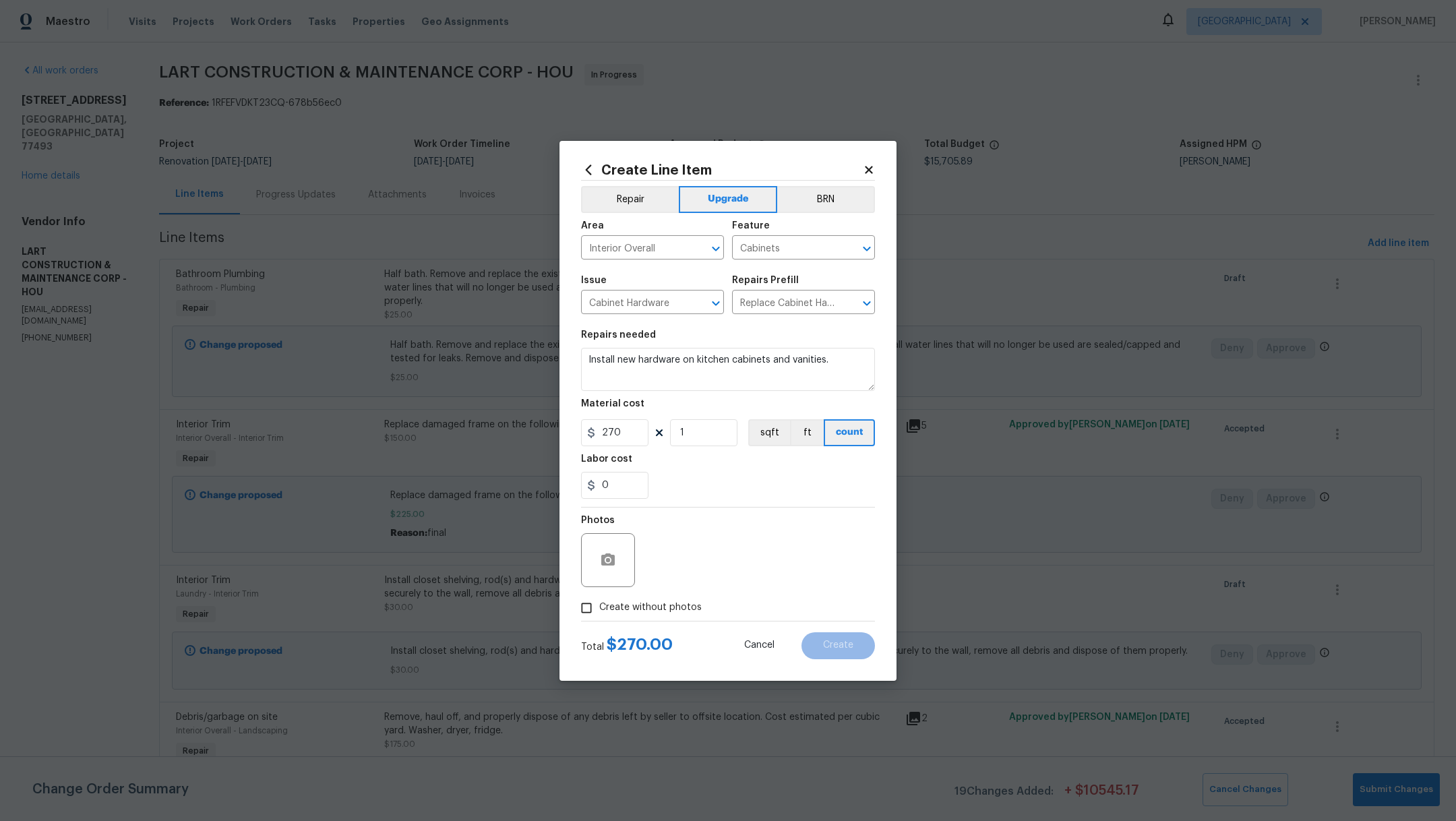
click at [673, 606] on span "Create without photos" at bounding box center [650, 607] width 102 height 14
click at [599, 606] on input "Create without photos" at bounding box center [586, 607] width 25 height 25
checkbox input "true"
click at [772, 545] on textarea at bounding box center [760, 560] width 229 height 54
type textarea "."
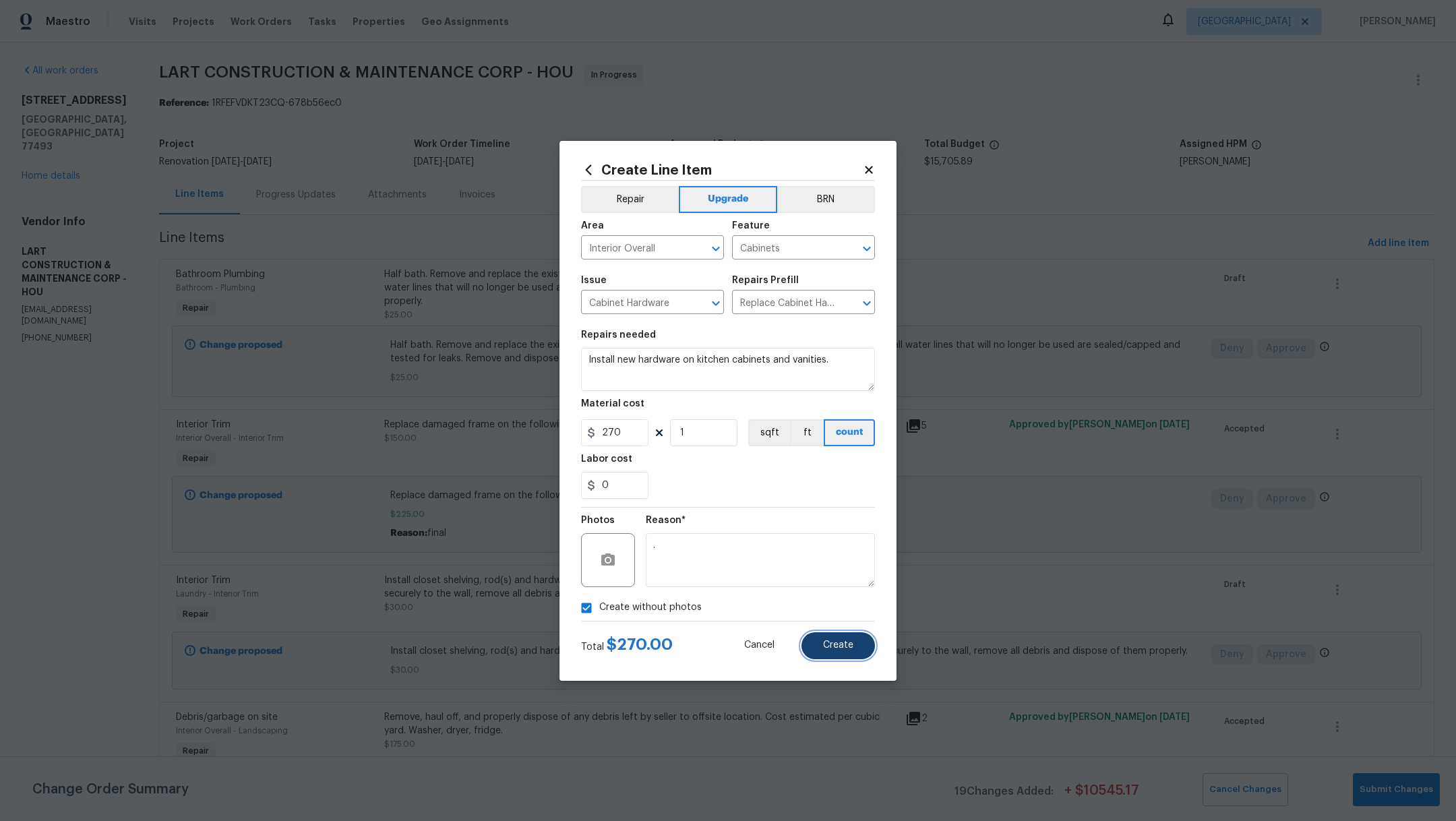
click at [846, 644] on span "Create" at bounding box center [838, 645] width 30 height 10
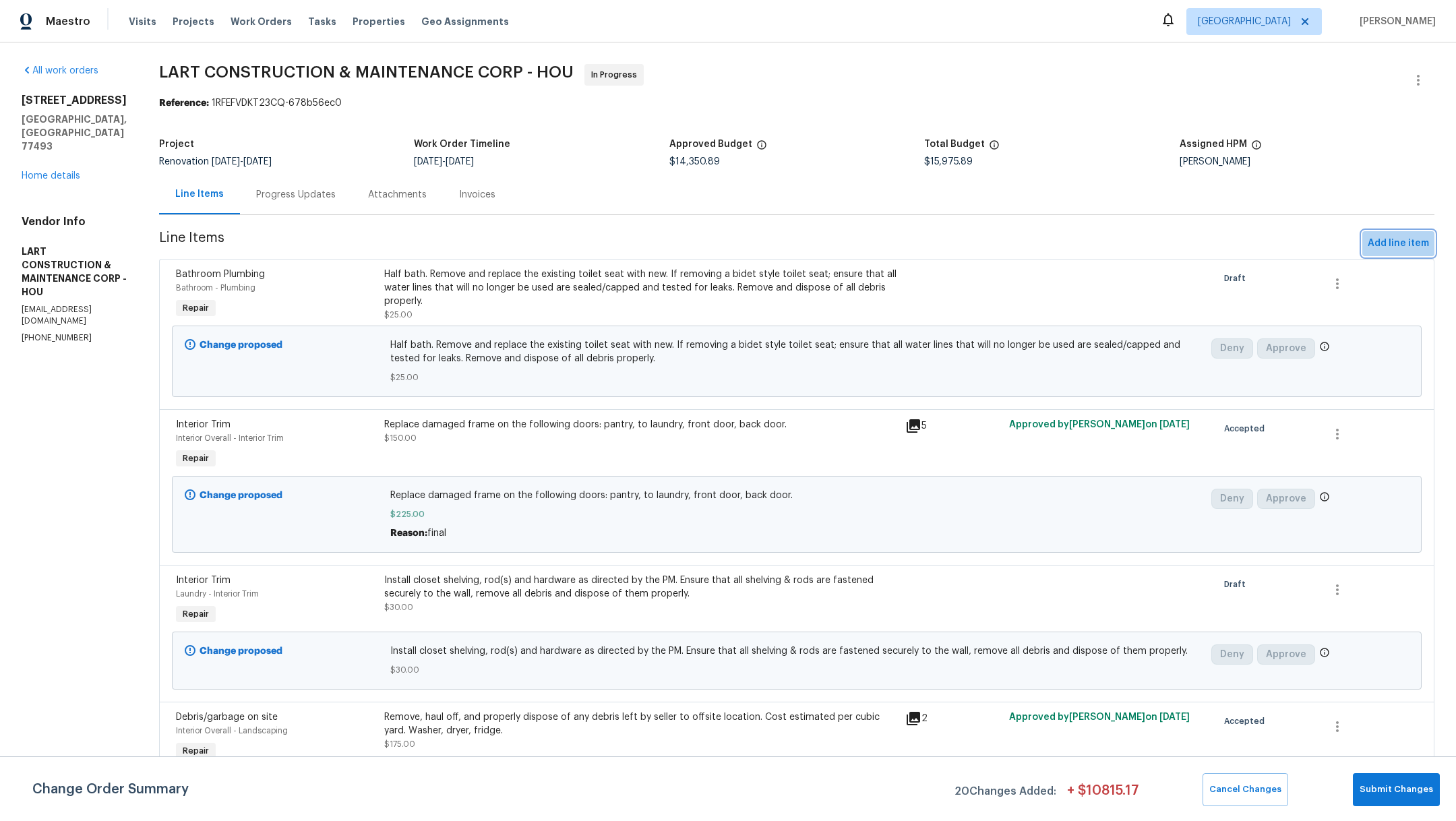
click at [1381, 236] on span "Add line item" at bounding box center [1398, 243] width 62 height 17
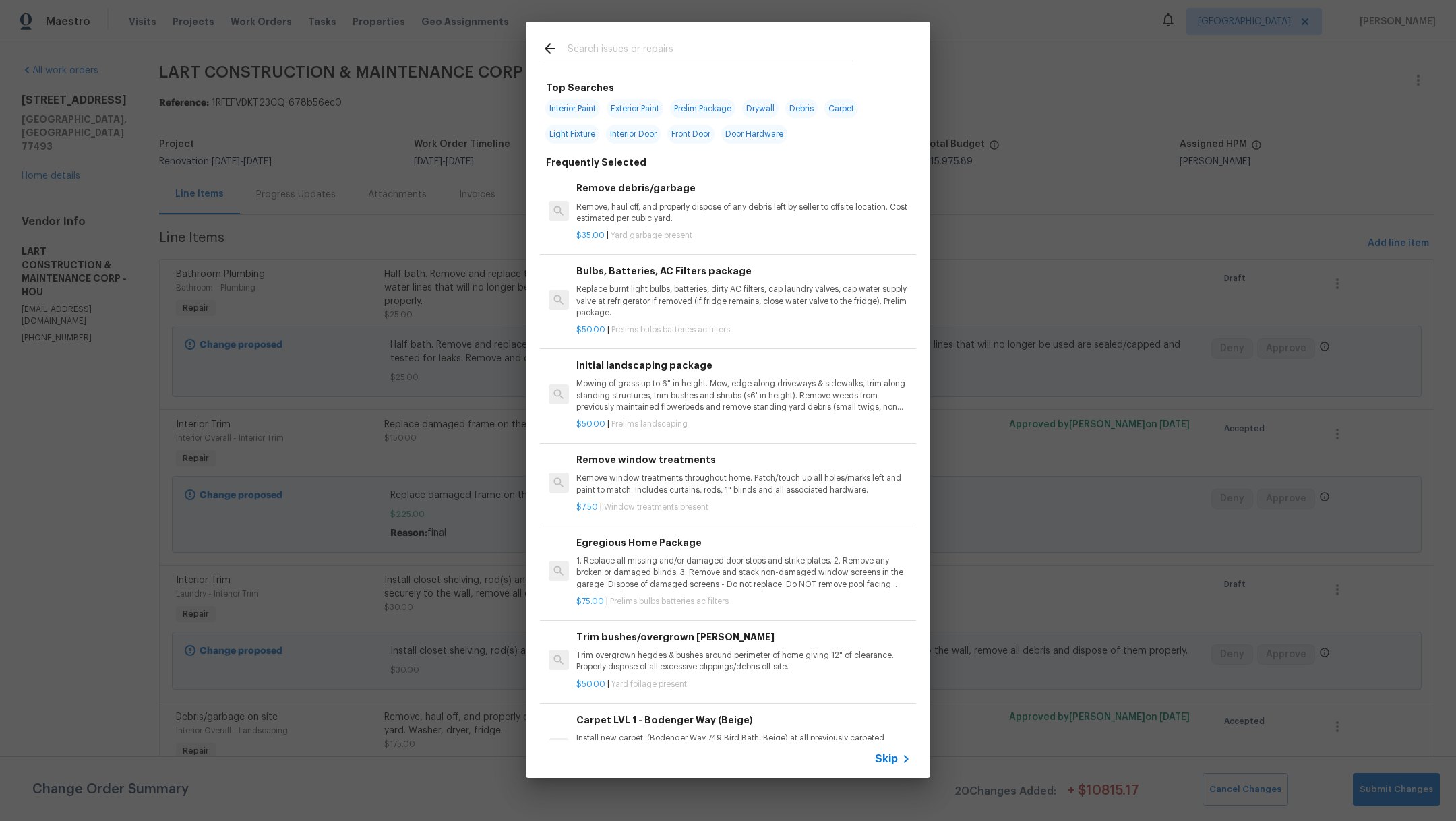
click at [654, 46] on input "text" at bounding box center [711, 51] width 286 height 20
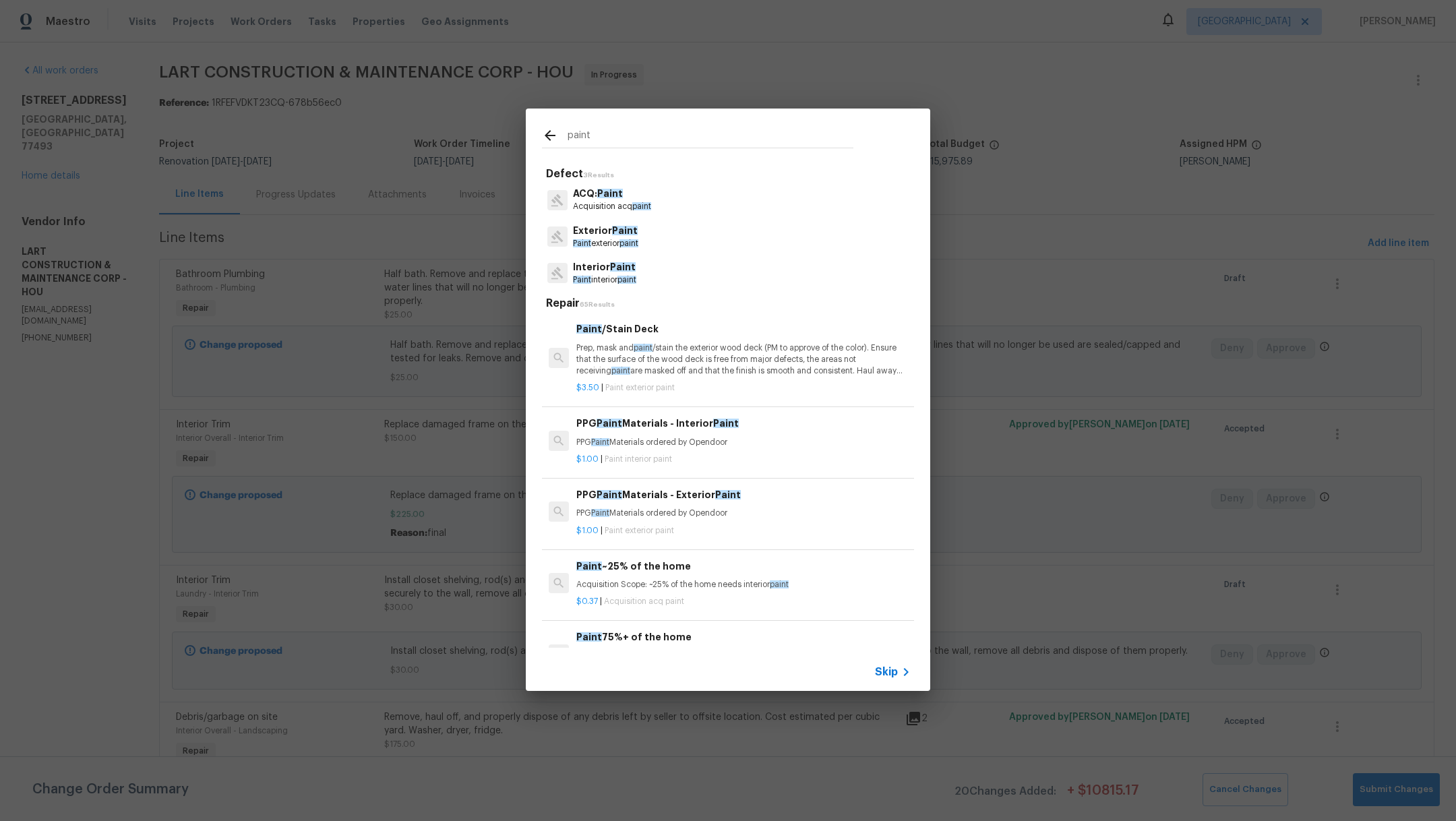
type input "paint"
click at [605, 275] on p "Paint interior paint" at bounding box center [604, 280] width 63 height 12
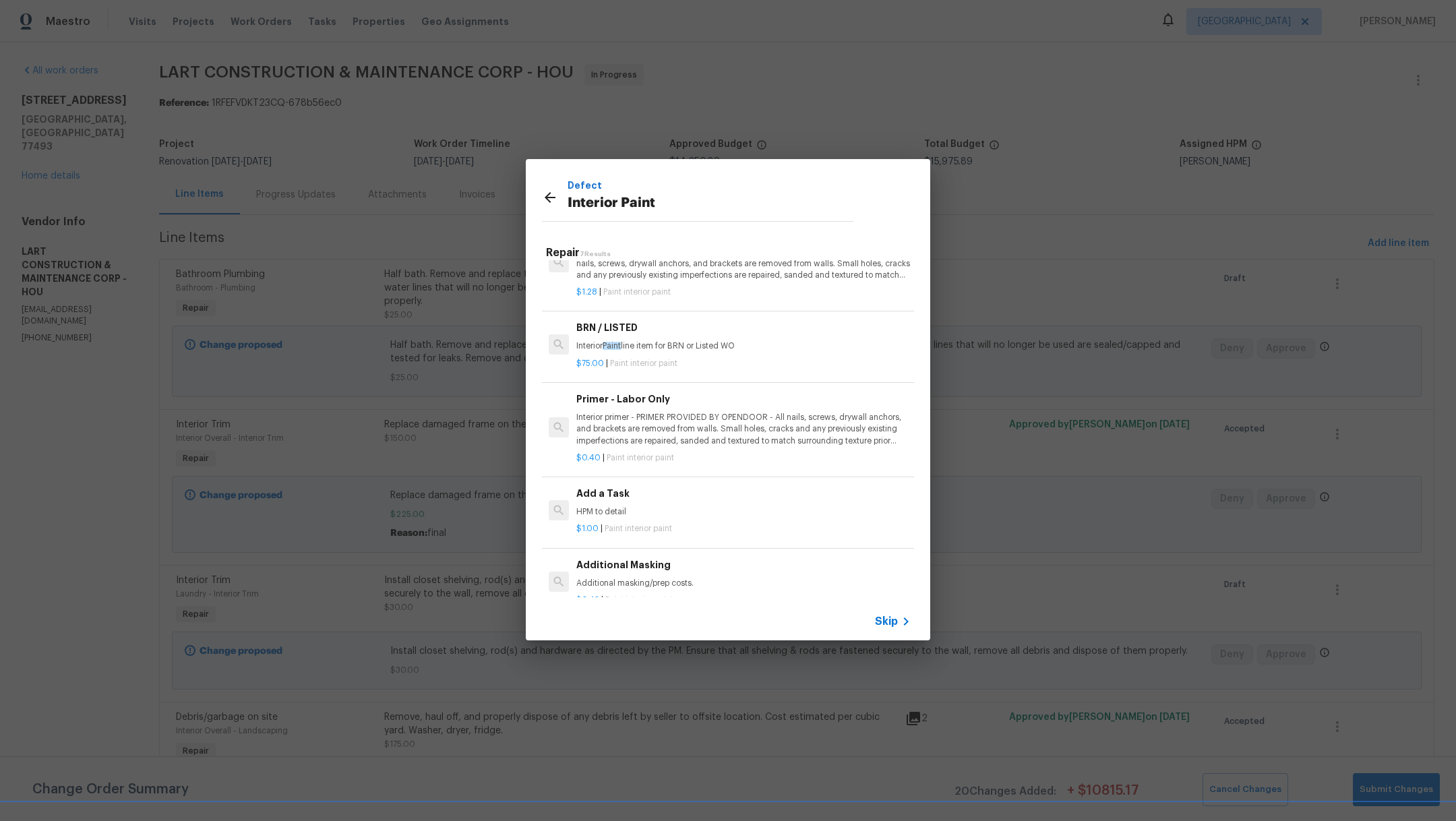
scroll to position [210, 0]
click at [694, 514] on p "HPM to detail" at bounding box center [744, 513] width 335 height 12
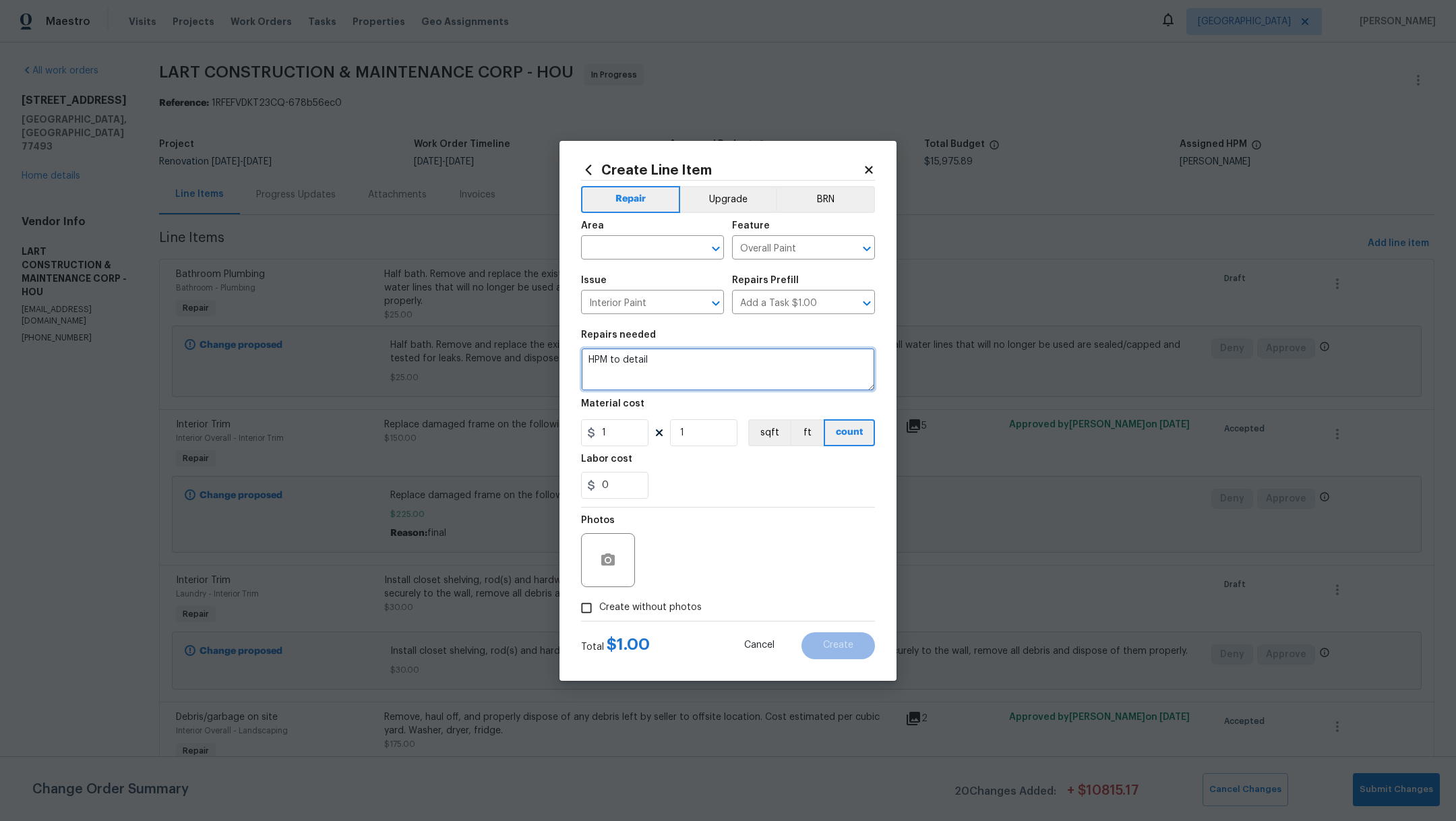
drag, startPoint x: 673, startPoint y: 356, endPoint x: 519, endPoint y: 352, distance: 154.1
click at [519, 352] on div "Create Line Item Repair Upgrade BRN Area ​ Feature Overall Paint ​ Issue Interi…" at bounding box center [728, 410] width 1456 height 821
type textarea "Paint quarter round after flooring install"
drag, startPoint x: 629, startPoint y: 438, endPoint x: 552, endPoint y: 432, distance: 77.2
click at [578, 438] on div "Create Line Item Repair Upgrade BRN Area ​ Feature Overall Paint ​ Issue Interi…" at bounding box center [728, 410] width 337 height 540
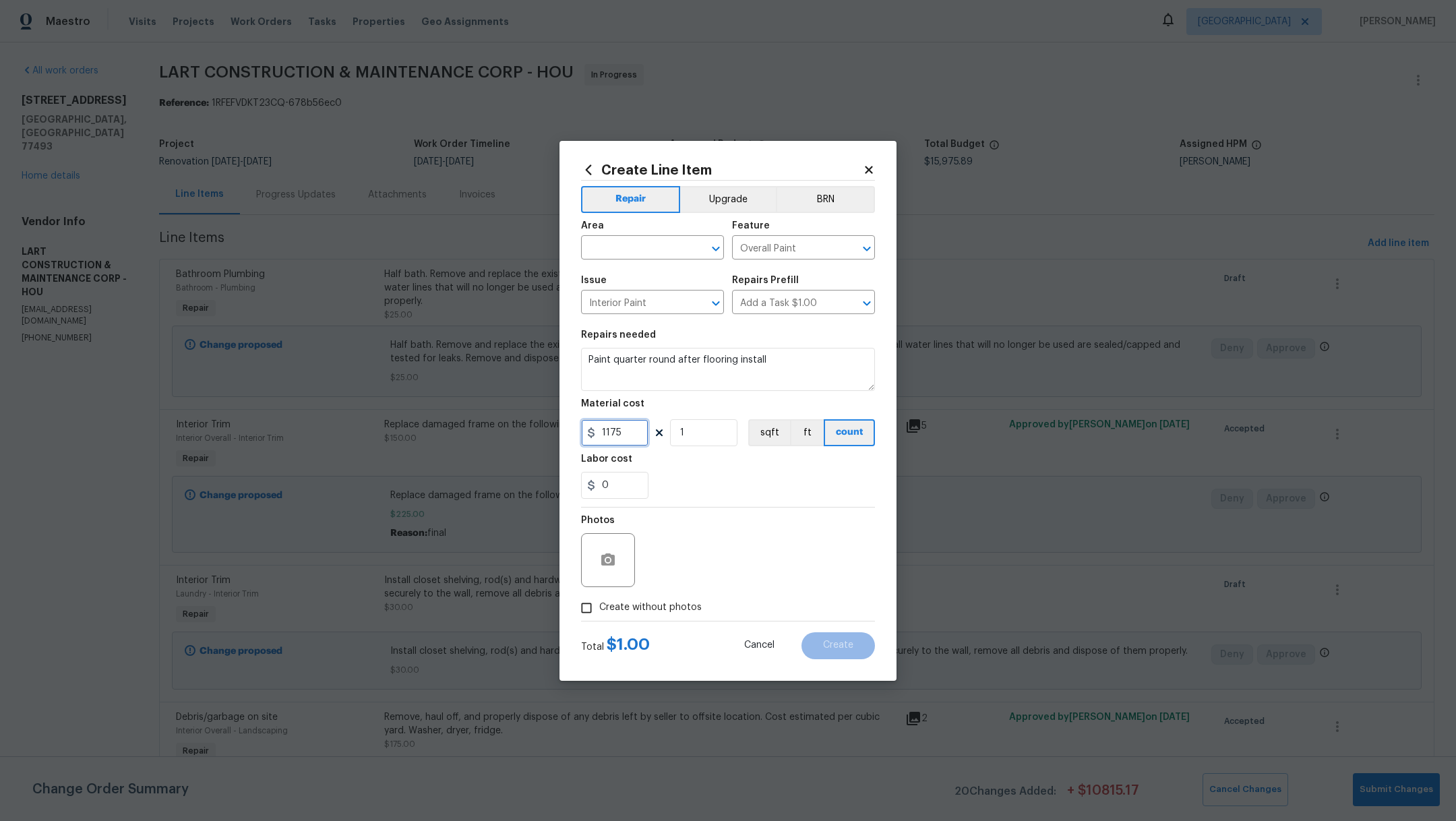
drag, startPoint x: 629, startPoint y: 434, endPoint x: 503, endPoint y: 417, distance: 127.1
click at [503, 417] on div "Create Line Item Repair Upgrade BRN Area ​ Feature Overall Paint ​ Issue Interi…" at bounding box center [728, 410] width 1456 height 821
type input "150"
click at [680, 476] on div "0" at bounding box center [728, 485] width 294 height 27
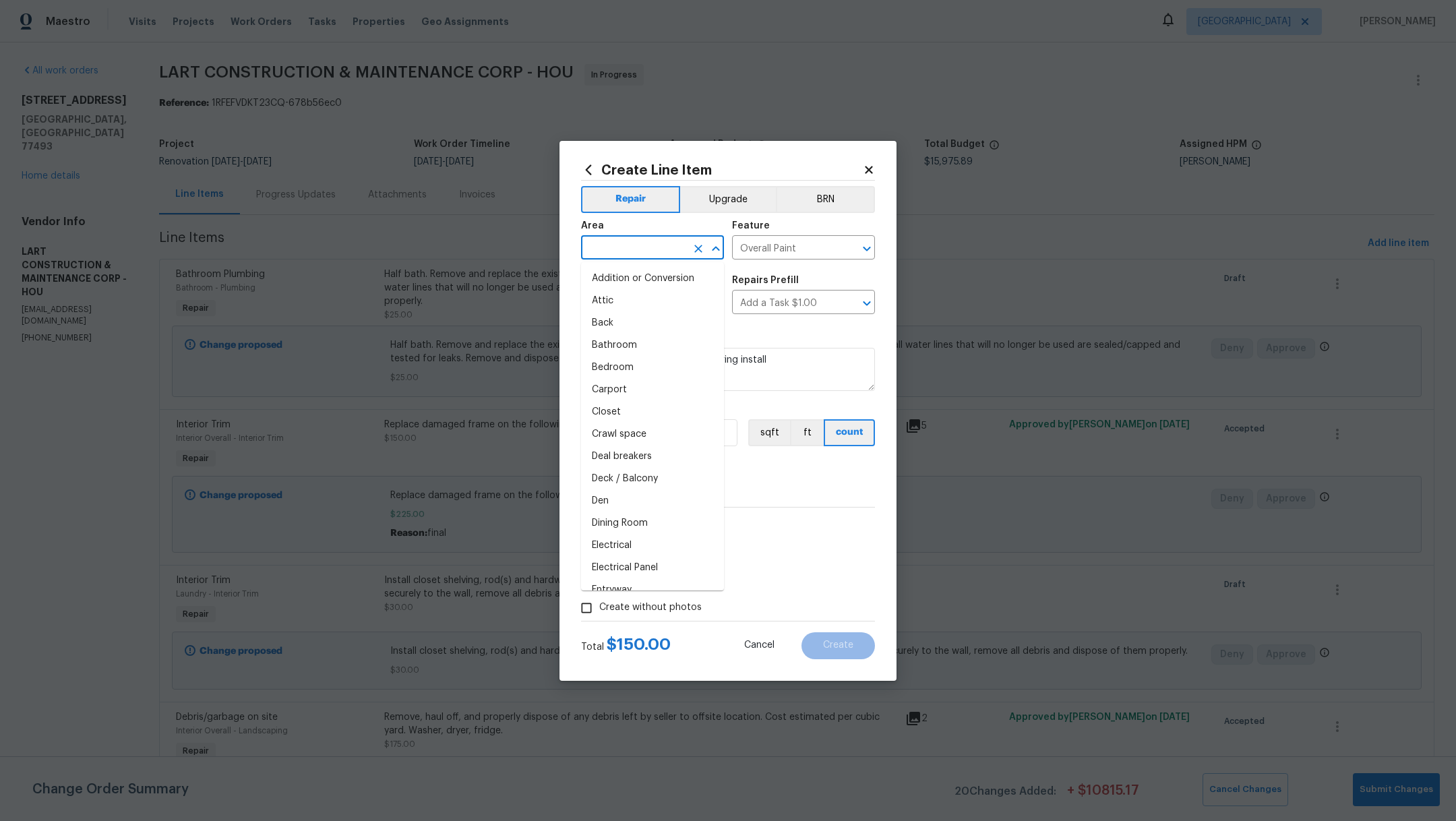
click at [619, 257] on input "text" at bounding box center [634, 248] width 105 height 21
click at [630, 307] on li "Interior Overall" at bounding box center [652, 301] width 143 height 22
type input "Interior Overall"
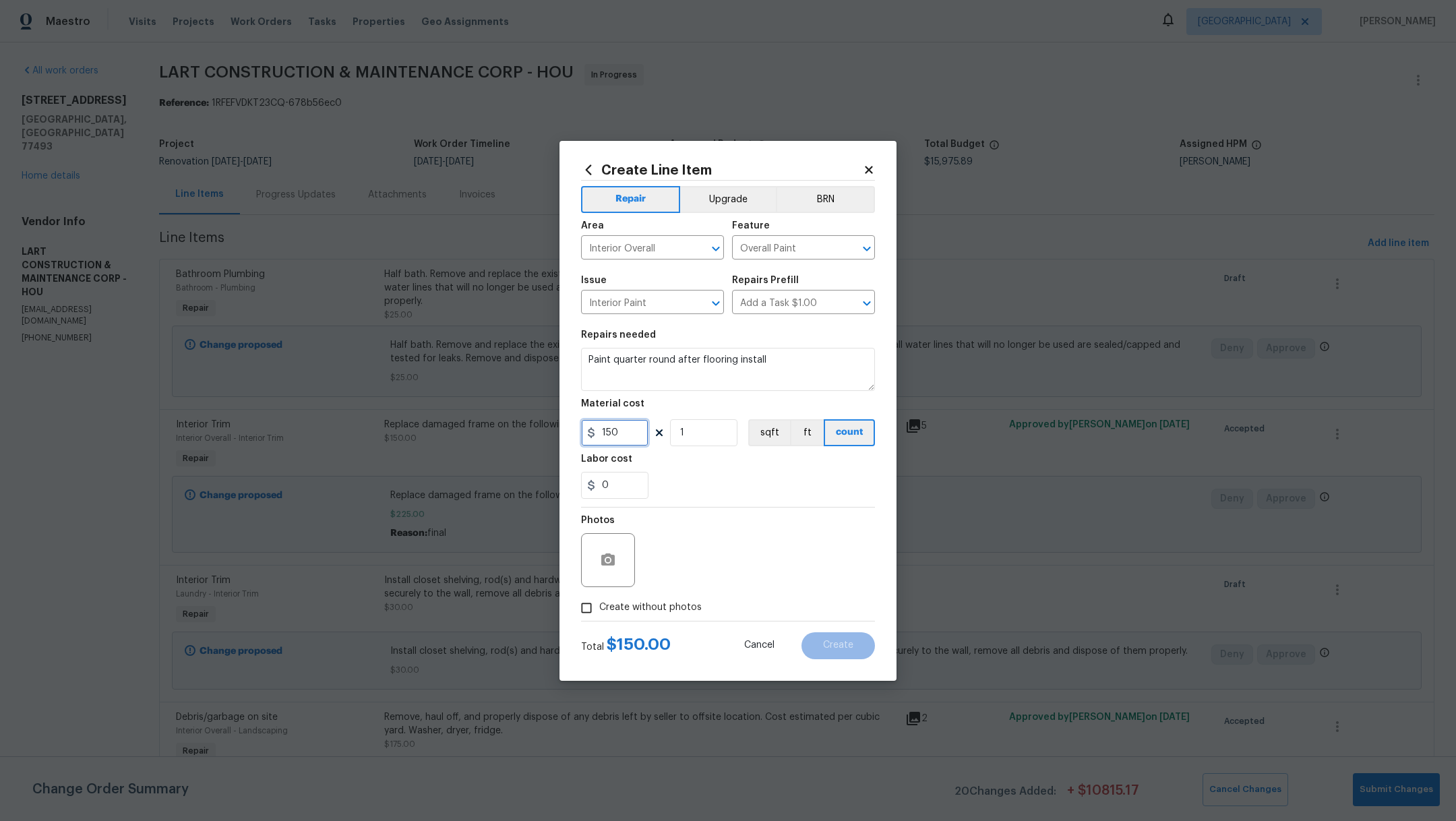
drag, startPoint x: 625, startPoint y: 441, endPoint x: 515, endPoint y: 421, distance: 111.8
click at [515, 421] on div "Create Line Item Repair Upgrade BRN Area Interior Overall ​ Feature Overall Pai…" at bounding box center [728, 410] width 1456 height 821
type input "100"
click at [717, 478] on div "0" at bounding box center [728, 485] width 294 height 27
click at [629, 612] on span "Create without photos" at bounding box center [650, 607] width 102 height 14
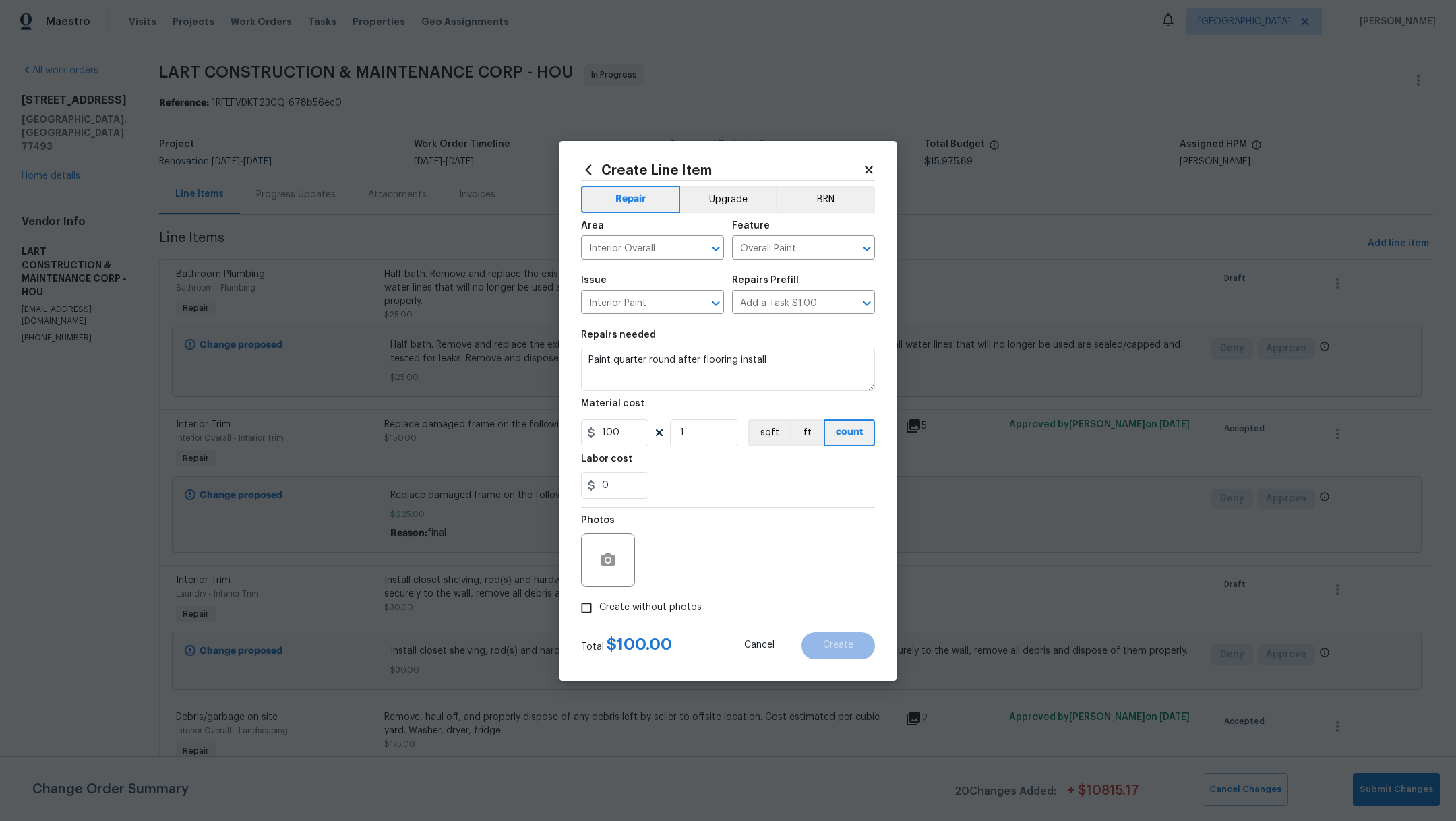
click at [599, 612] on input "Create without photos" at bounding box center [586, 607] width 25 height 25
checkbox input "true"
click at [685, 581] on textarea at bounding box center [760, 560] width 229 height 54
type textarea "."
click at [828, 641] on span "Create" at bounding box center [838, 645] width 30 height 10
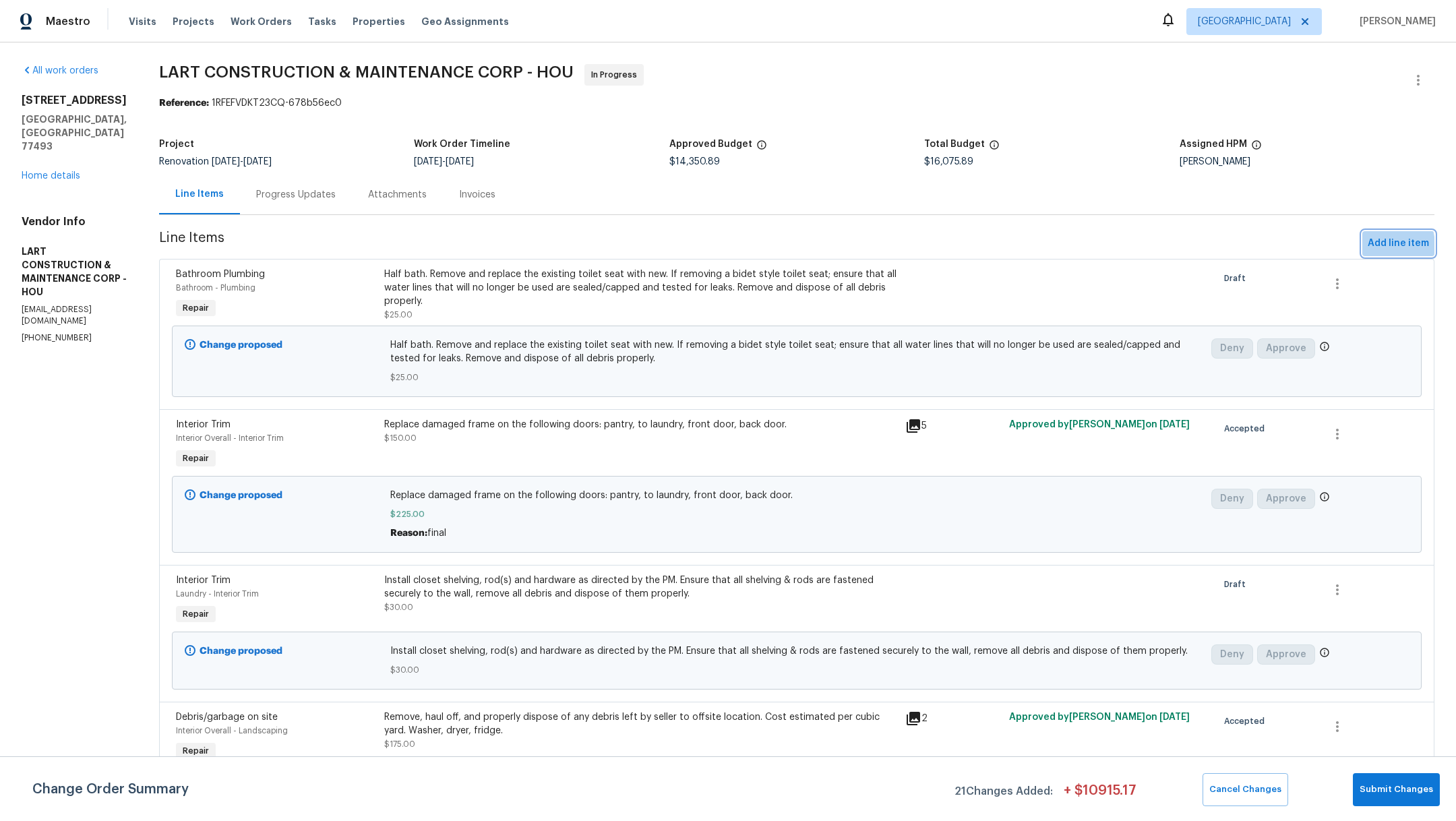
click at [1367, 246] on span "Add line item" at bounding box center [1398, 243] width 62 height 17
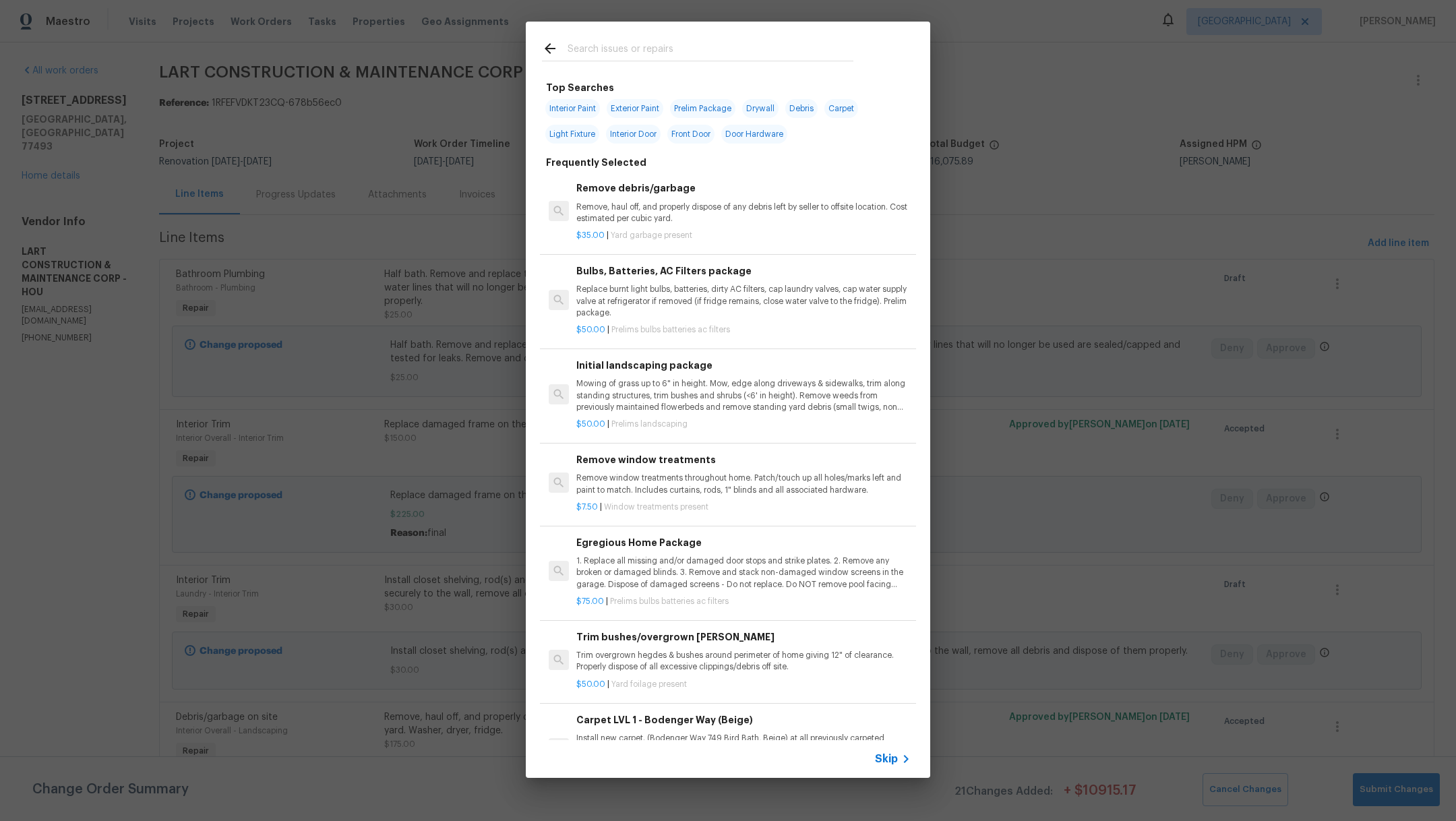
click at [788, 48] on input "text" at bounding box center [711, 51] width 286 height 20
type input "s"
type input "g"
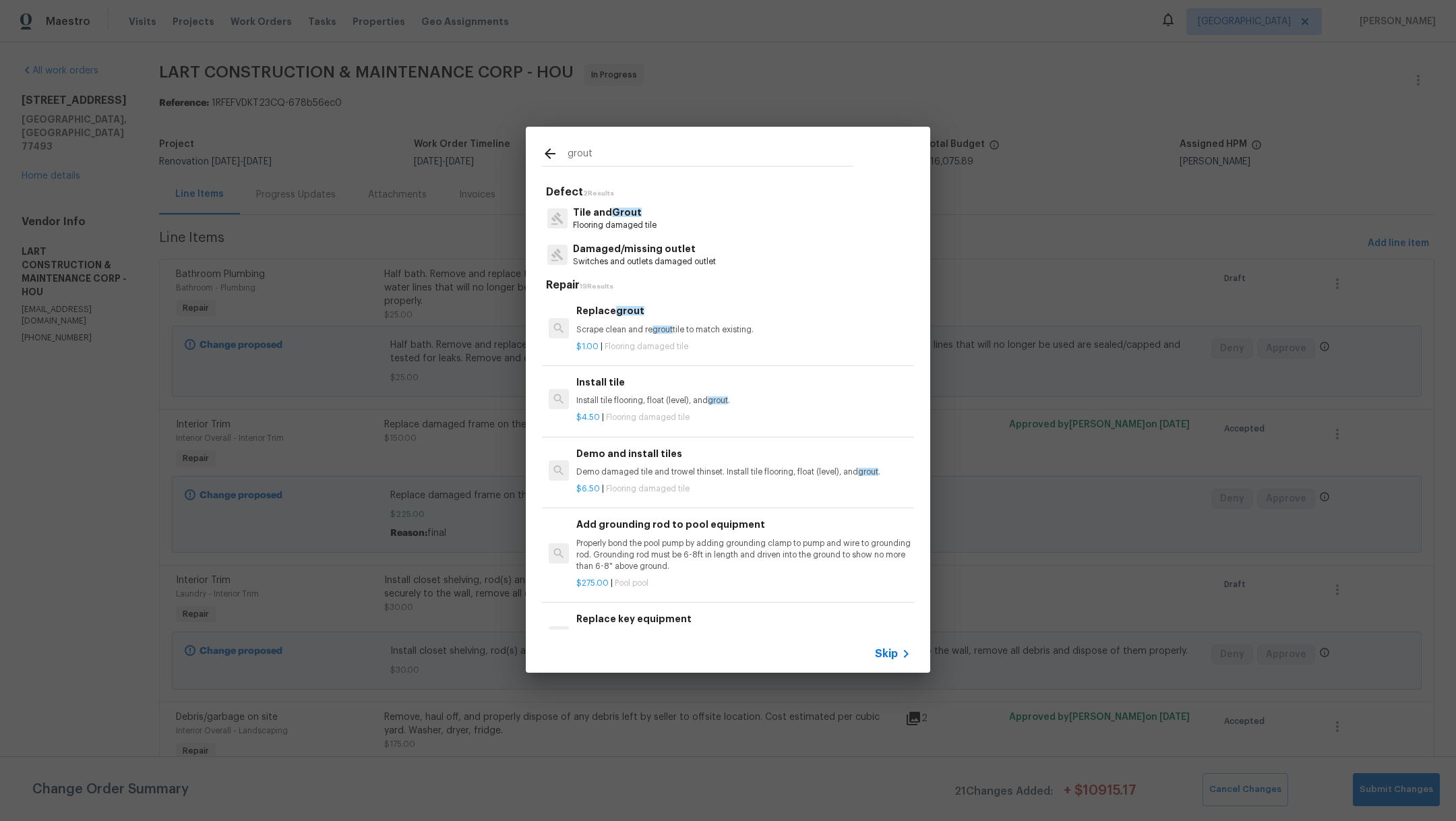
type input "grout"
click at [661, 226] on div "Tile and Grout Flooring damaged tile" at bounding box center [728, 218] width 372 height 36
click at [619, 353] on div "Replace grout Scrape clean and re grout tile to match existing. $1.00 | Floorin…" at bounding box center [744, 328] width 338 height 53
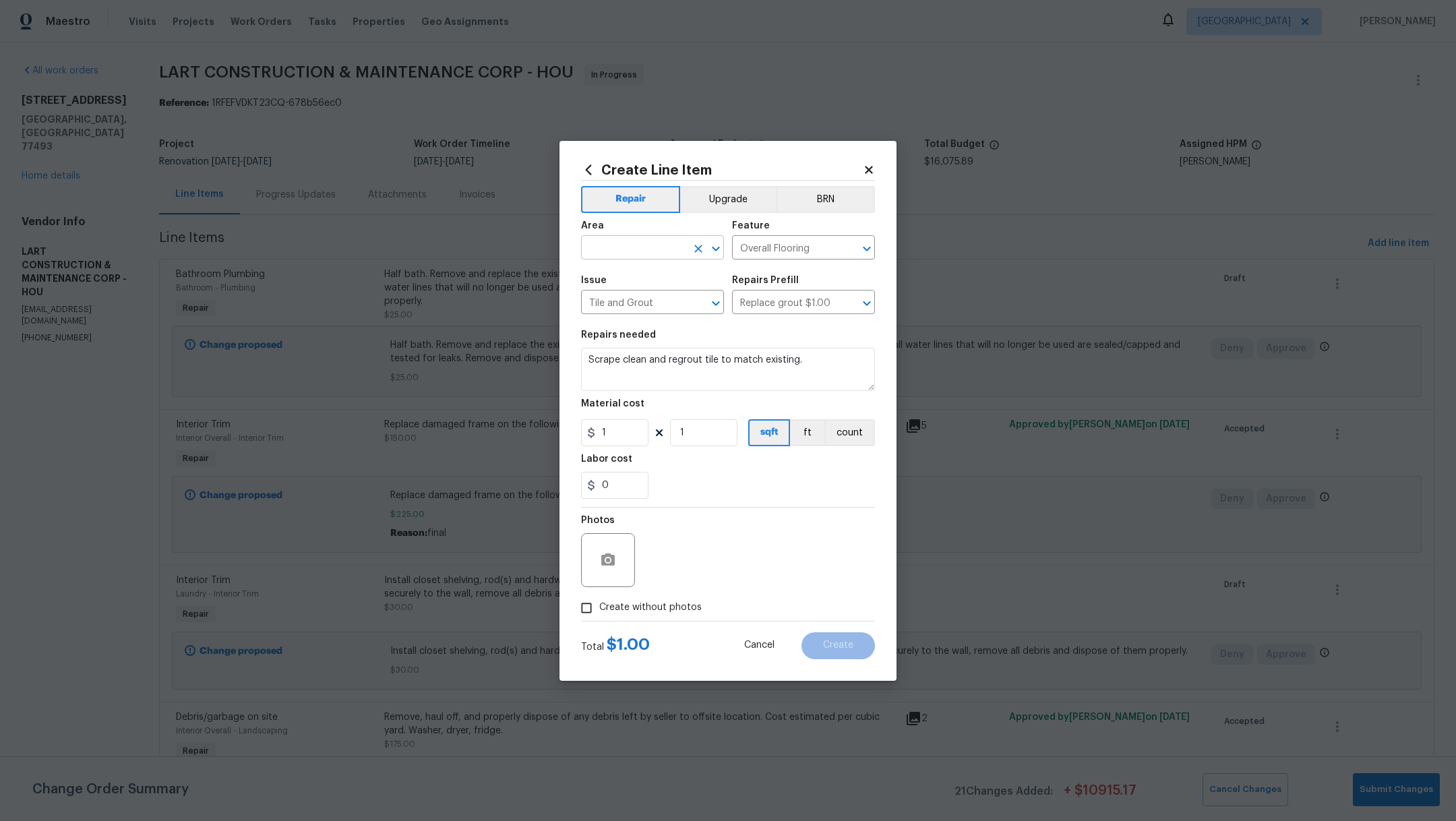
click at [605, 252] on input "text" at bounding box center [634, 248] width 105 height 21
click at [613, 275] on li "Bathroom" at bounding box center [652, 279] width 143 height 22
type input "Bathroom"
drag, startPoint x: 815, startPoint y: 361, endPoint x: 517, endPoint y: 341, distance: 298.7
click at [517, 341] on div "Create Line Item Repair Upgrade BRN Area Bathroom ​ Feature Overall Flooring ​ …" at bounding box center [728, 410] width 1456 height 821
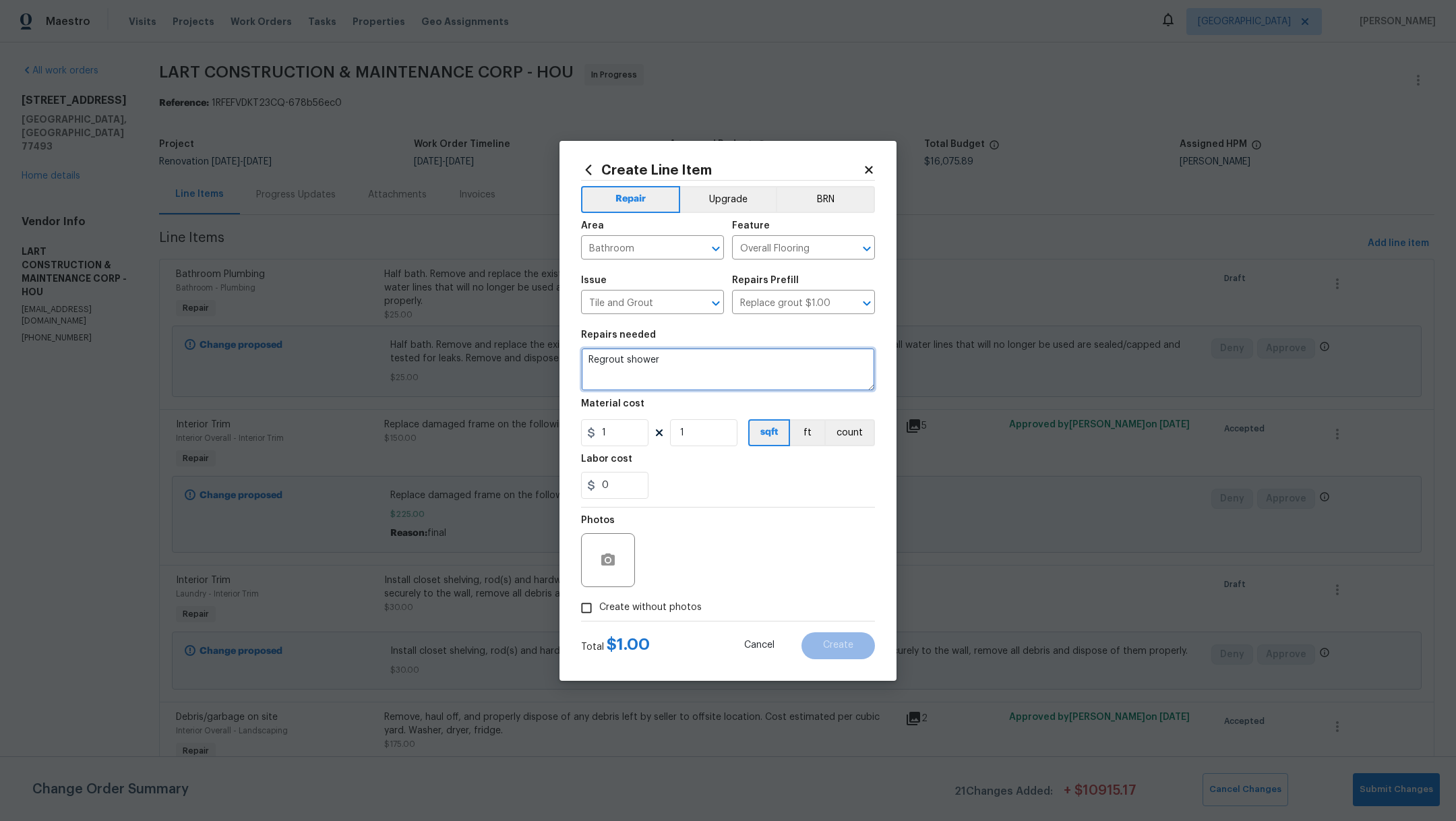
type textarea "Regrout shower"
drag, startPoint x: 625, startPoint y: 437, endPoint x: 425, endPoint y: 356, distance: 215.8
click at [425, 356] on div "Create Line Item Repair Upgrade BRN Area Bathroom ​ Feature Overall Flooring ​ …" at bounding box center [728, 410] width 1456 height 821
type input "50"
click at [761, 485] on div "0" at bounding box center [728, 485] width 294 height 27
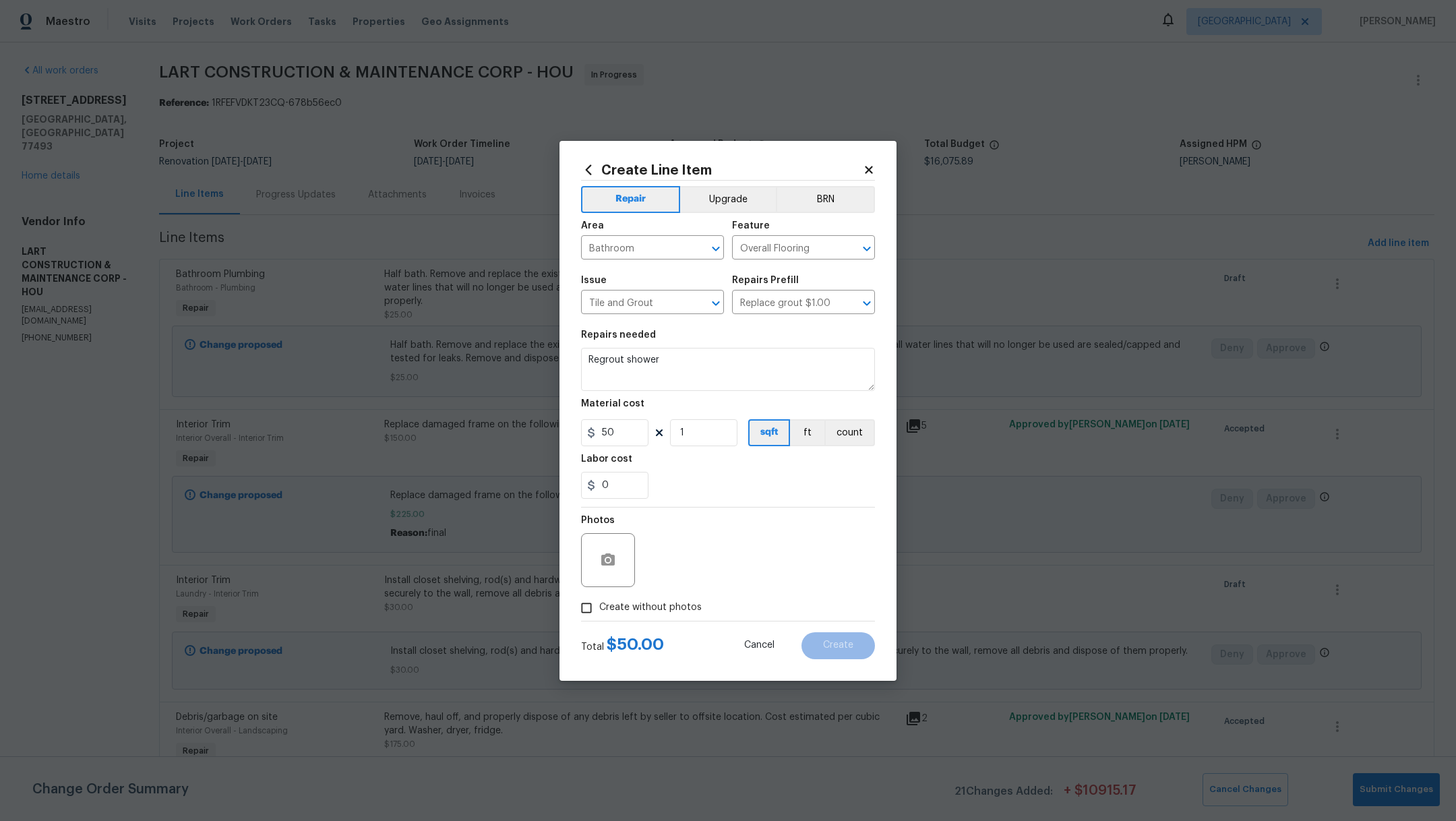
click at [635, 616] on label "Create without photos" at bounding box center [638, 607] width 128 height 25
click at [599, 616] on input "Create without photos" at bounding box center [586, 607] width 25 height 25
checkbox input "true"
click at [711, 557] on textarea at bounding box center [760, 560] width 229 height 54
type textarea "/"
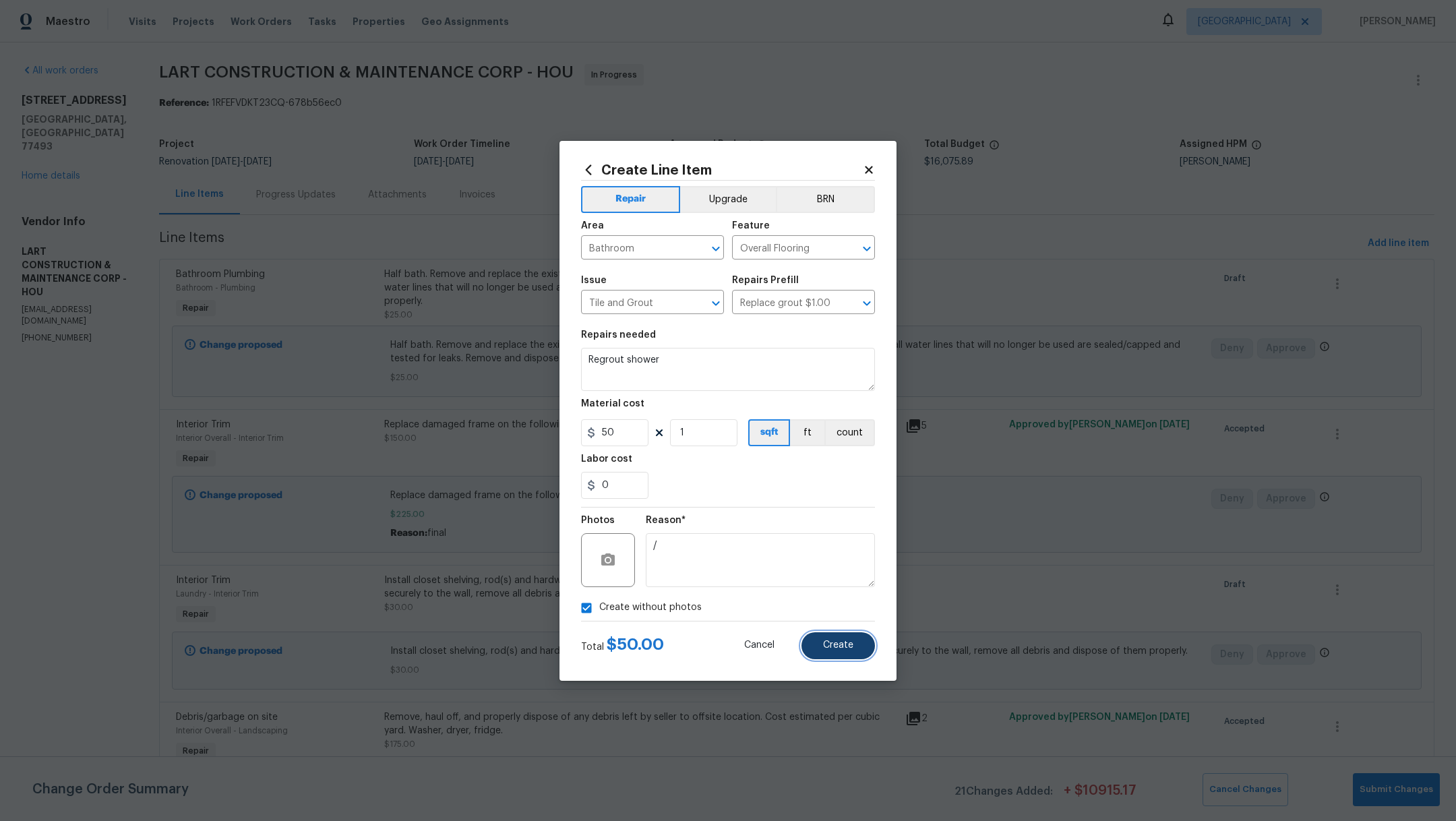
click at [853, 650] on button "Create" at bounding box center [837, 645] width 74 height 27
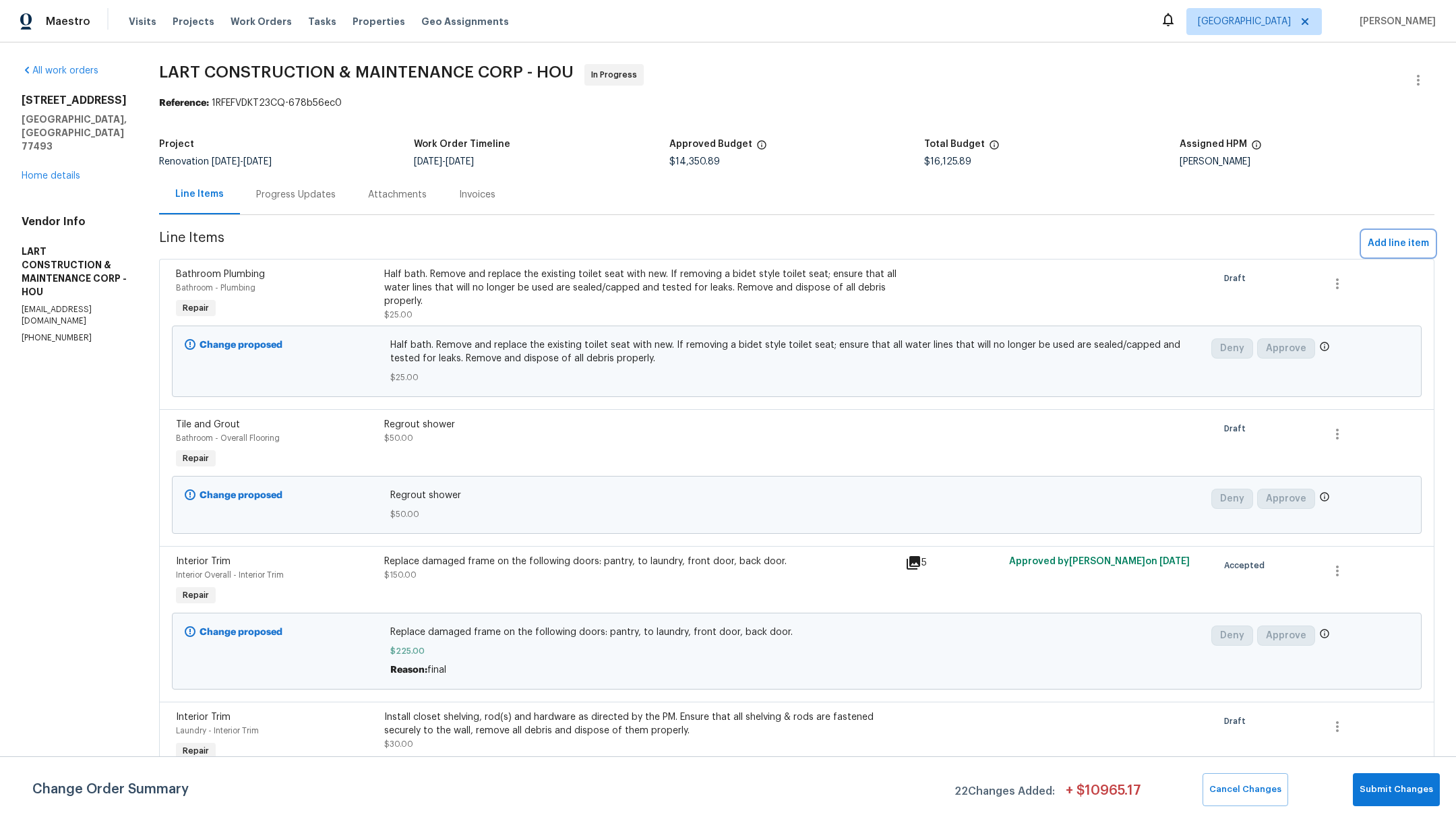
click at [1367, 247] on span "Add line item" at bounding box center [1398, 243] width 62 height 17
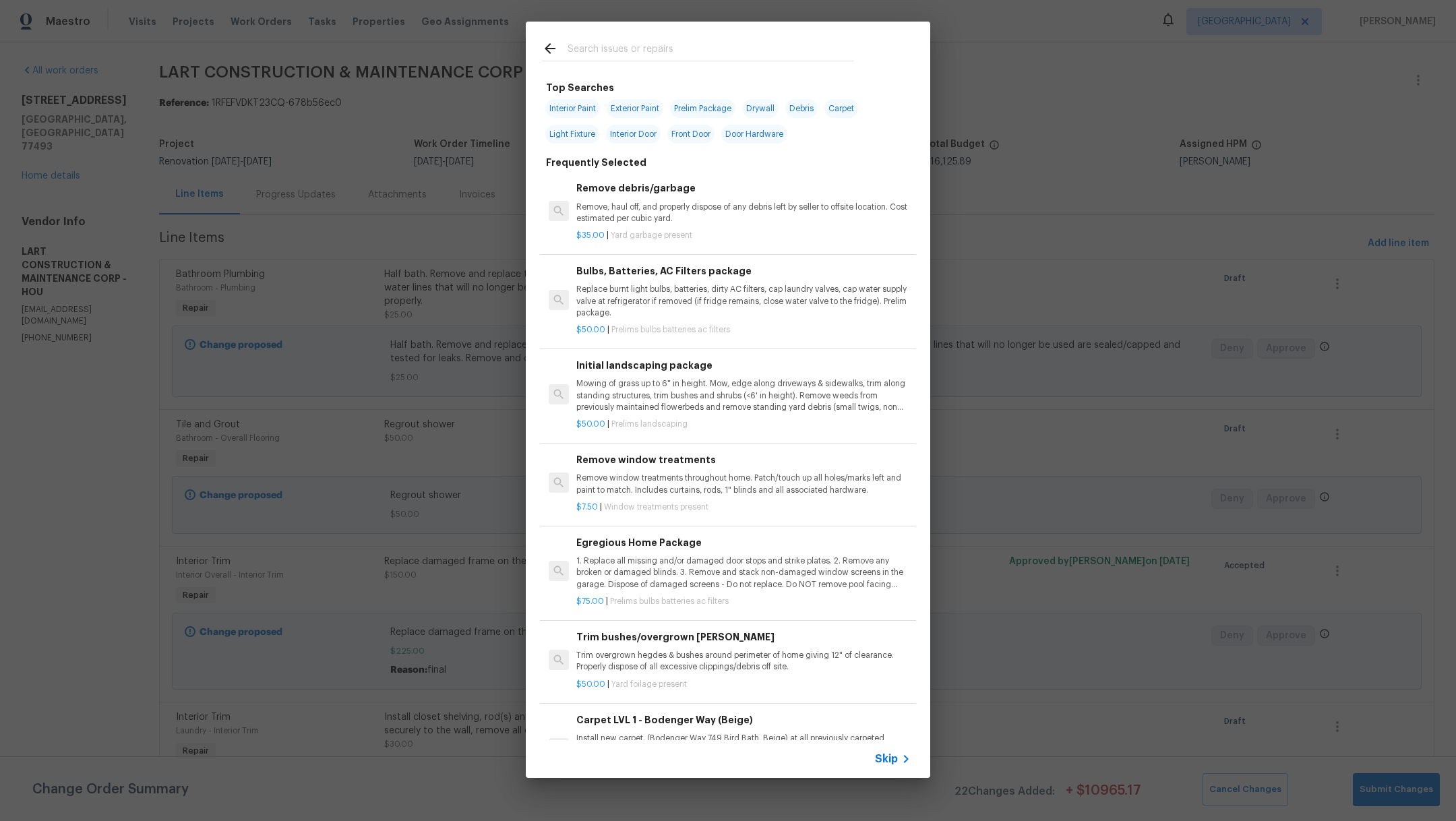
click at [614, 45] on input "text" at bounding box center [711, 51] width 286 height 20
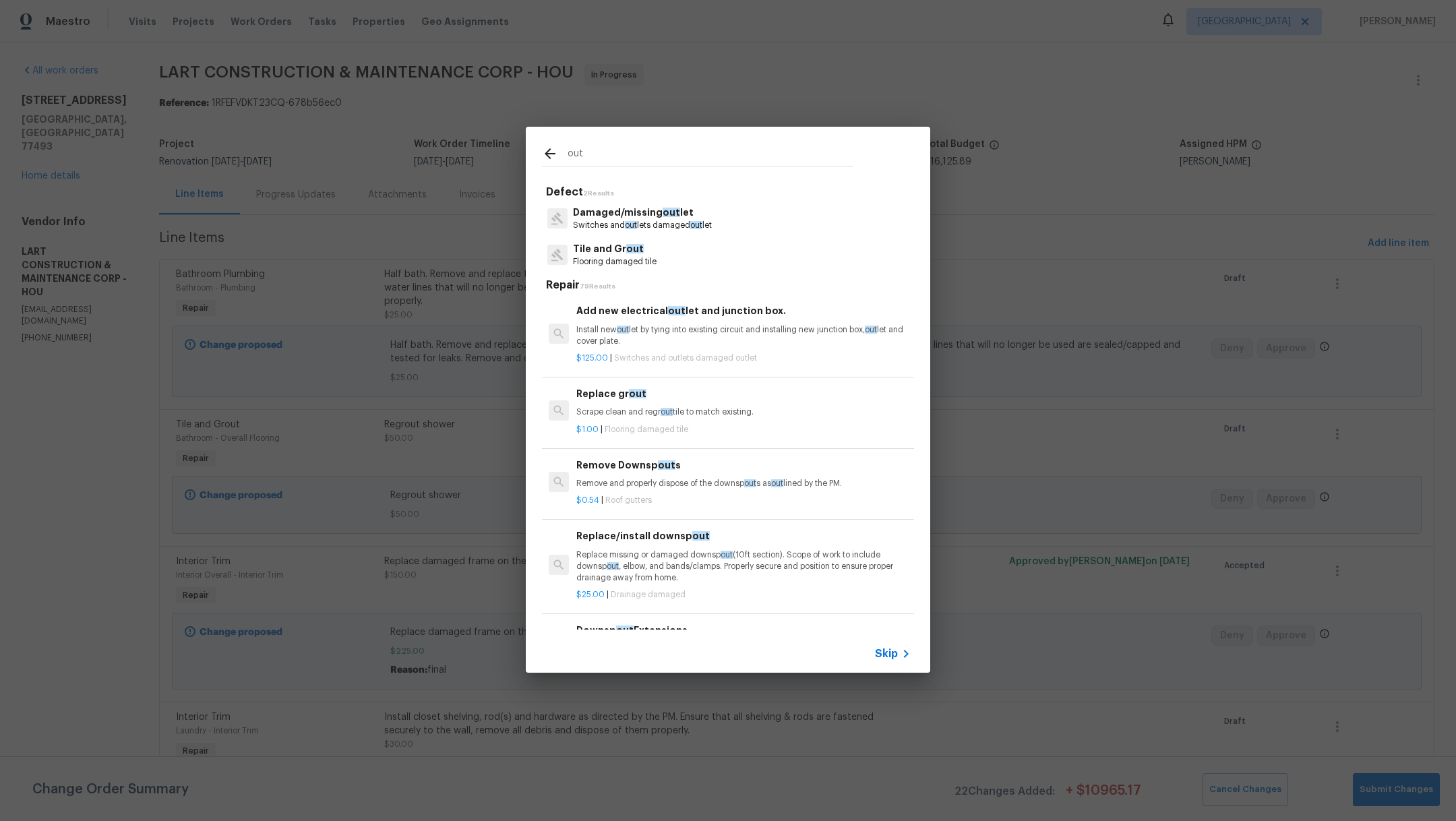
type input "out"
click at [628, 214] on p "Damaged/missing out let" at bounding box center [642, 212] width 139 height 14
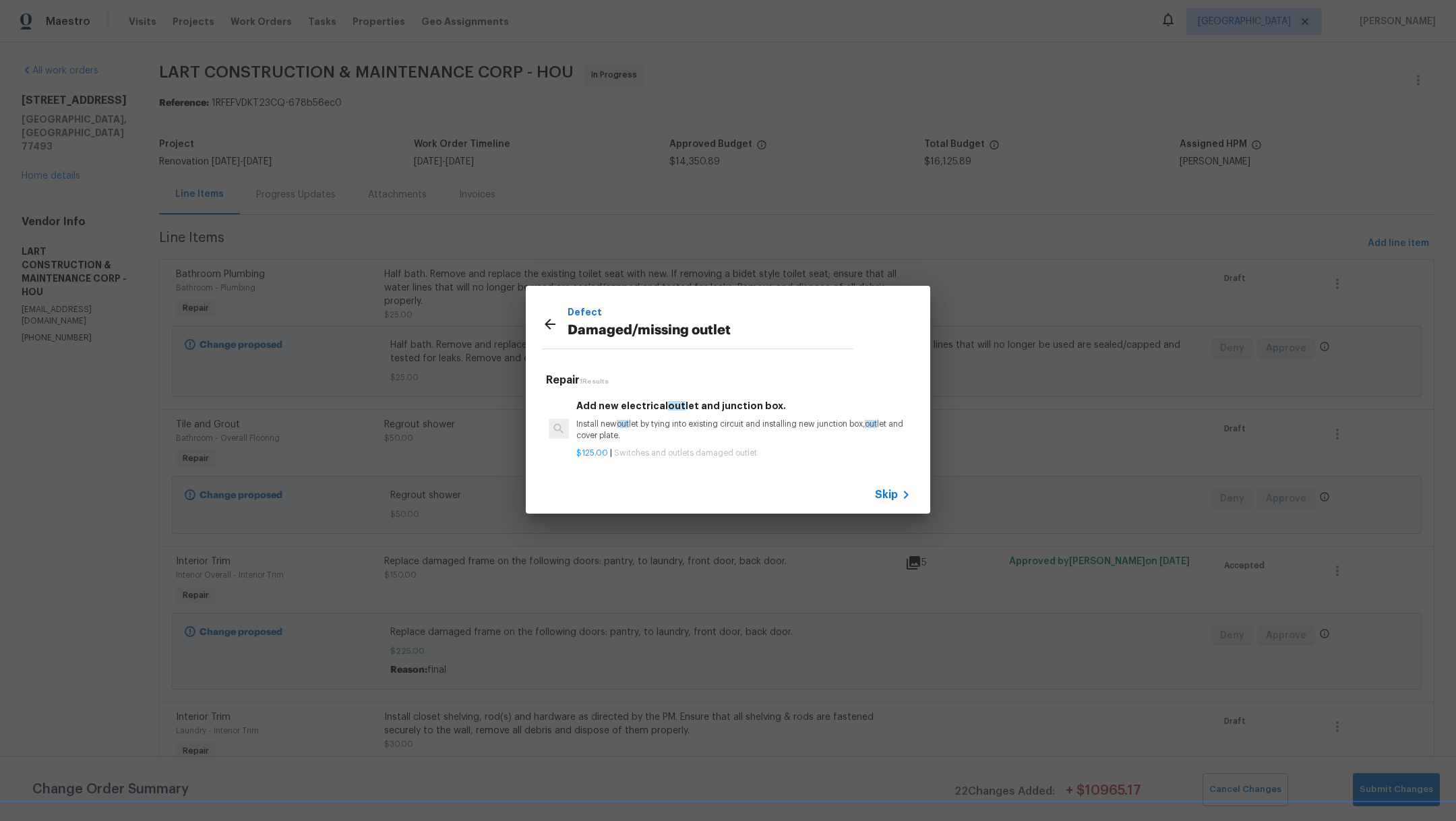
click at [884, 497] on span "Skip" at bounding box center [886, 495] width 23 height 14
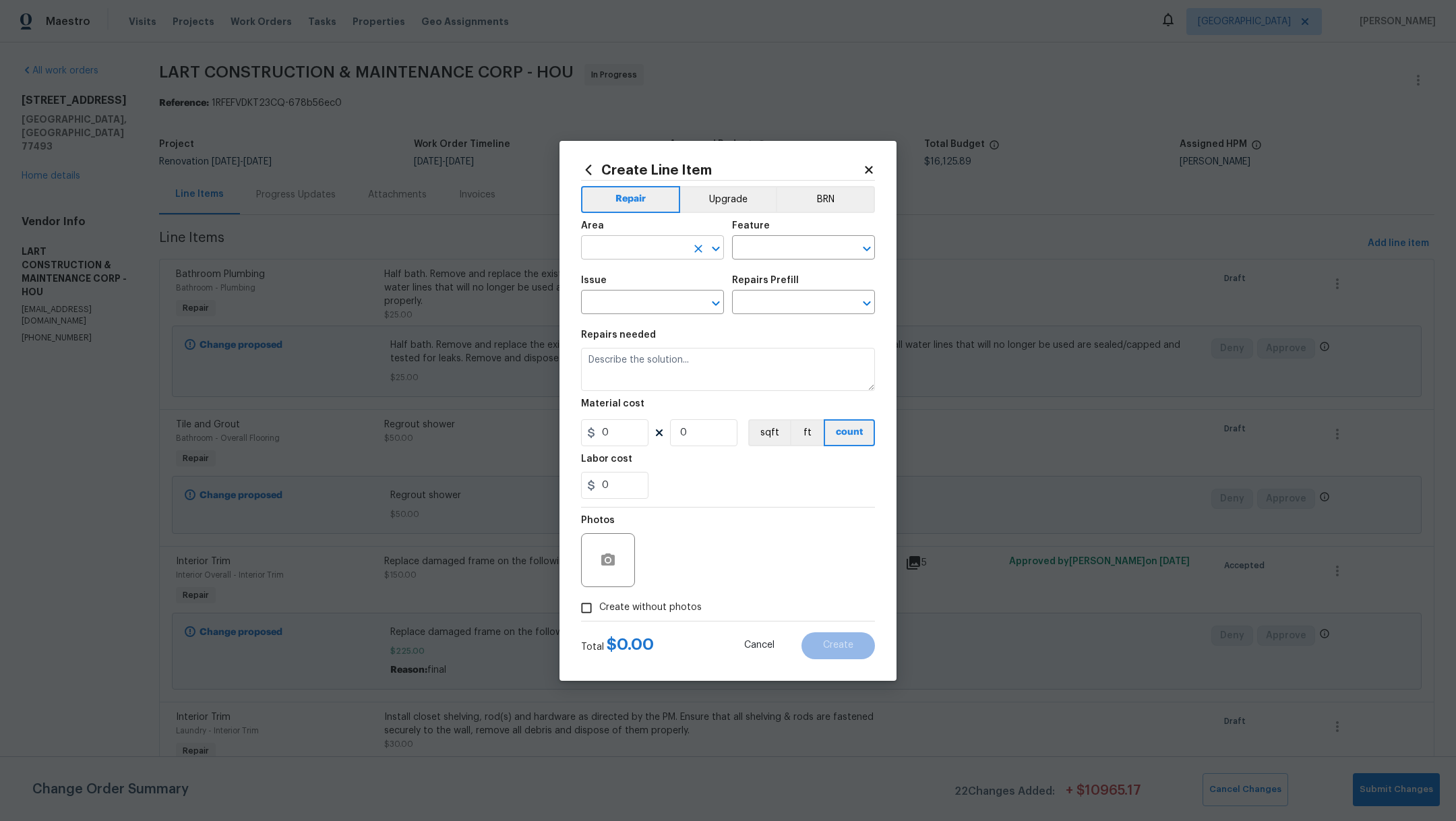
click at [612, 251] on input "text" at bounding box center [634, 248] width 105 height 21
click at [622, 307] on li "Interior Overall" at bounding box center [652, 301] width 143 height 22
type input "Interior Overall"
click at [777, 250] on input "text" at bounding box center [784, 248] width 105 height 21
click at [794, 353] on li "Switches and Outlets" at bounding box center [803, 356] width 143 height 22
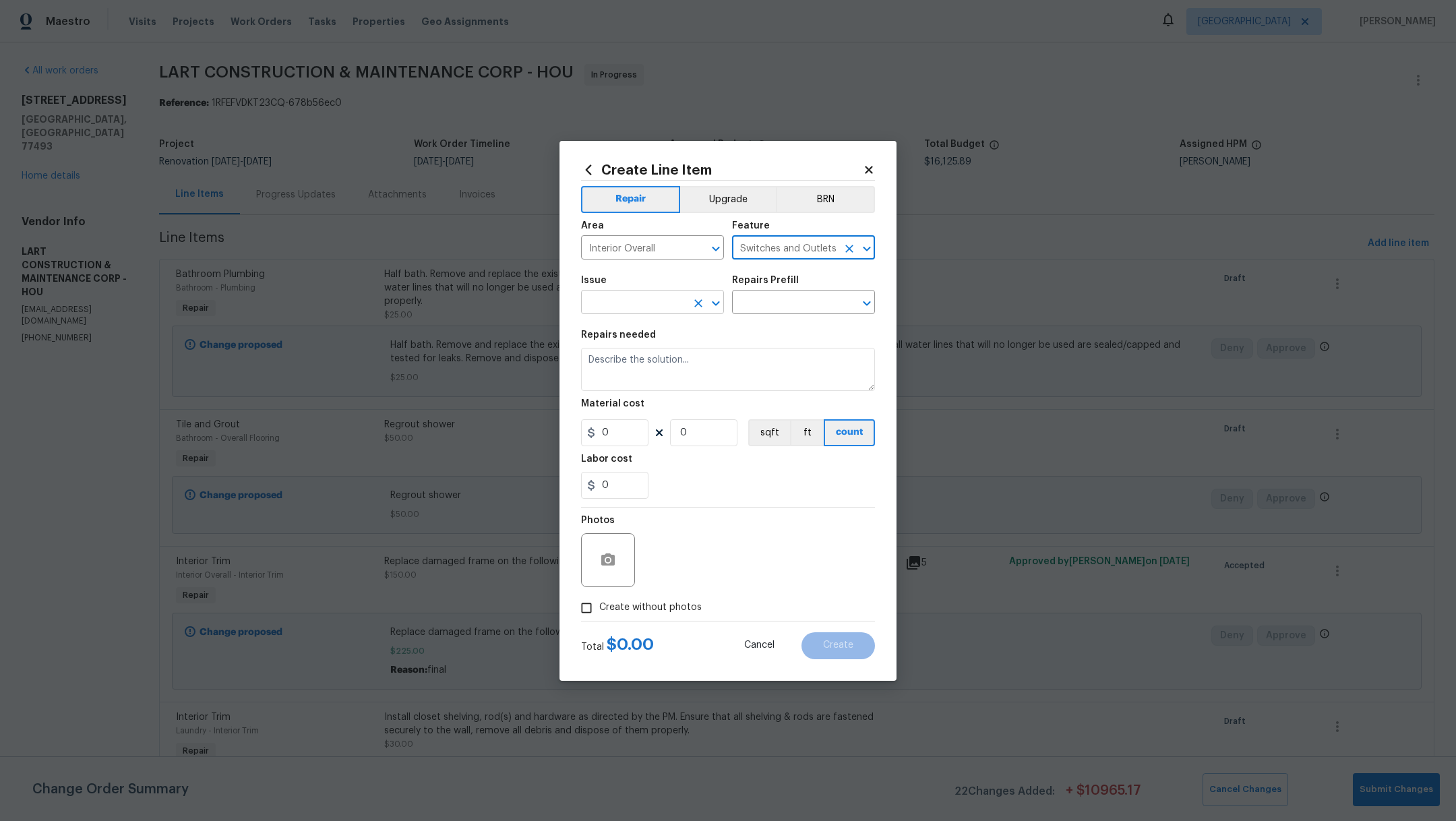
type input "Switches and Outlets"
click at [635, 305] on input "text" at bounding box center [634, 303] width 105 height 21
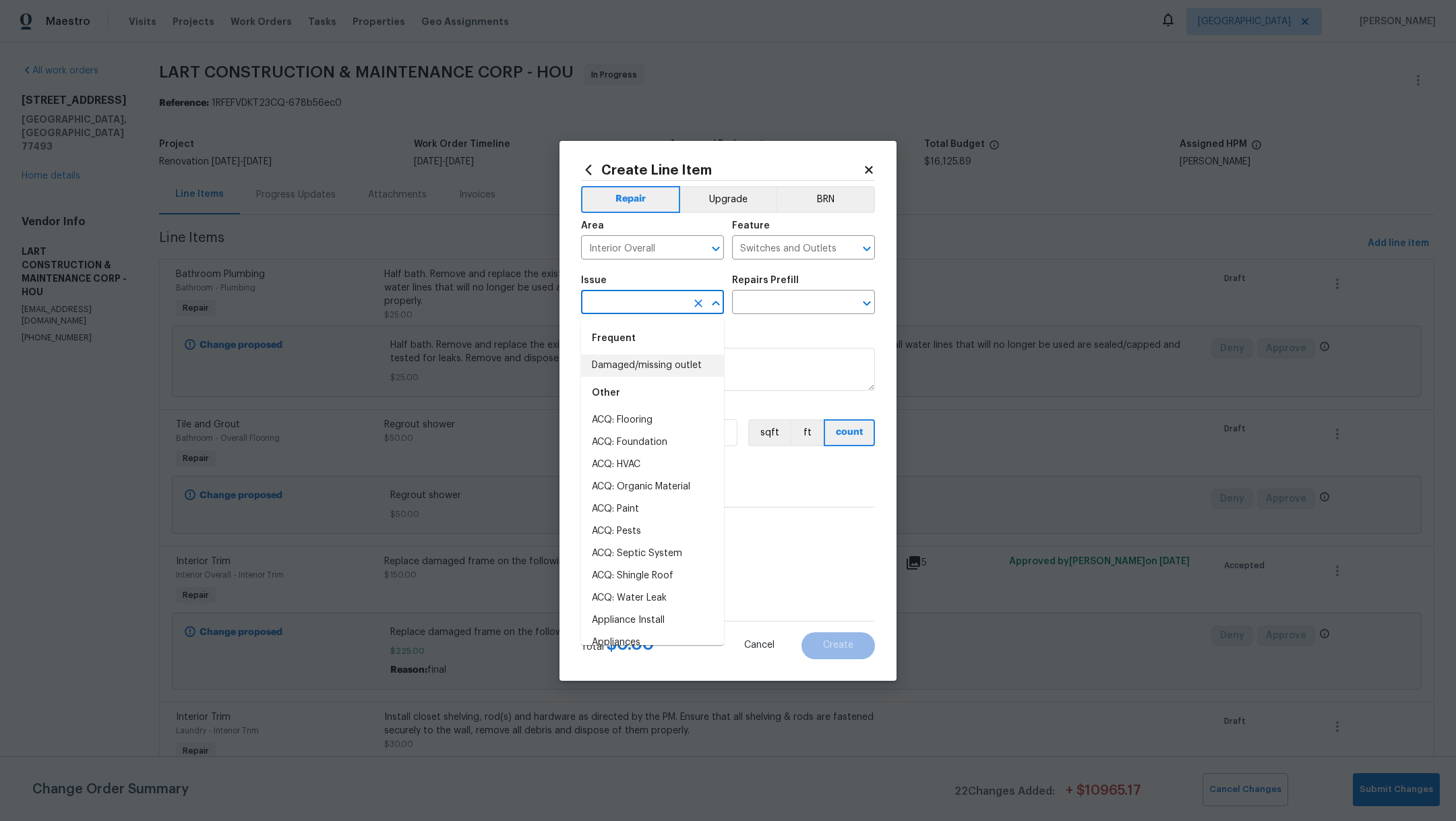
click at [656, 367] on li "Damaged/missing outlet" at bounding box center [652, 366] width 143 height 22
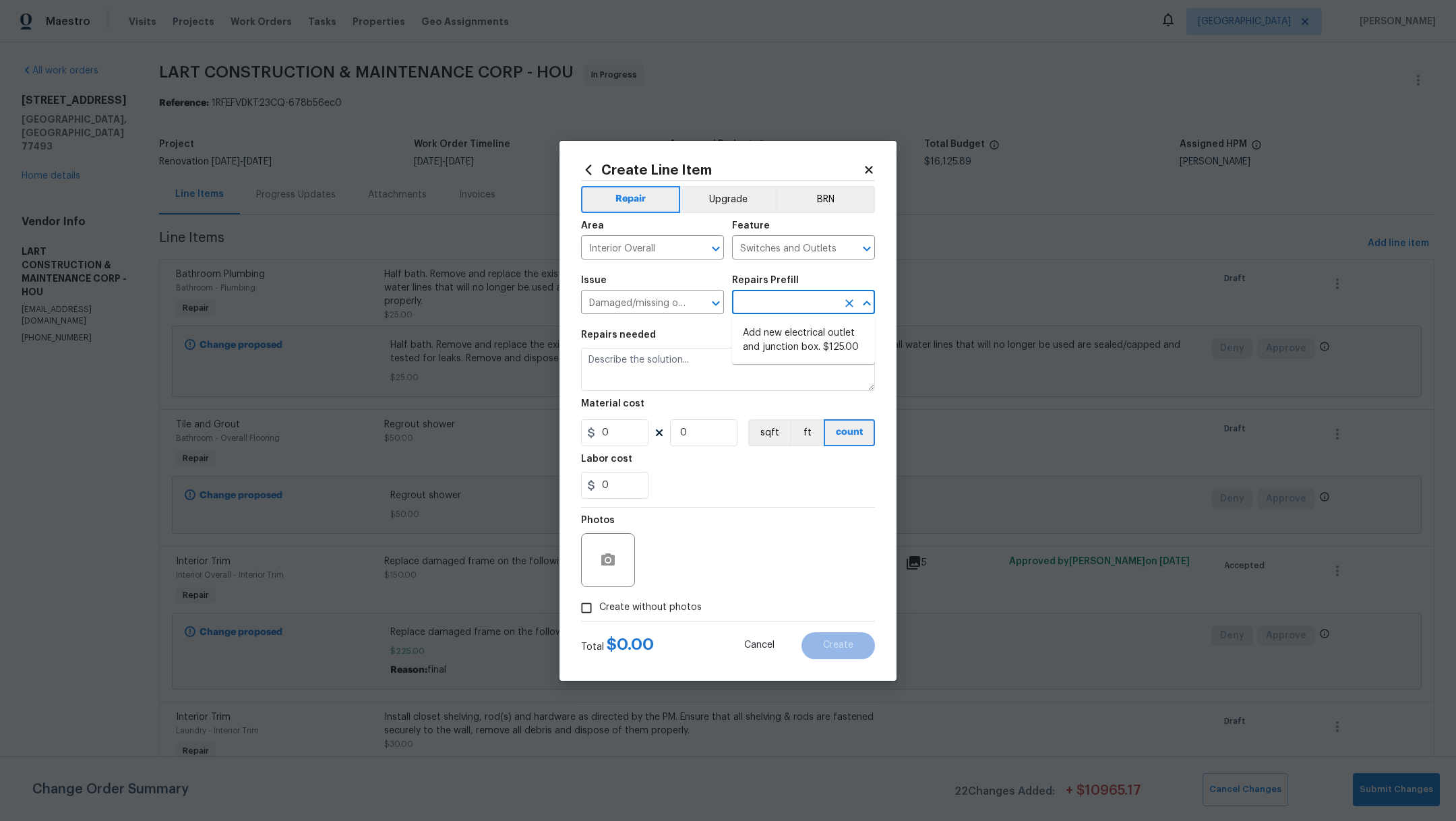
click at [778, 308] on input "text" at bounding box center [784, 303] width 105 height 21
click at [644, 299] on input "Damaged/missing outlet" at bounding box center [634, 303] width 105 height 21
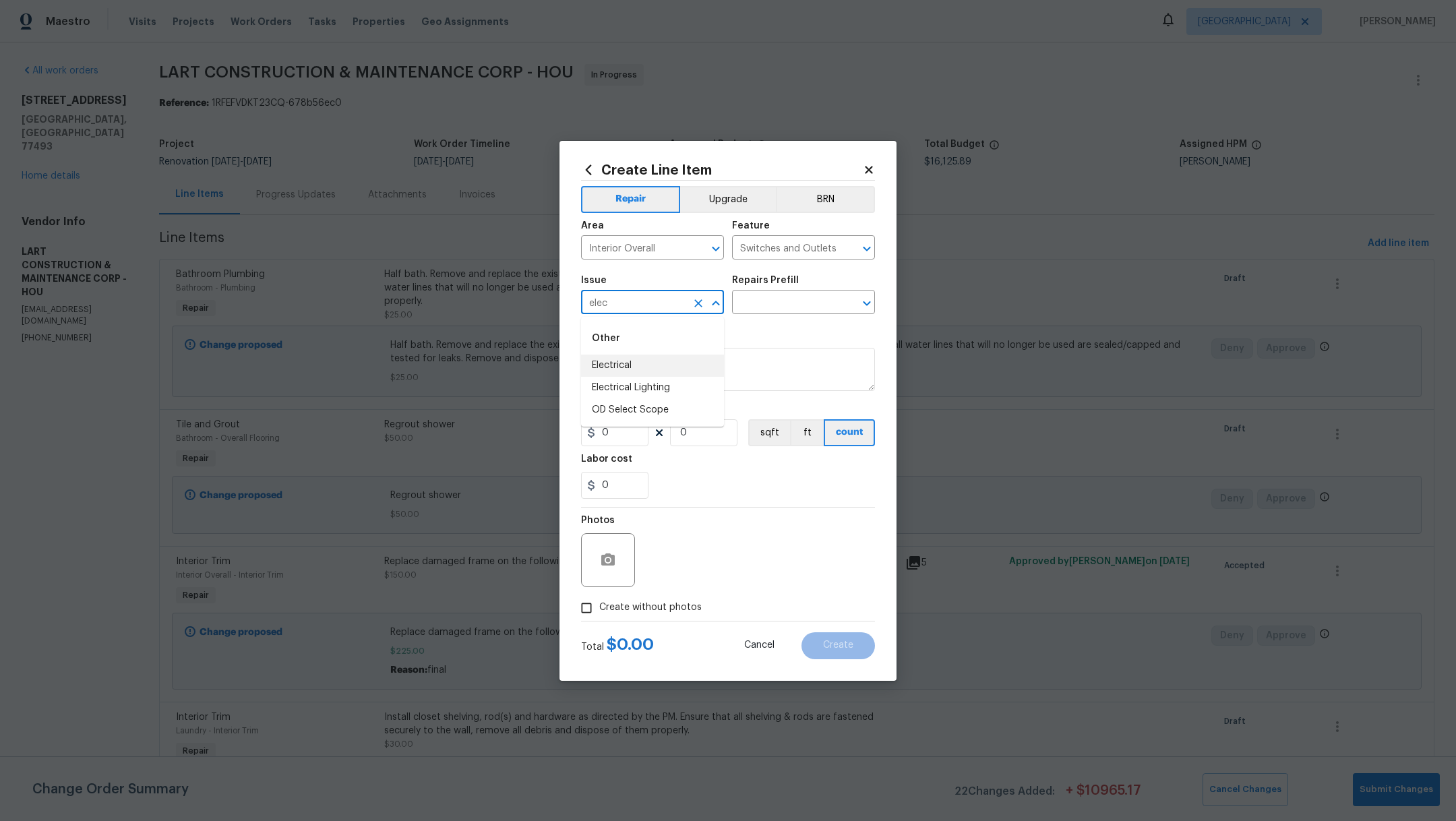
click at [670, 363] on li "Electrical" at bounding box center [652, 366] width 143 height 22
type input "Electrical"
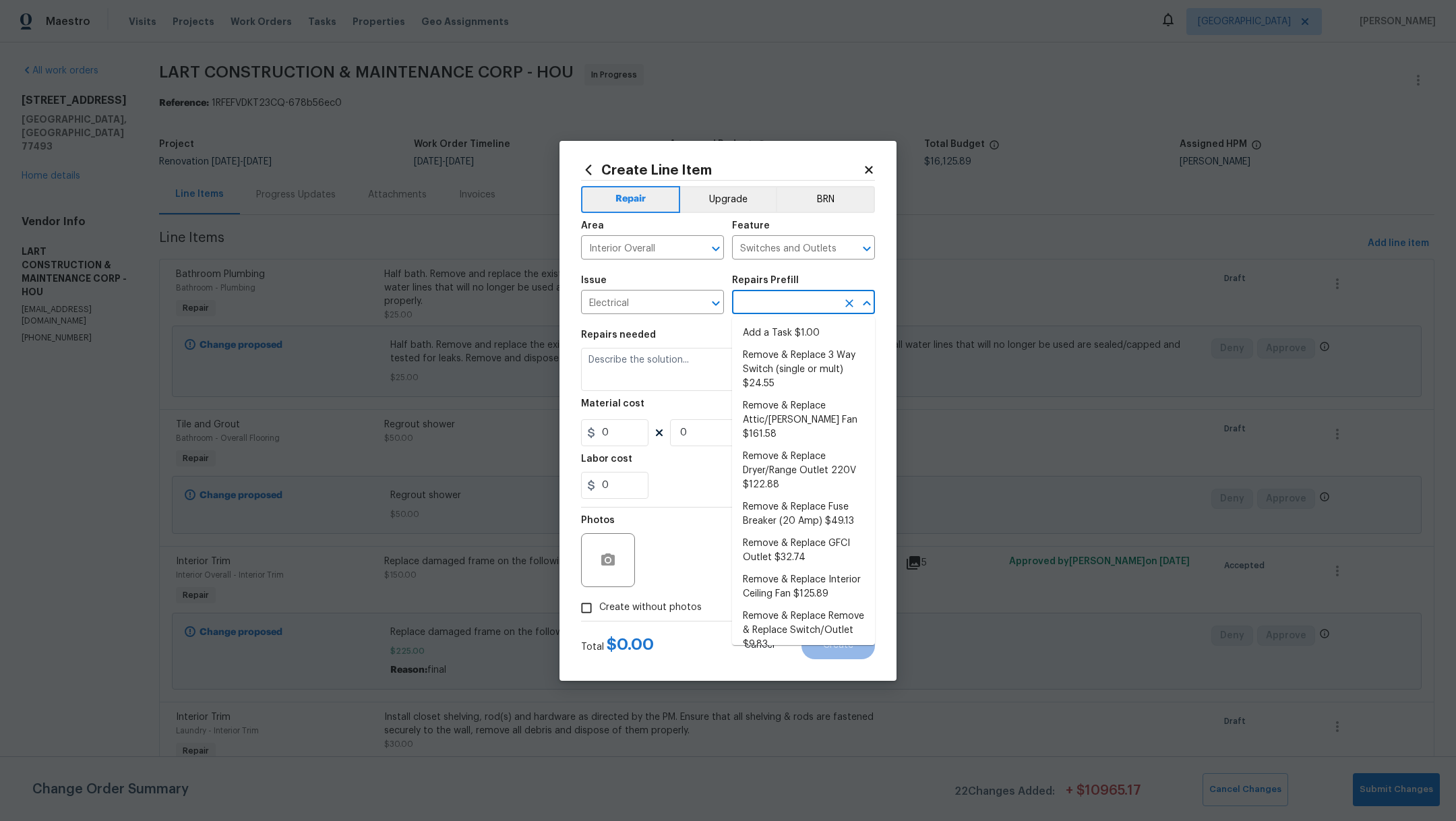
click at [766, 296] on input "text" at bounding box center [784, 303] width 105 height 21
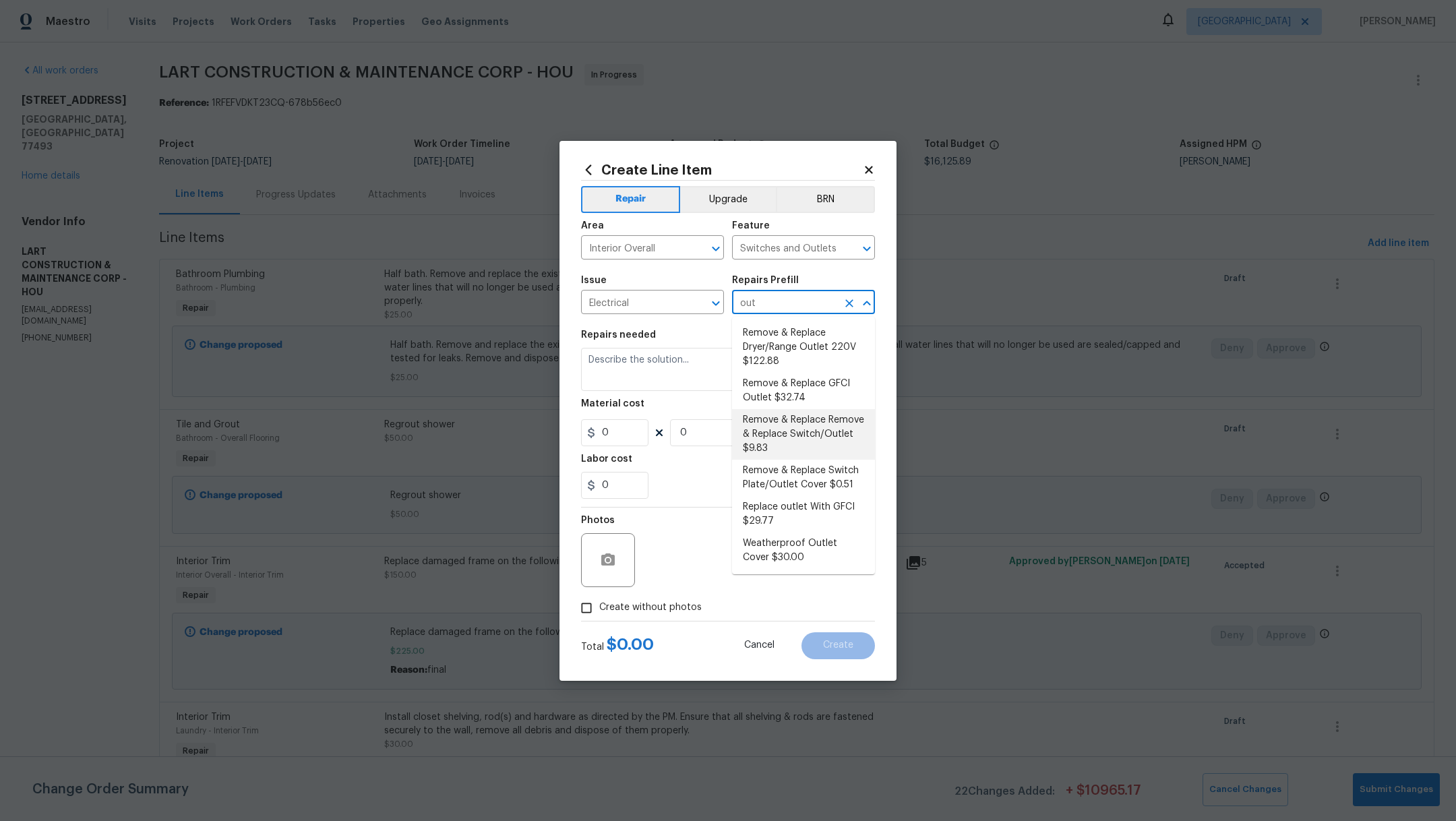
click at [856, 437] on li "Remove & Replace Remove & Replace Switch/Outlet $9.83" at bounding box center [803, 434] width 143 height 51
type input "Remove & Replace Remove & Replace Switch/Outlet $9.83"
type textarea "Remove and replace switch(es) and/or outlet(s) with new (covers to match the re…"
type input "9.83"
type input "1"
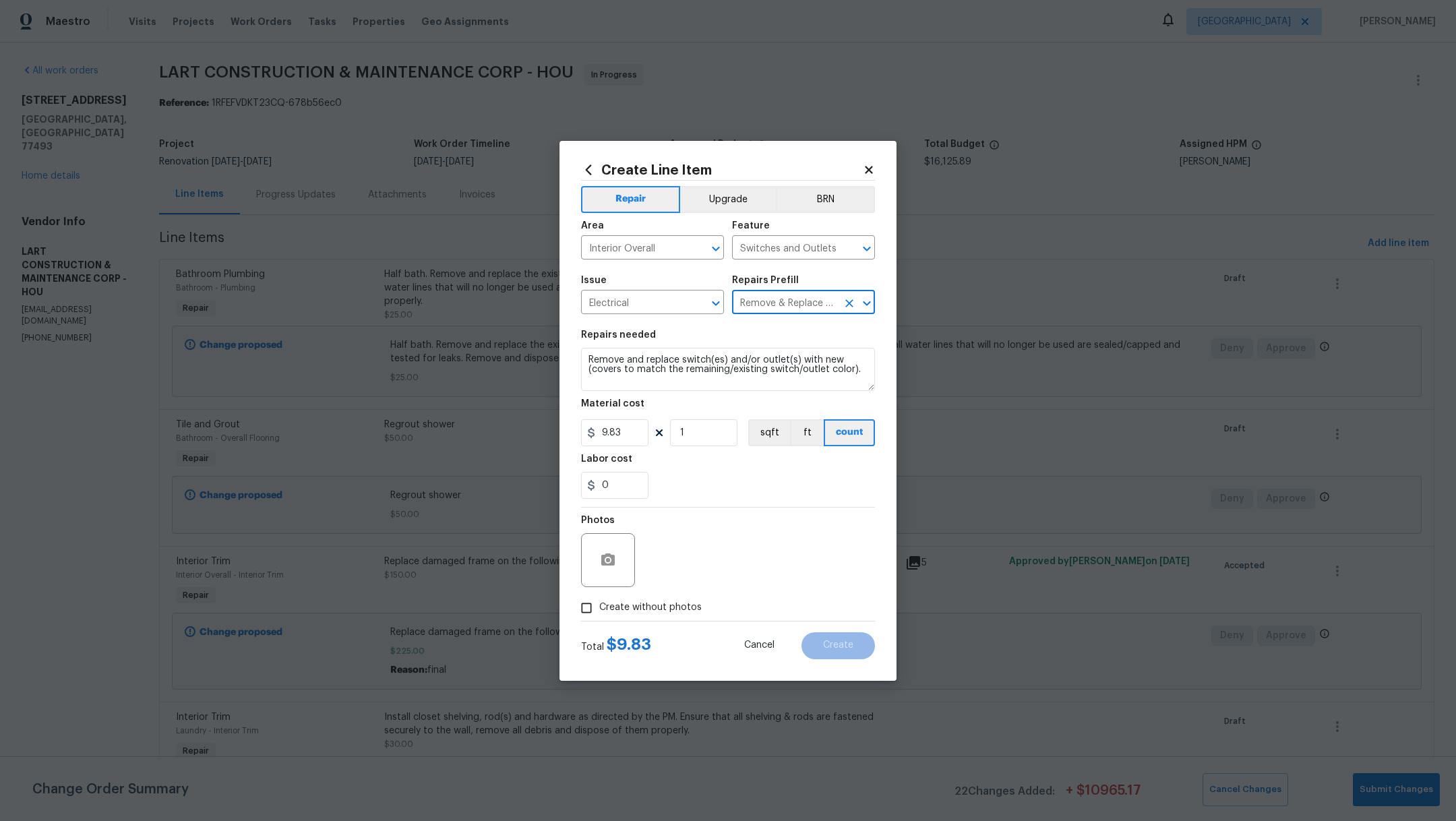
type input "Remove & Replace Remove & Replace Switch/Outlet $9.83"
drag, startPoint x: 867, startPoint y: 367, endPoint x: 556, endPoint y: 348, distance: 311.6
click at [556, 348] on div "Create Line Item Repair Upgrade BRN Area Interior Overall ​ Feature Switches an…" at bounding box center [728, 410] width 1456 height 821
type textarea "Replace switches and outlets to white throughout the house including GFCIs"
drag, startPoint x: 634, startPoint y: 428, endPoint x: 565, endPoint y: 432, distance: 69.1
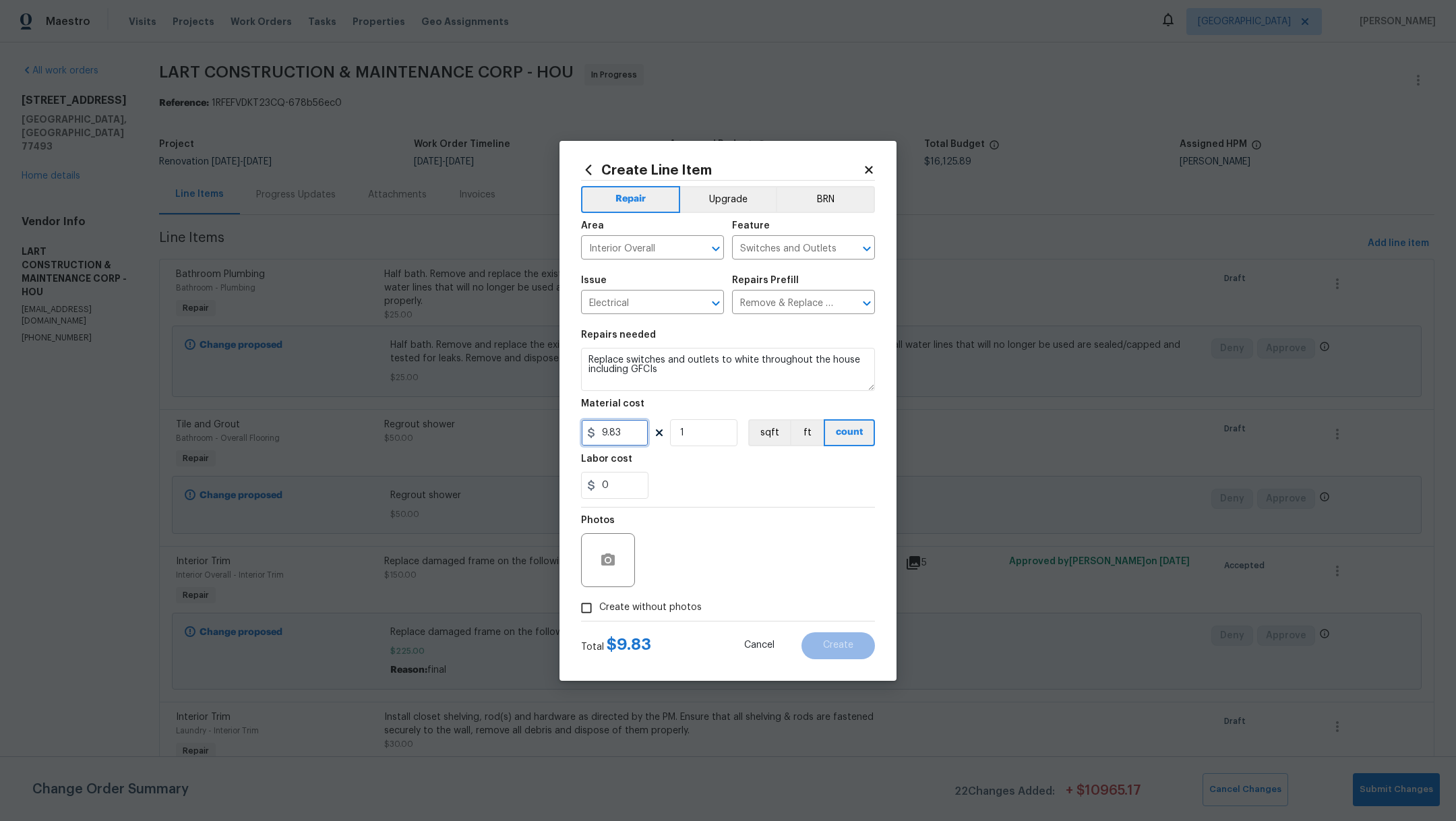
click at [566, 433] on div "Create Line Item Repair Upgrade BRN Area Interior Overall ​ Feature Switches an…" at bounding box center [728, 410] width 337 height 540
type input "475"
click at [728, 209] on button "Upgrade" at bounding box center [728, 199] width 96 height 27
click at [612, 608] on span "Create without photos" at bounding box center [650, 607] width 102 height 14
click at [599, 608] on input "Create without photos" at bounding box center [586, 607] width 25 height 25
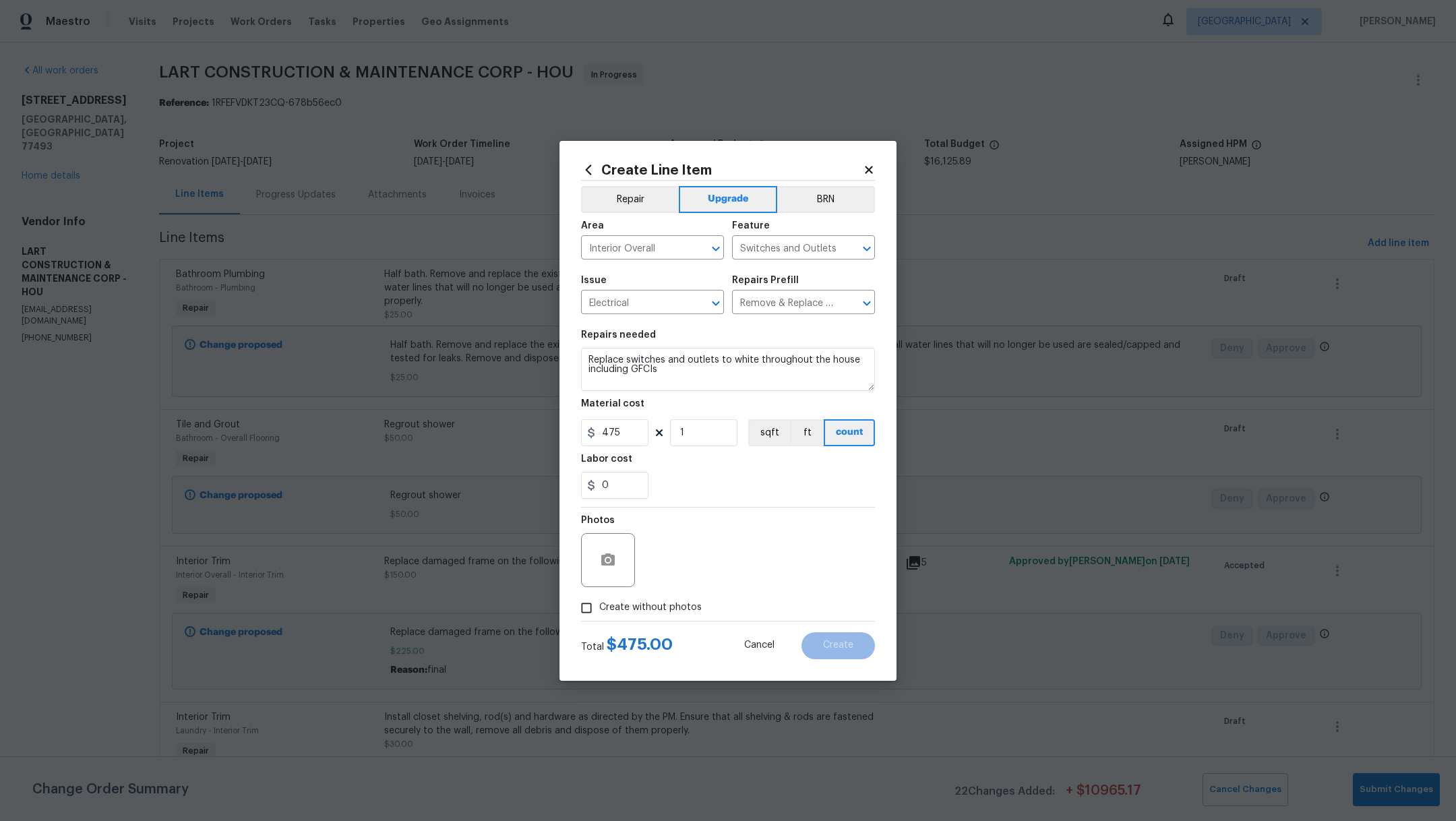
checkbox input "true"
click at [716, 574] on textarea at bounding box center [760, 560] width 229 height 54
type textarea ","
click at [841, 656] on button "Create" at bounding box center [837, 645] width 74 height 27
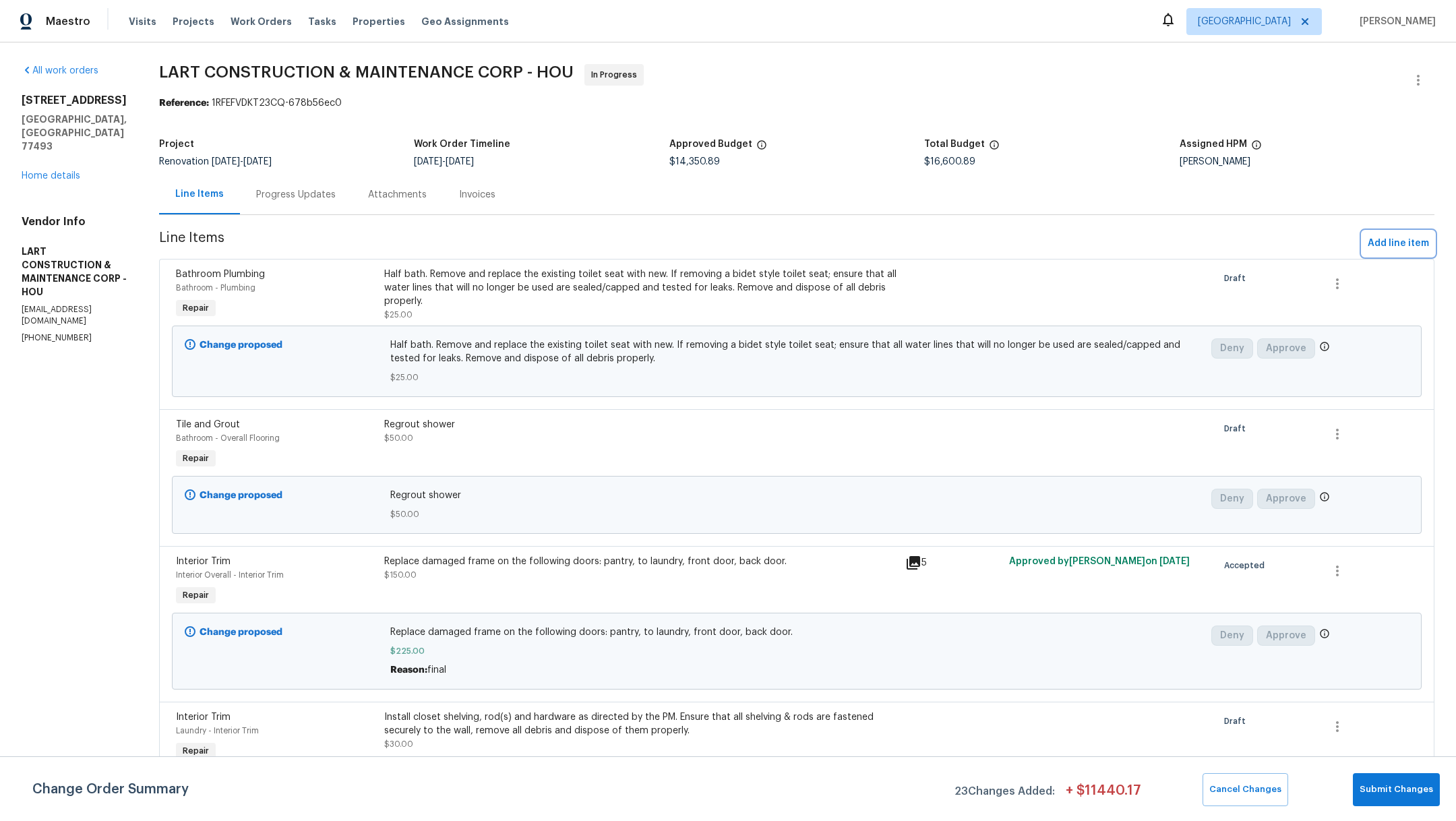
click at [1386, 247] on span "Add line item" at bounding box center [1398, 243] width 62 height 17
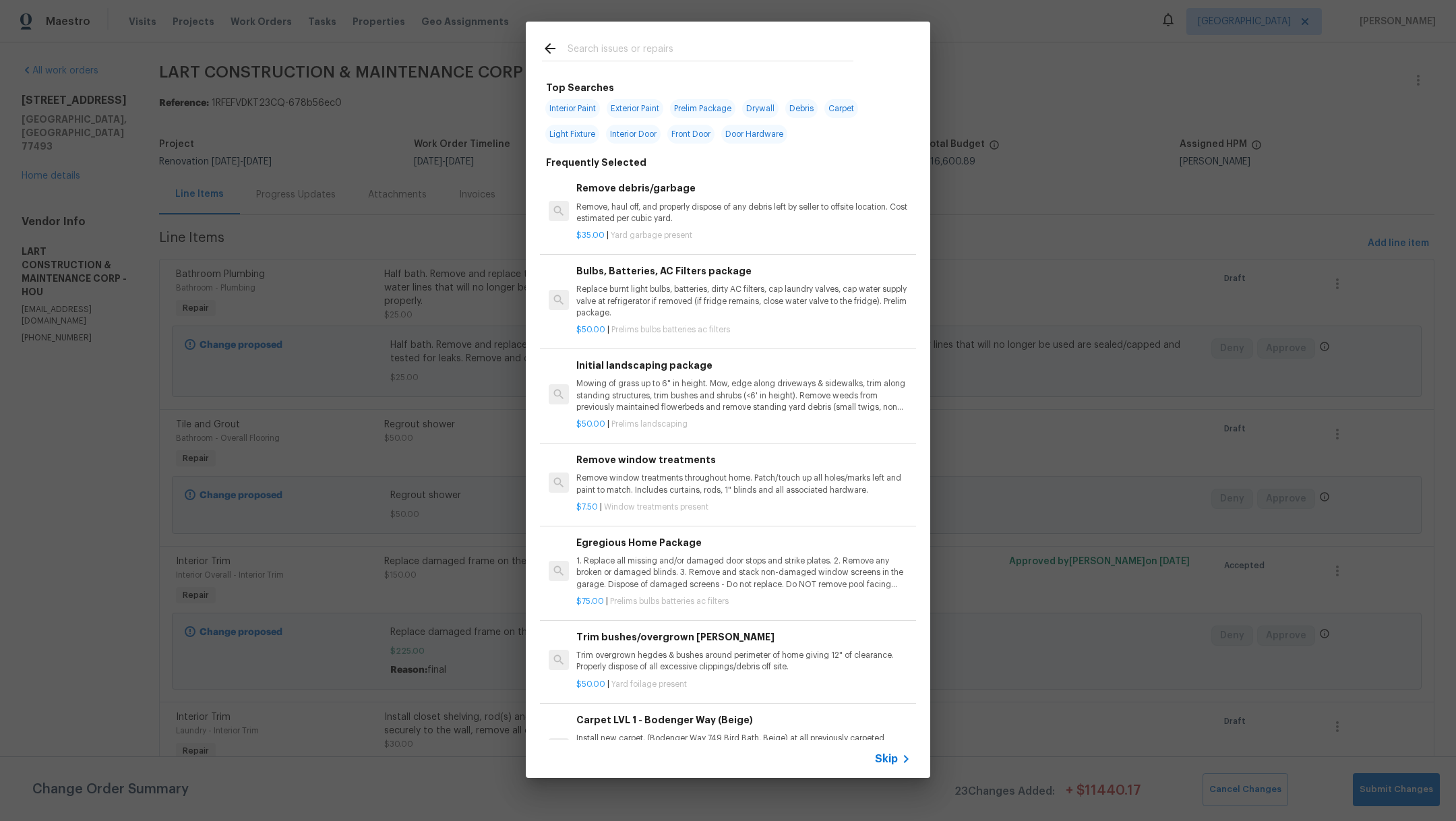
click at [627, 50] on input "text" at bounding box center [711, 51] width 286 height 20
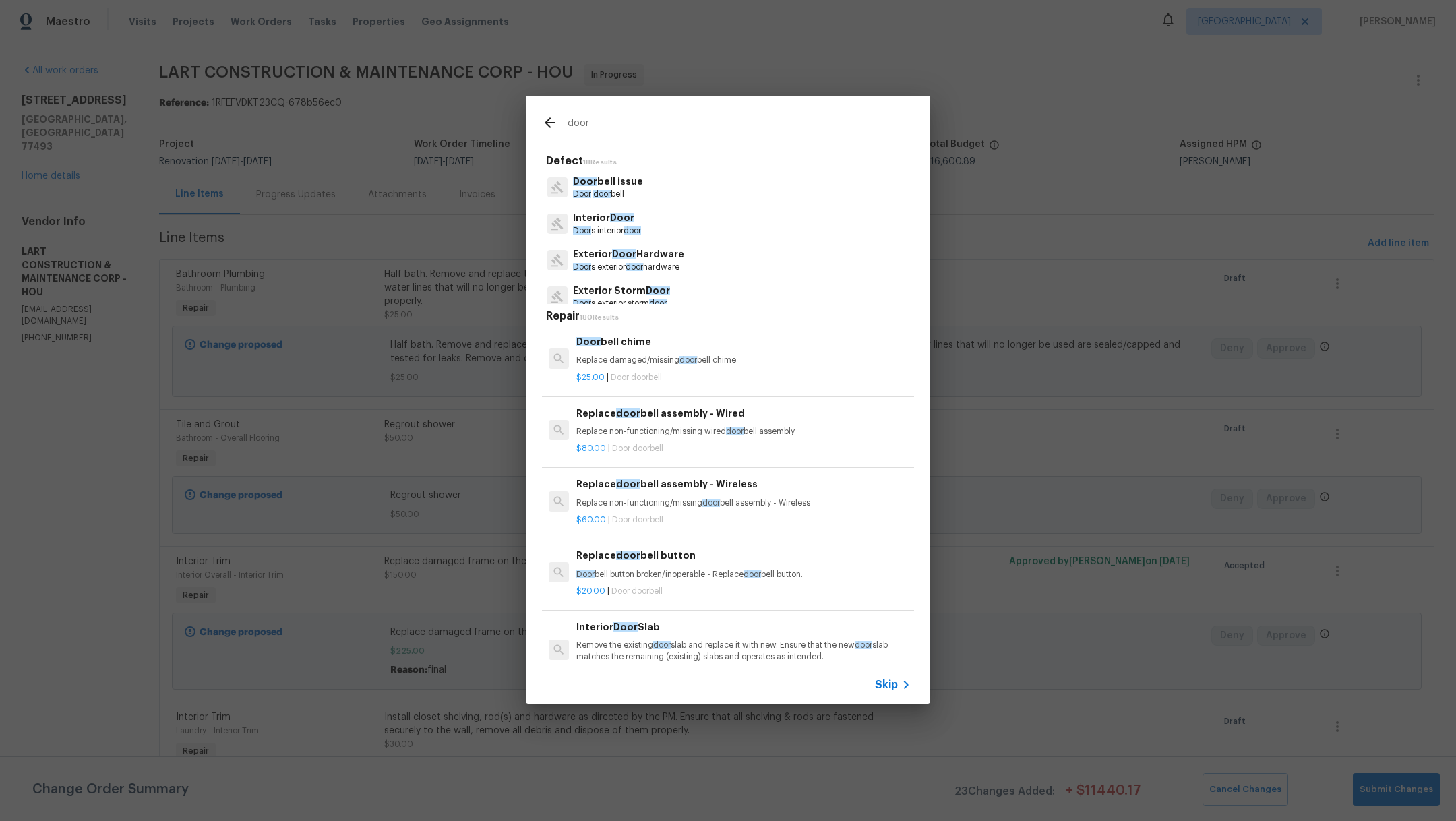
type input "door"
click at [661, 259] on p "Door s exterior door pre hung" at bounding box center [627, 264] width 109 height 12
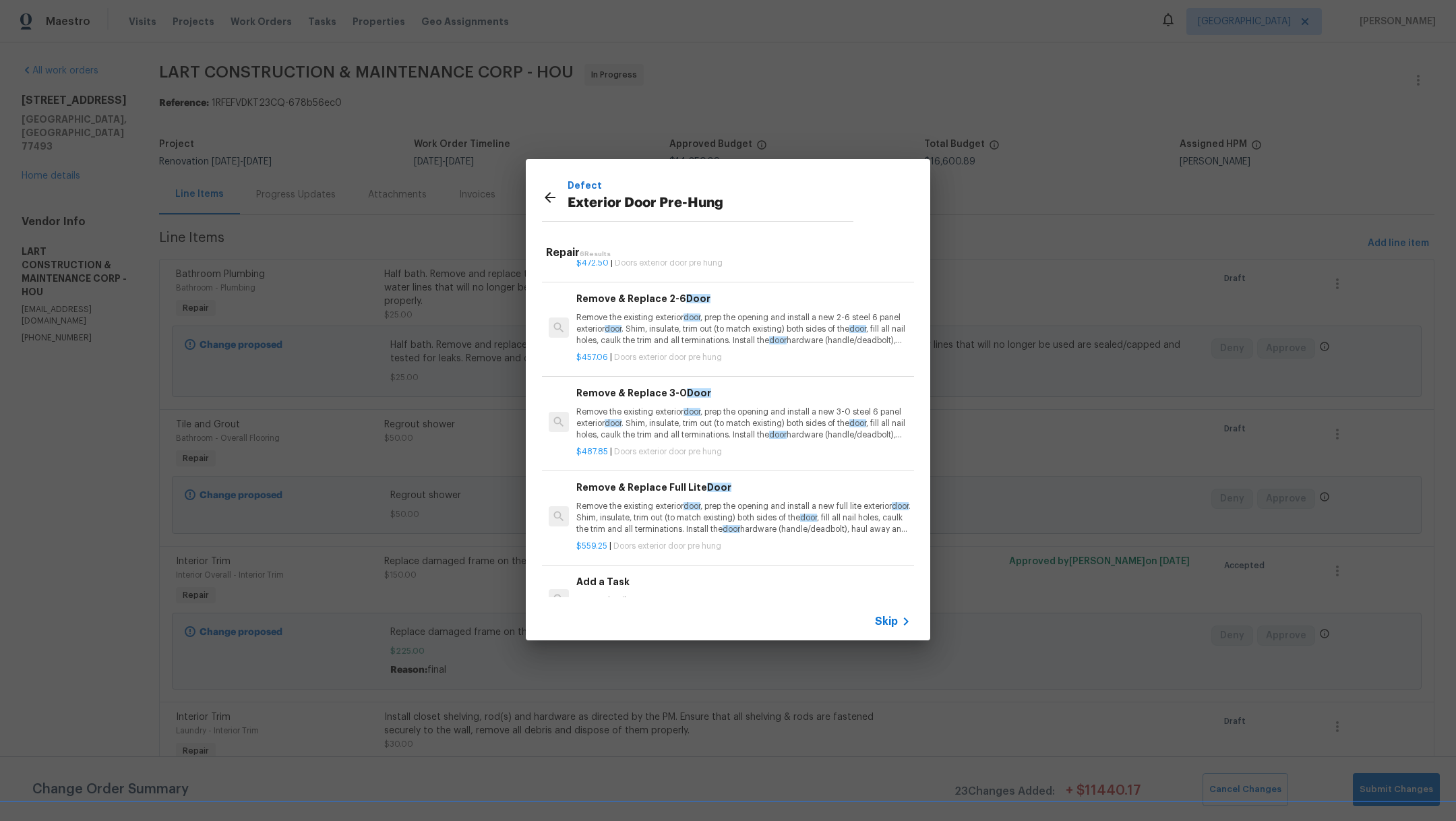
scroll to position [221, 0]
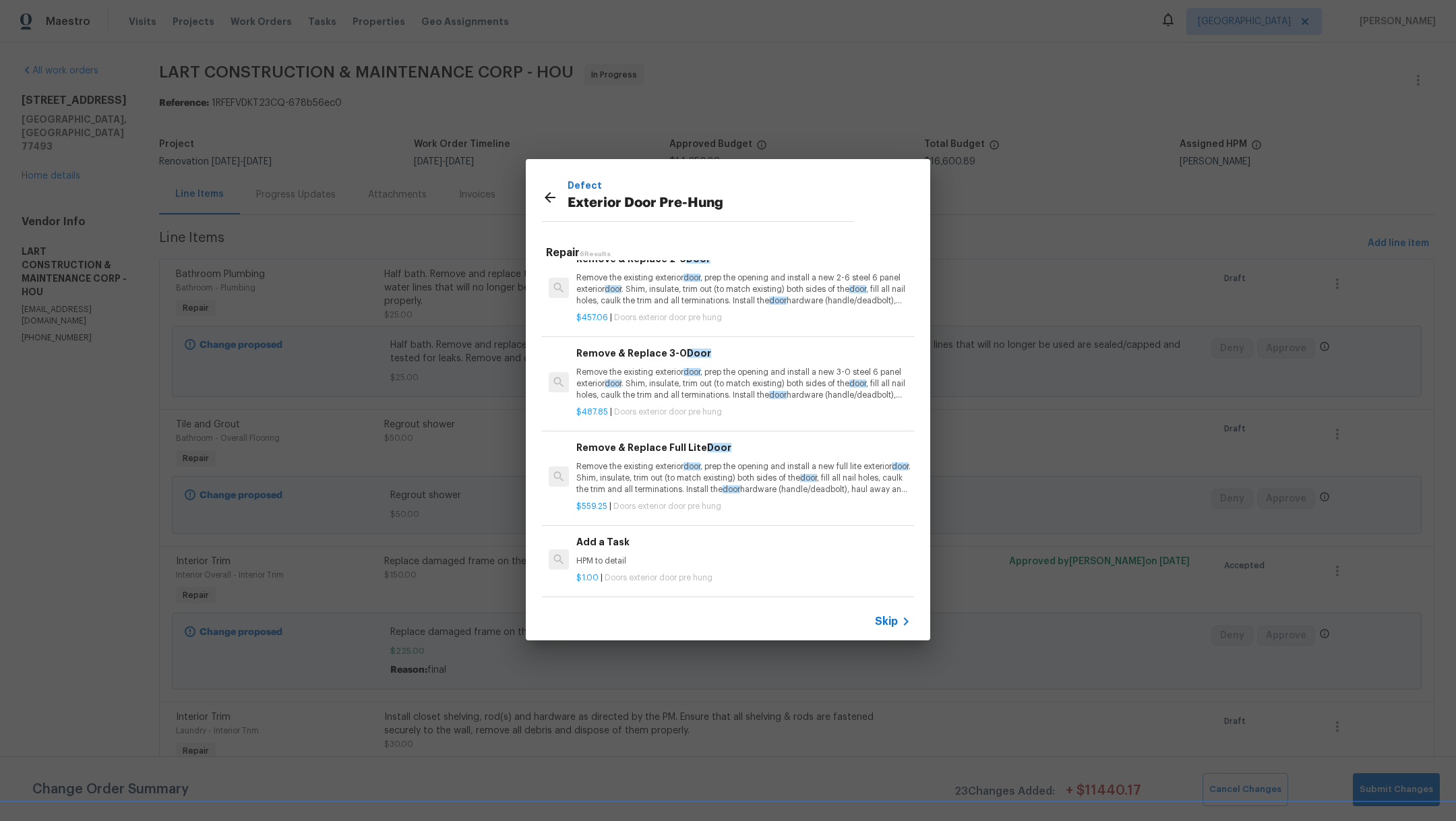
click at [767, 535] on h6 "Add a Task" at bounding box center [744, 542] width 335 height 15
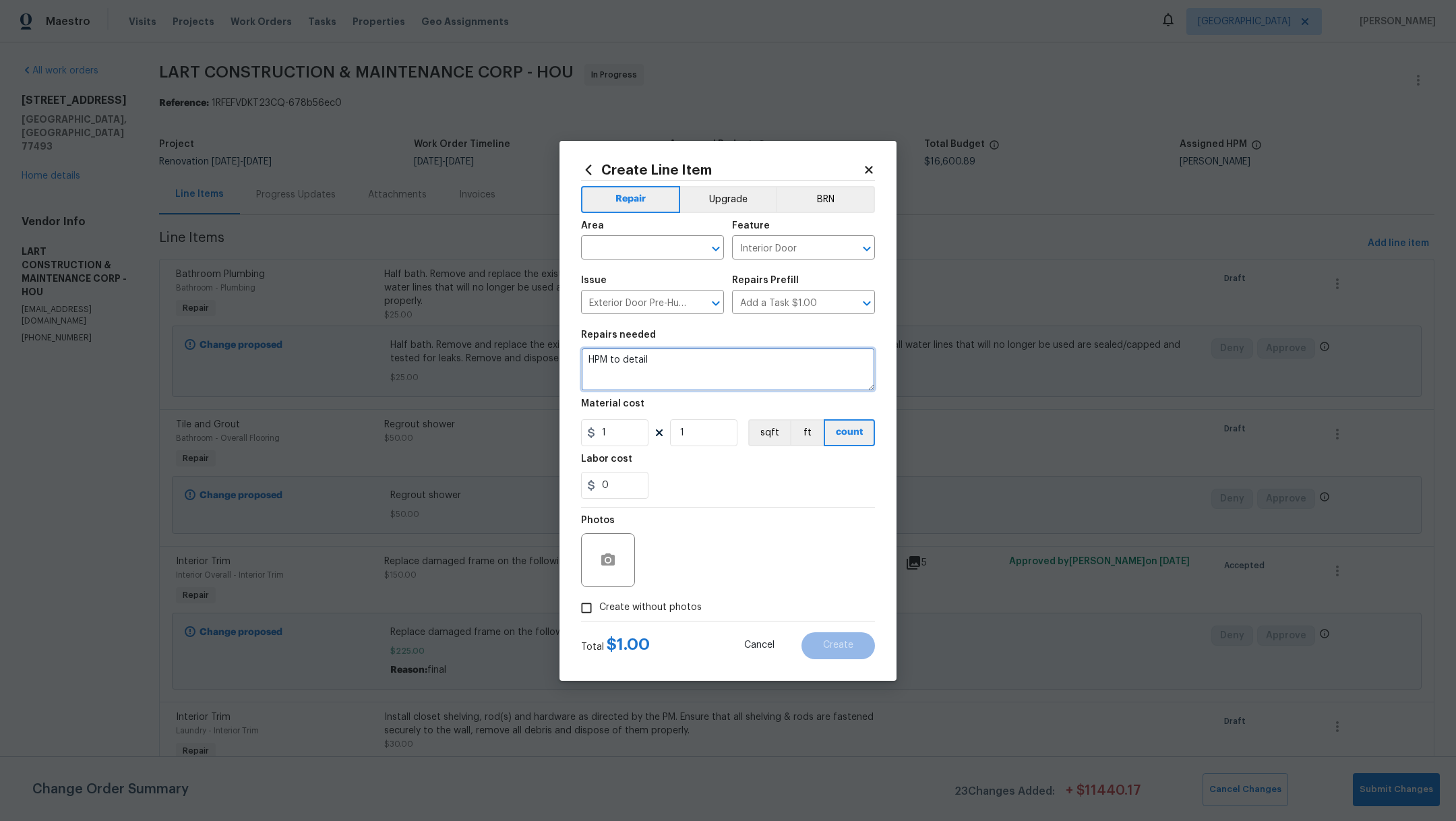
drag, startPoint x: 667, startPoint y: 367, endPoint x: 512, endPoint y: 352, distance: 155.7
click at [512, 352] on div "Create Line Item Repair Upgrade BRN Area ​ Feature Interior Door ​ Issue Exteri…" at bounding box center [728, 410] width 1456 height 821
type textarea "Replace door to garage"
click at [637, 255] on input "text" at bounding box center [634, 248] width 105 height 21
click at [643, 276] on li "Garage" at bounding box center [652, 279] width 143 height 22
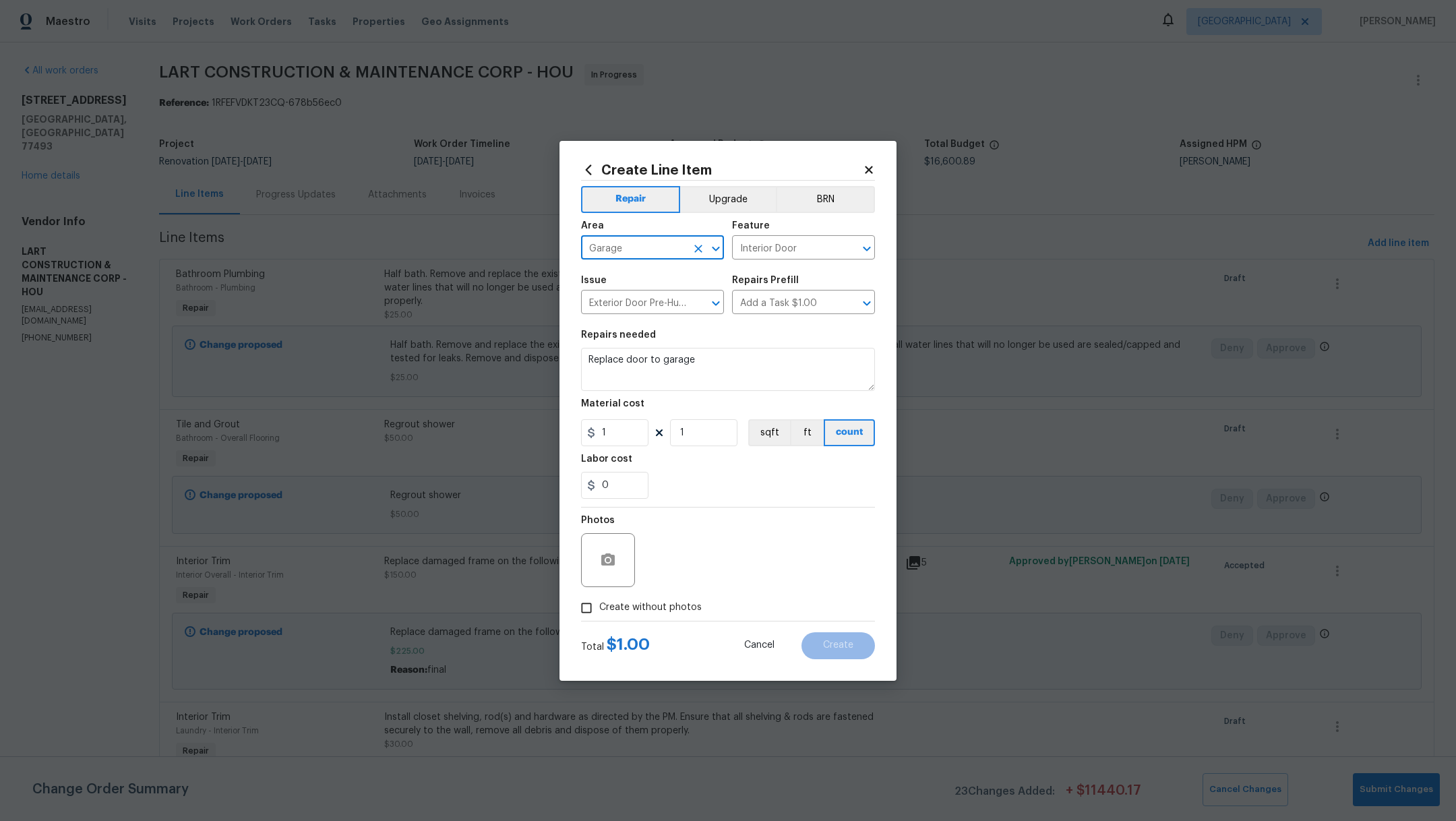
type input "Garage"
drag, startPoint x: 621, startPoint y: 437, endPoint x: 537, endPoint y: 395, distance: 93.9
click at [538, 397] on div "Create Line Item Repair Upgrade BRN Area Garage ​ Feature Interior Door ​ Issue…" at bounding box center [728, 410] width 1456 height 821
type input "225"
click at [714, 488] on div "0" at bounding box center [728, 485] width 294 height 27
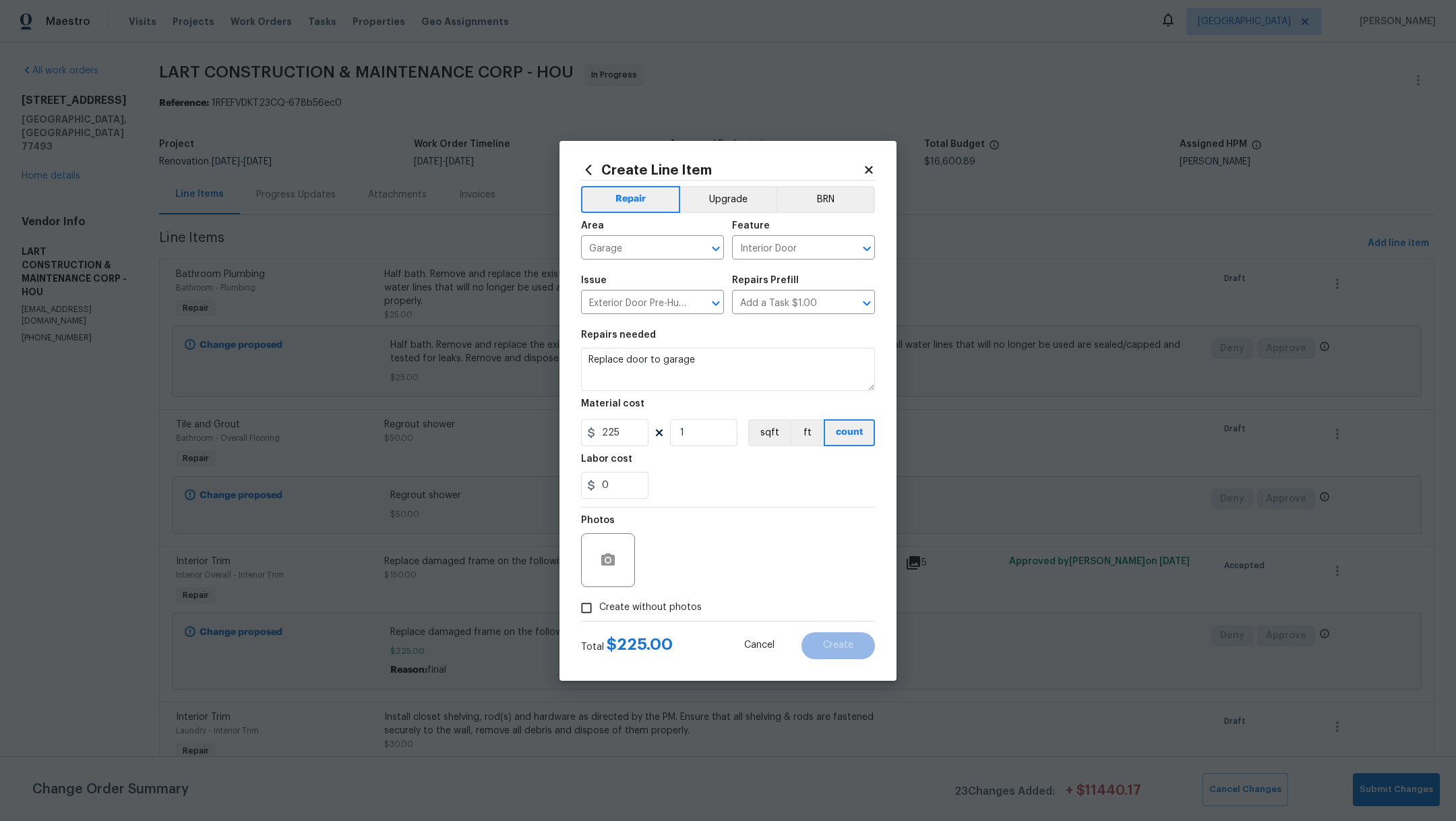
click at [648, 601] on span "Create without photos" at bounding box center [650, 607] width 102 height 14
click at [599, 601] on input "Create without photos" at bounding box center [586, 607] width 25 height 25
checkbox input "true"
click at [674, 571] on textarea at bounding box center [760, 560] width 229 height 54
type textarea "."
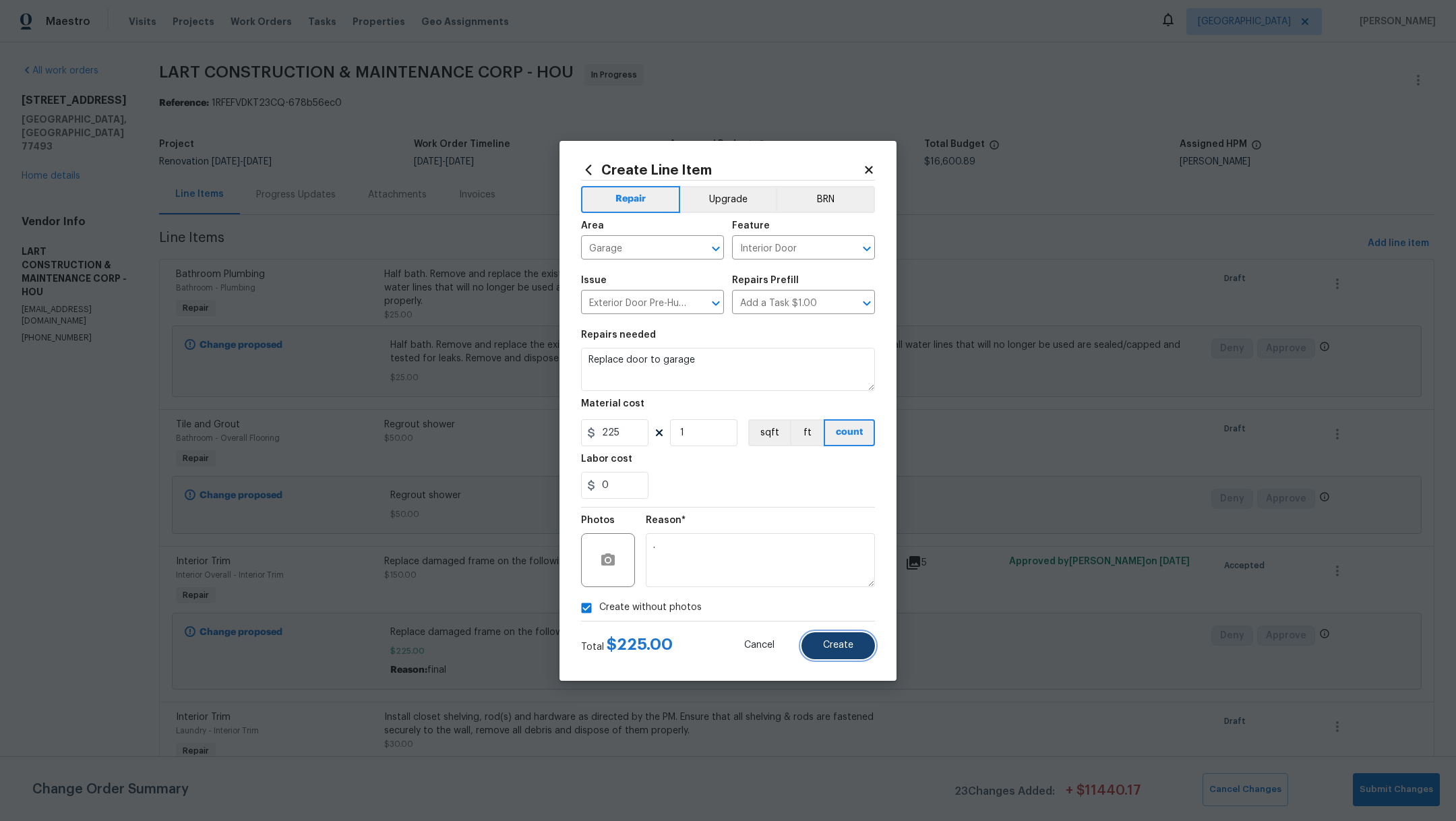
click at [842, 638] on button "Create" at bounding box center [837, 645] width 74 height 27
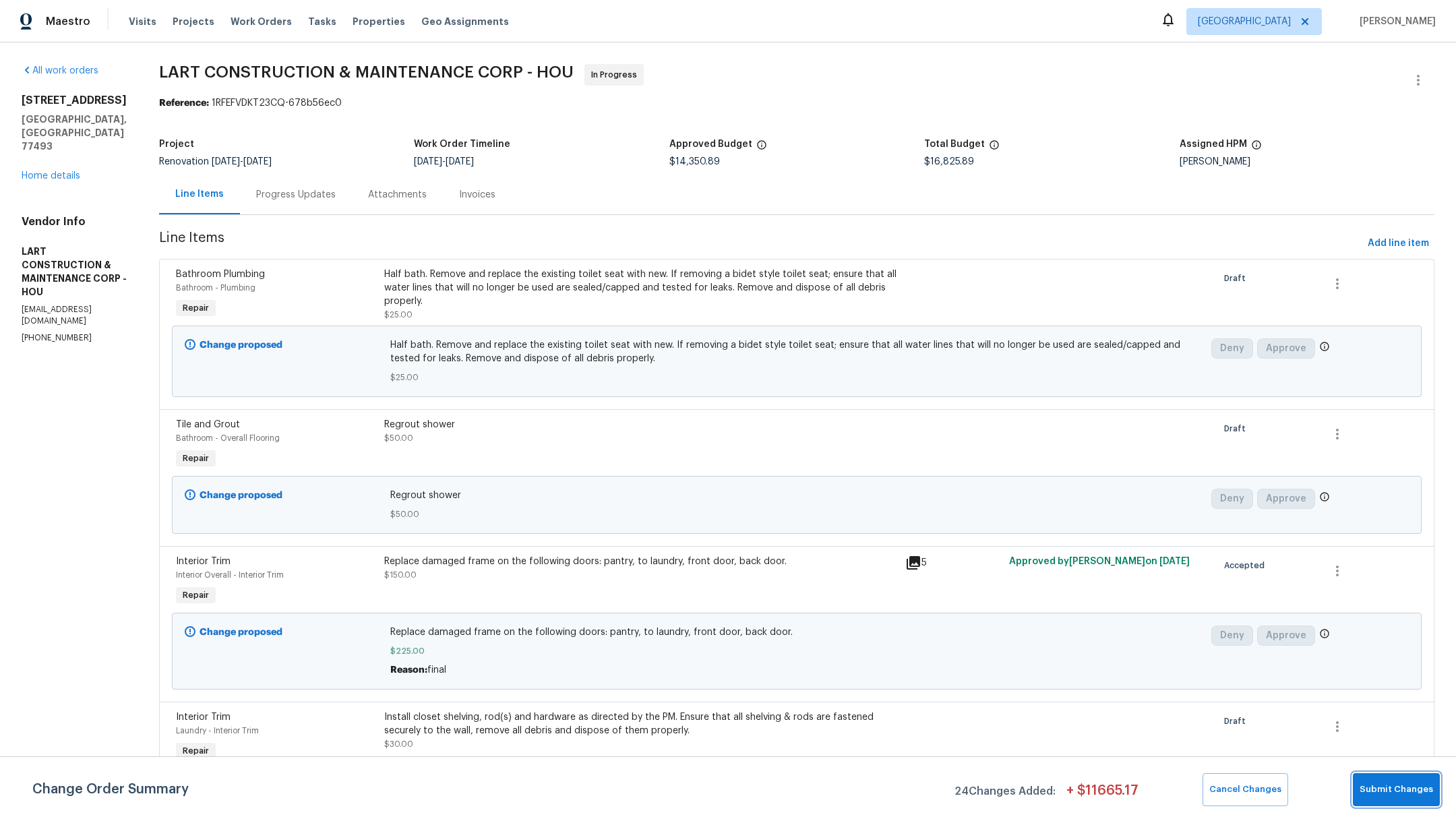
click at [1404, 791] on span "Submit Changes" at bounding box center [1396, 789] width 74 height 15
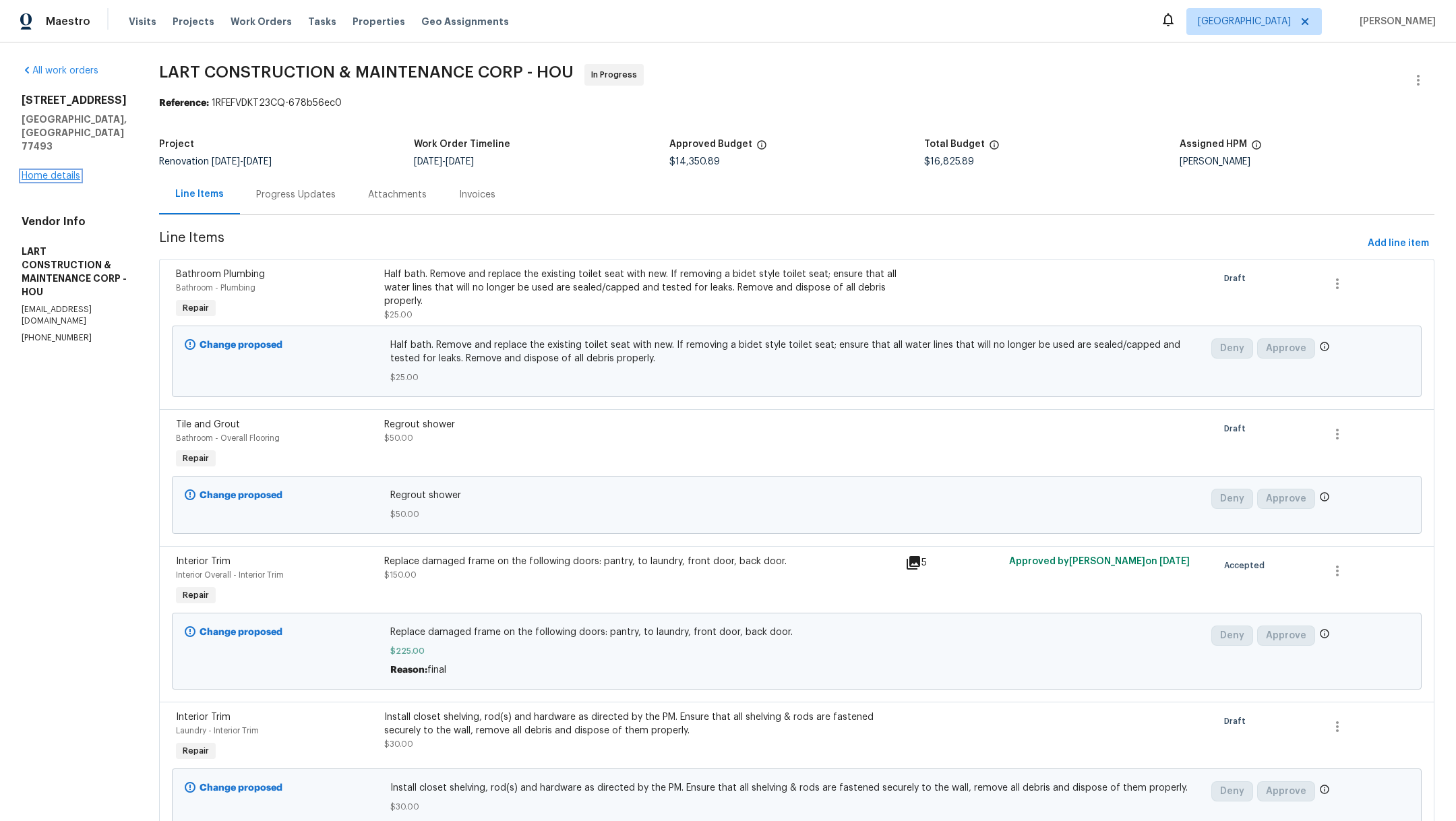
click at [57, 171] on link "Home details" at bounding box center [51, 176] width 58 height 9
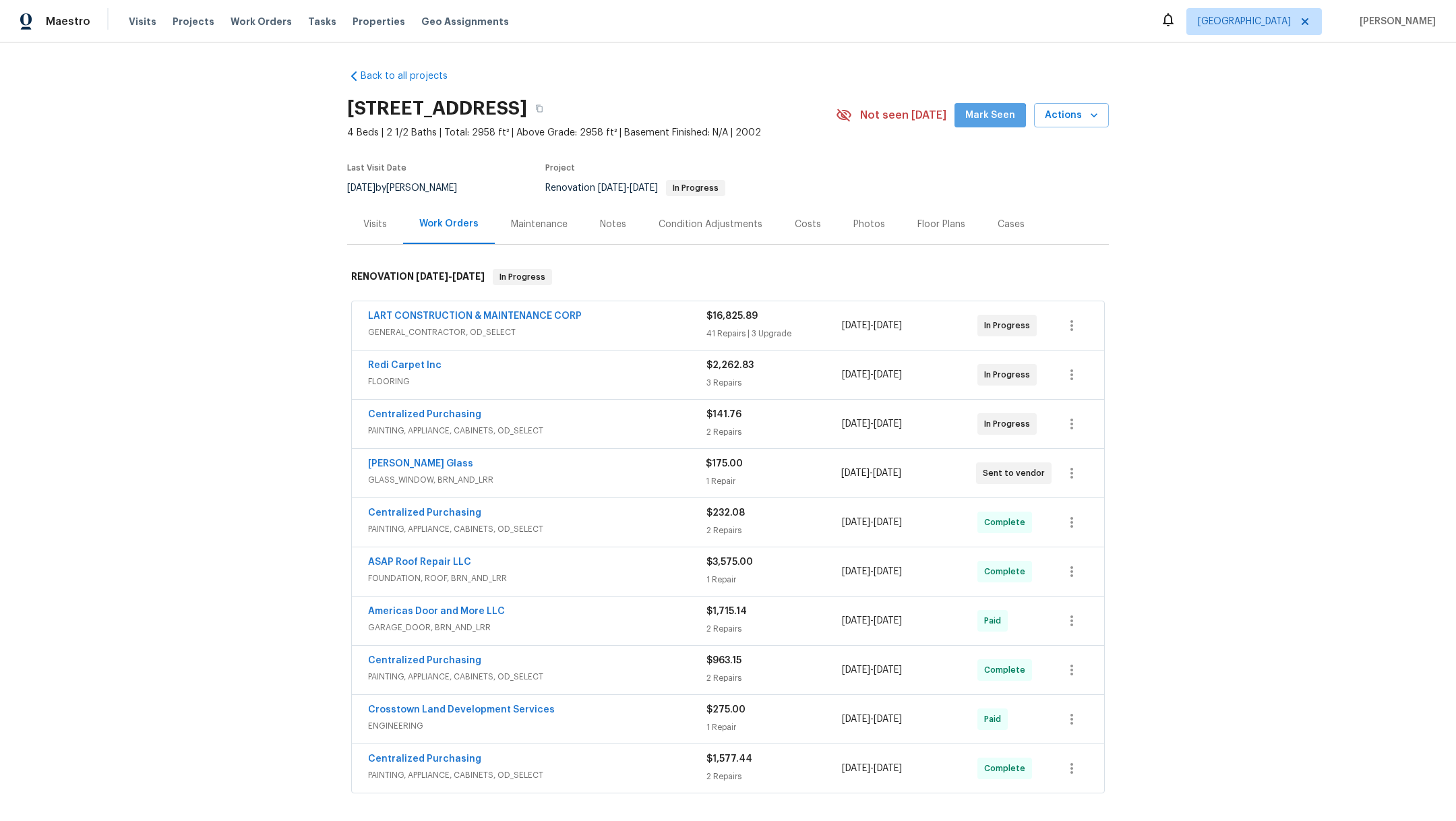
click at [984, 125] on button "Mark Seen" at bounding box center [990, 116] width 72 height 25
click at [801, 226] on div "Costs" at bounding box center [807, 225] width 26 height 14
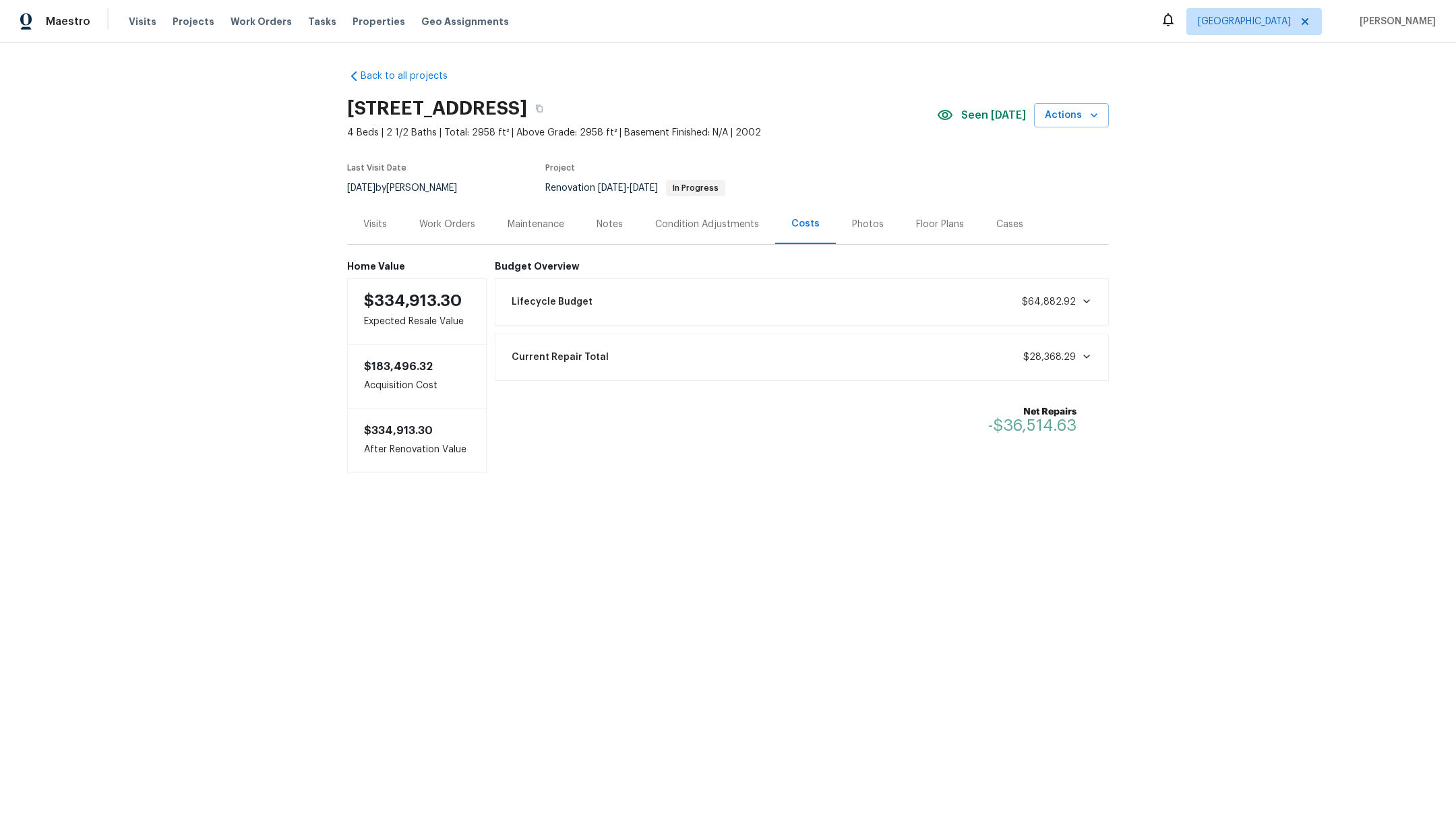
click at [862, 359] on div "Current Repair Total $28,368.29" at bounding box center [802, 356] width 597 height 30
click at [426, 223] on div "Work Orders" at bounding box center [447, 225] width 56 height 14
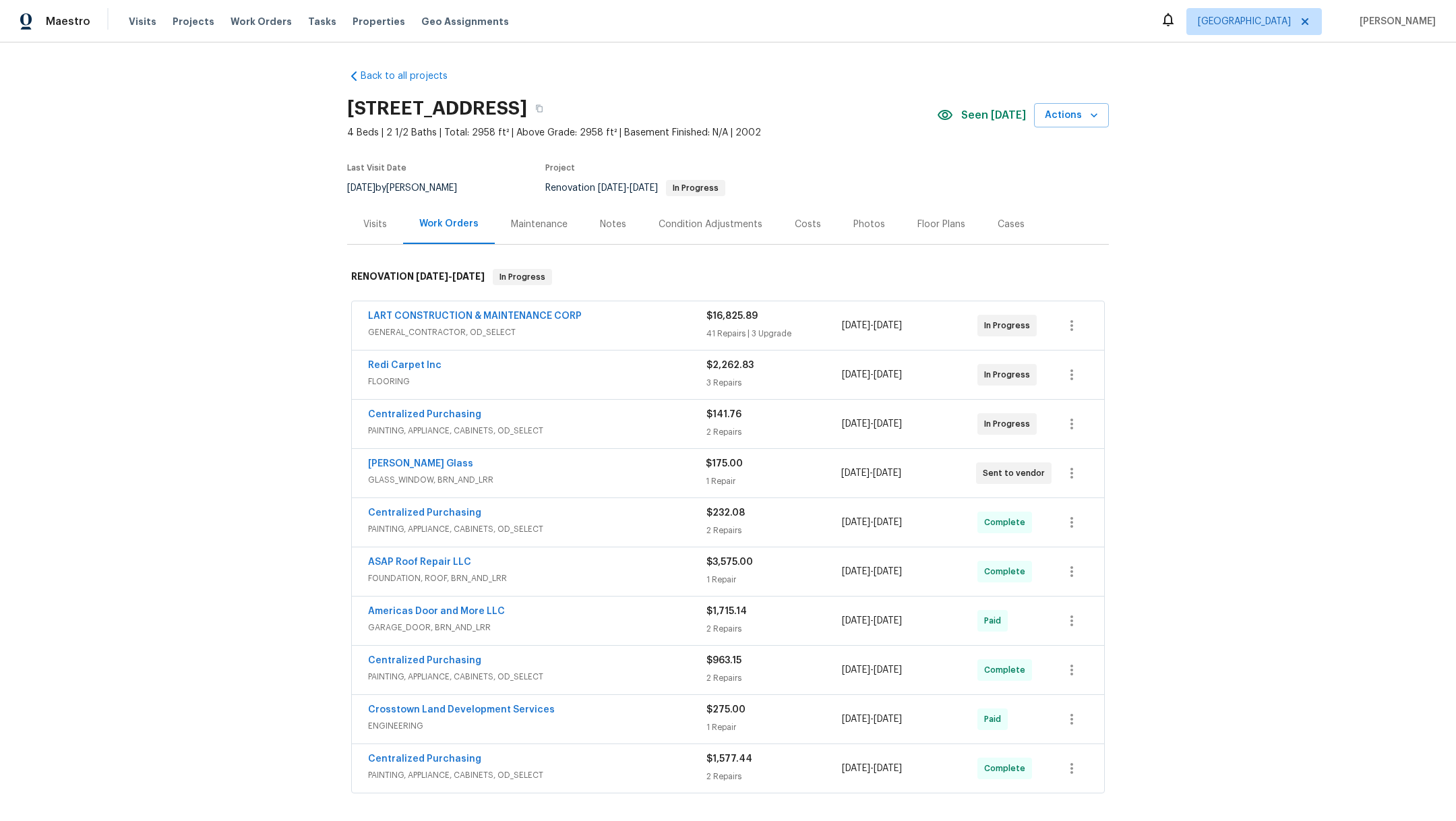
click at [794, 226] on div "Costs" at bounding box center [807, 225] width 26 height 14
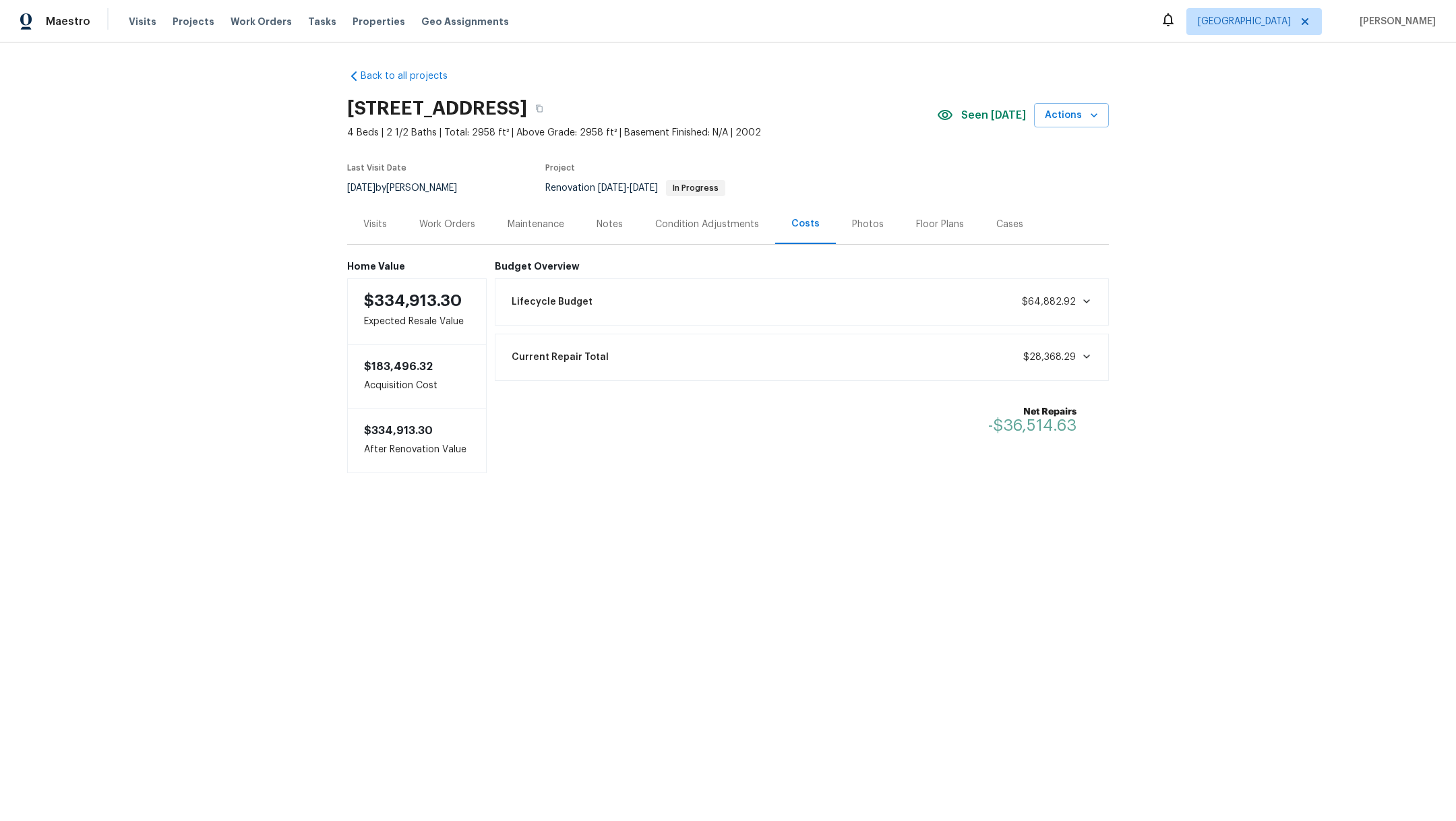
click at [801, 361] on div "Current Repair Total $28,368.29" at bounding box center [802, 356] width 597 height 30
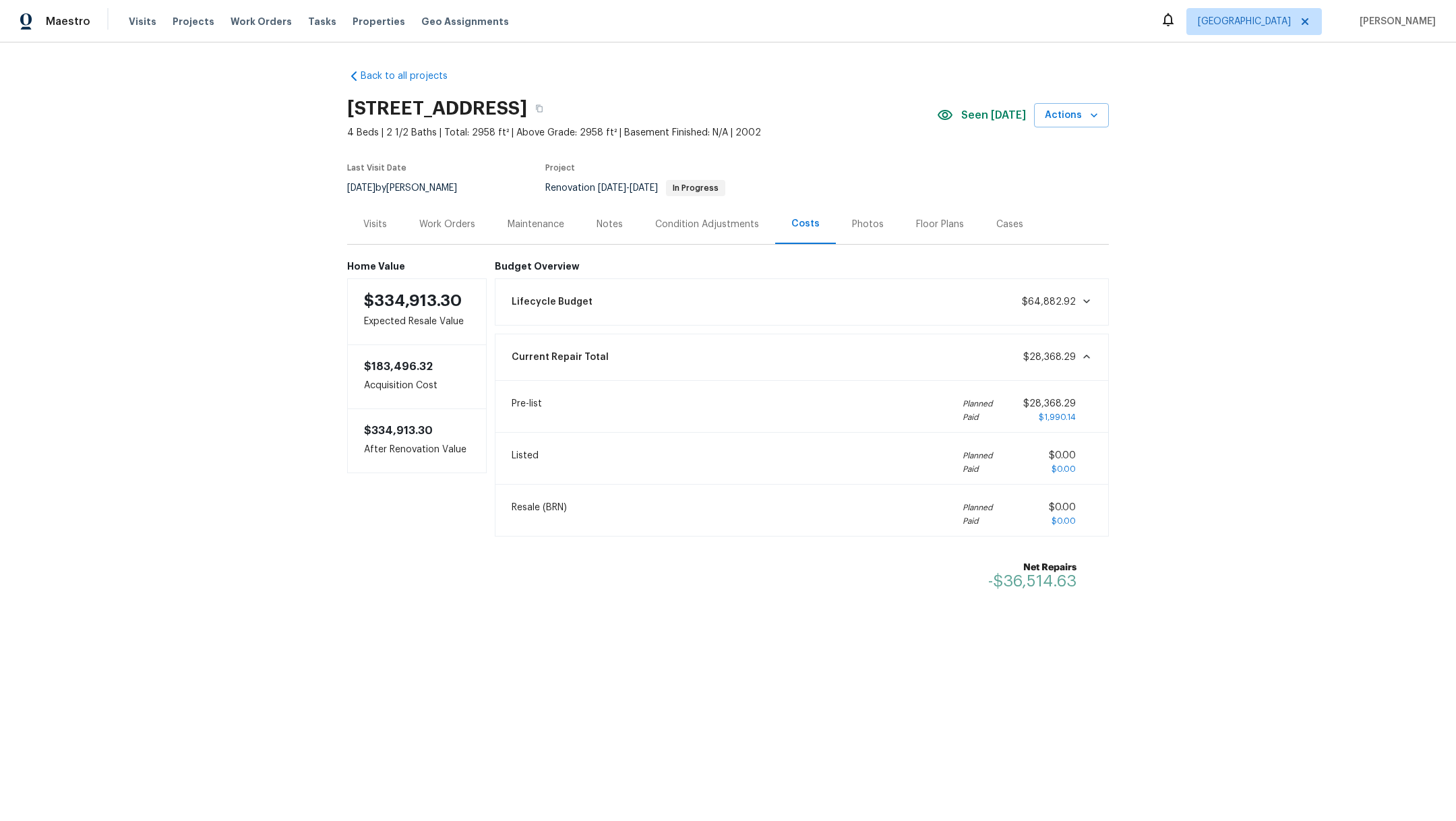
click at [801, 361] on div "Current Repair Total $28,368.29" at bounding box center [802, 356] width 597 height 30
click at [597, 226] on div "Notes" at bounding box center [609, 225] width 26 height 14
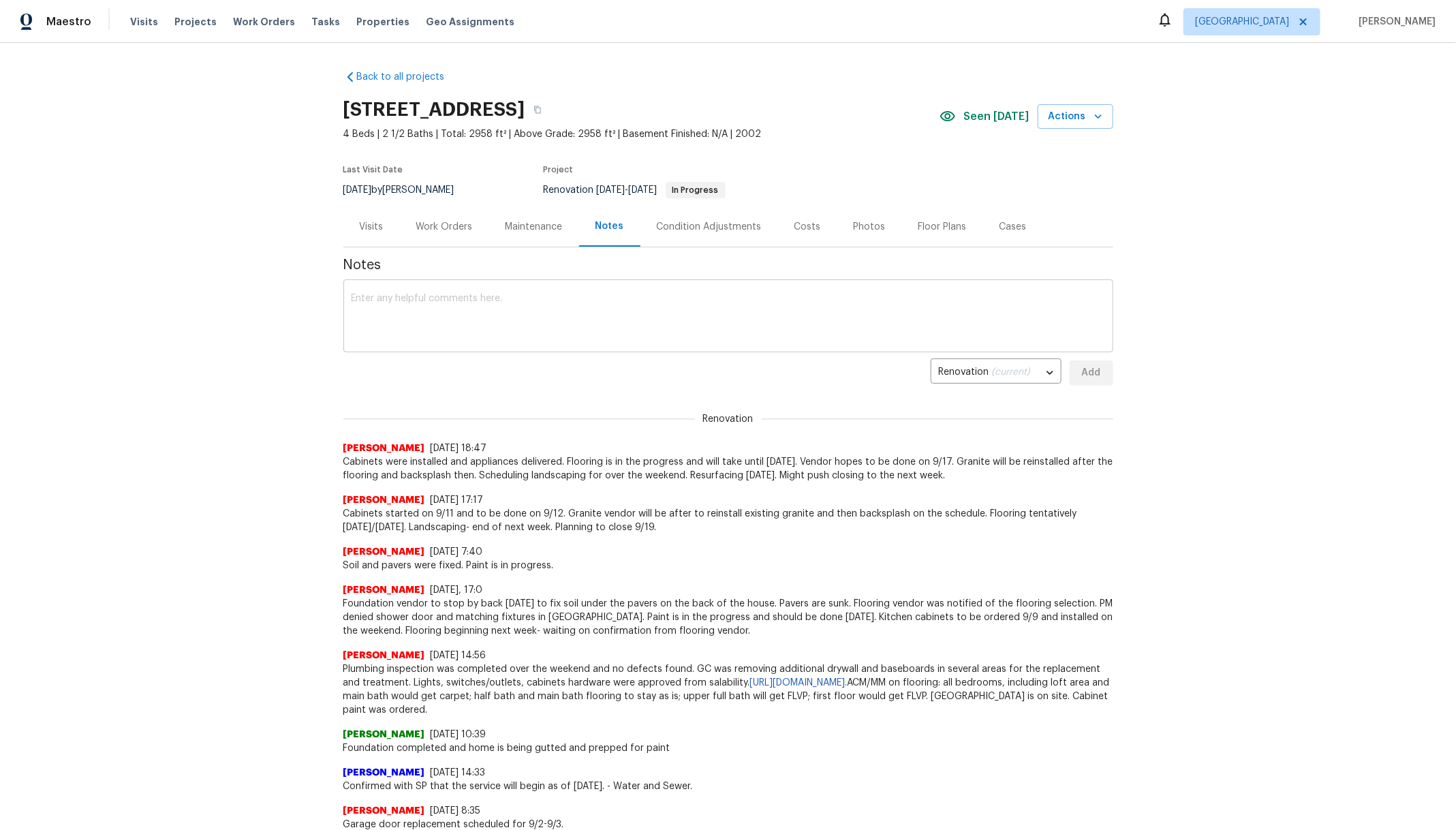
click at [532, 314] on textarea at bounding box center [728, 318] width 753 height 48
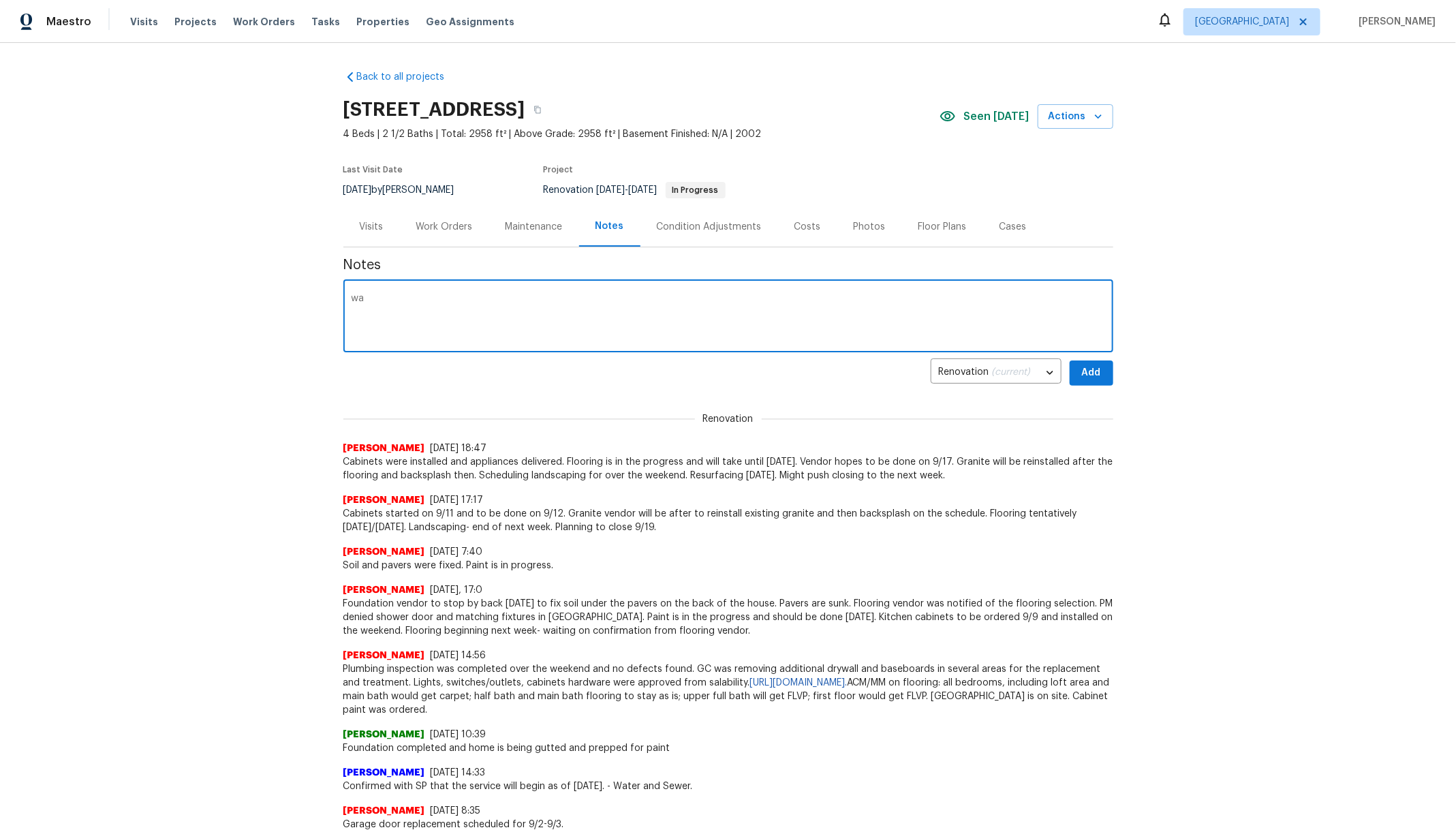
type textarea "w"
click at [400, 300] on textarea "Walked propoerty with ACM" at bounding box center [728, 318] width 753 height 48
click at [514, 301] on textarea "Walked property with ACM" at bounding box center [728, 318] width 753 height 48
click at [889, 297] on textarea "Walked property with ACM for a progress visit. Window upstairs will be replaced…" at bounding box center [728, 318] width 753 height 48
click at [1009, 295] on textarea "Walked property with ACM for a progress visit. Window upstairs will be replaced…" at bounding box center [728, 318] width 753 height 48
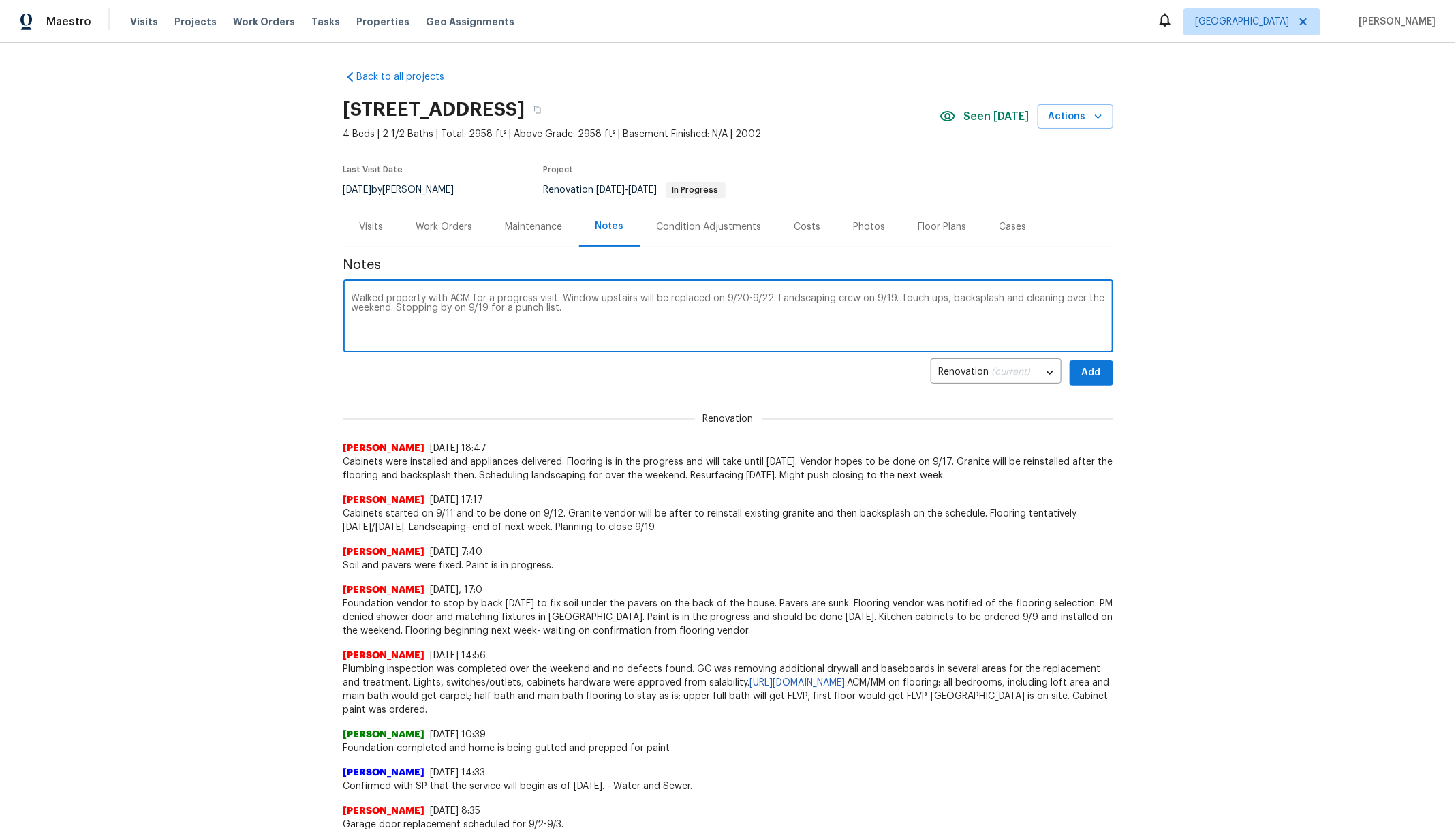
type textarea "Walked property with ACM for a progress visit. Window upstairs will be replaced…"
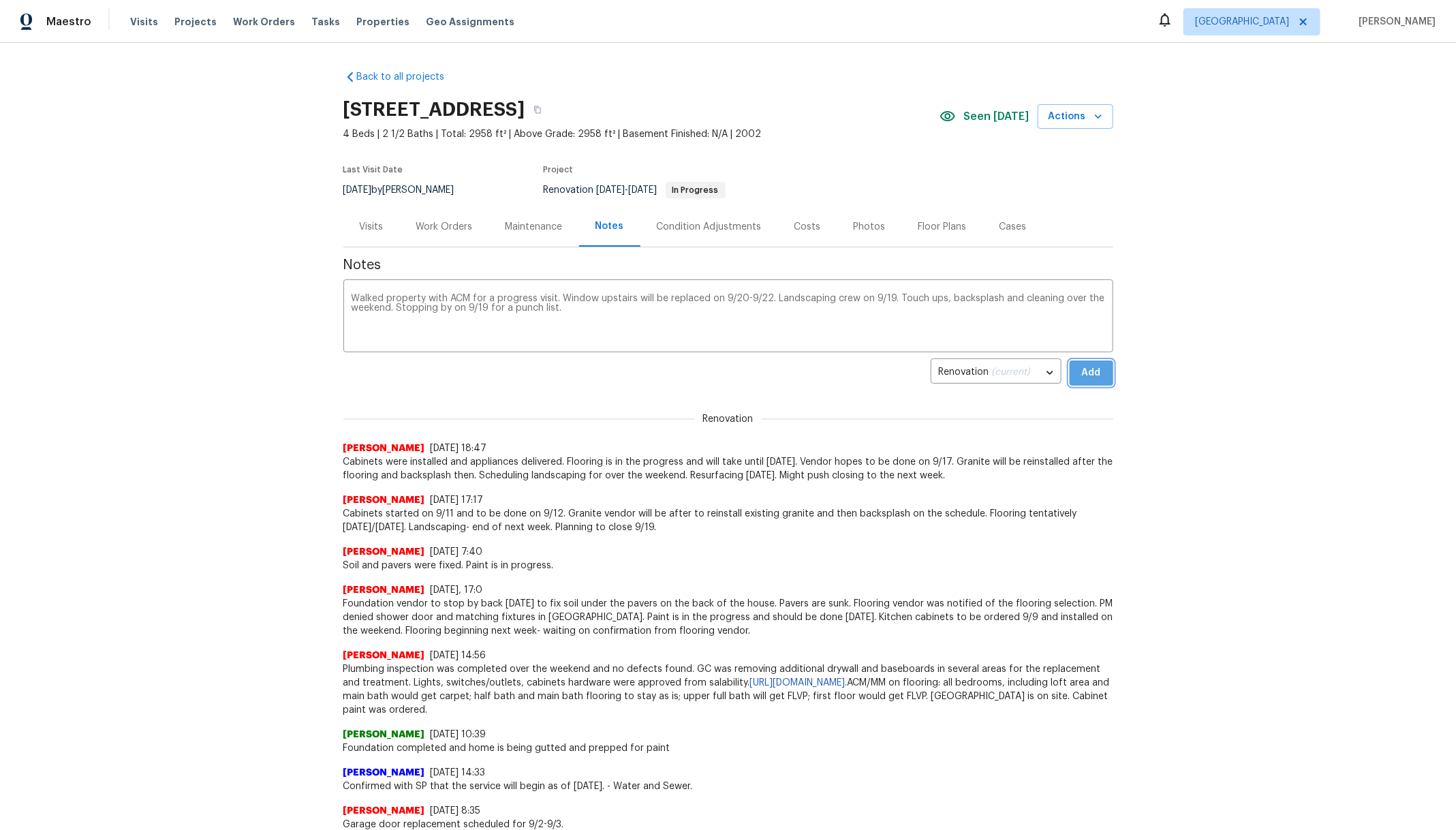
click at [1079, 384] on button "Add" at bounding box center [1091, 373] width 44 height 26
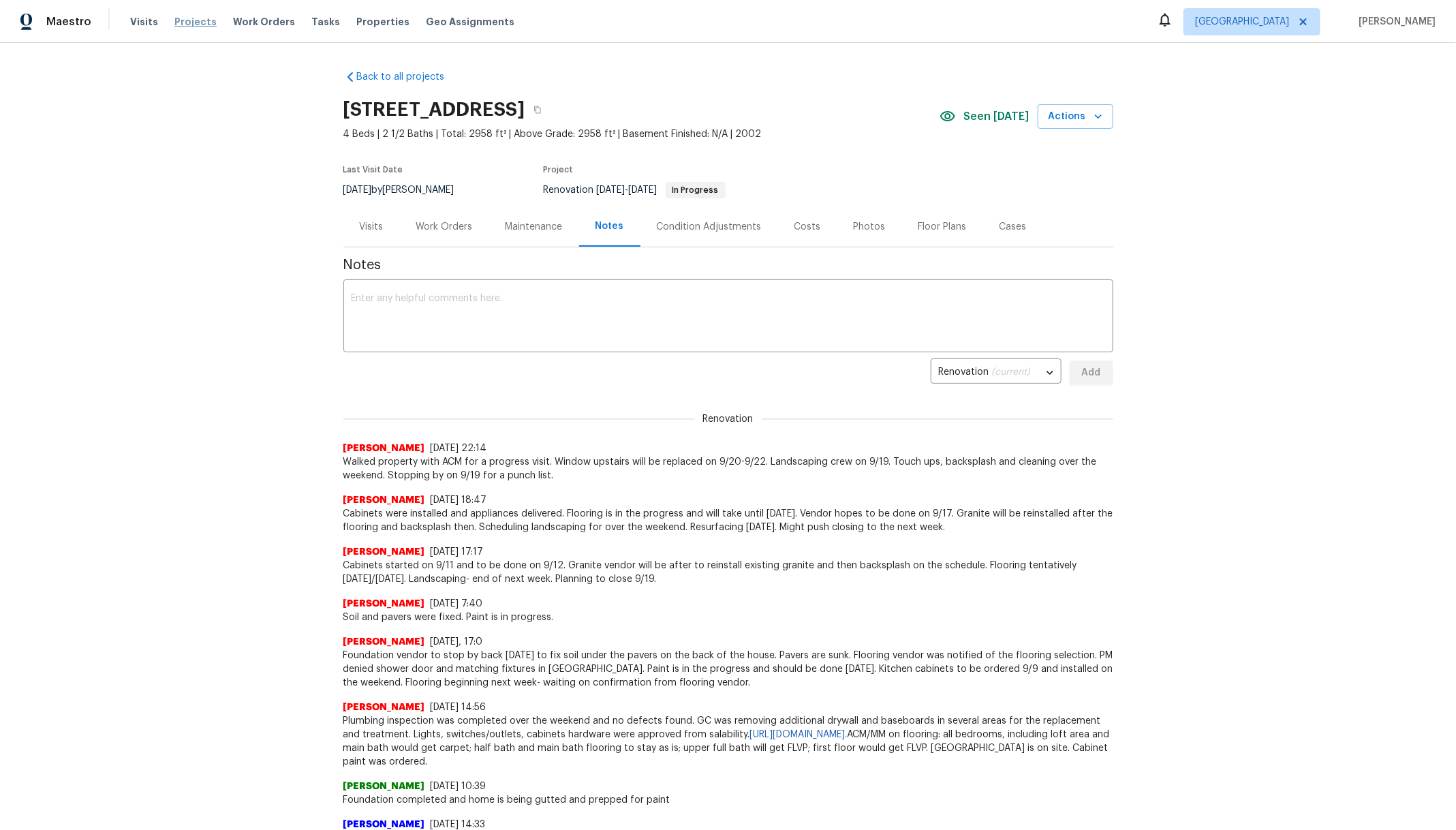
click at [199, 24] on span "Projects" at bounding box center [195, 22] width 42 height 14
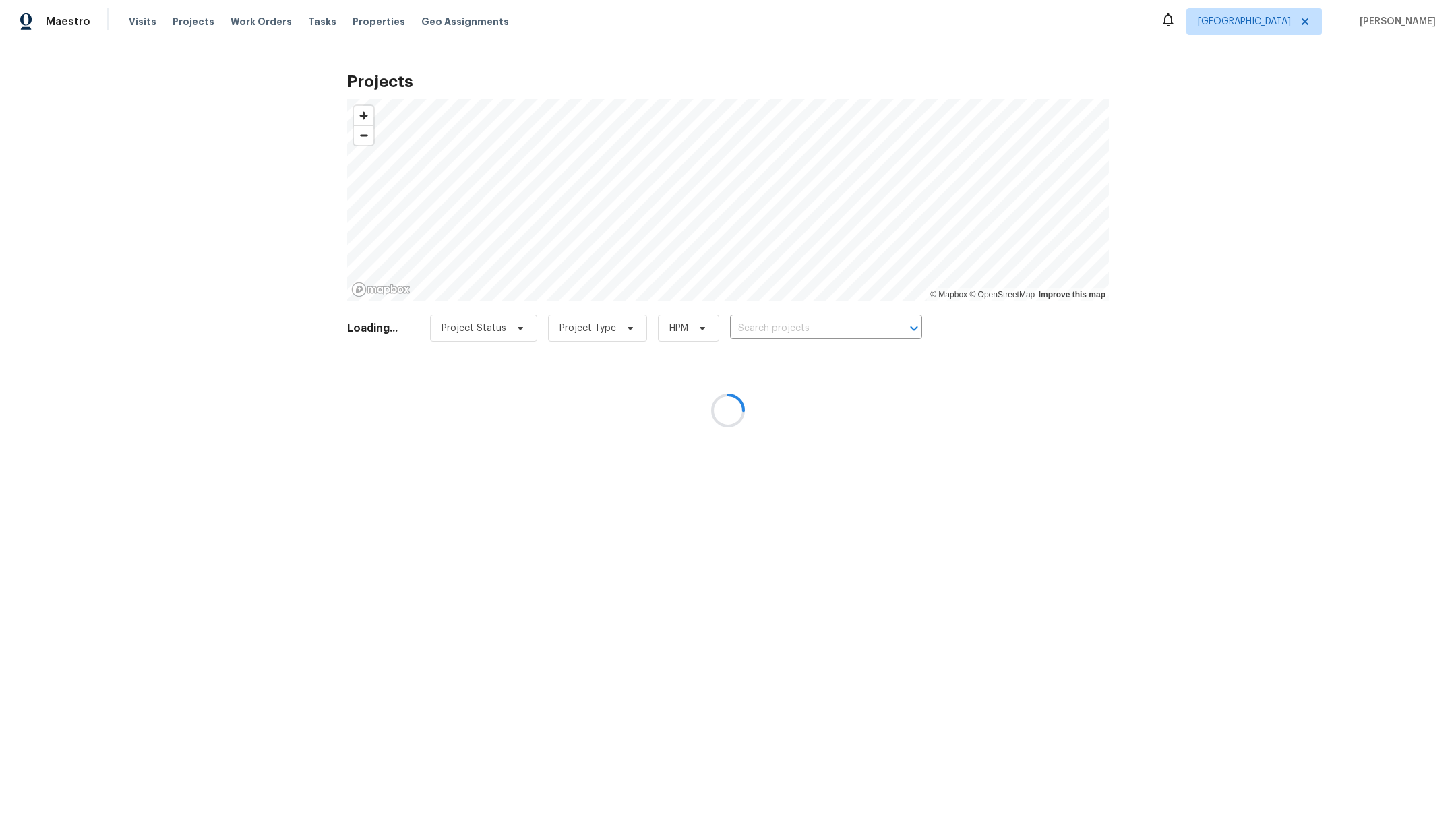
click at [768, 331] on div at bounding box center [728, 410] width 1456 height 821
click at [766, 326] on div at bounding box center [728, 410] width 1456 height 821
click at [765, 322] on div at bounding box center [728, 410] width 1456 height 821
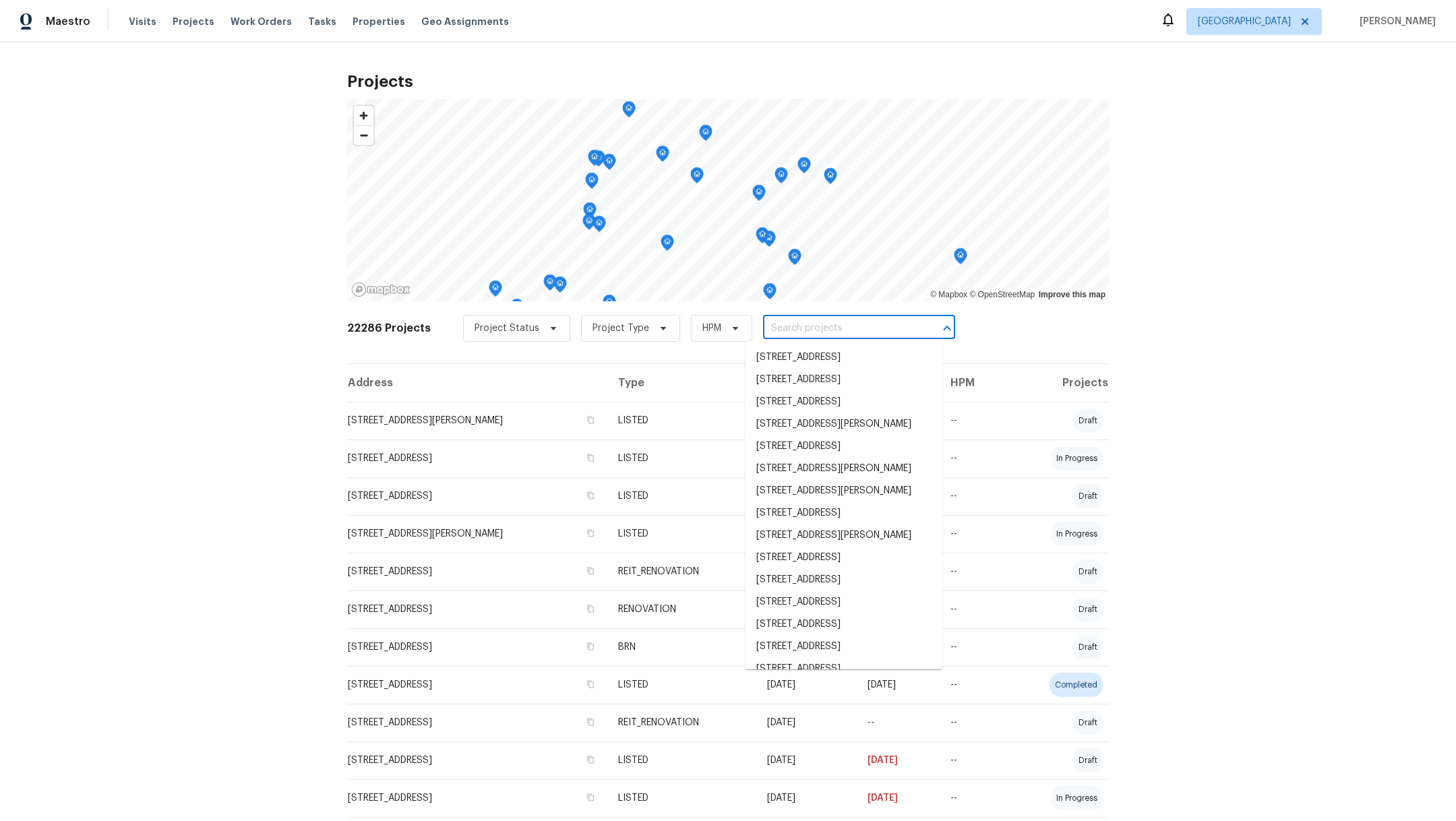
click at [813, 334] on input "text" at bounding box center [840, 329] width 155 height 21
type input "29002"
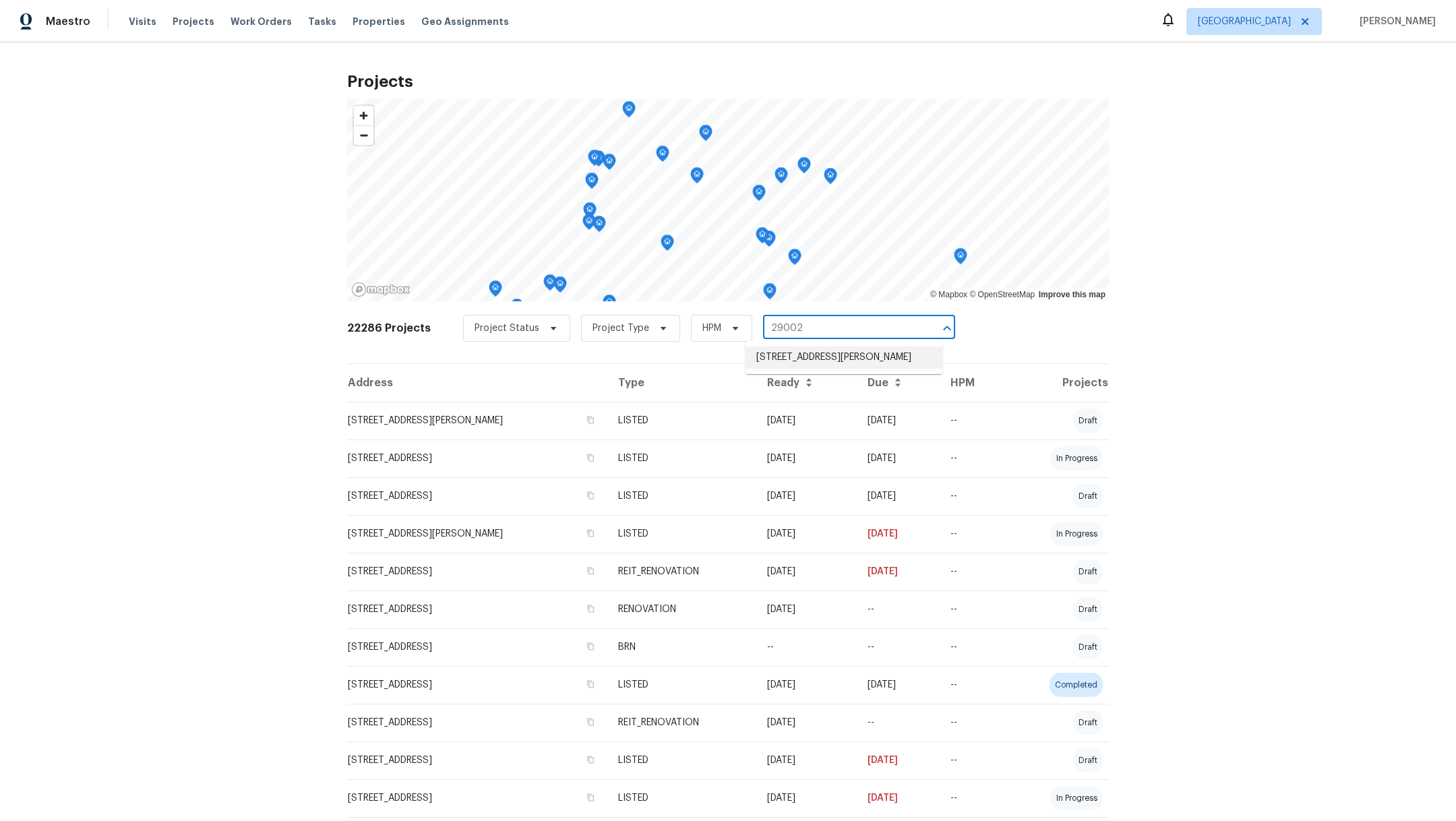
click at [818, 360] on li "[STREET_ADDRESS][PERSON_NAME]" at bounding box center [843, 357] width 197 height 22
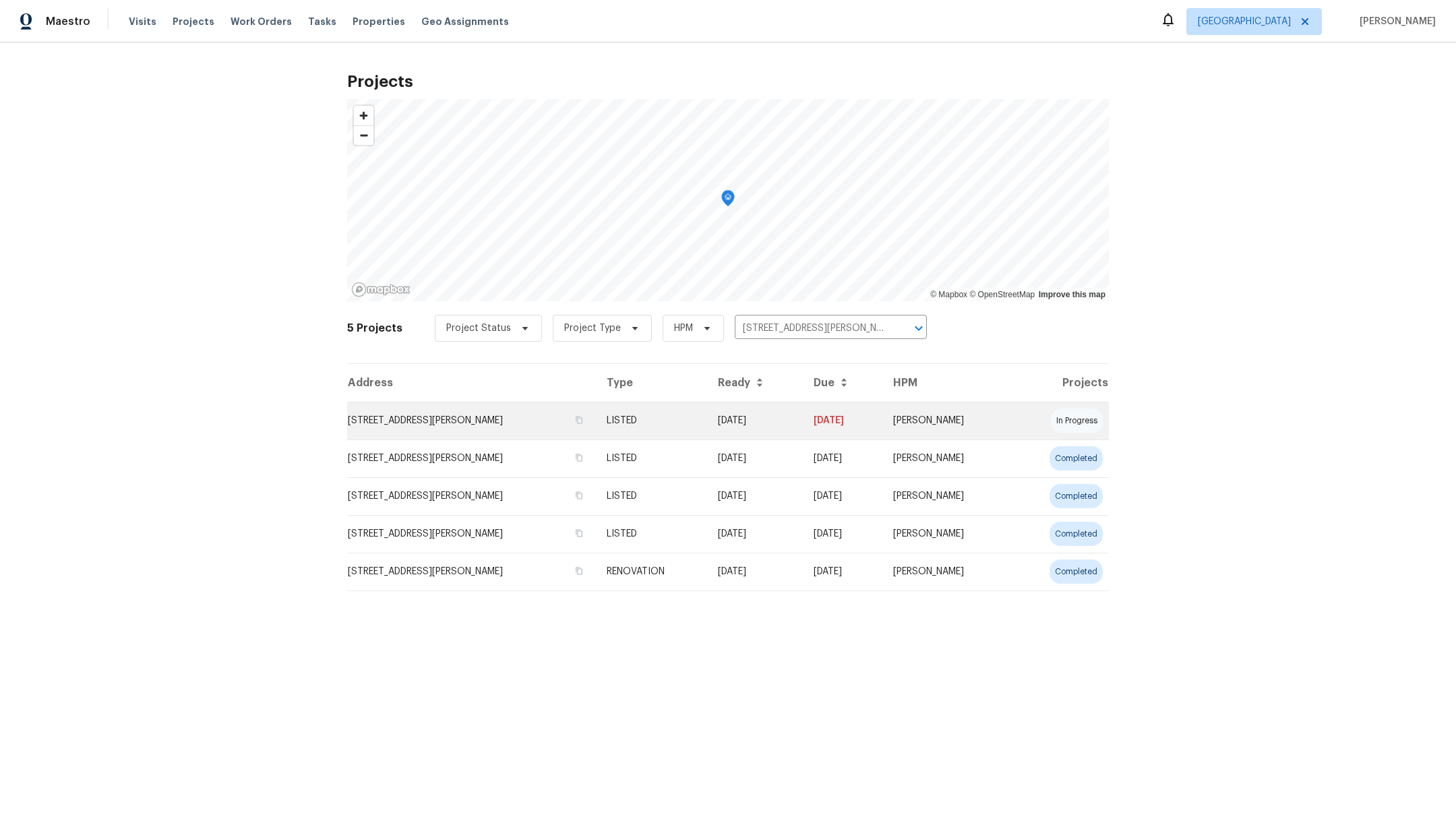
click at [471, 421] on td "[STREET_ADDRESS][PERSON_NAME]" at bounding box center [472, 420] width 248 height 38
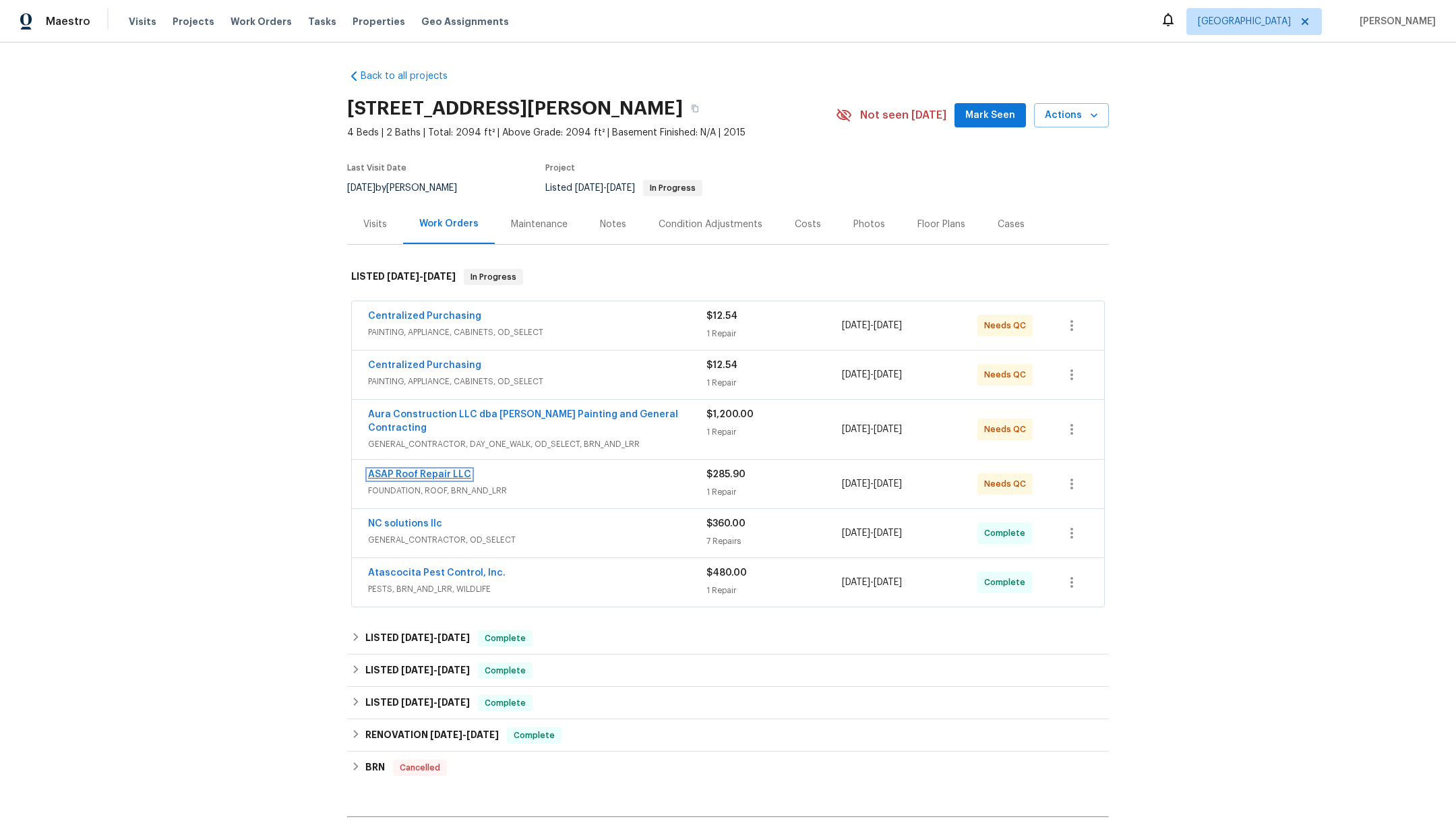
click at [438, 470] on link "ASAP Roof Repair LLC" at bounding box center [420, 474] width 103 height 9
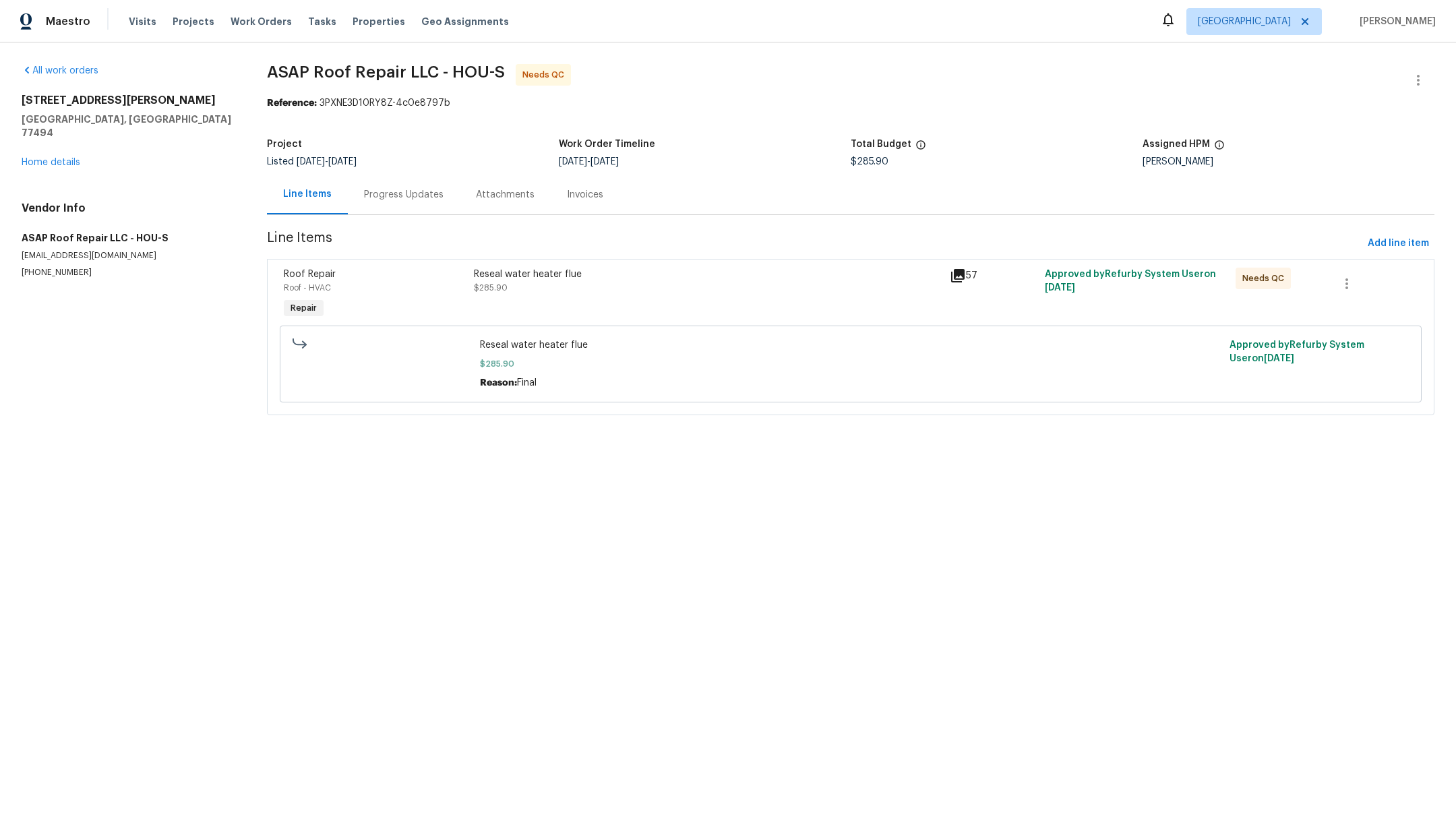
click at [543, 289] on div "Reseal water heater flue $285.90" at bounding box center [708, 281] width 468 height 27
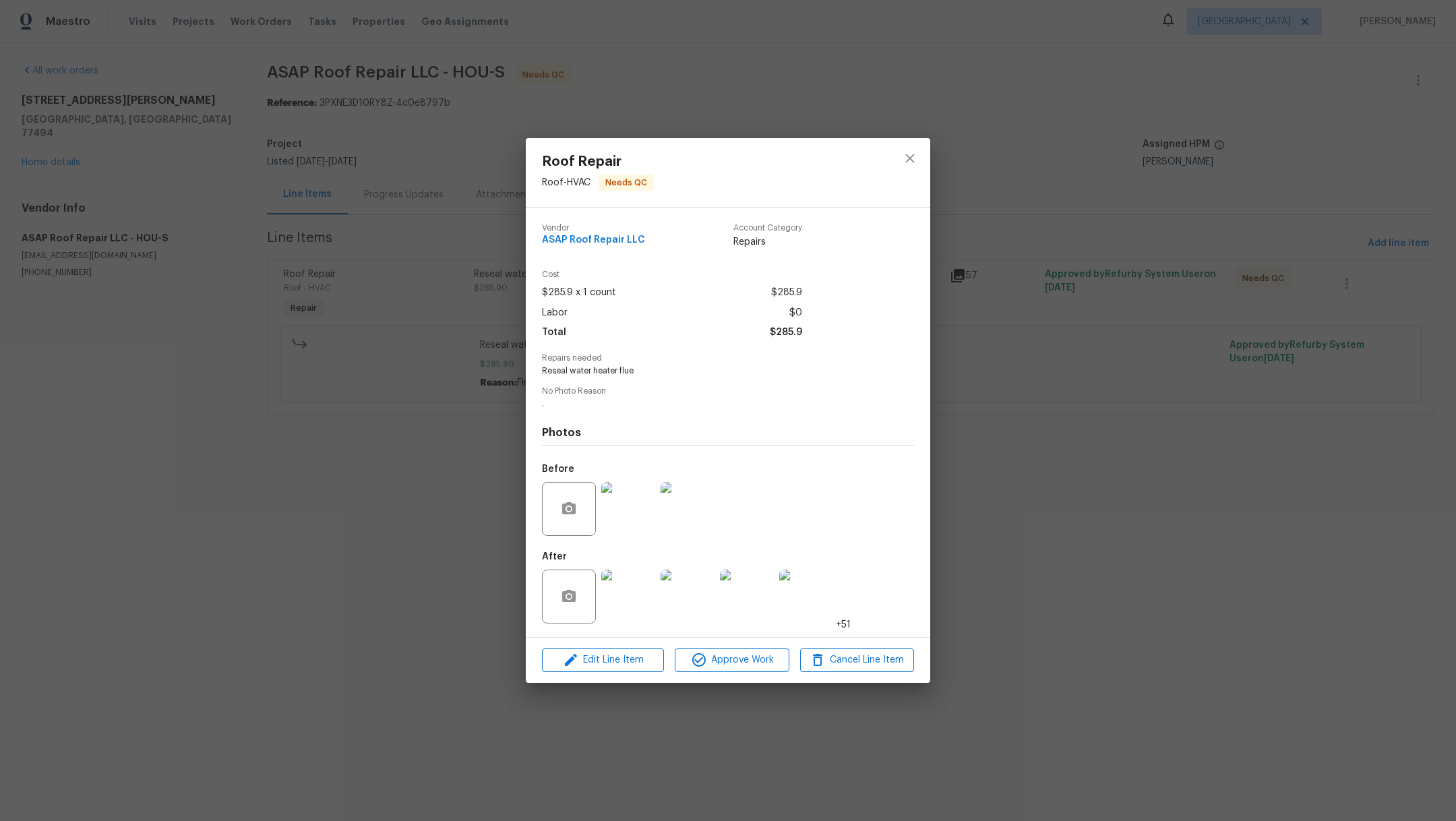
click at [624, 606] on img at bounding box center [629, 596] width 54 height 54
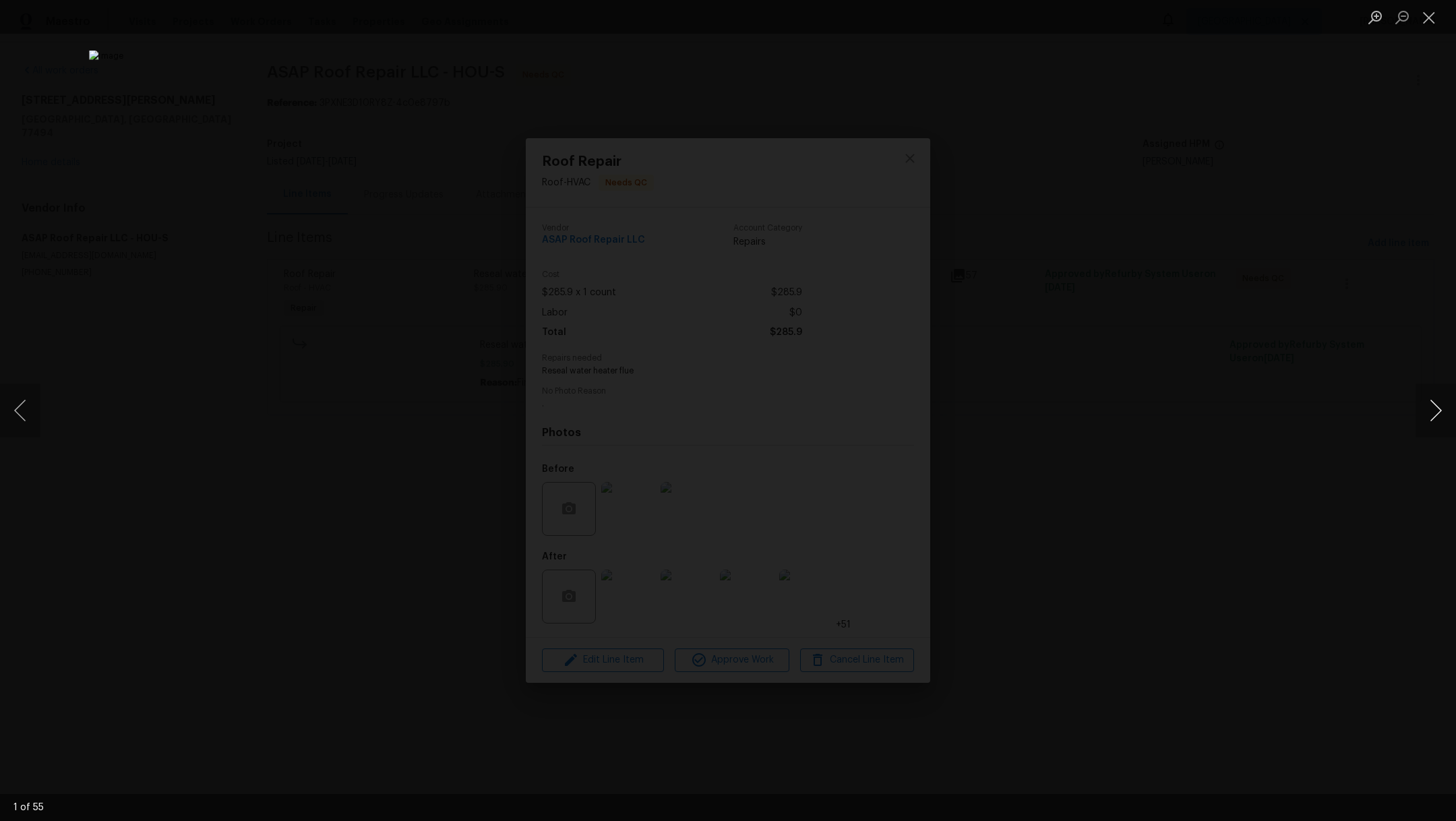
click at [1444, 413] on button "Next image" at bounding box center [1436, 410] width 41 height 54
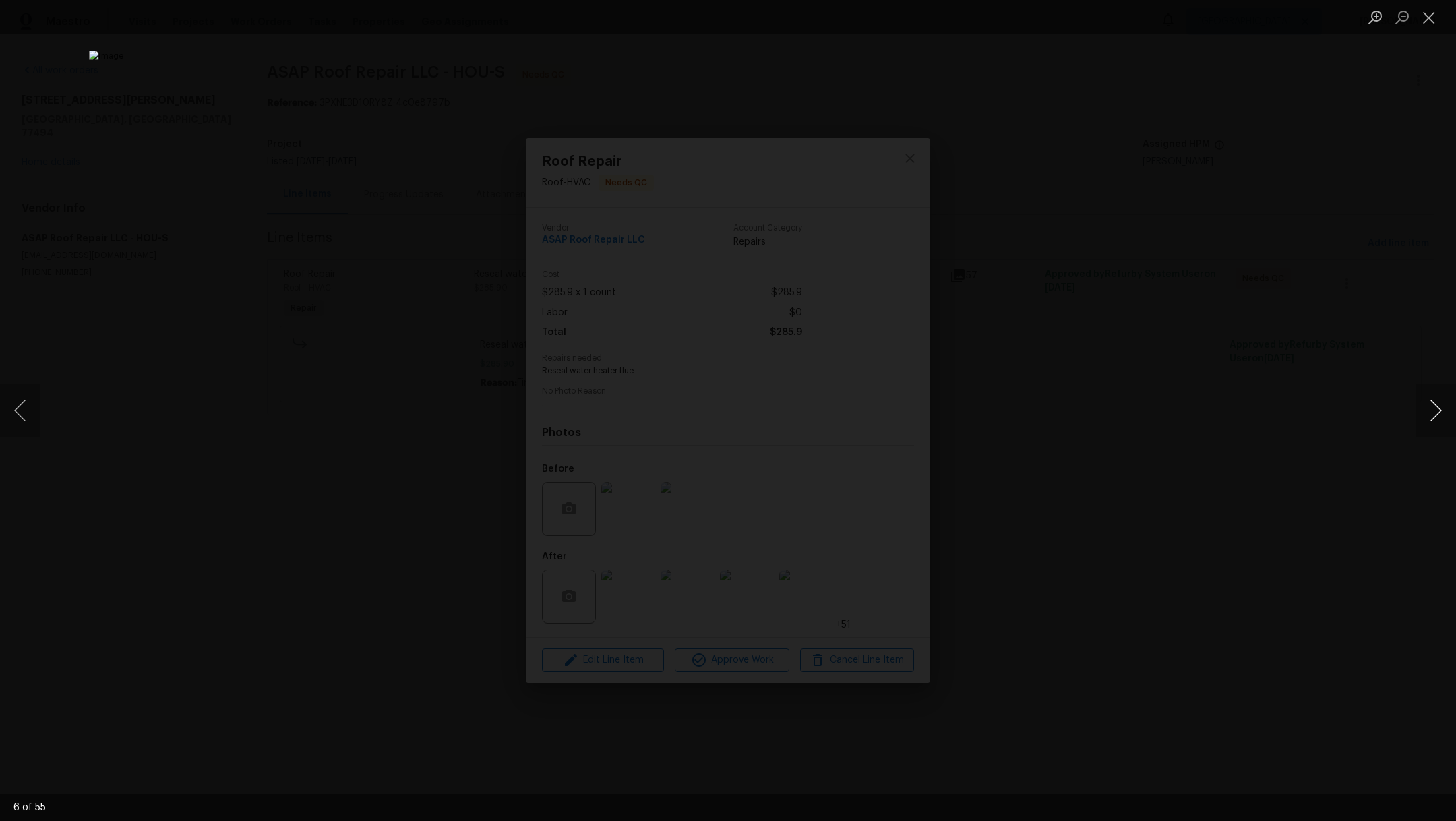
click at [1444, 413] on button "Next image" at bounding box center [1436, 410] width 41 height 54
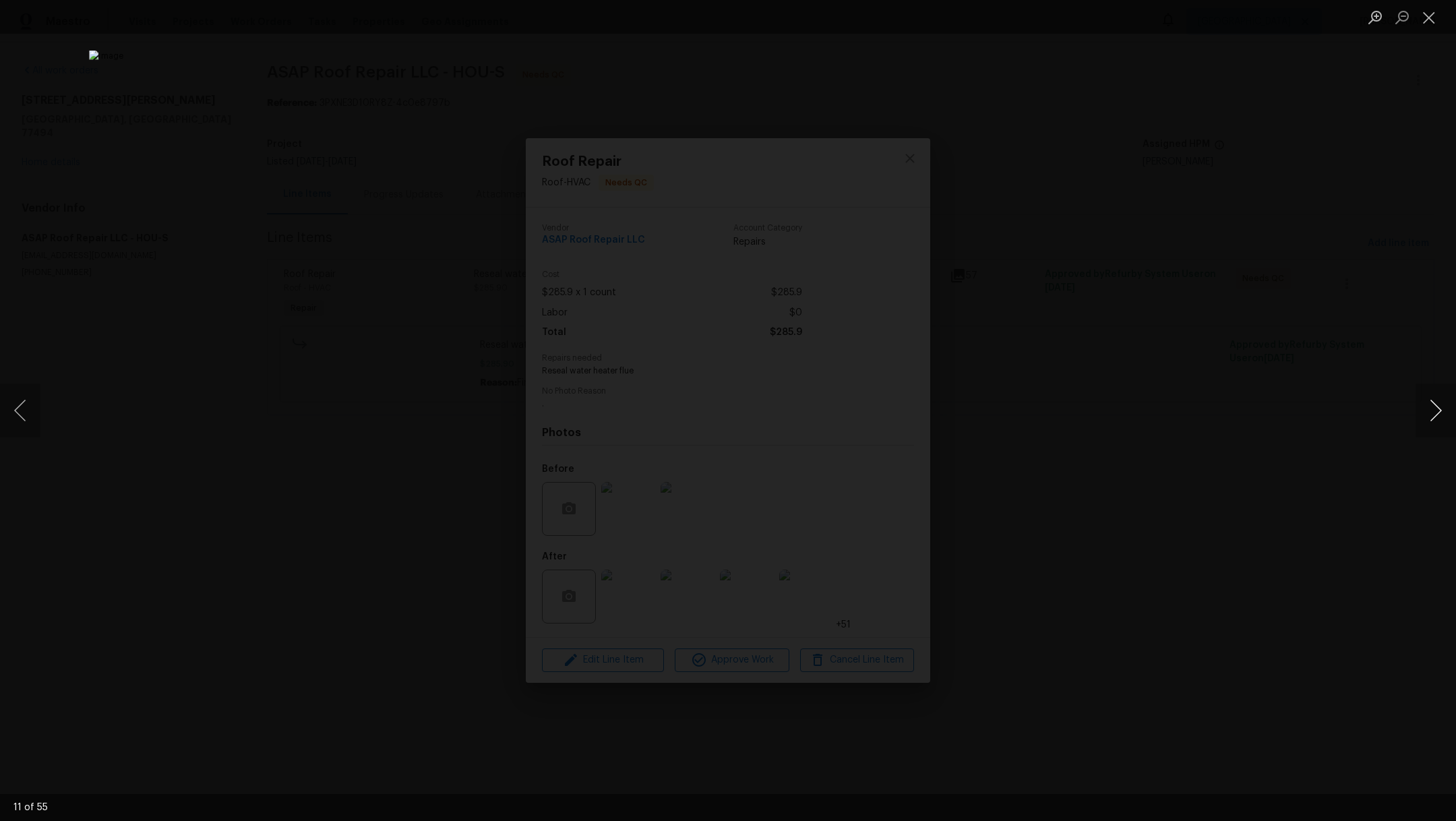
click at [1444, 413] on button "Next image" at bounding box center [1436, 410] width 41 height 54
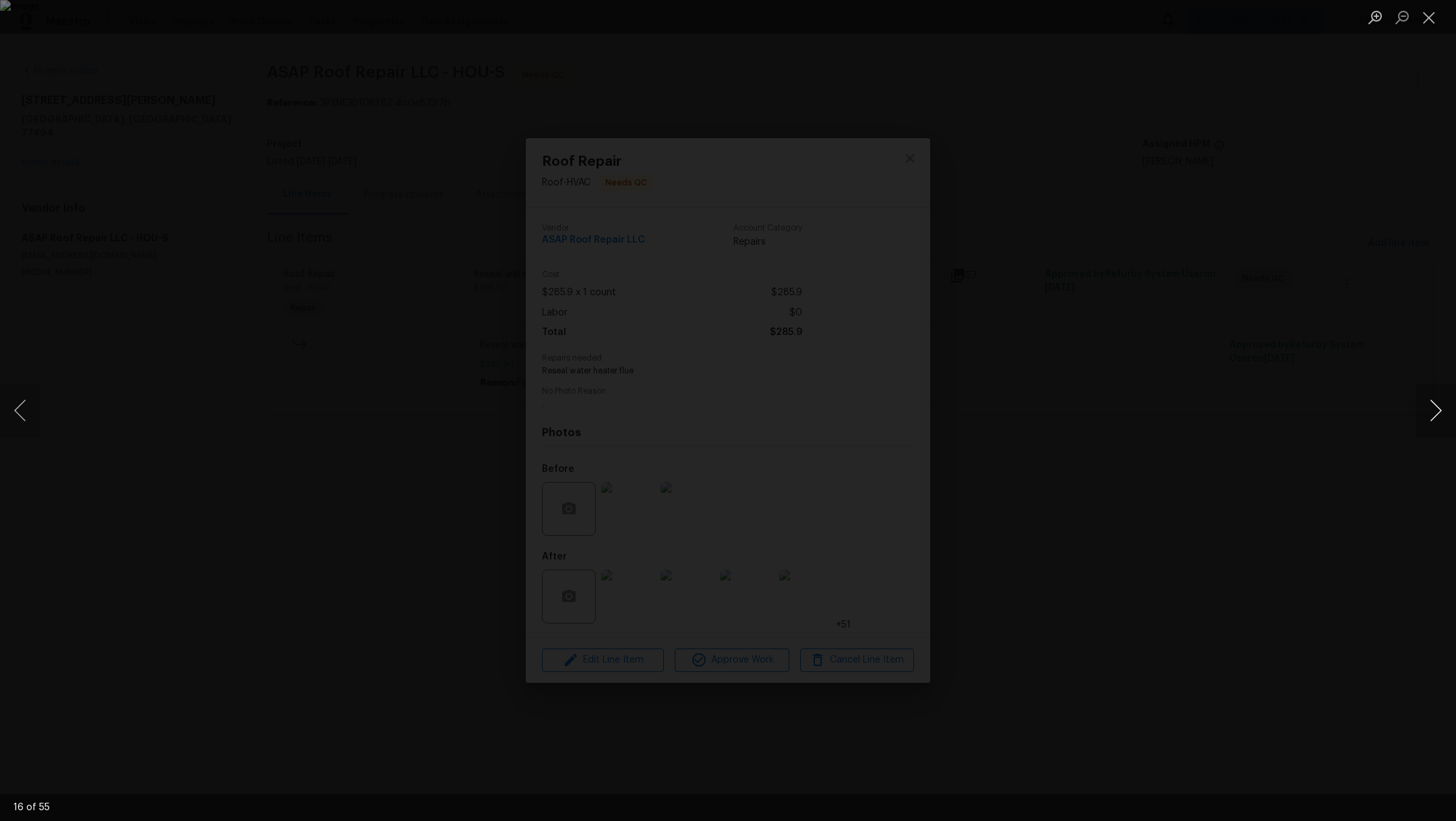
click at [1444, 413] on button "Next image" at bounding box center [1436, 410] width 41 height 54
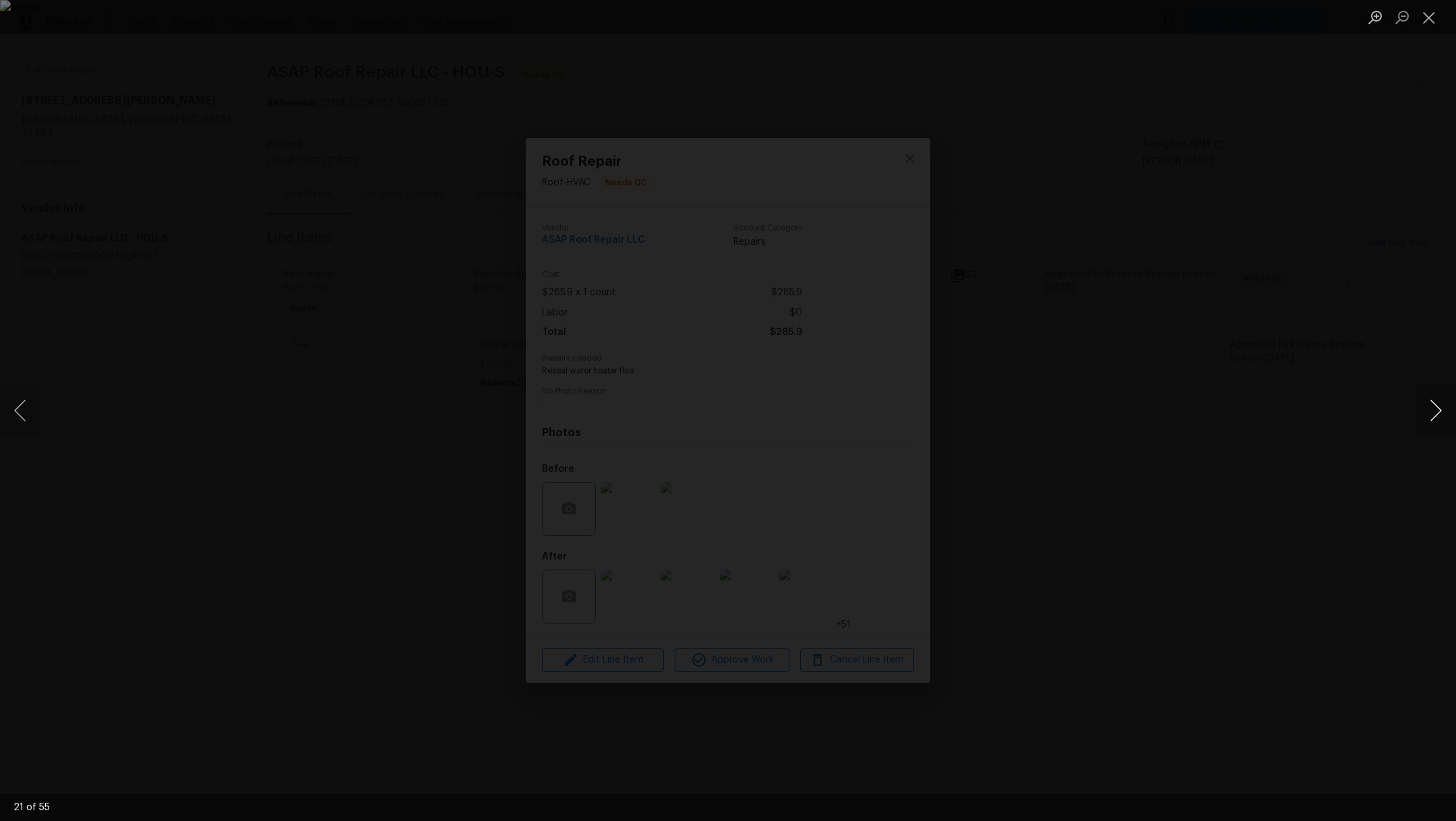
click at [1444, 413] on button "Next image" at bounding box center [1436, 410] width 41 height 54
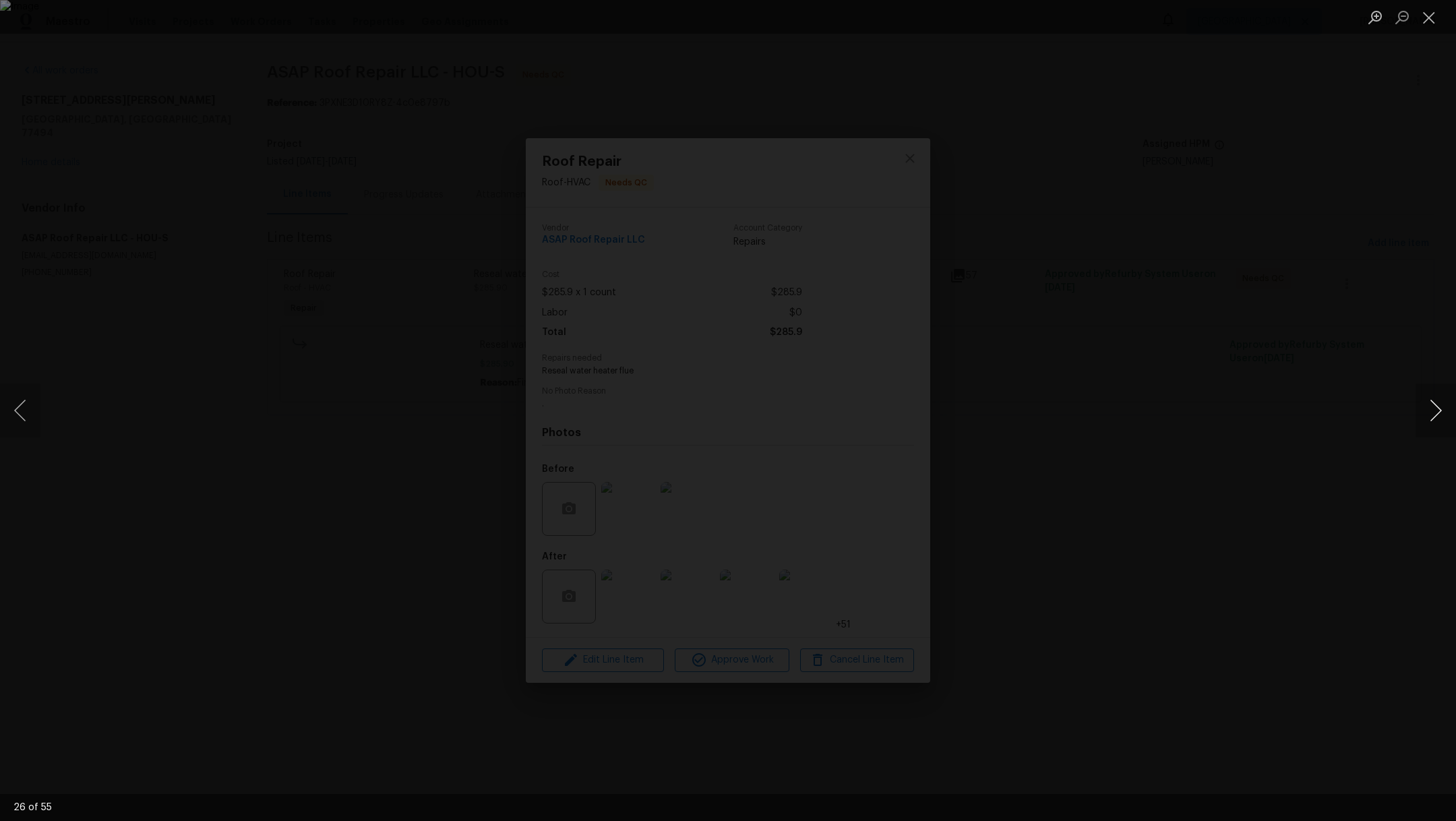
click at [1444, 413] on button "Next image" at bounding box center [1436, 410] width 41 height 54
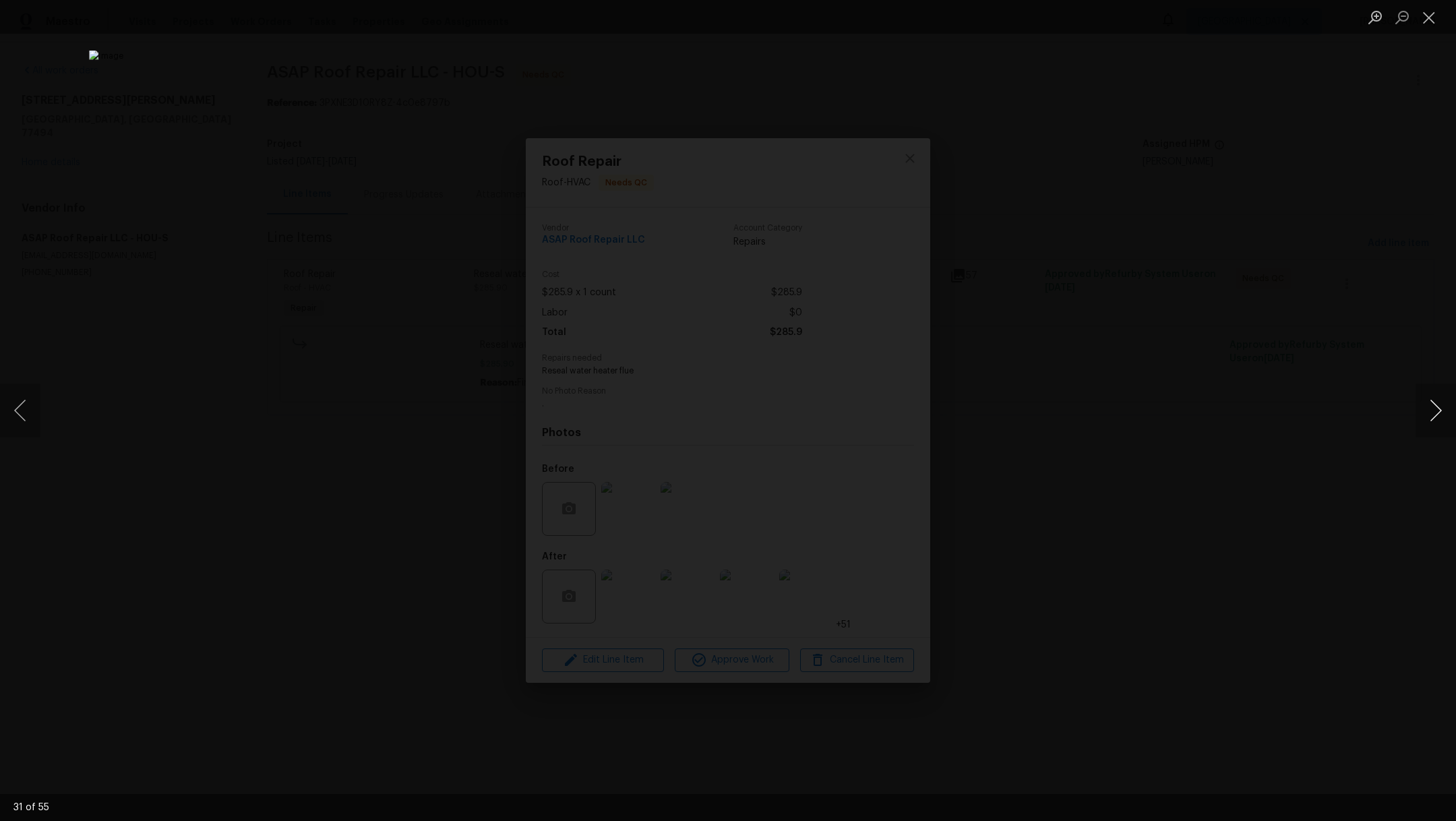
click at [1444, 413] on button "Next image" at bounding box center [1436, 410] width 41 height 54
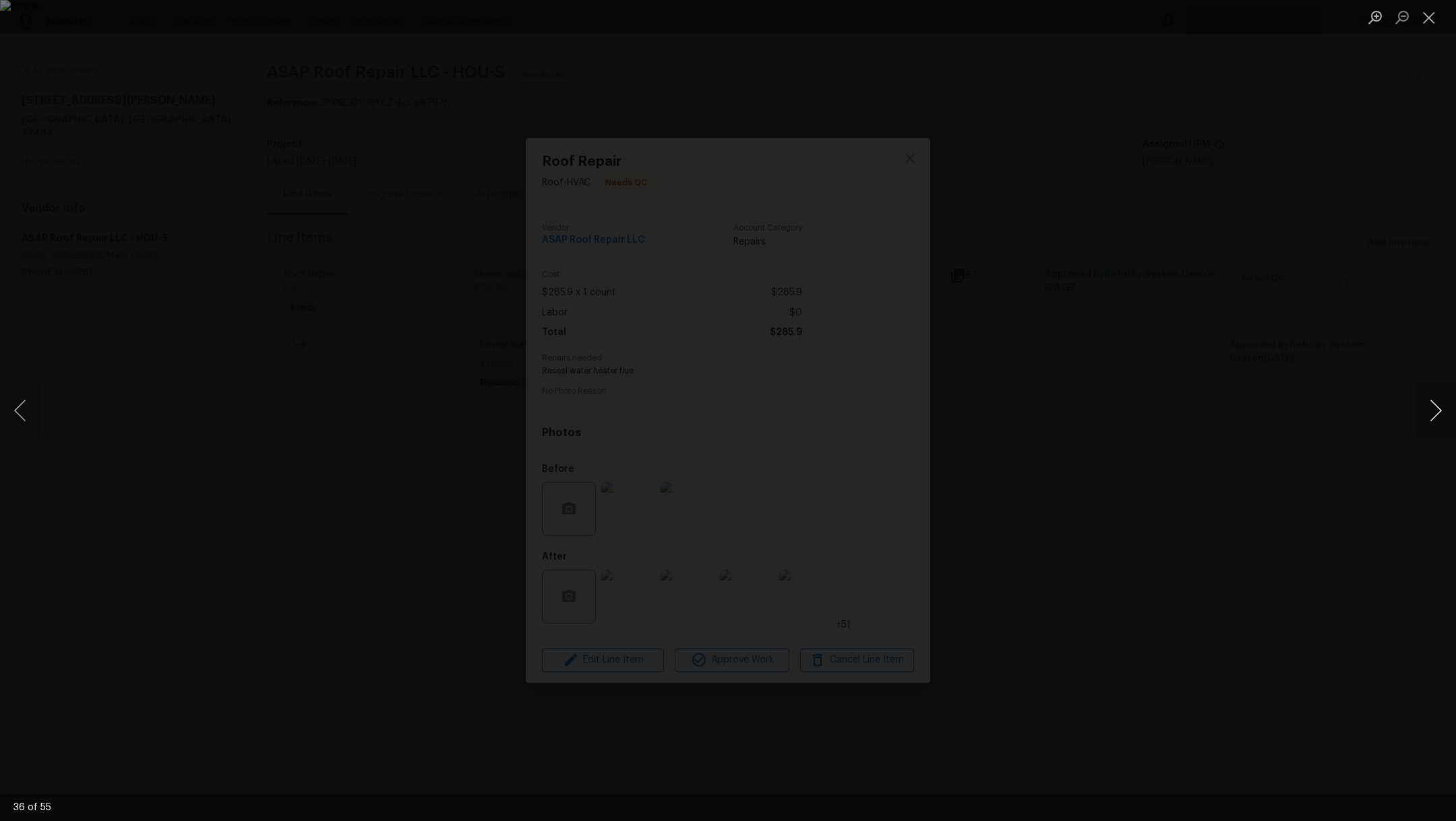
click at [1444, 413] on button "Next image" at bounding box center [1436, 410] width 41 height 54
click at [1441, 421] on button "Next image" at bounding box center [1436, 410] width 41 height 54
click at [1441, 421] on button "Next image" at bounding box center [1436, 410] width 41 height 54
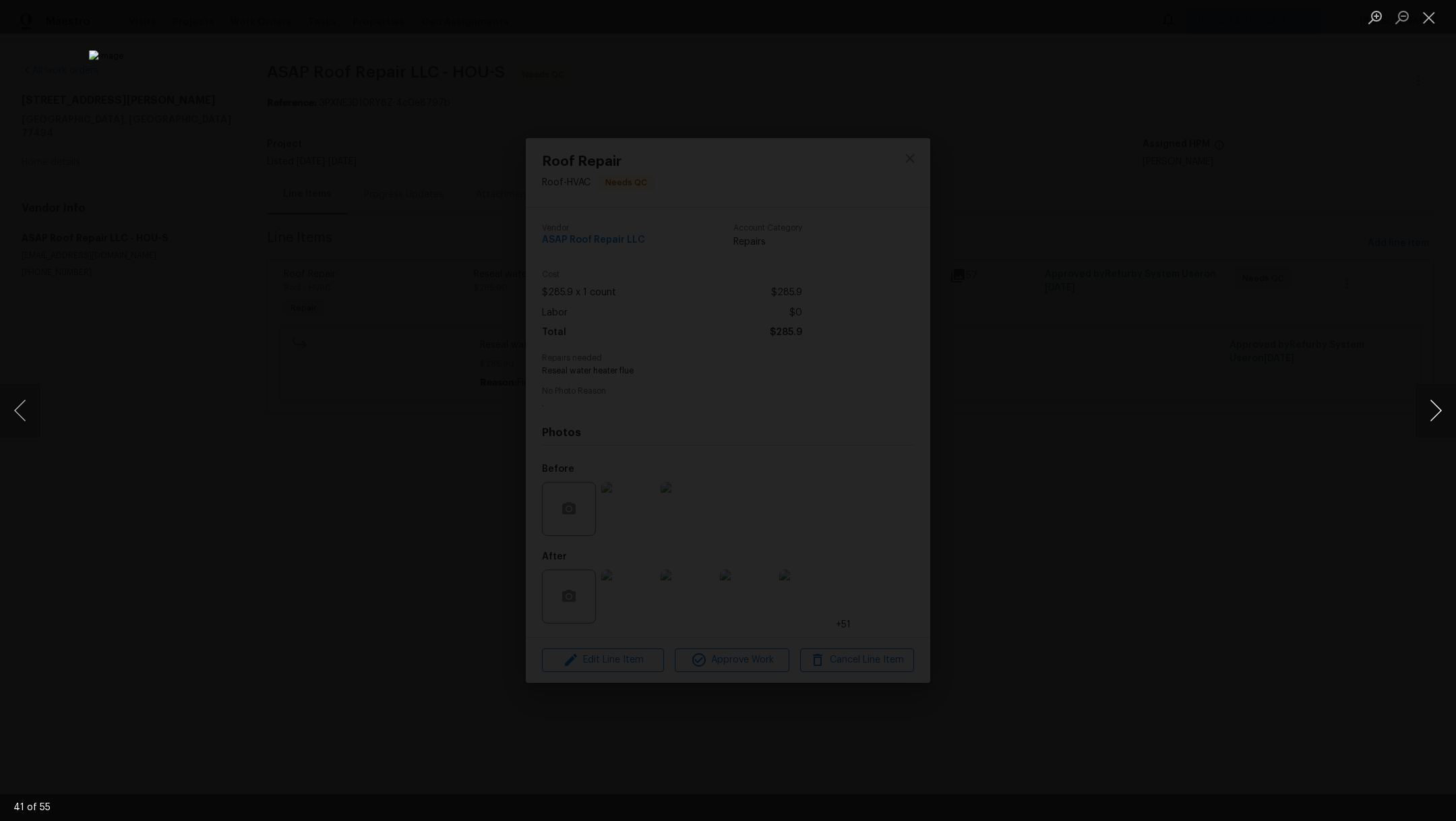
click at [1441, 421] on button "Next image" at bounding box center [1436, 410] width 41 height 54
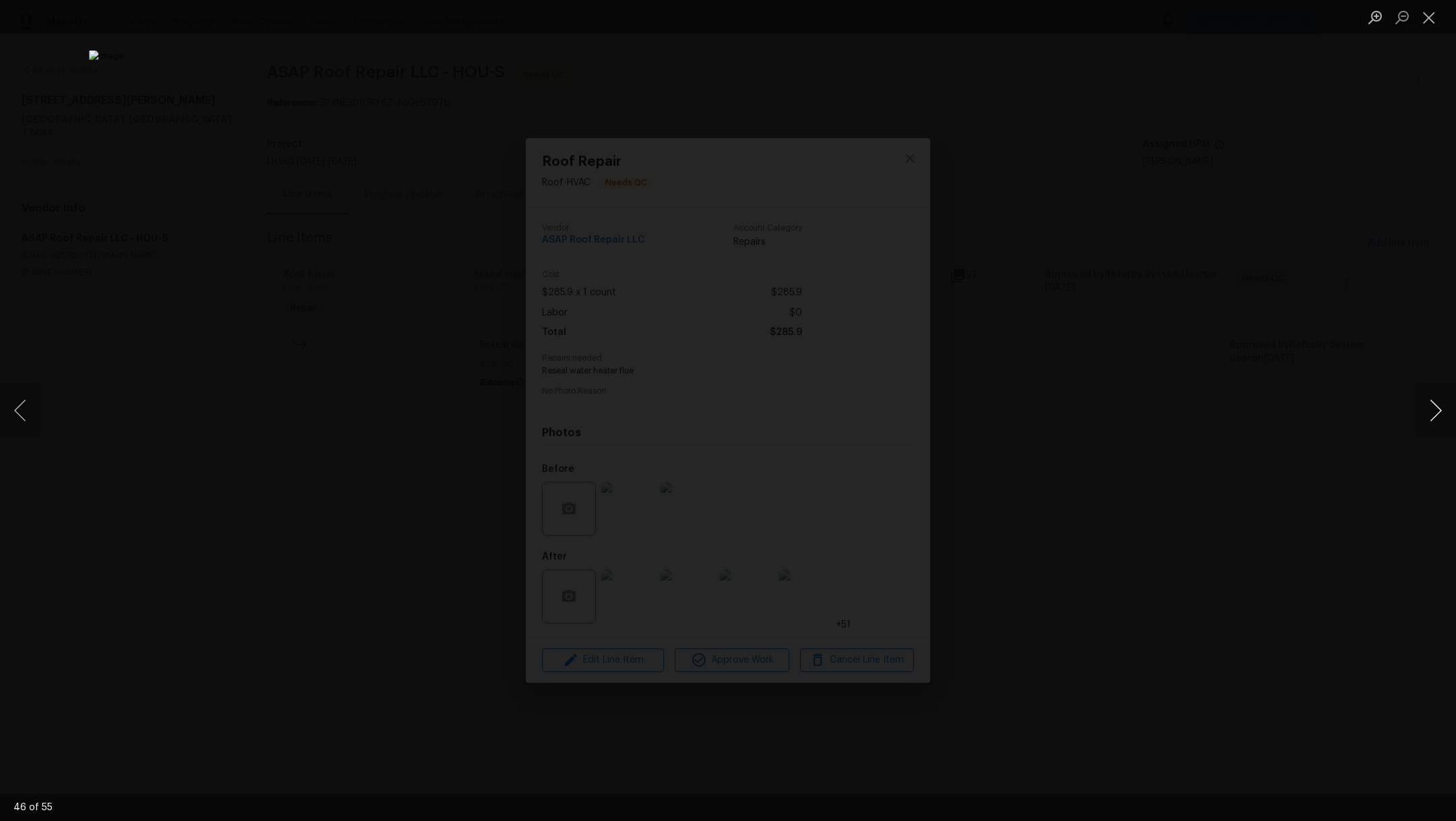
click at [1441, 421] on button "Next image" at bounding box center [1436, 410] width 41 height 54
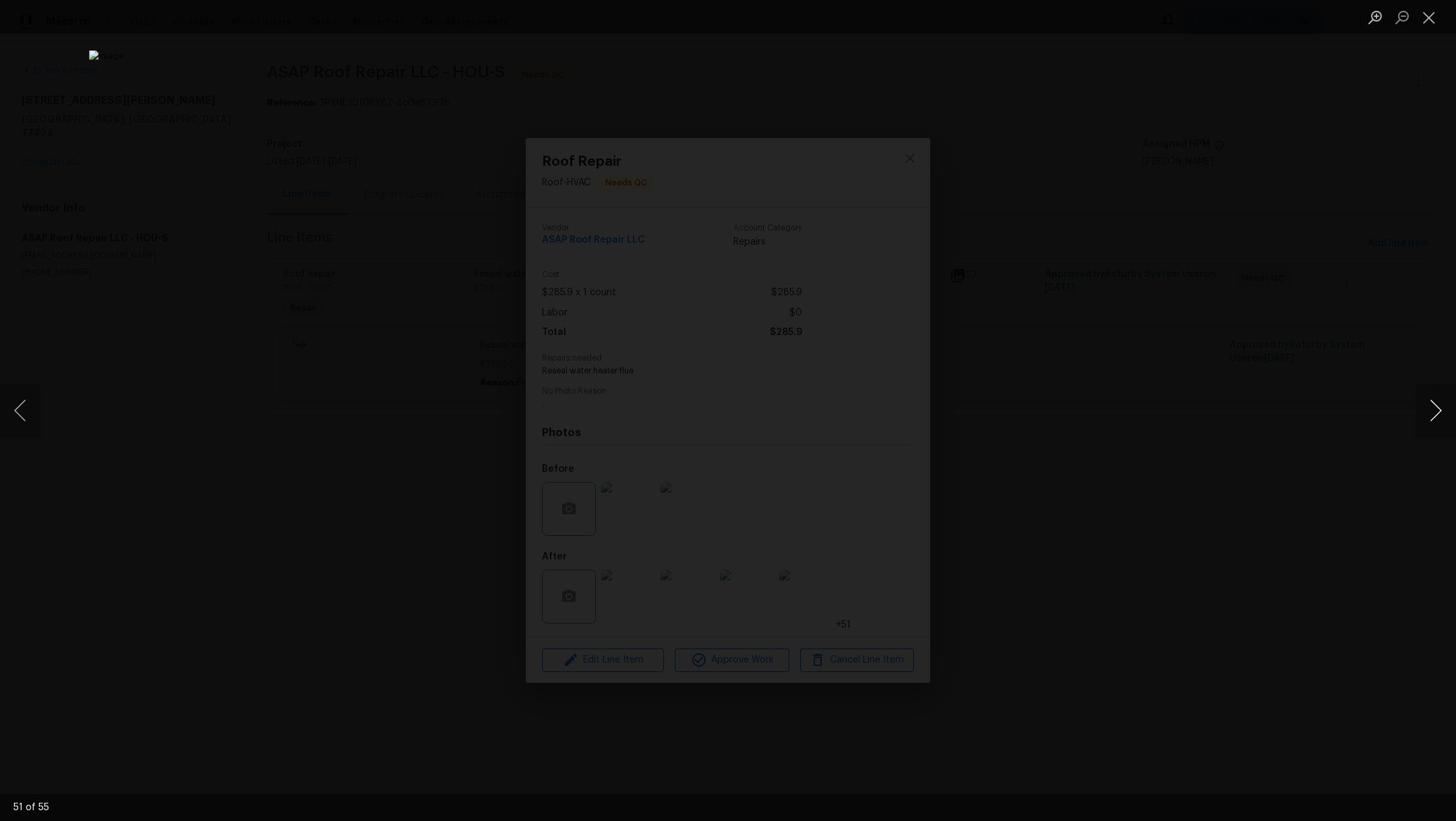
click at [1441, 421] on button "Next image" at bounding box center [1436, 410] width 41 height 54
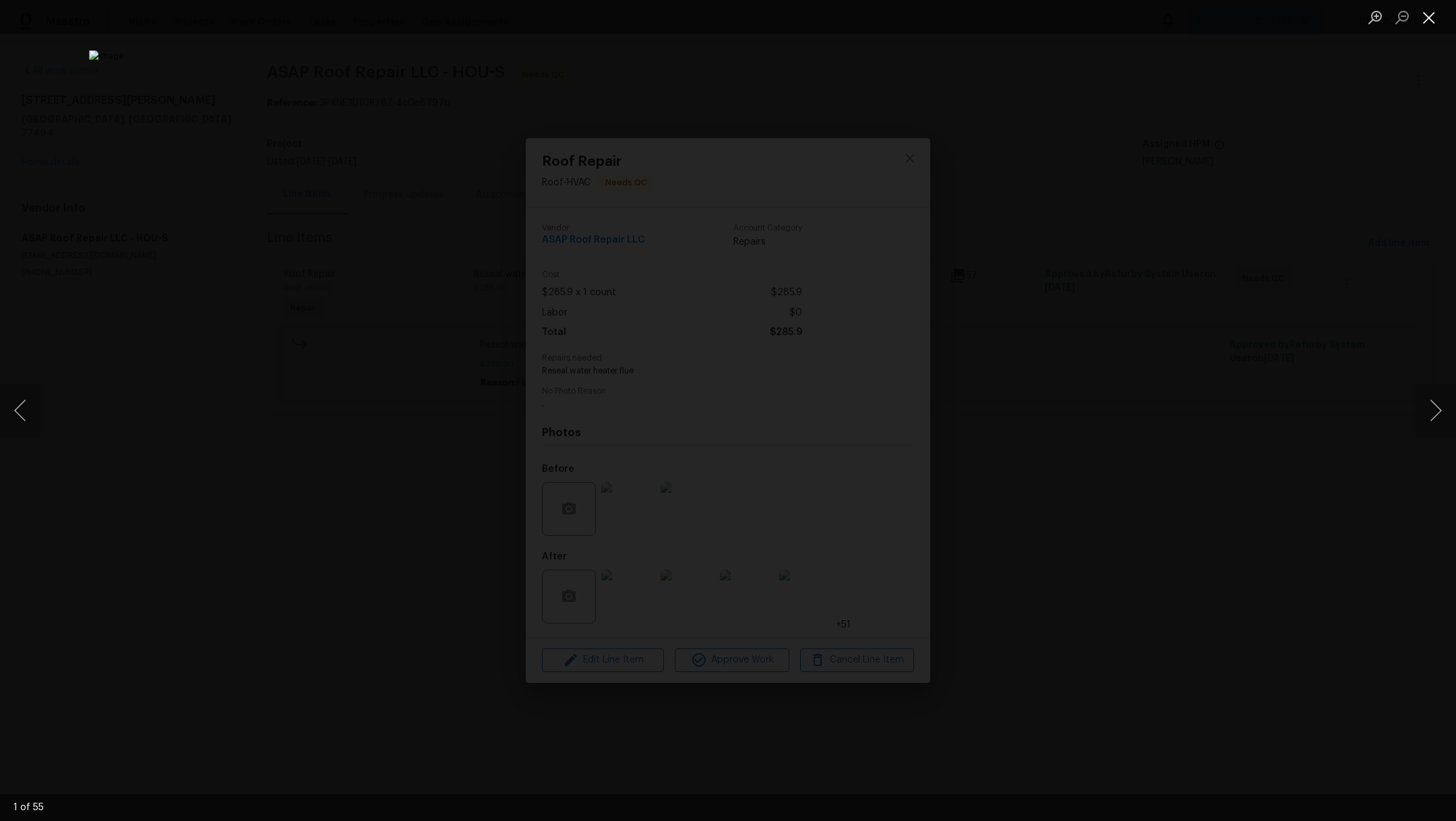
click at [1424, 17] on button "Close lightbox" at bounding box center [1429, 17] width 27 height 24
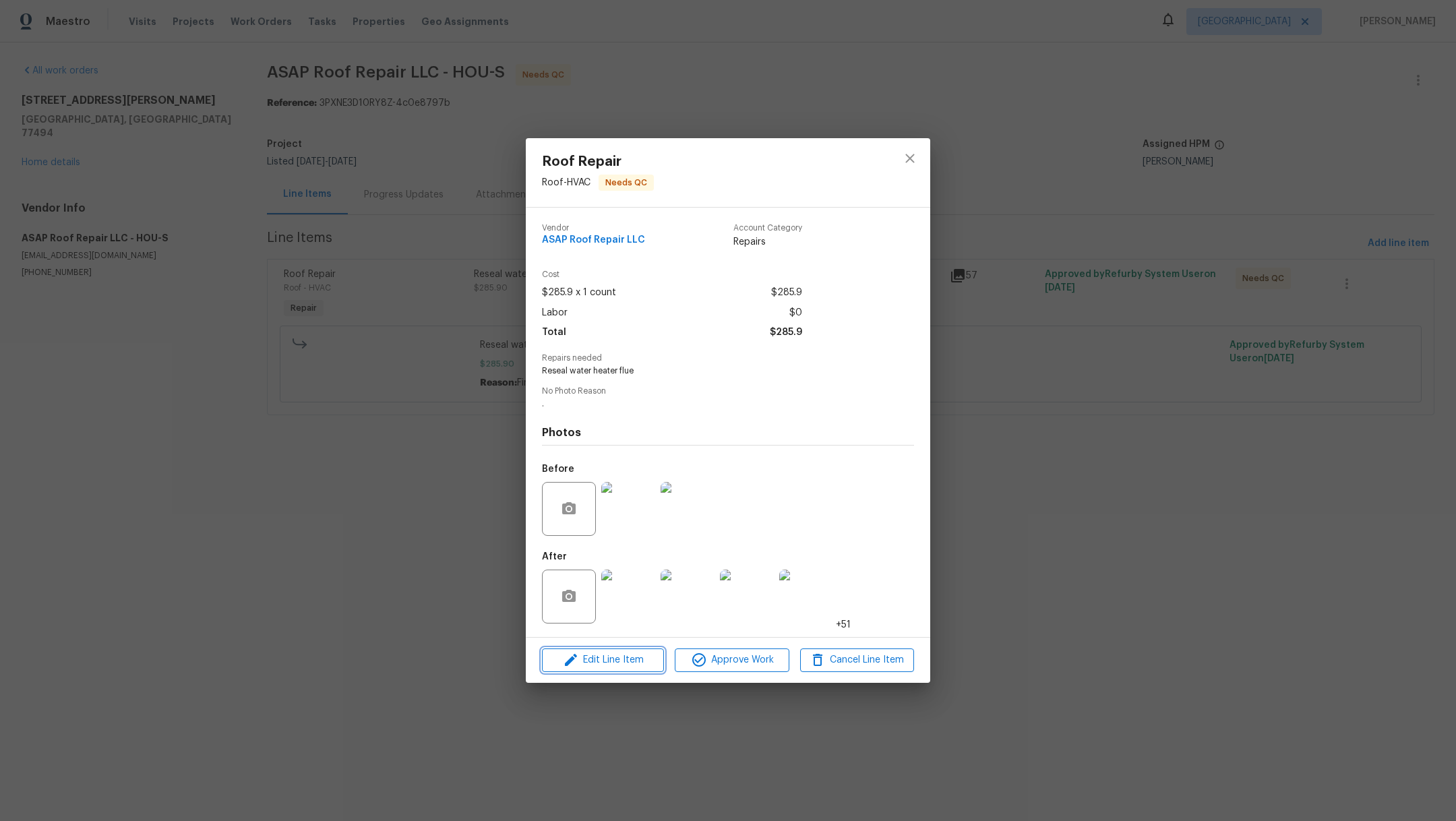
click at [611, 671] on button "Edit Line Item" at bounding box center [603, 660] width 122 height 24
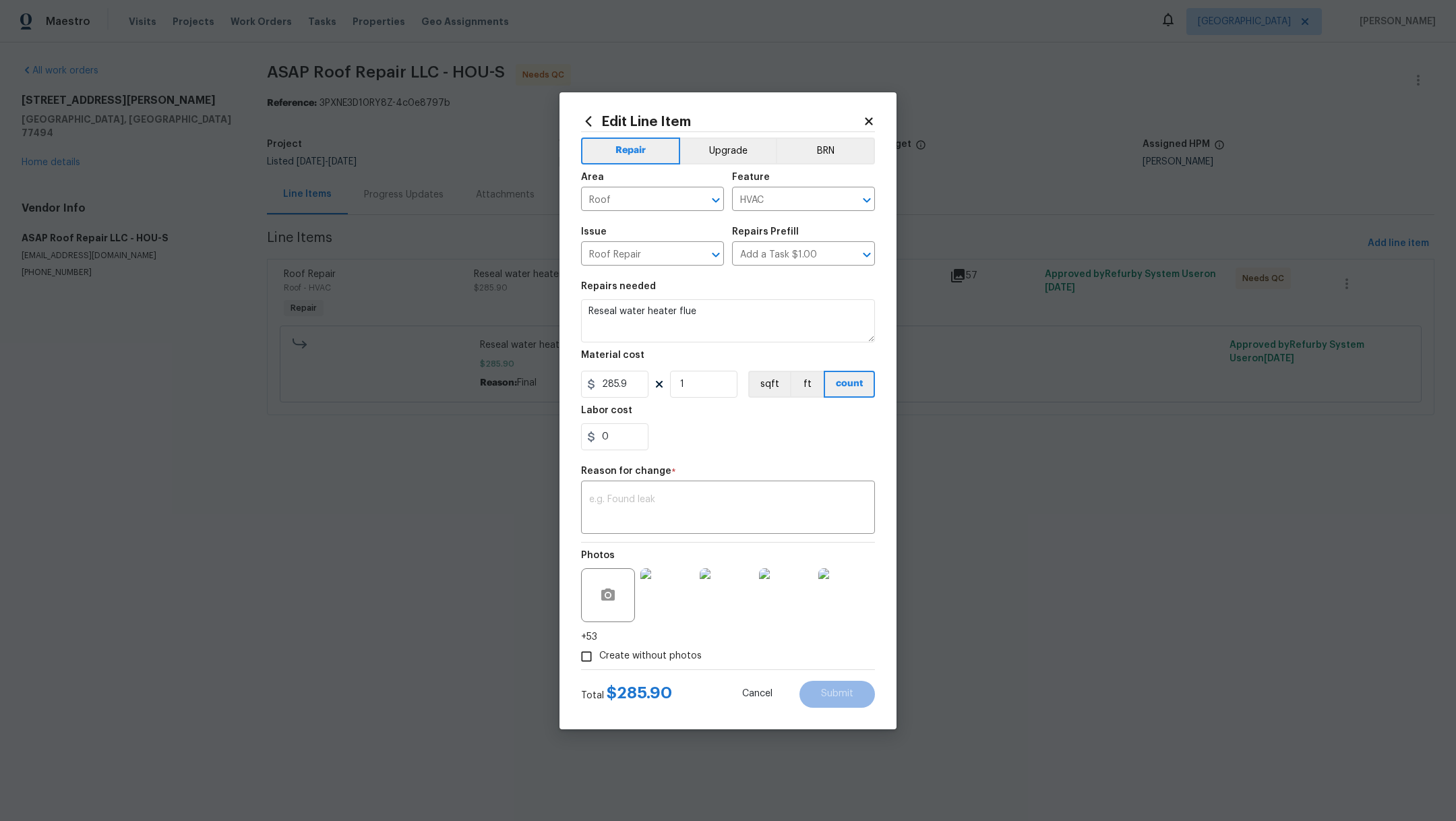
click at [866, 118] on icon at bounding box center [868, 121] width 8 height 8
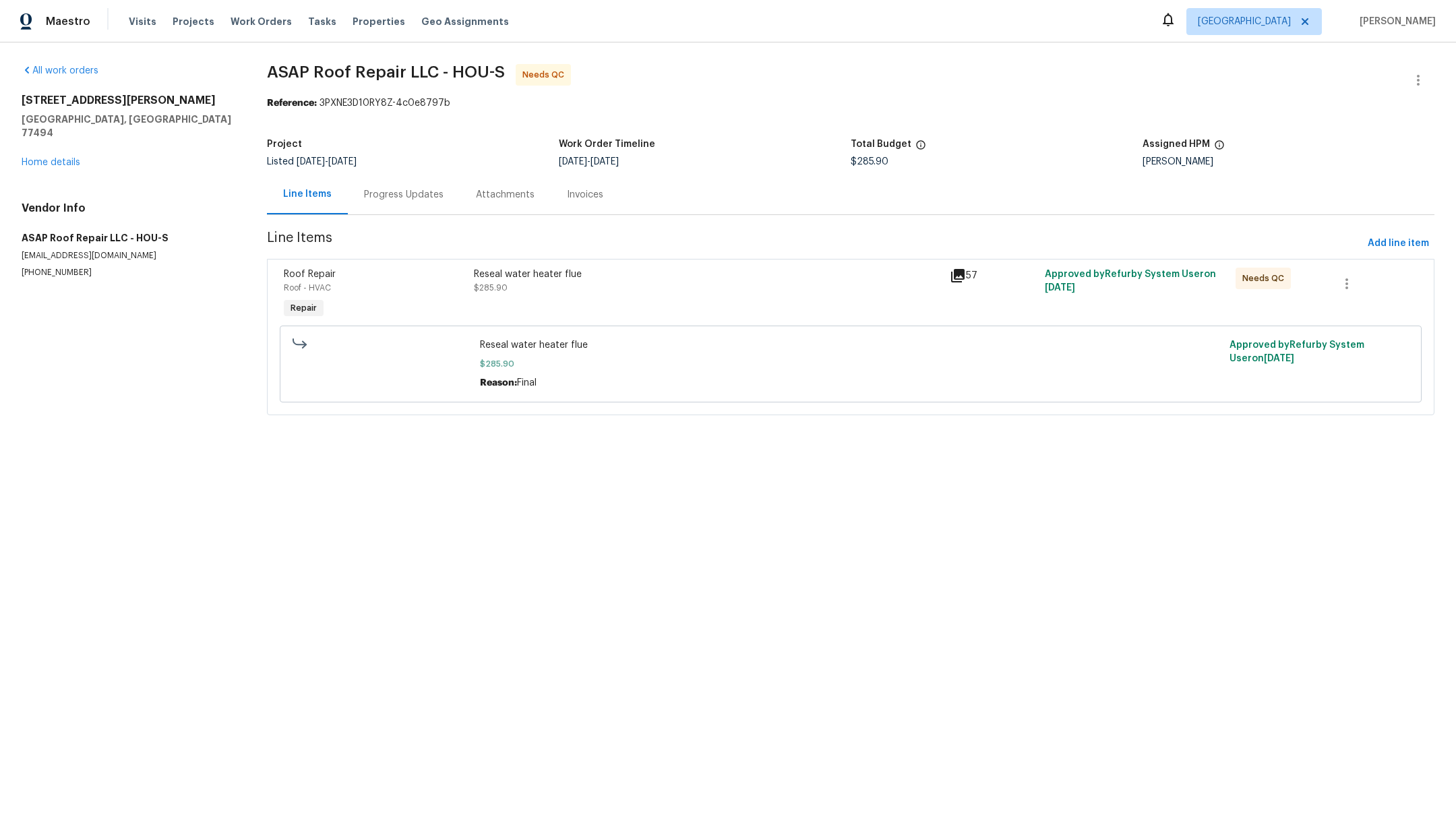
click at [625, 295] on div "Reseal water heater flue $285.90" at bounding box center [707, 294] width 476 height 62
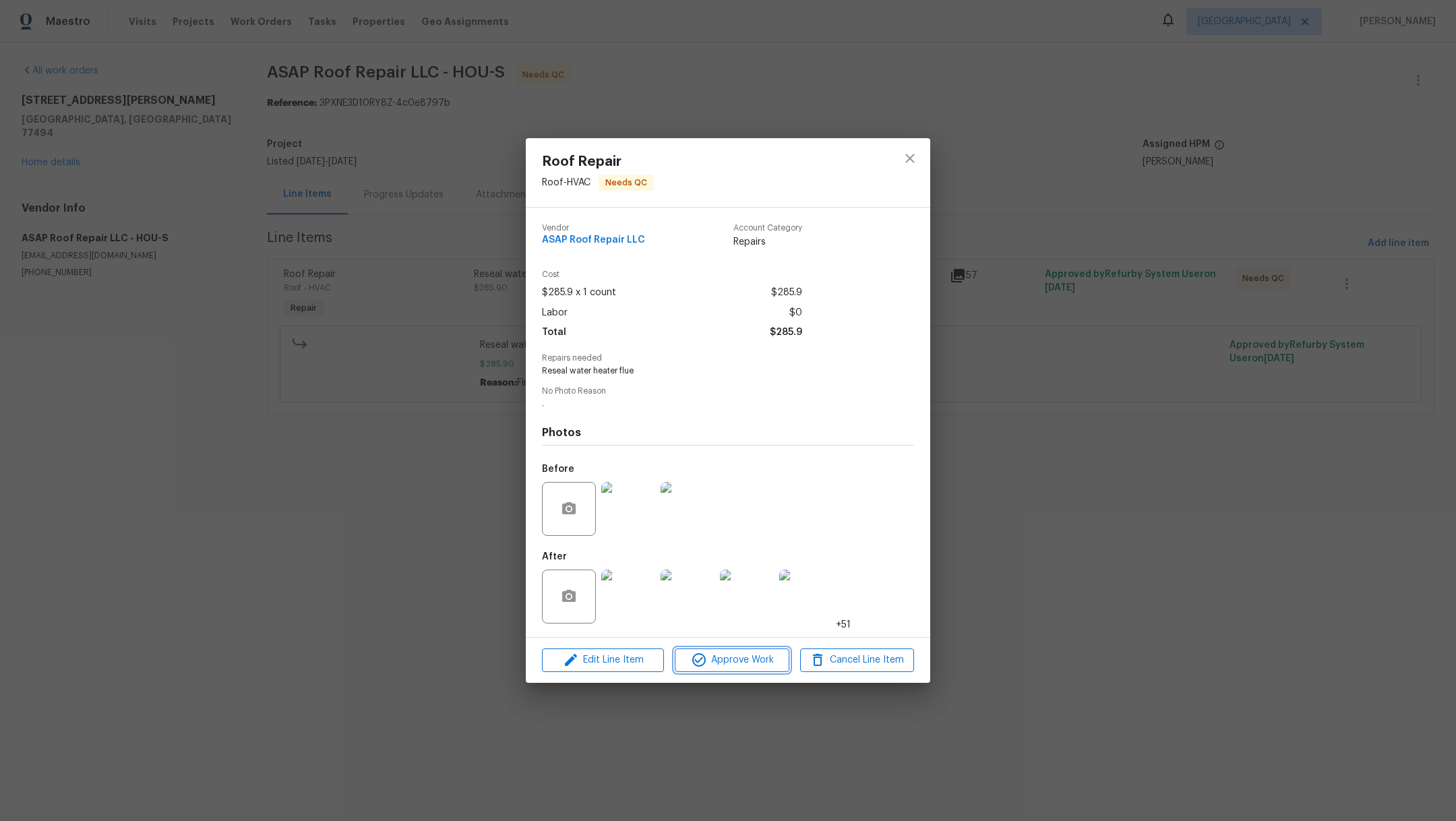
click at [718, 666] on span "Approve Work" at bounding box center [731, 660] width 106 height 17
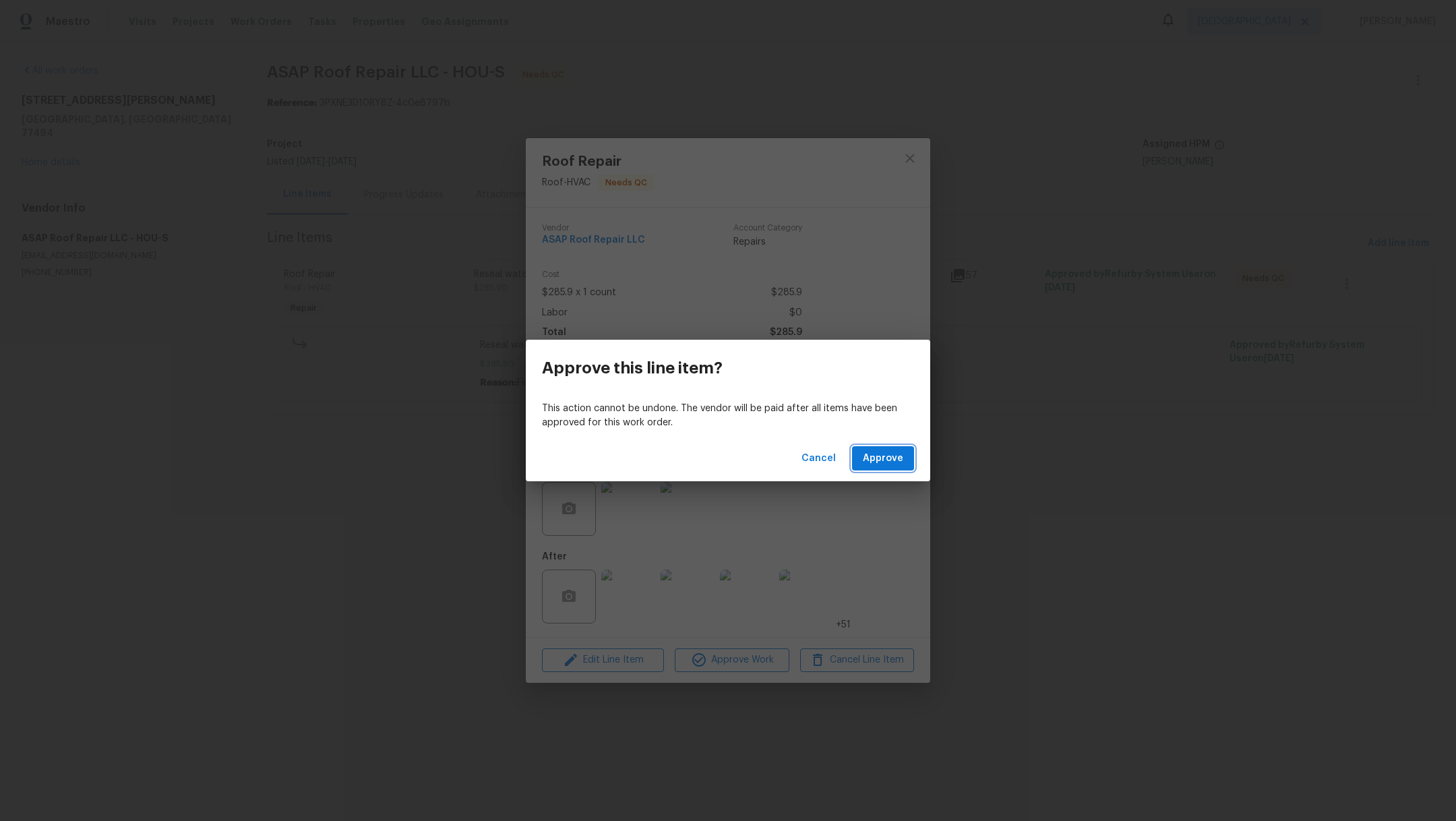
click at [882, 456] on span "Approve" at bounding box center [883, 459] width 41 height 17
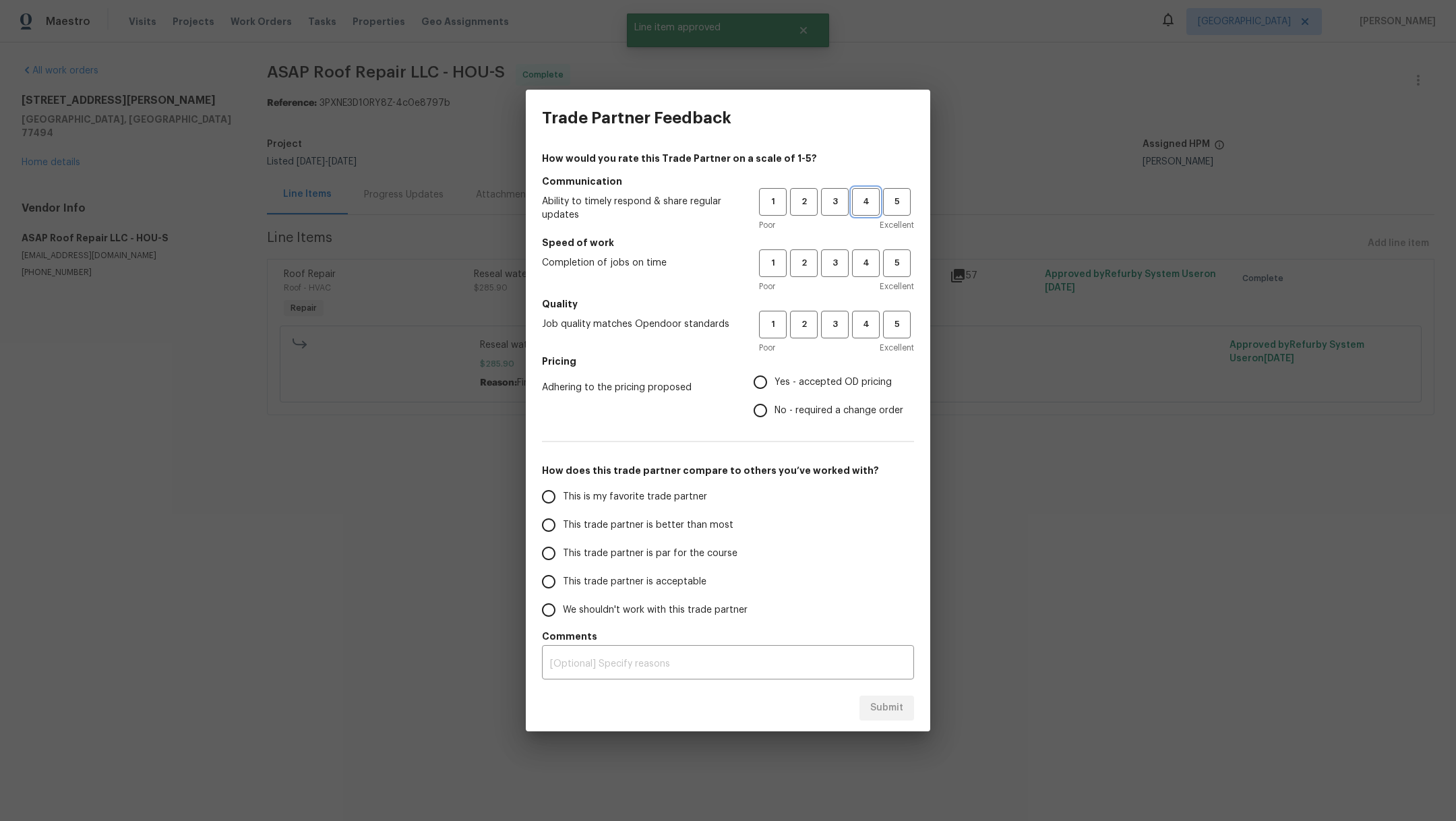
click at [863, 204] on span "4" at bounding box center [866, 202] width 25 height 15
click at [868, 264] on span "4" at bounding box center [866, 263] width 25 height 15
click at [831, 317] on span "3" at bounding box center [835, 324] width 25 height 15
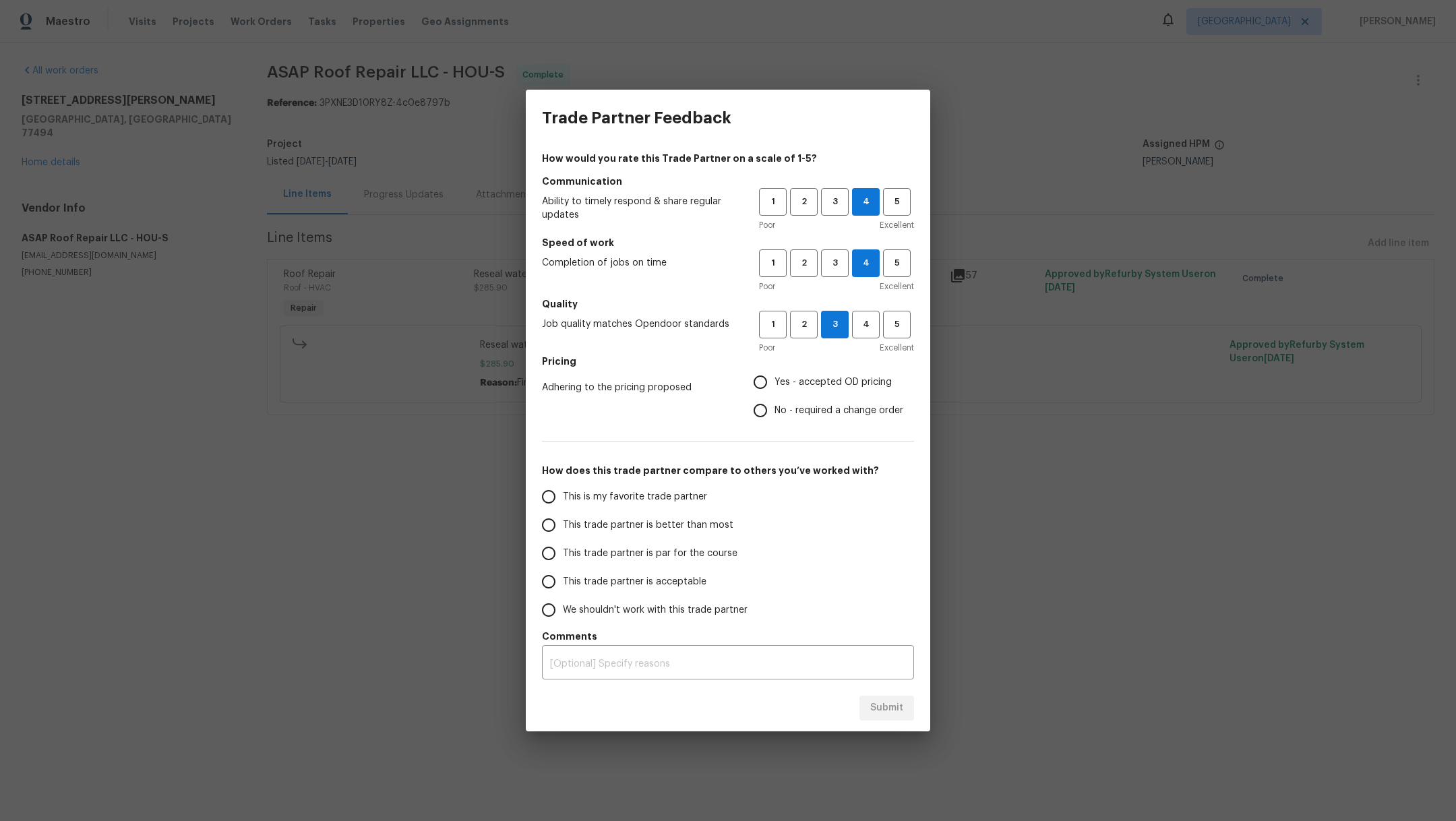
click at [804, 406] on span "No - required a change order" at bounding box center [839, 410] width 128 height 14
click at [775, 406] on input "No - required a change order" at bounding box center [761, 410] width 29 height 29
radio input "true"
click at [693, 508] on label "This is my favorite trade partner" at bounding box center [641, 497] width 213 height 29
click at [563, 508] on input "This is my favorite trade partner" at bounding box center [549, 497] width 29 height 29
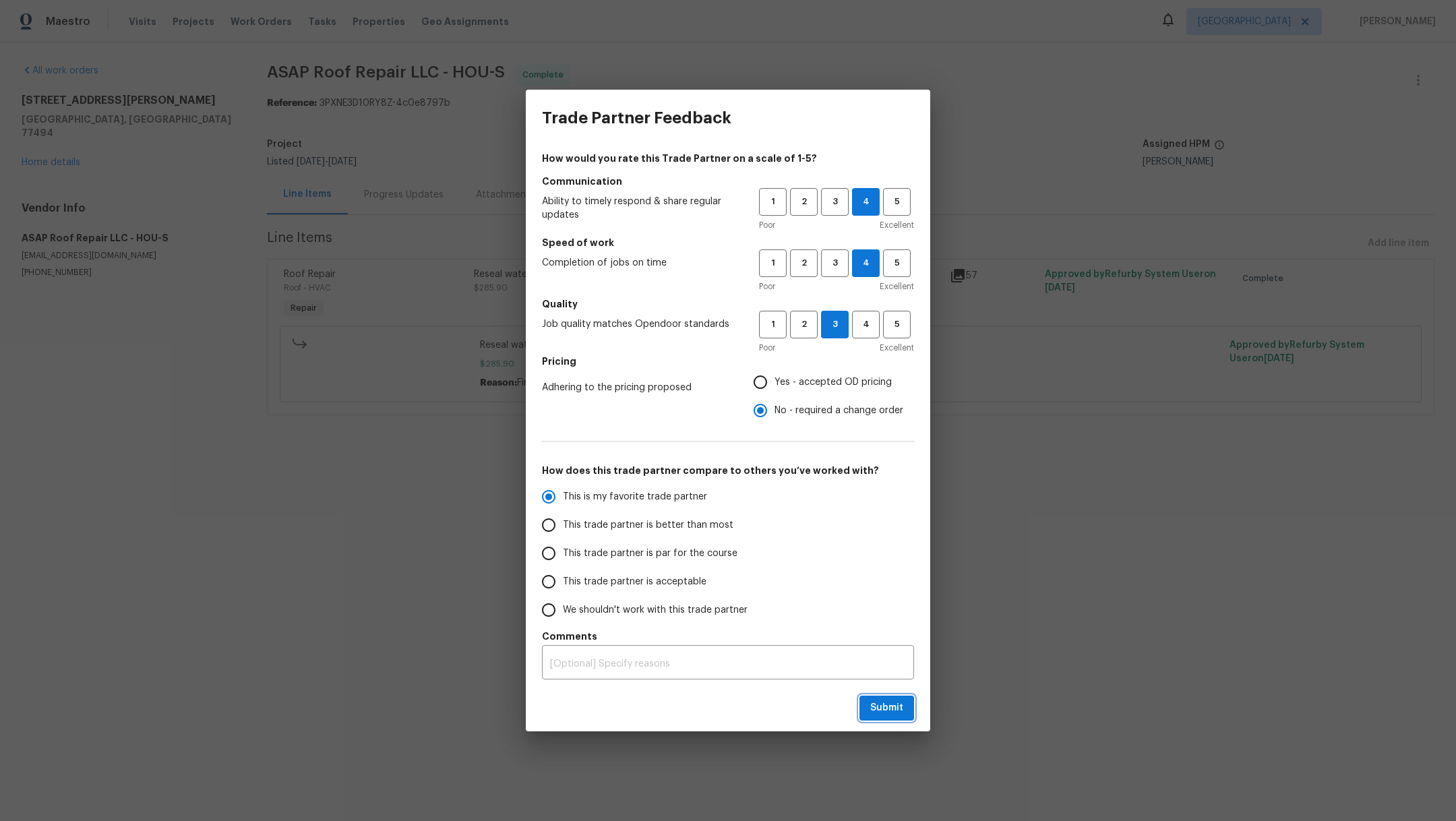
click at [878, 711] on span "Submit" at bounding box center [886, 708] width 33 height 17
radio input "true"
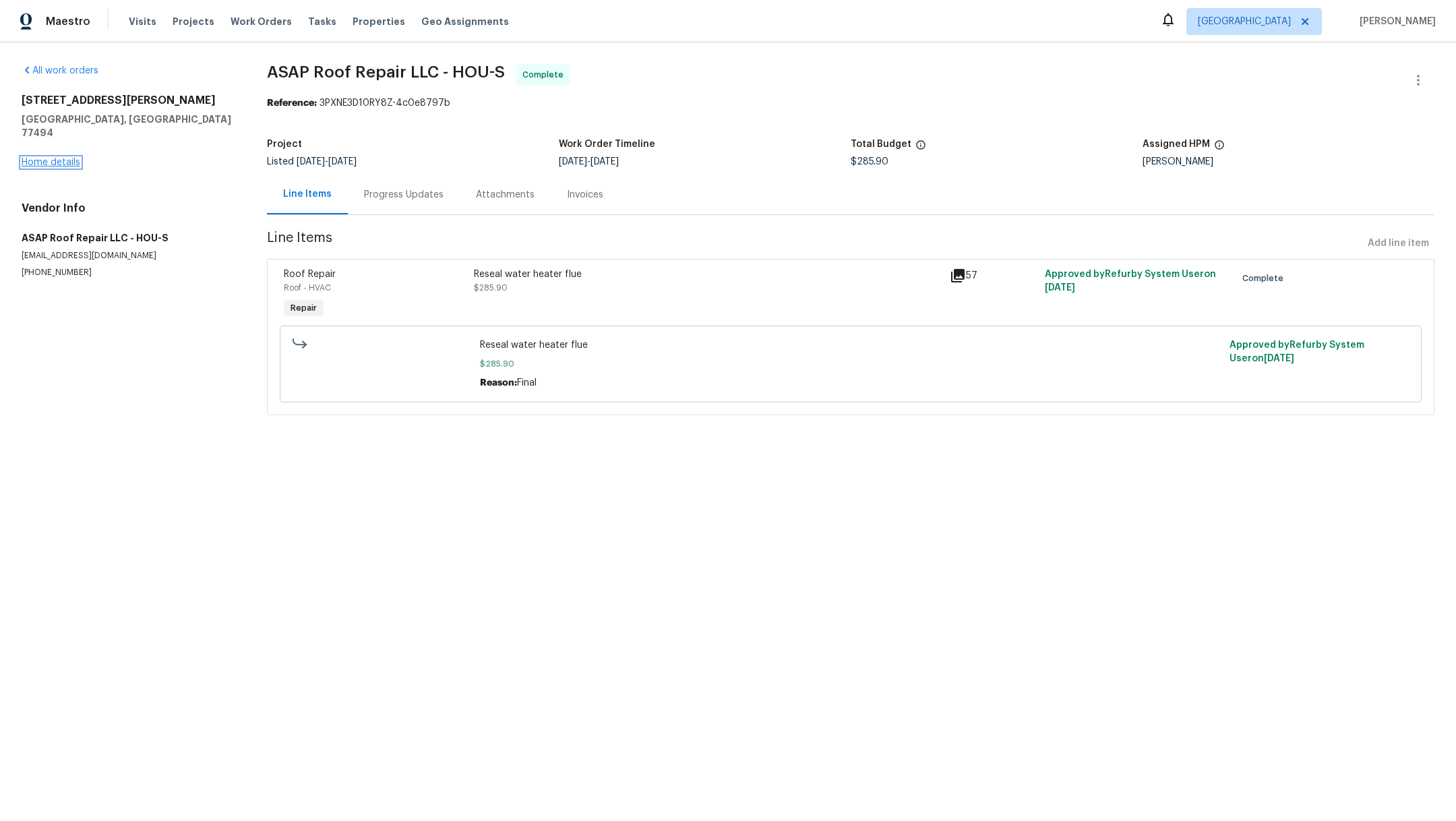
click at [55, 158] on link "Home details" at bounding box center [51, 162] width 58 height 9
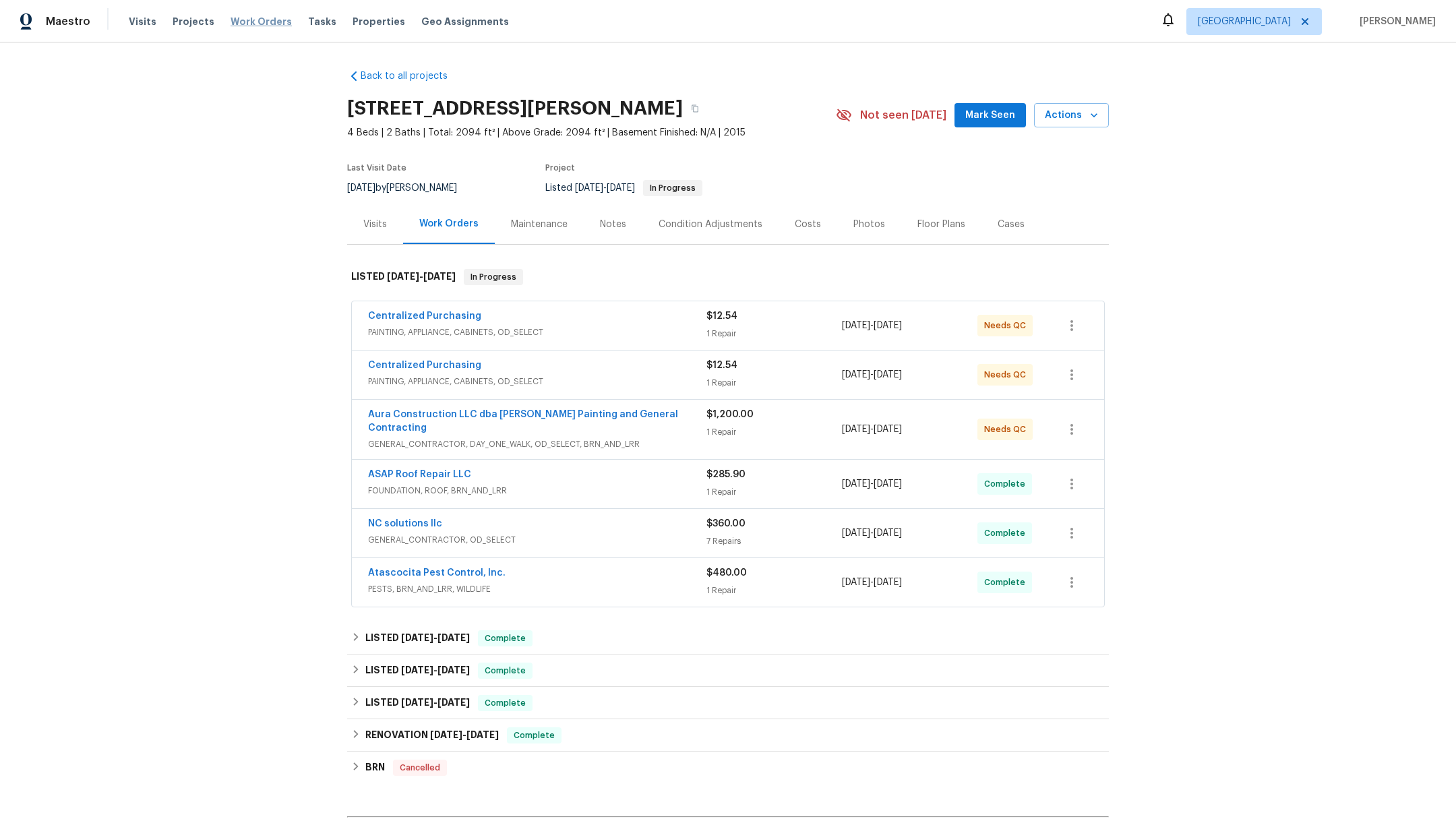
click at [242, 20] on span "Work Orders" at bounding box center [261, 22] width 62 height 14
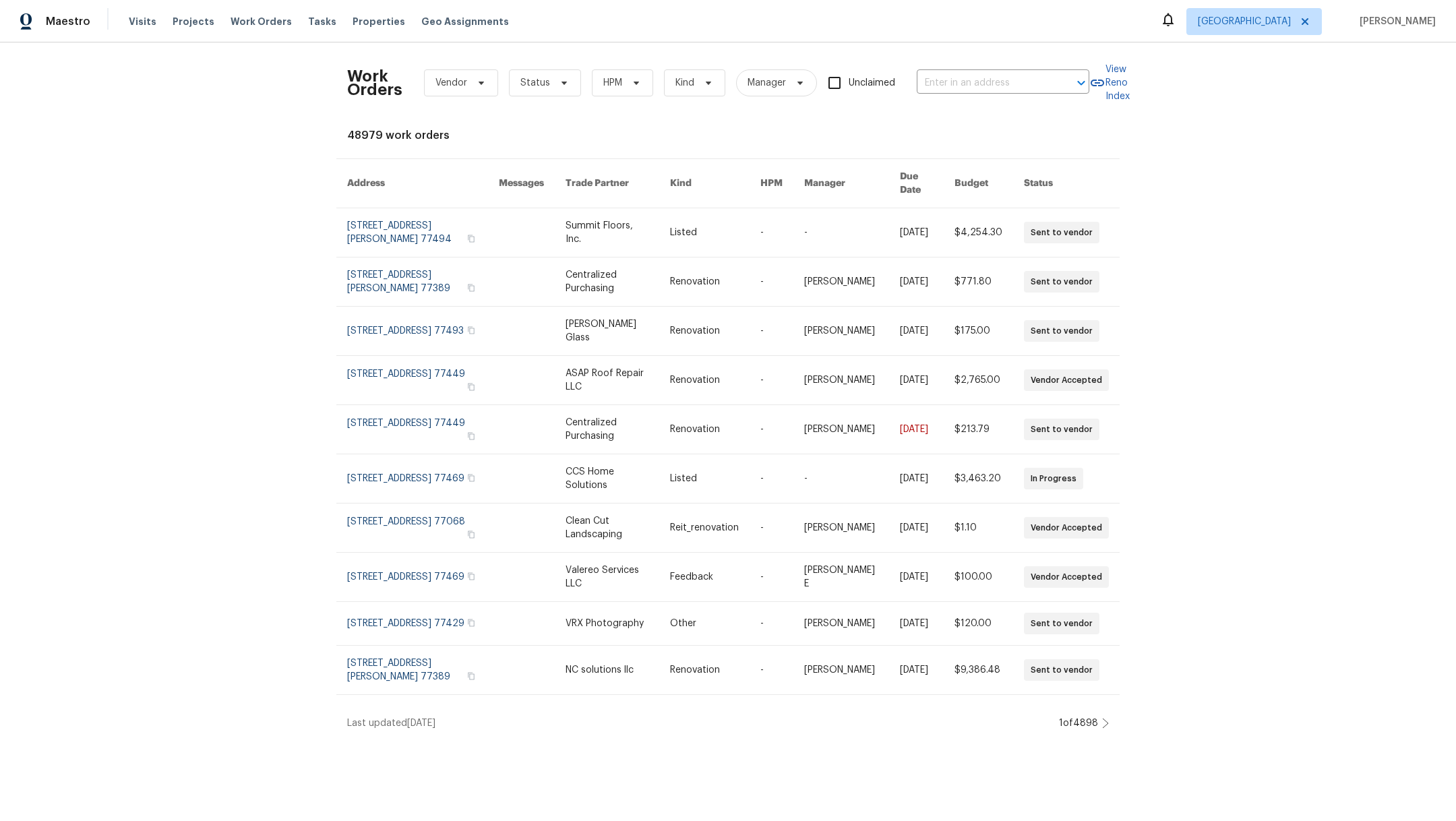
click at [588, 96] on div "Work Orders Vendor Status HPM Kind Manager Unclaimed ​" at bounding box center [718, 83] width 742 height 59
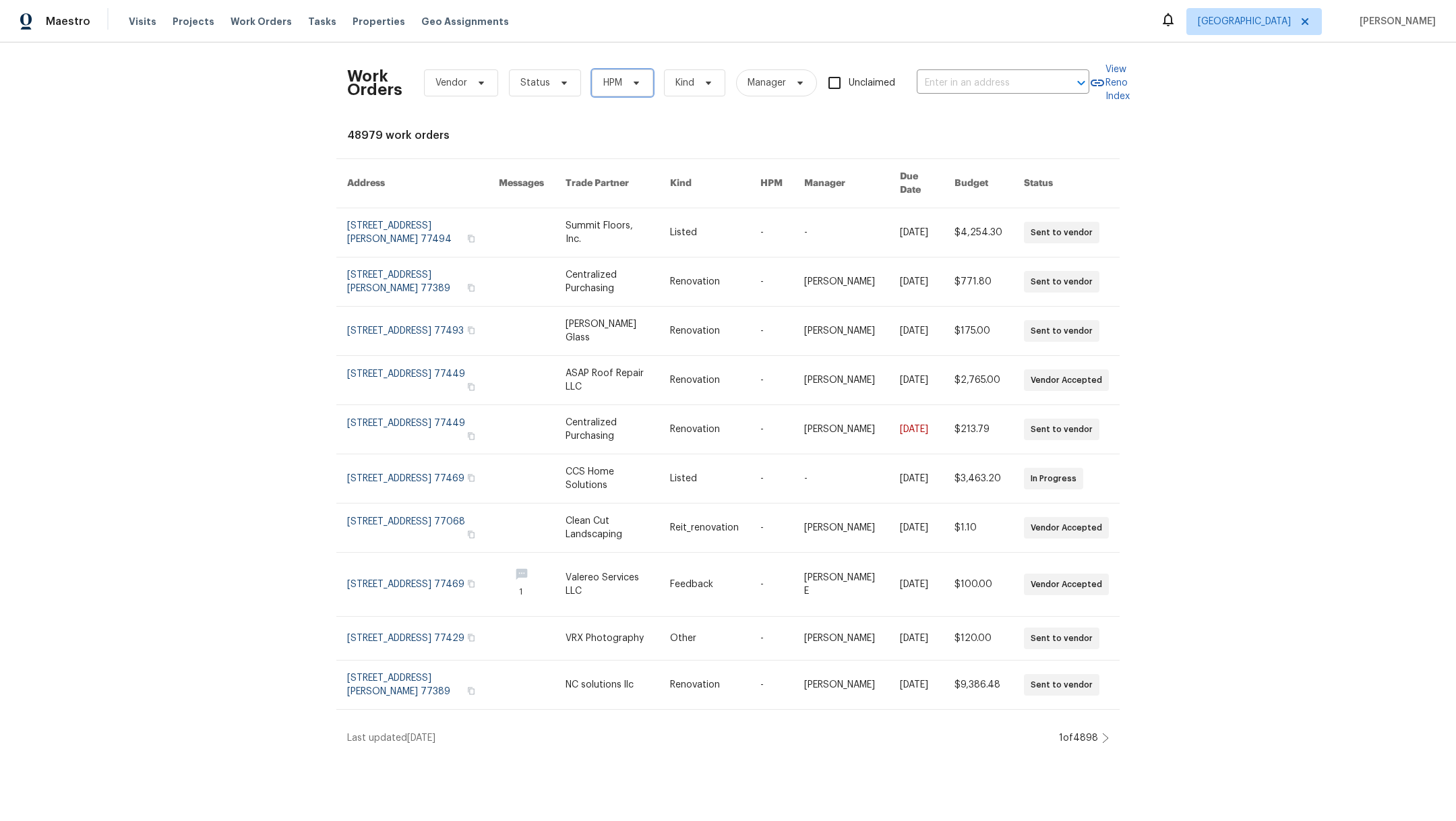
click at [603, 81] on span "HPM" at bounding box center [613, 83] width 19 height 14
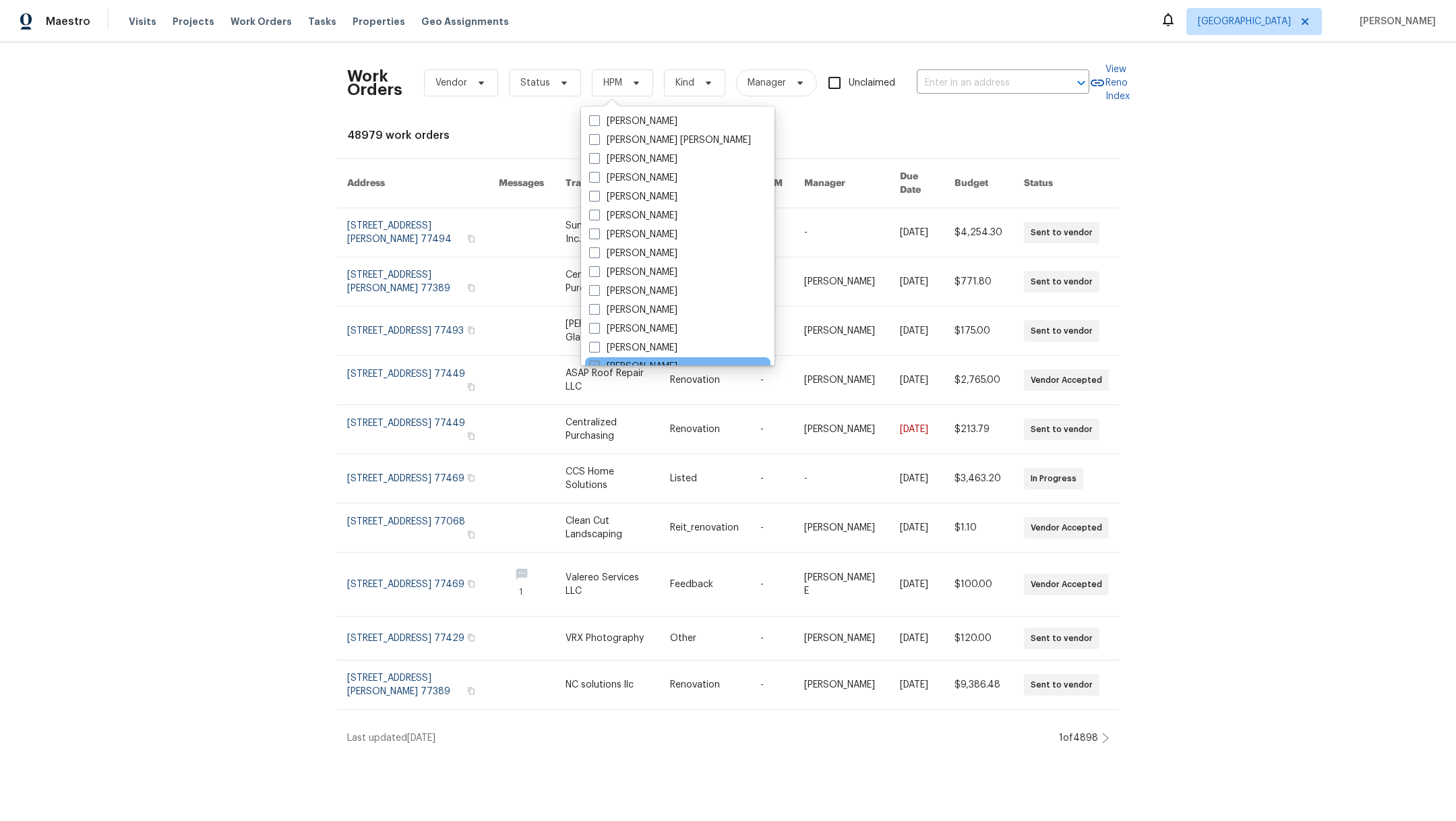
click at [591, 361] on span at bounding box center [594, 366] width 11 height 11
click at [591, 361] on input "[PERSON_NAME]" at bounding box center [593, 364] width 8 height 8
checkbox input "true"
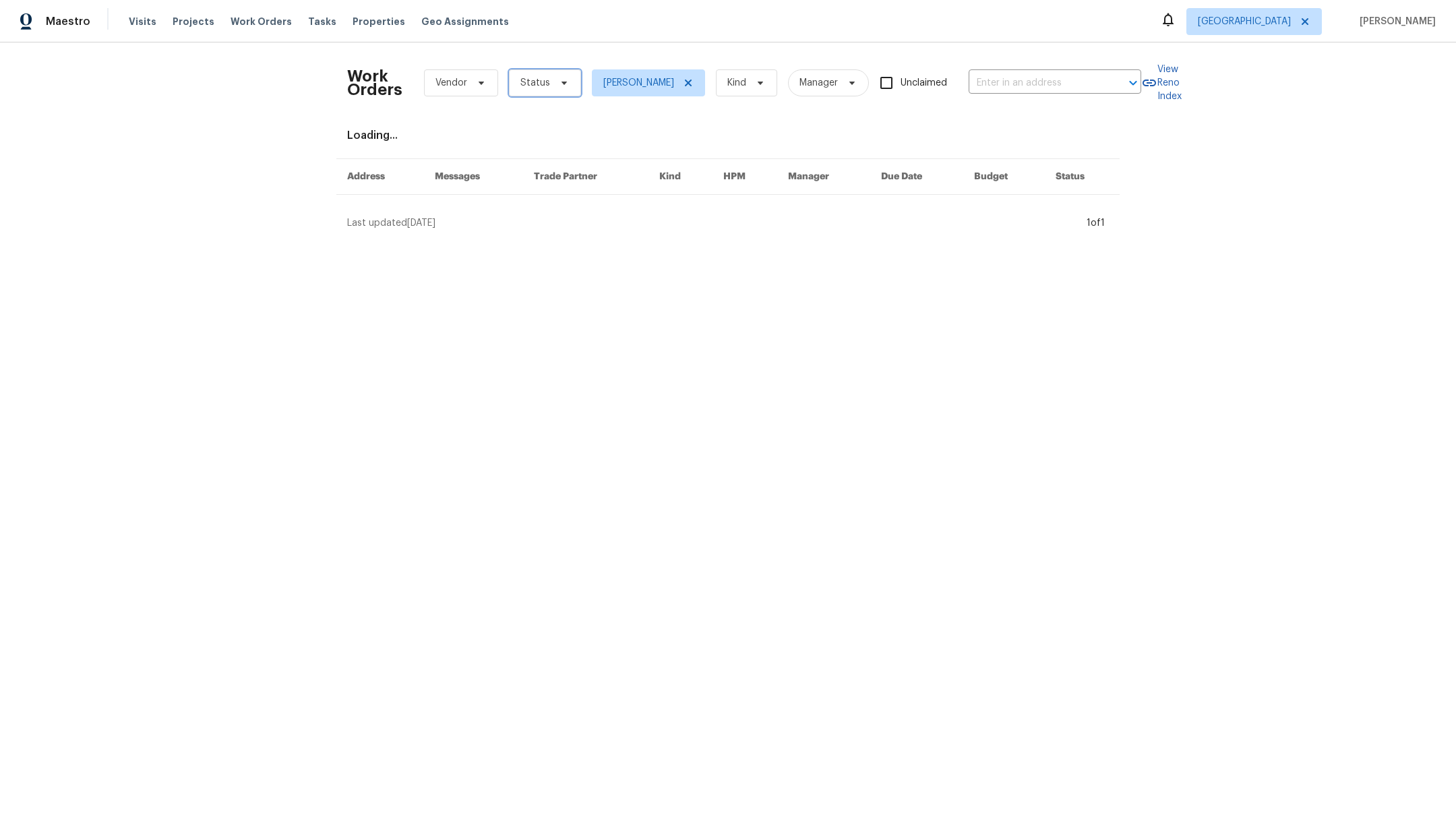
click at [533, 82] on span "Status" at bounding box center [535, 83] width 30 height 14
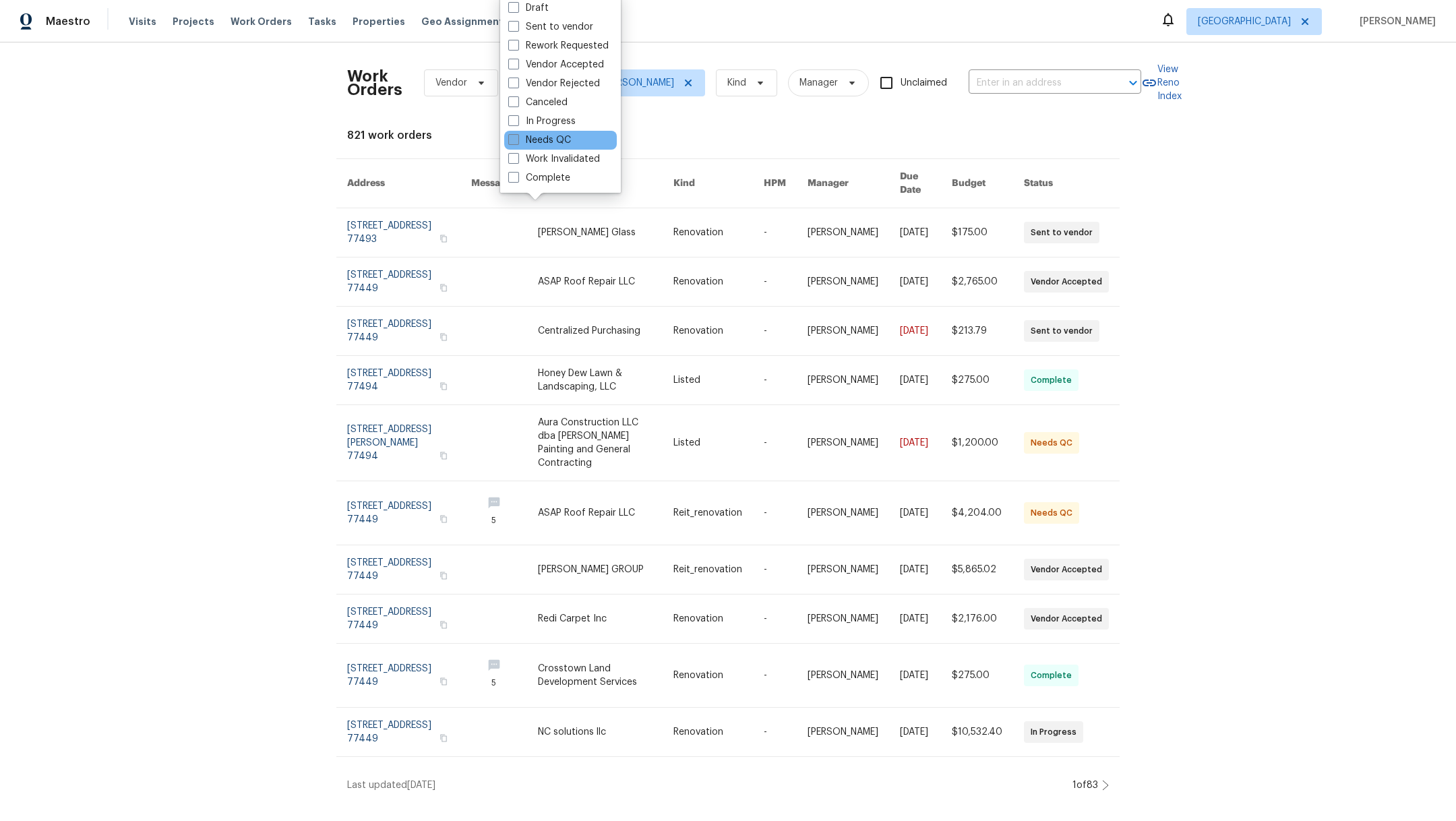
click at [515, 142] on span at bounding box center [513, 139] width 11 height 11
click at [515, 142] on input "Needs QC" at bounding box center [512, 138] width 8 height 8
checkbox input "true"
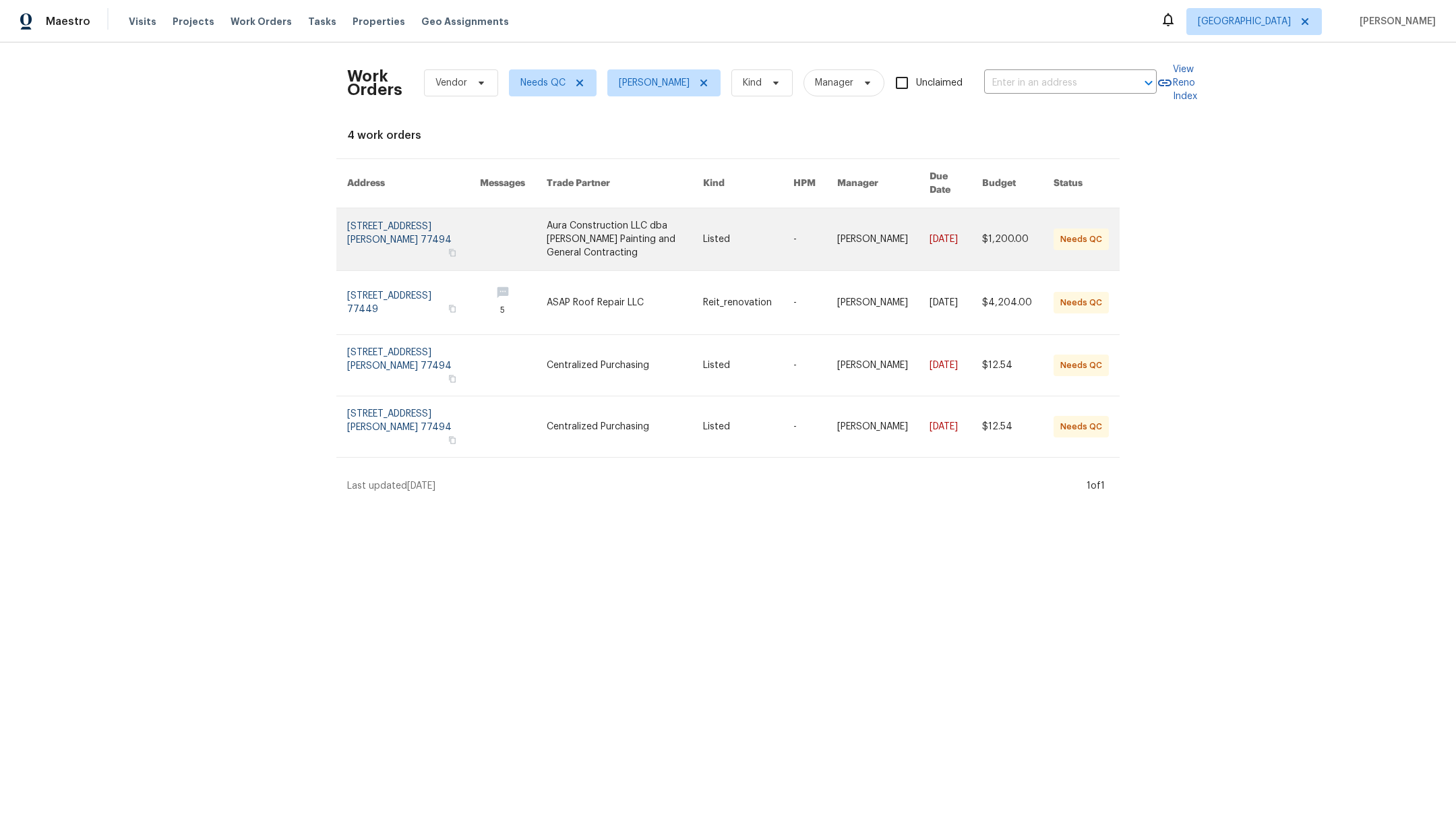
click at [405, 225] on link at bounding box center [413, 238] width 133 height 62
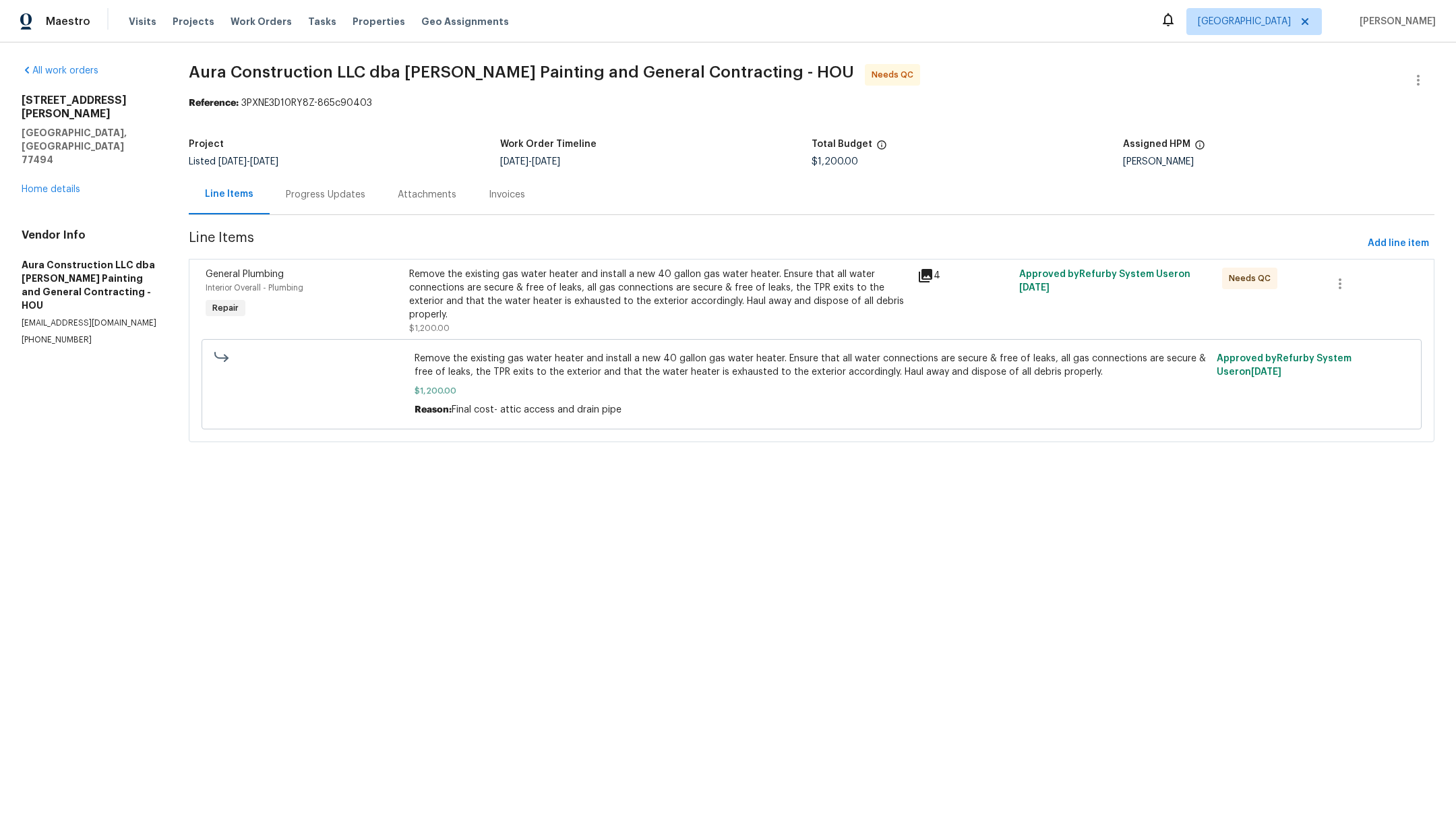
click at [597, 283] on div "Remove the existing gas water heater and install a new 40 gallon gas water heat…" at bounding box center [659, 295] width 500 height 54
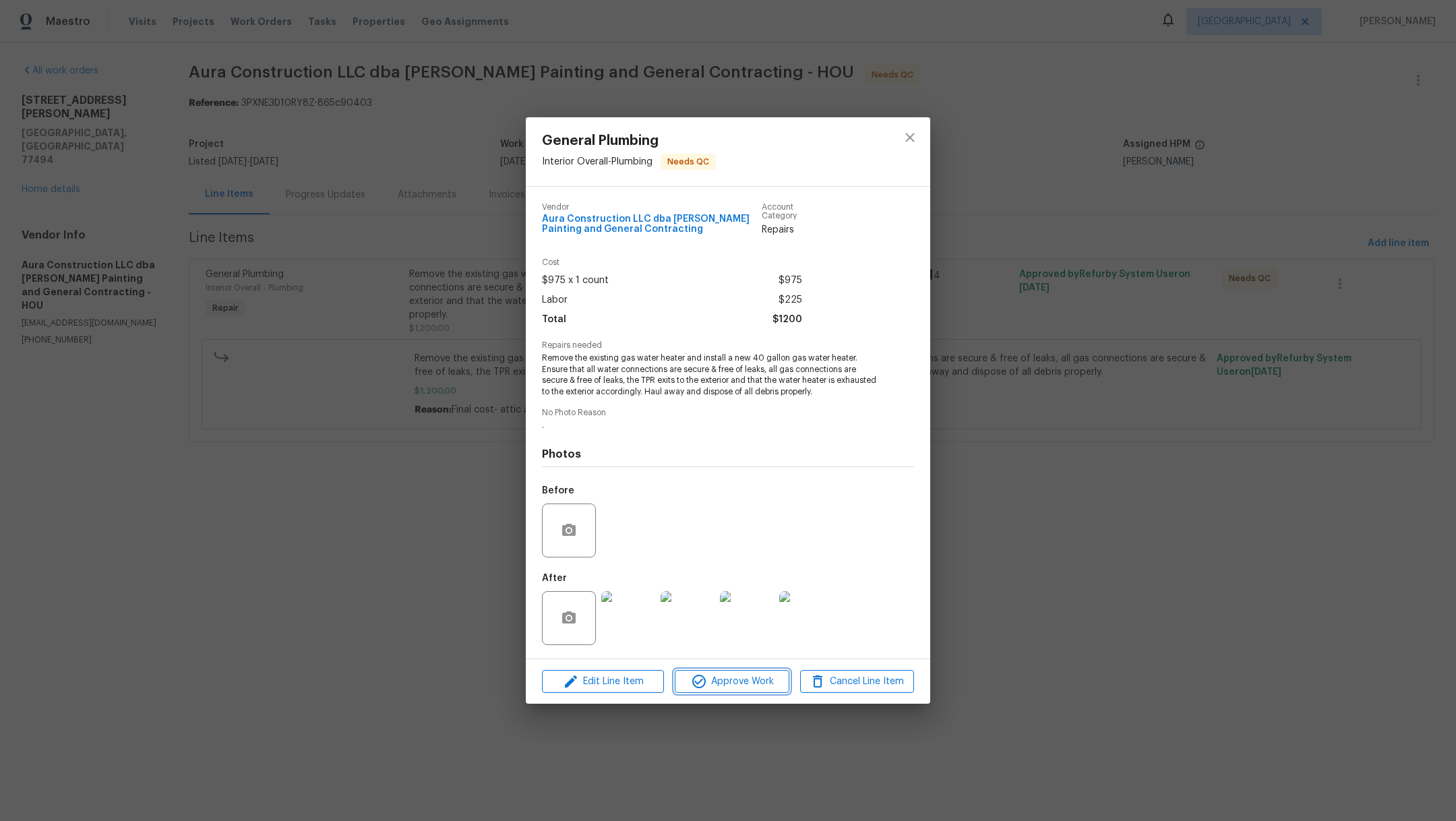
click at [731, 682] on span "Approve Work" at bounding box center [731, 682] width 106 height 17
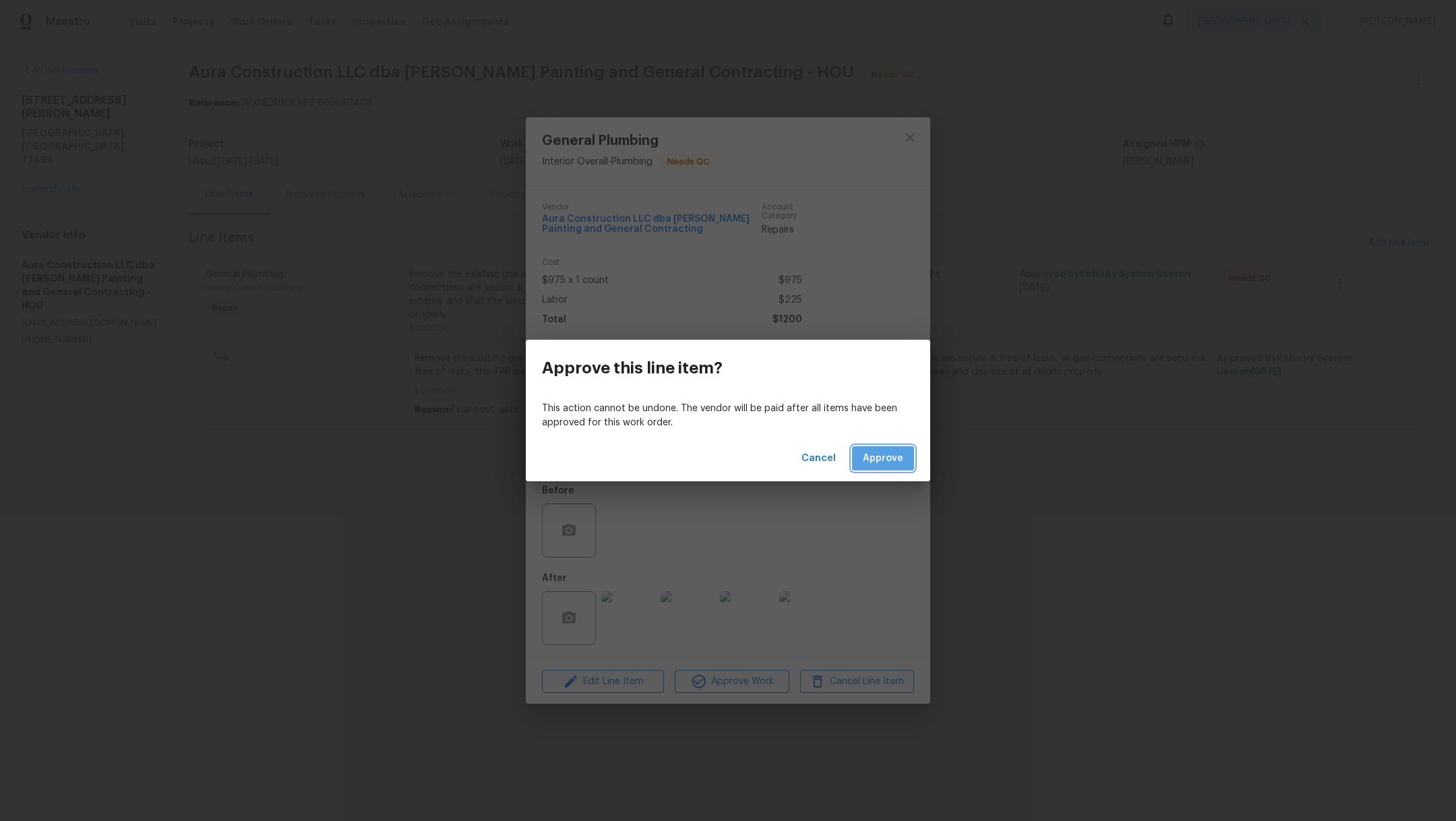
click at [904, 454] on button "Approve" at bounding box center [882, 459] width 62 height 25
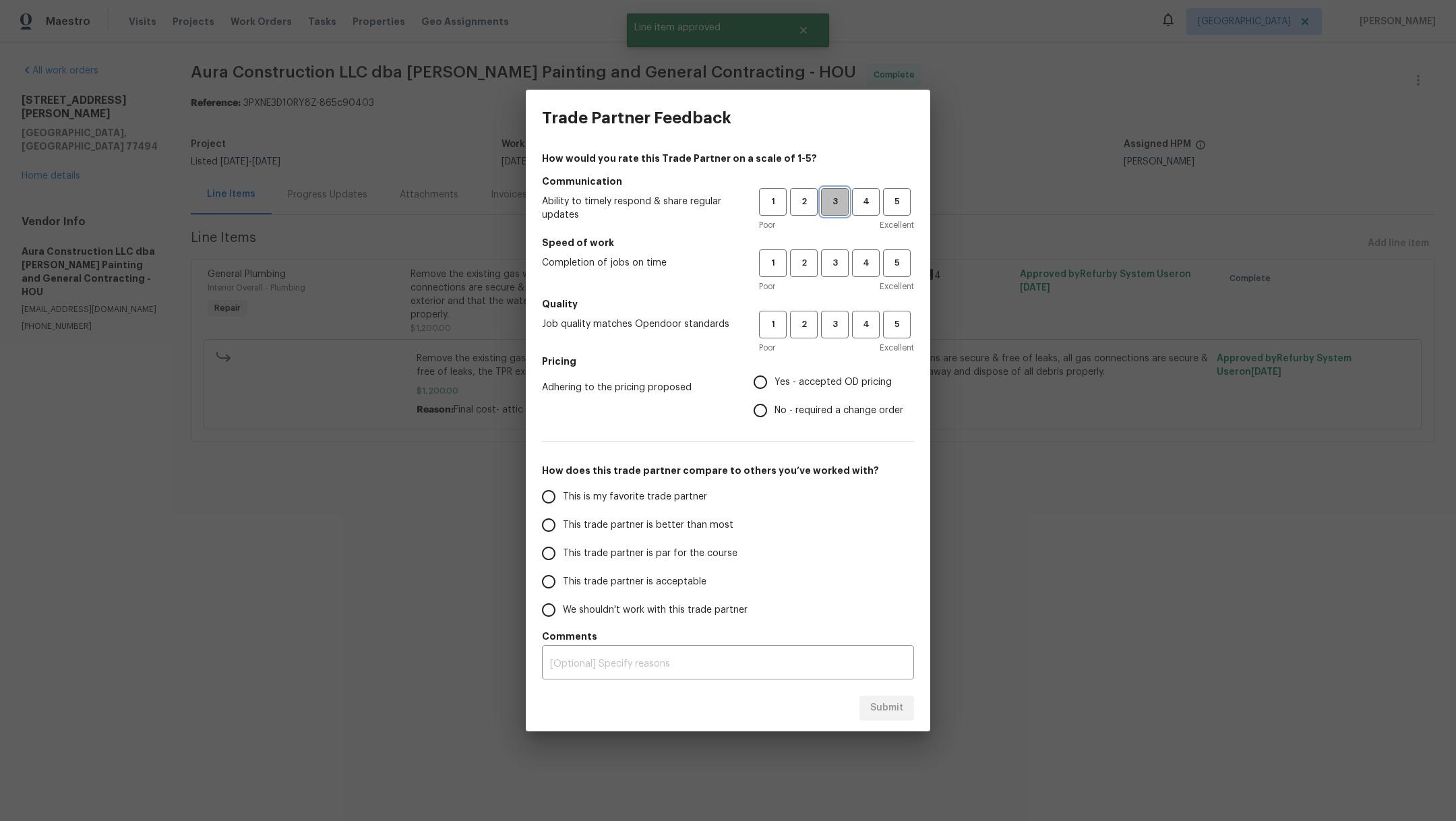
click at [843, 209] on button "3" at bounding box center [835, 202] width 28 height 28
click at [843, 266] on span "3" at bounding box center [835, 263] width 25 height 15
click at [838, 321] on span "3" at bounding box center [835, 324] width 25 height 15
click at [809, 405] on span "No - required a change order" at bounding box center [839, 410] width 128 height 14
click at [775, 405] on input "No - required a change order" at bounding box center [761, 410] width 29 height 29
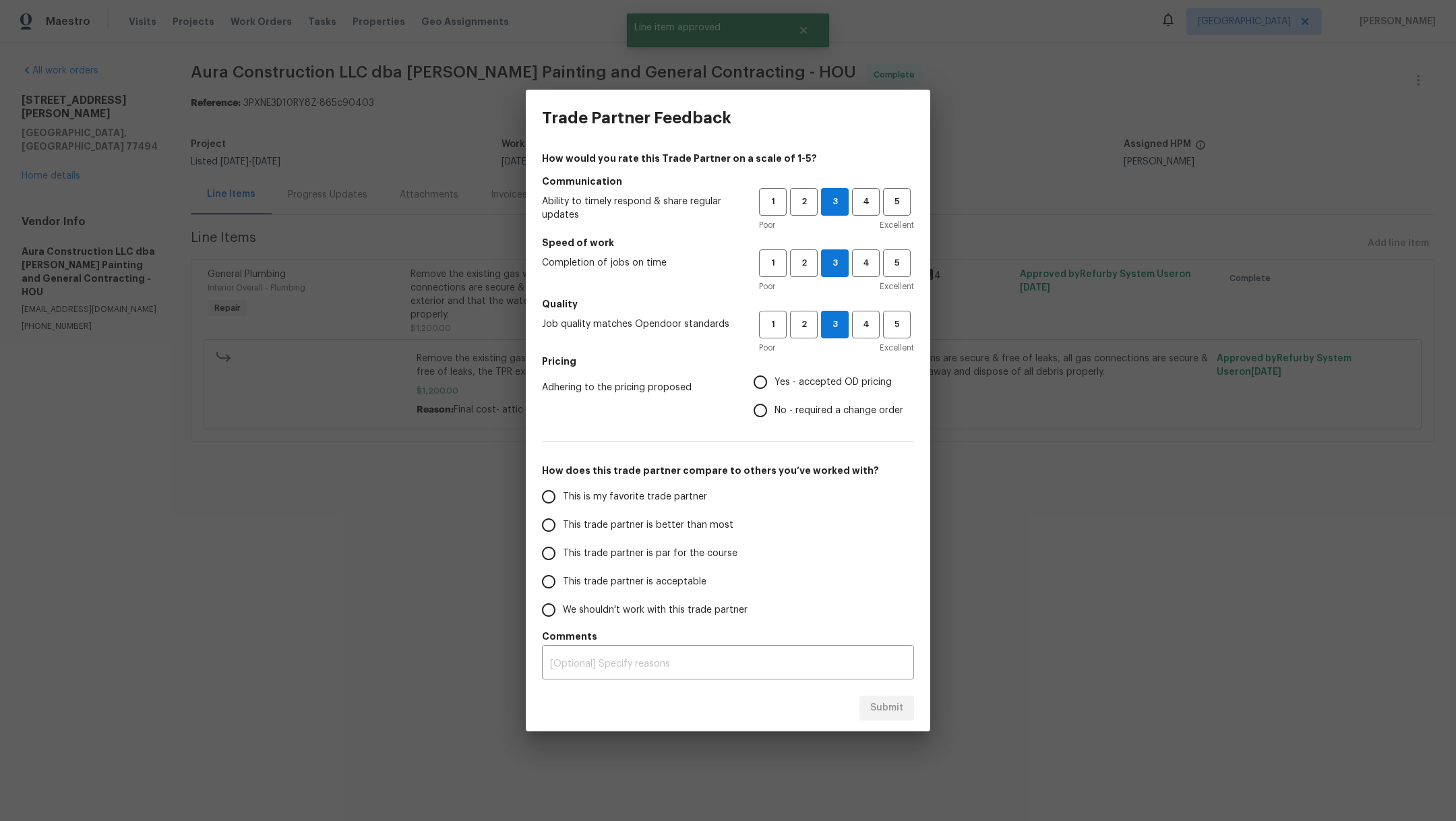
radio input "true"
click at [657, 525] on span "This trade partner is better than most" at bounding box center [648, 525] width 171 height 14
click at [563, 525] on input "This trade partner is better than most" at bounding box center [549, 525] width 29 height 29
click at [878, 704] on span "Submit" at bounding box center [886, 708] width 33 height 17
radio input "true"
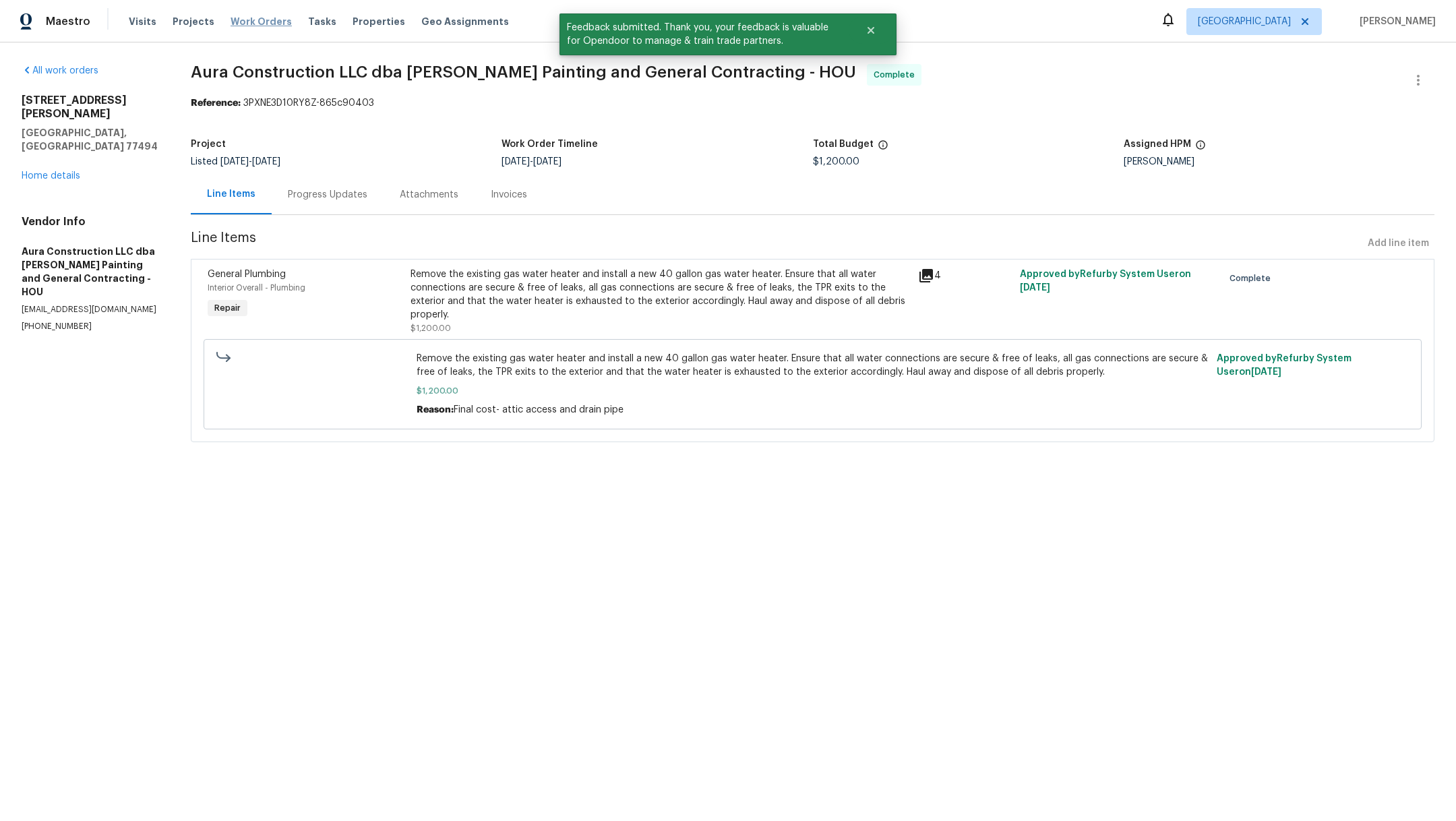
click at [259, 17] on span "Work Orders" at bounding box center [261, 22] width 62 height 14
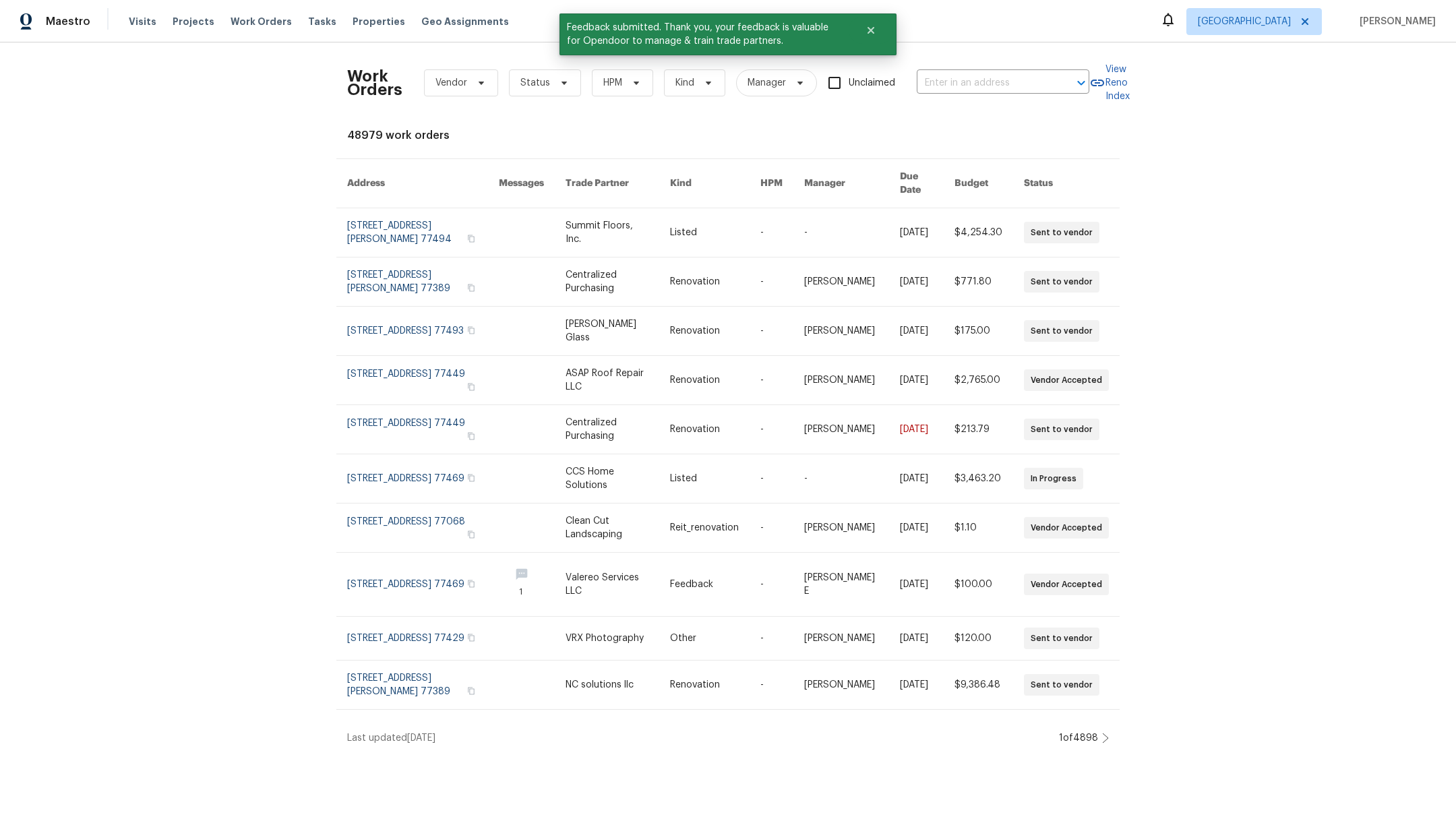
click at [520, 97] on div "Work Orders Vendor Status HPM Kind Manager Unclaimed ​" at bounding box center [718, 83] width 742 height 59
click at [521, 88] on span "Status" at bounding box center [535, 83] width 30 height 14
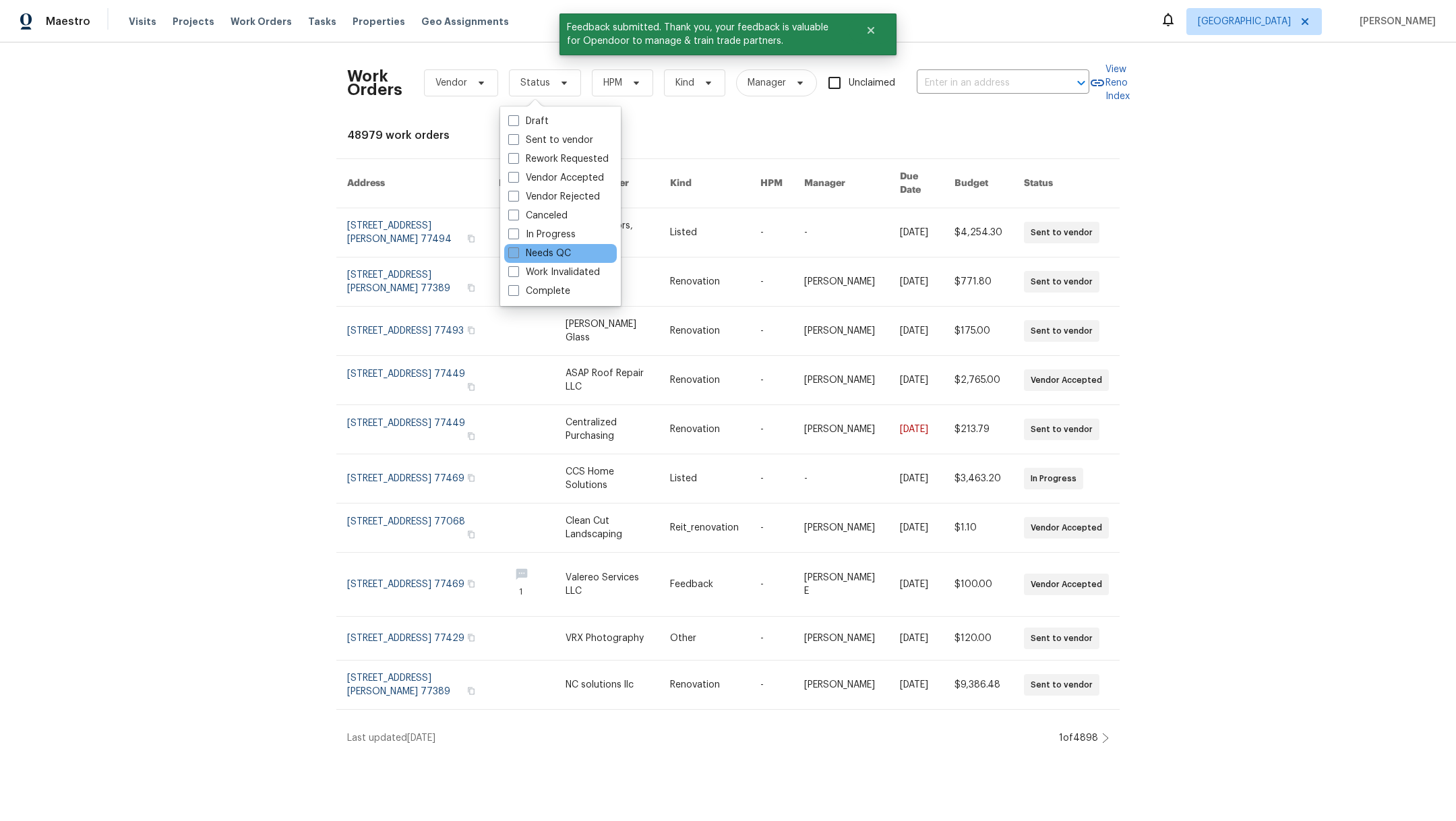
click at [515, 255] on span at bounding box center [513, 253] width 11 height 11
click at [515, 255] on input "Needs QC" at bounding box center [512, 251] width 8 height 8
checkbox input "true"
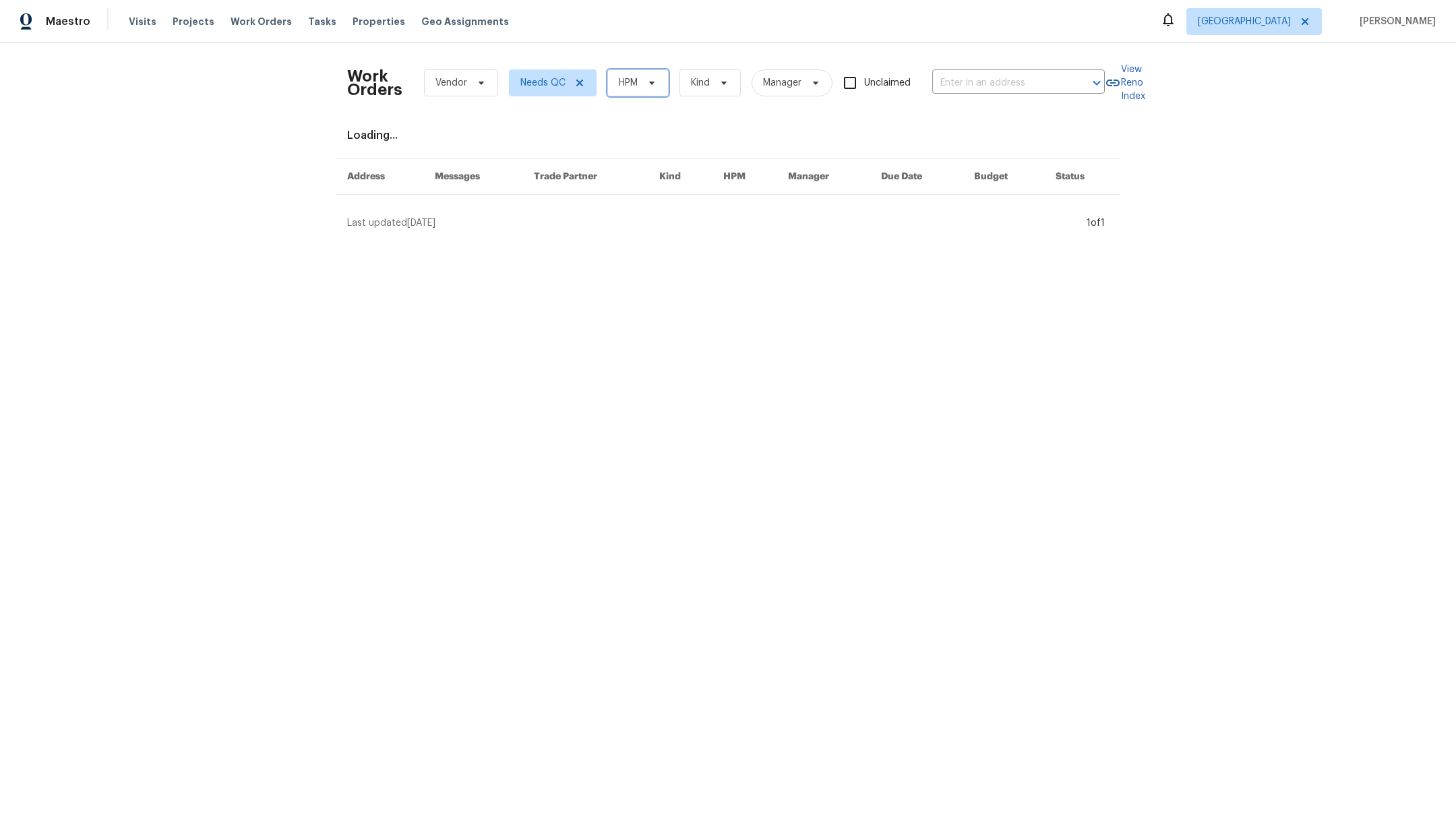
click at [634, 80] on span "HPM" at bounding box center [638, 83] width 62 height 27
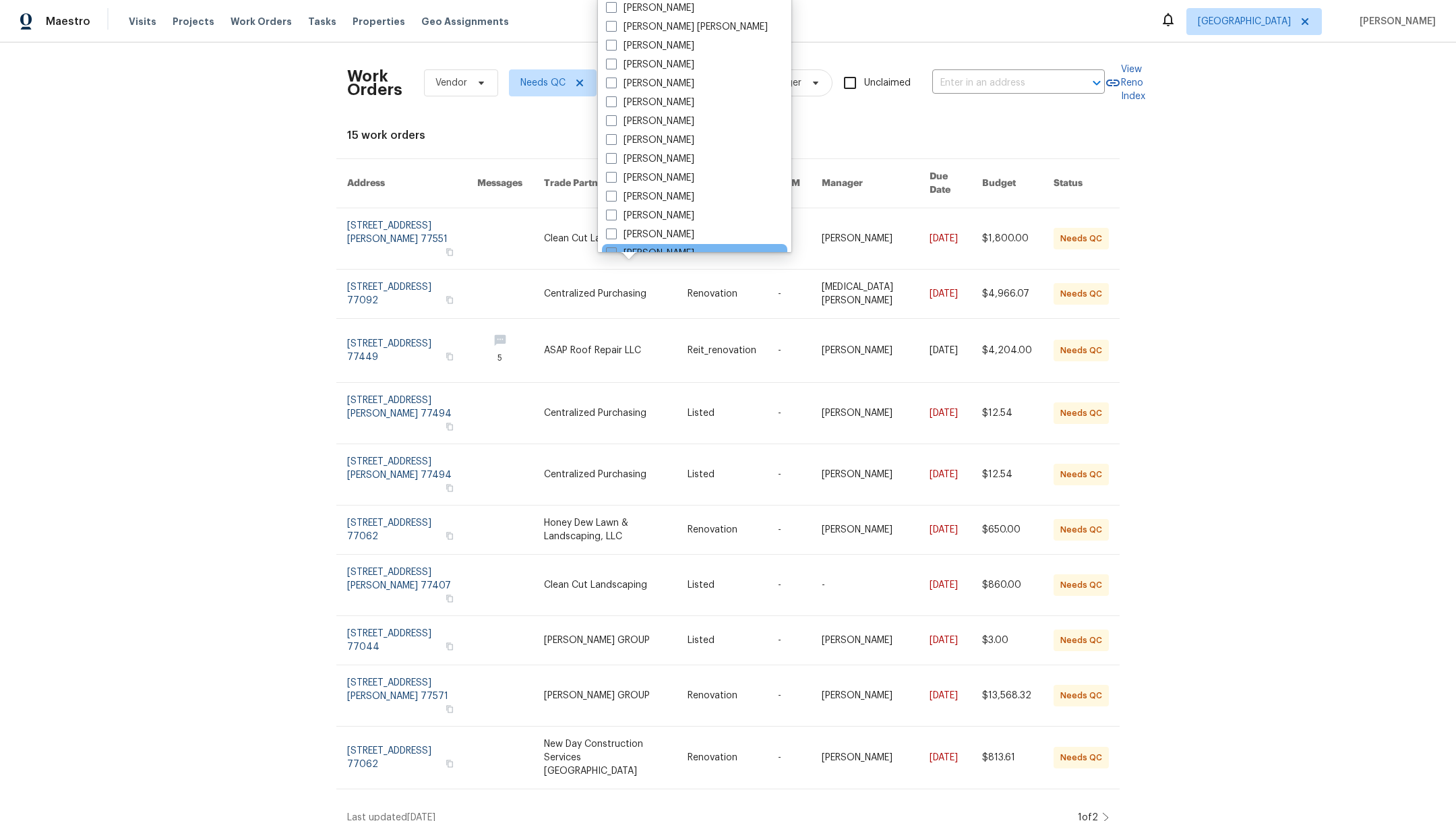
click at [614, 250] on span at bounding box center [611, 253] width 11 height 11
click at [614, 250] on input "[PERSON_NAME]" at bounding box center [610, 251] width 8 height 8
checkbox input "true"
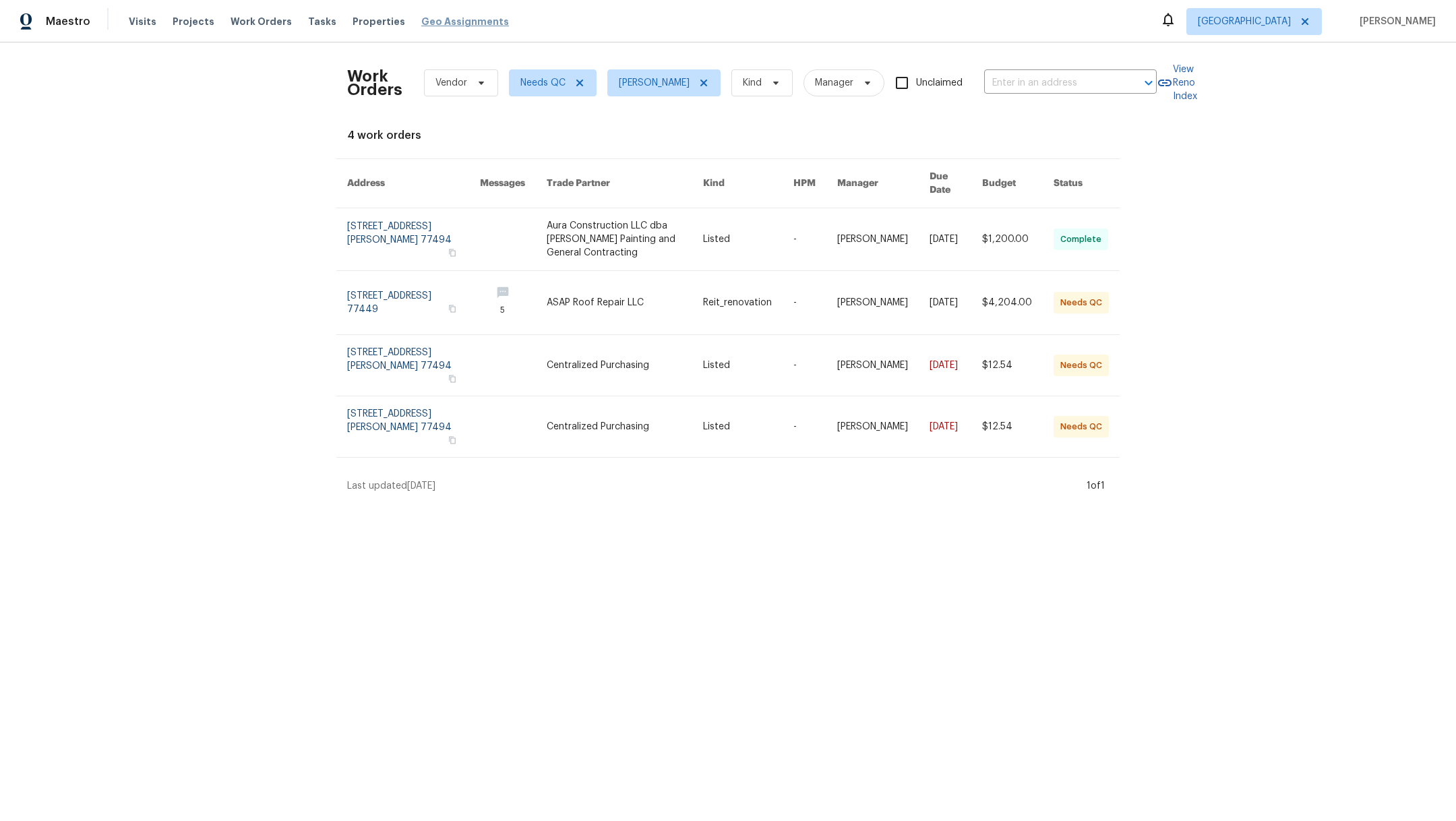
click at [442, 19] on span "Geo Assignments" at bounding box center [466, 22] width 88 height 14
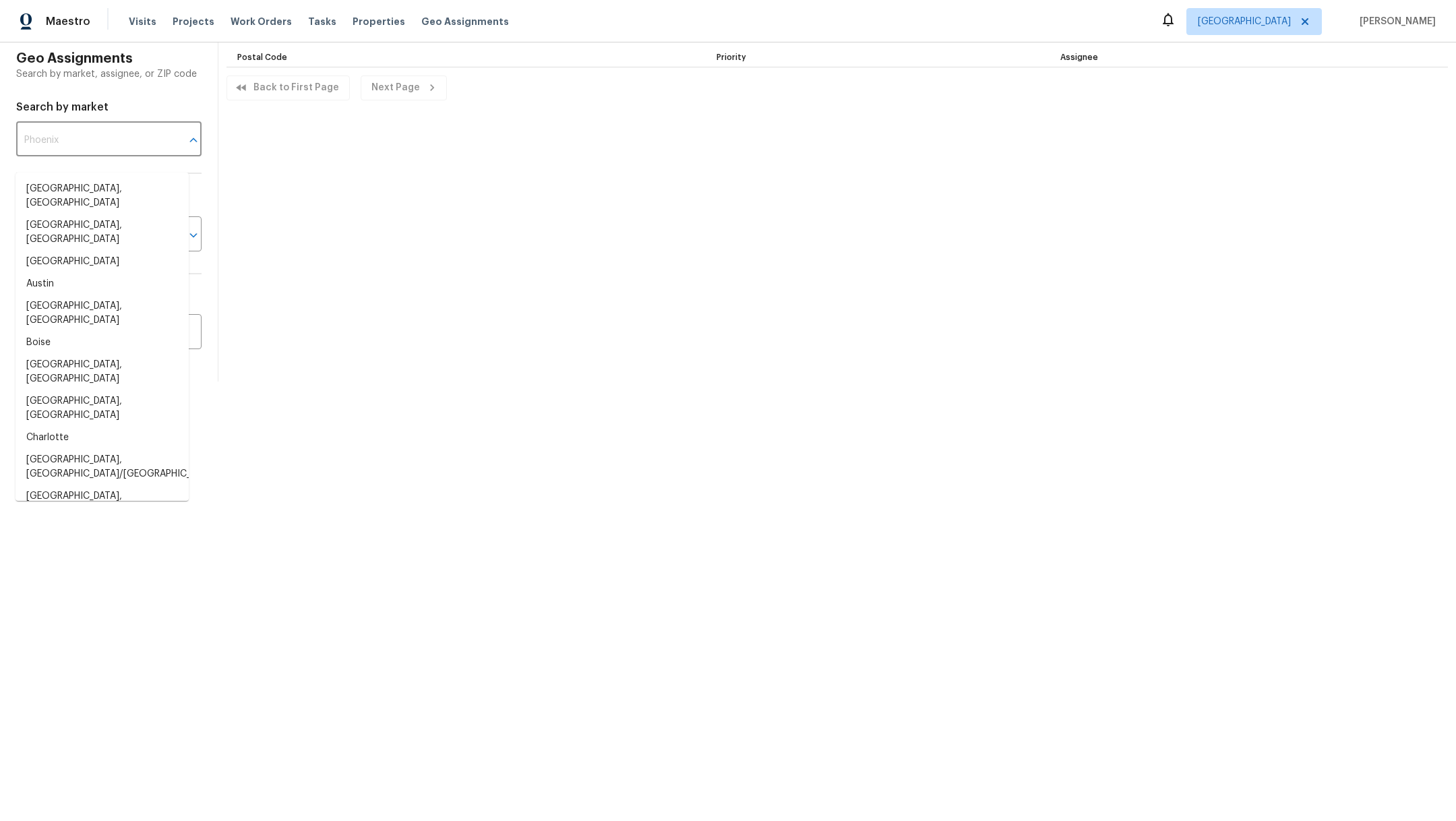
click at [77, 154] on input "text" at bounding box center [90, 140] width 148 height 31
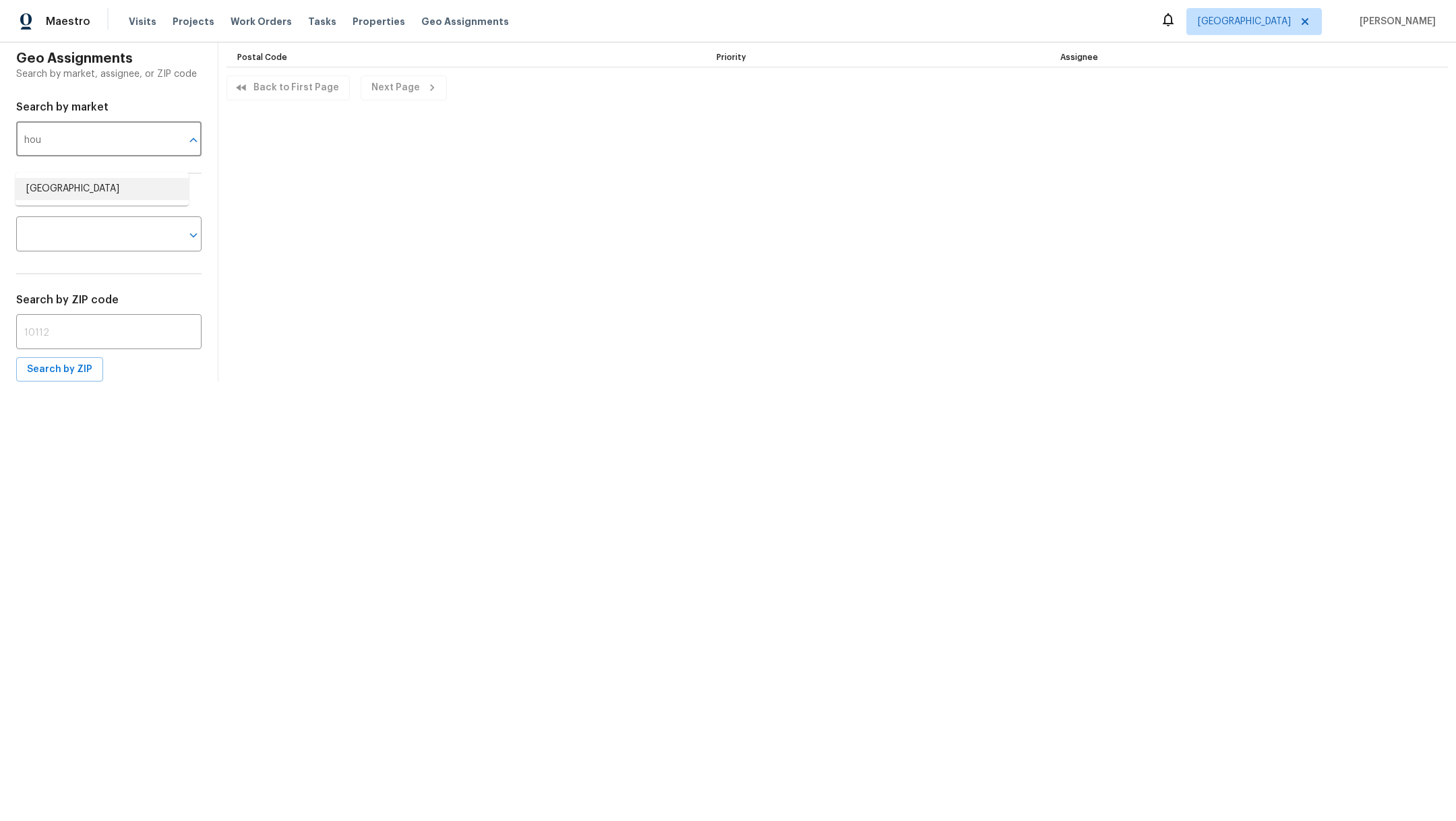
click at [77, 187] on li "[GEOGRAPHIC_DATA]" at bounding box center [101, 189] width 173 height 22
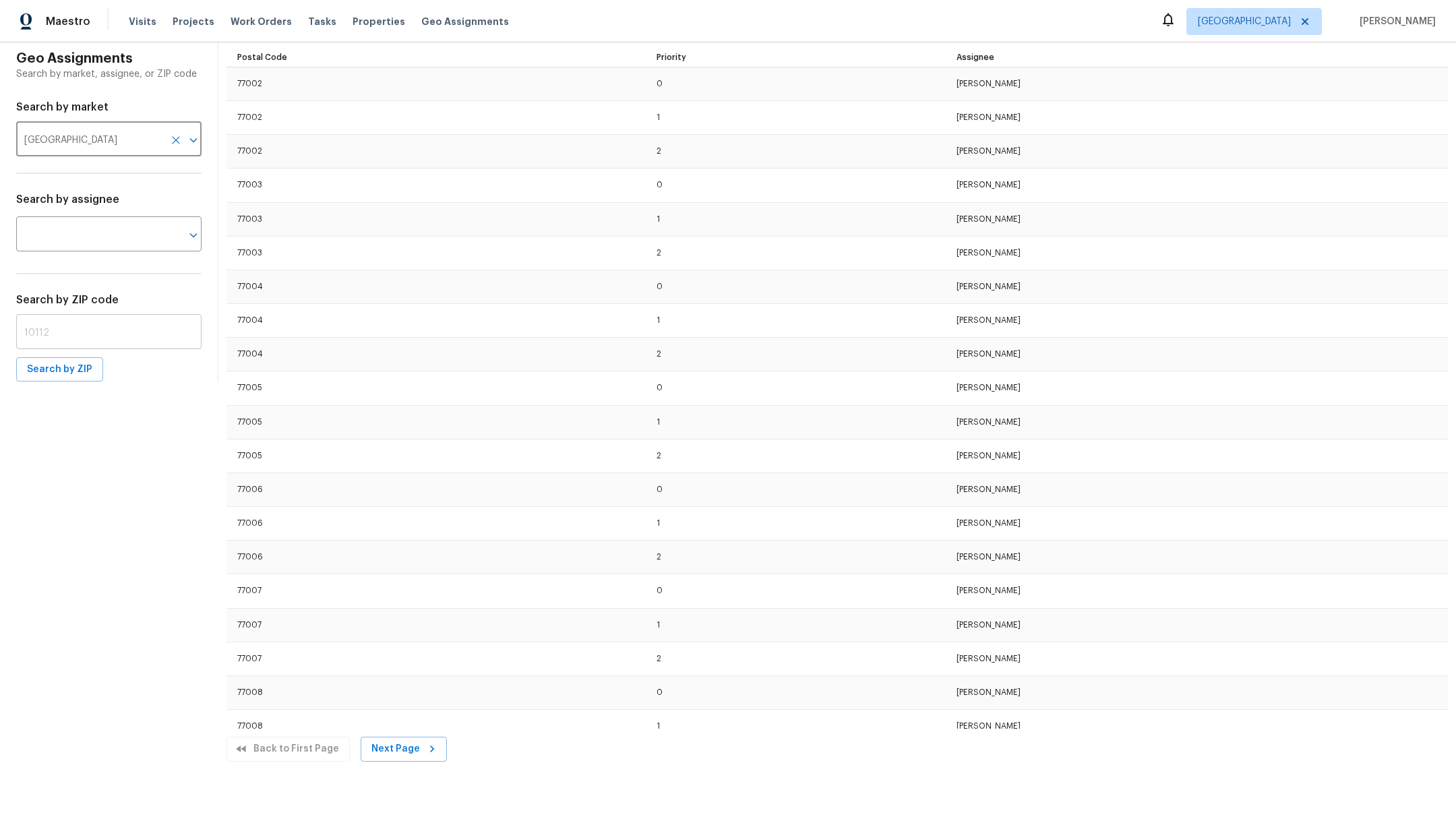
type input "[GEOGRAPHIC_DATA]"
click at [53, 344] on input "text" at bounding box center [108, 333] width 185 height 31
type input "77019"
click at [57, 382] on button "Search by ZIP" at bounding box center [59, 370] width 87 height 25
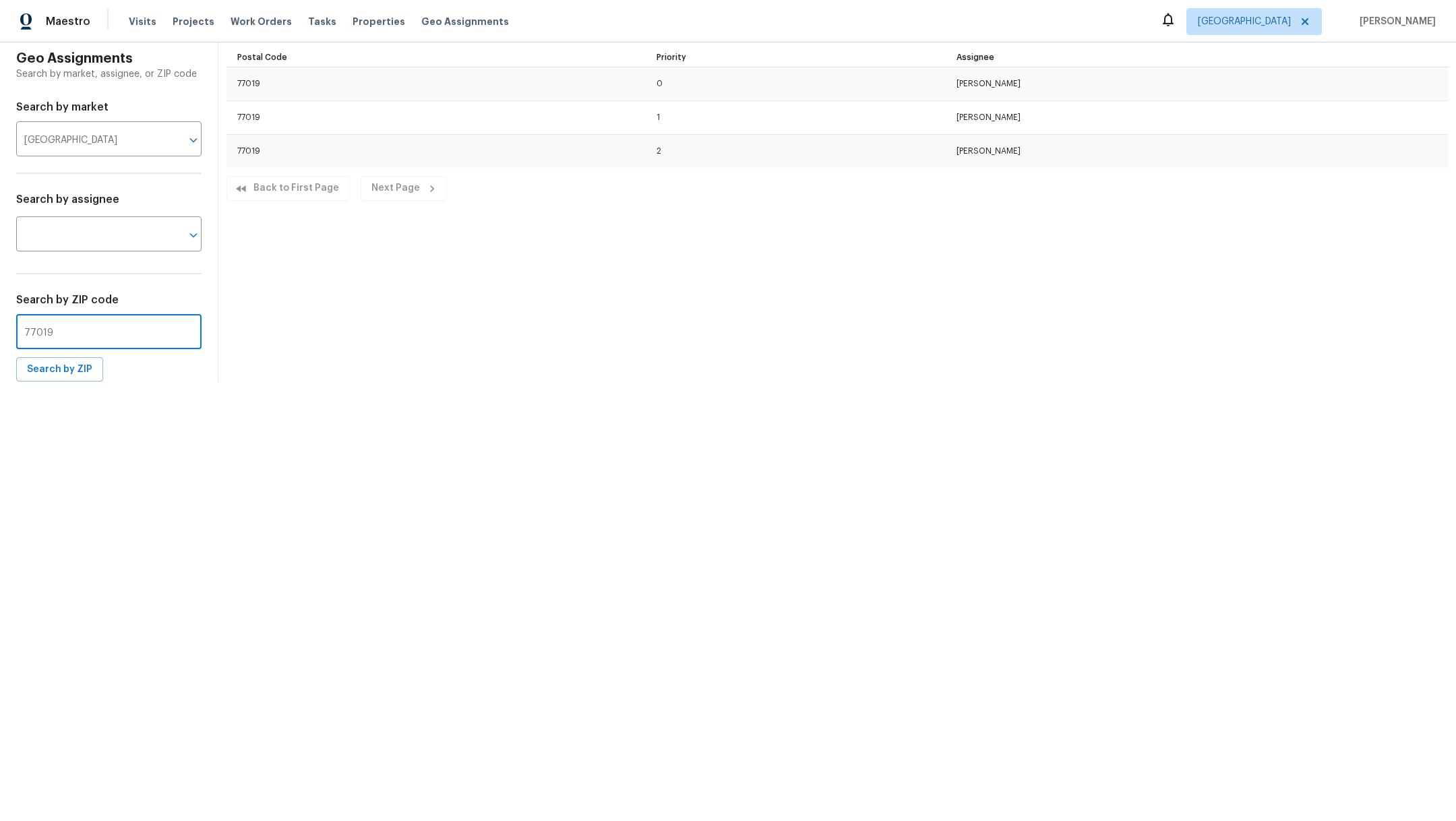
drag, startPoint x: 70, startPoint y: 345, endPoint x: 0, endPoint y: 340, distance: 70.2
click at [0, 340] on div "Geo Assignments Search by market, assignee, or ZIP code Search by market [GEOGR…" at bounding box center [109, 211] width 218 height 339
click at [52, 252] on input "text" at bounding box center [90, 235] width 148 height 31
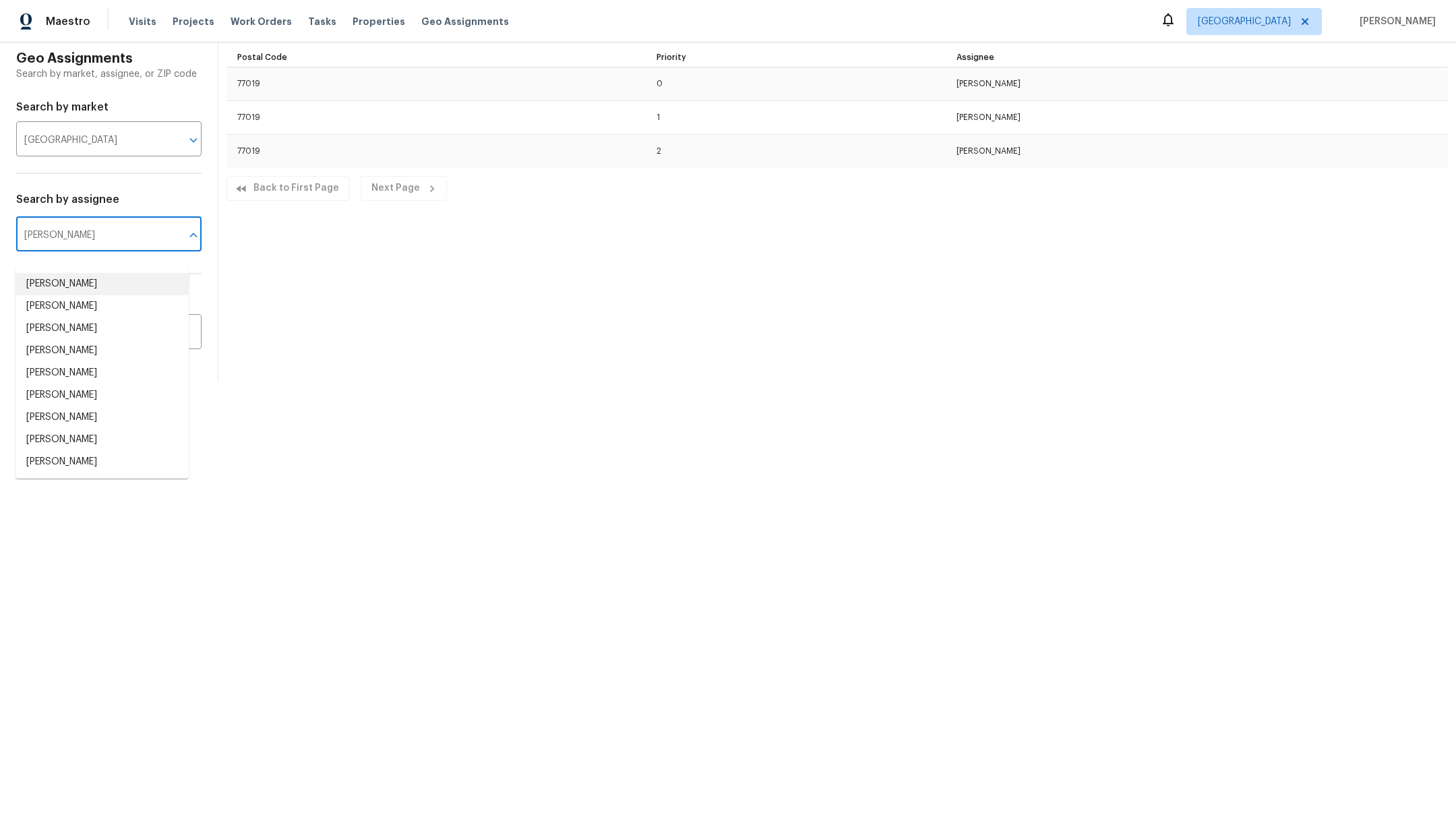
click at [69, 289] on li "[PERSON_NAME]" at bounding box center [101, 284] width 173 height 22
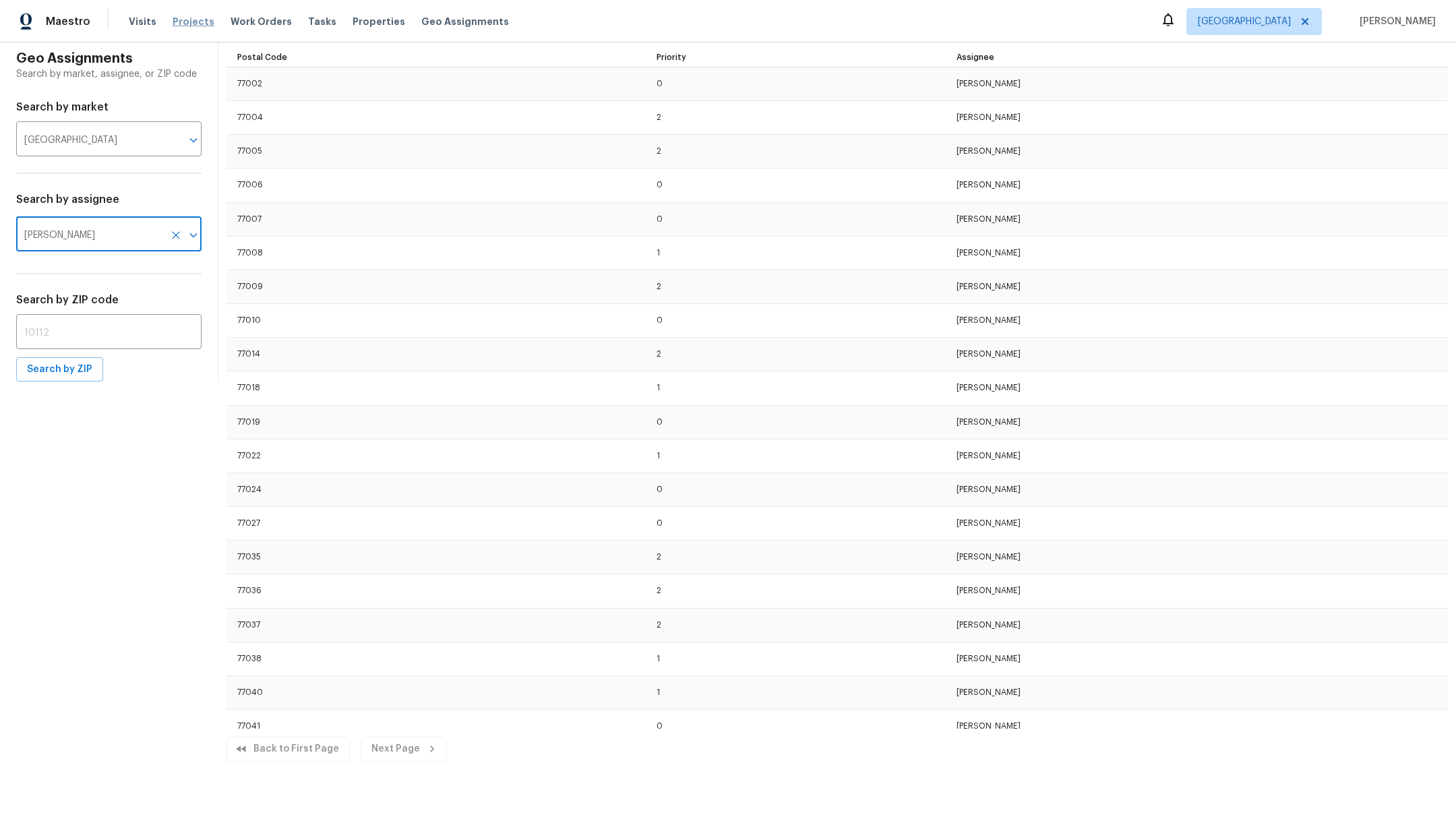
type input "[PERSON_NAME]"
click at [196, 22] on span "Projects" at bounding box center [193, 22] width 41 height 14
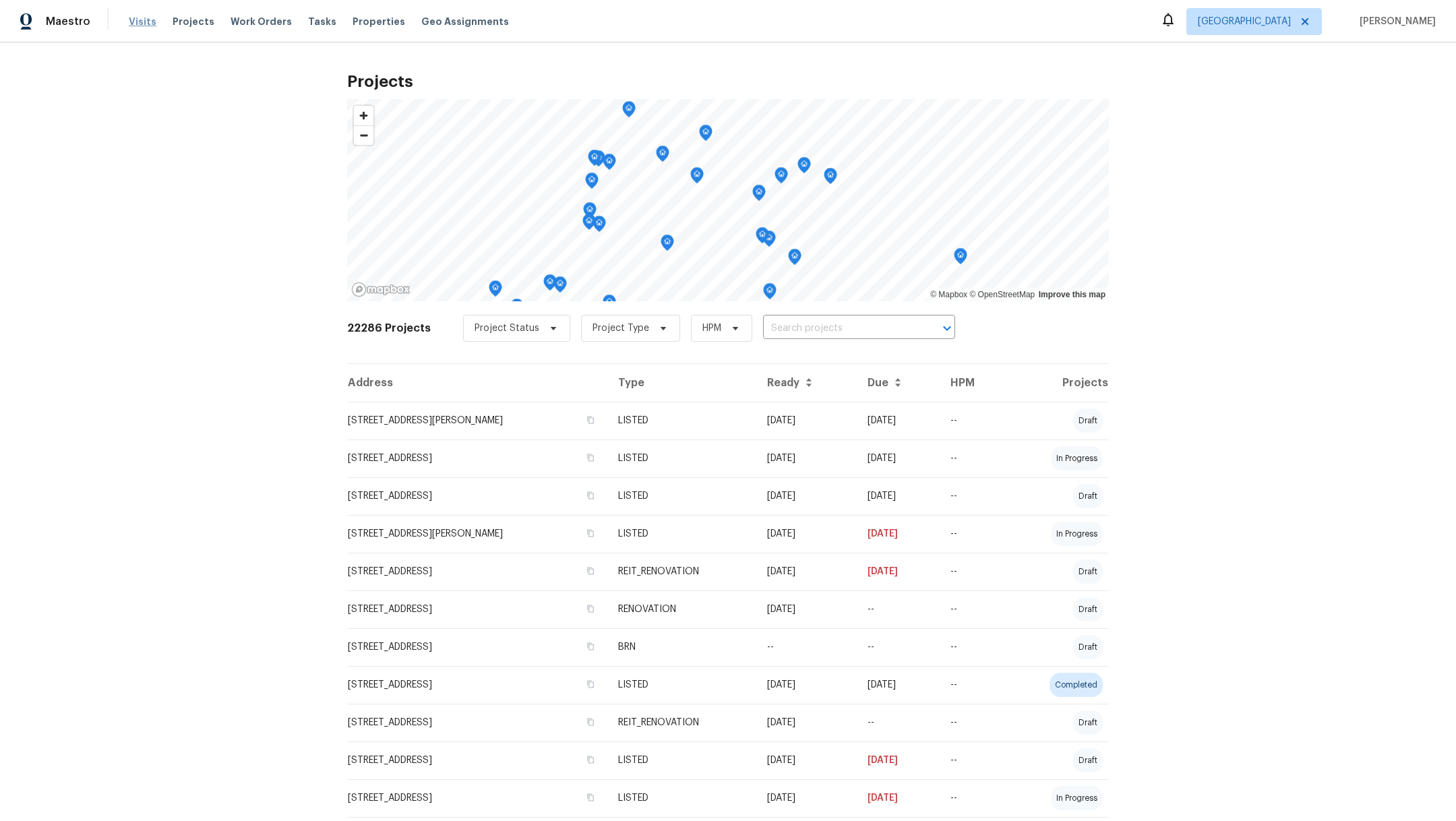
click at [139, 21] on span "Visits" at bounding box center [142, 22] width 28 height 14
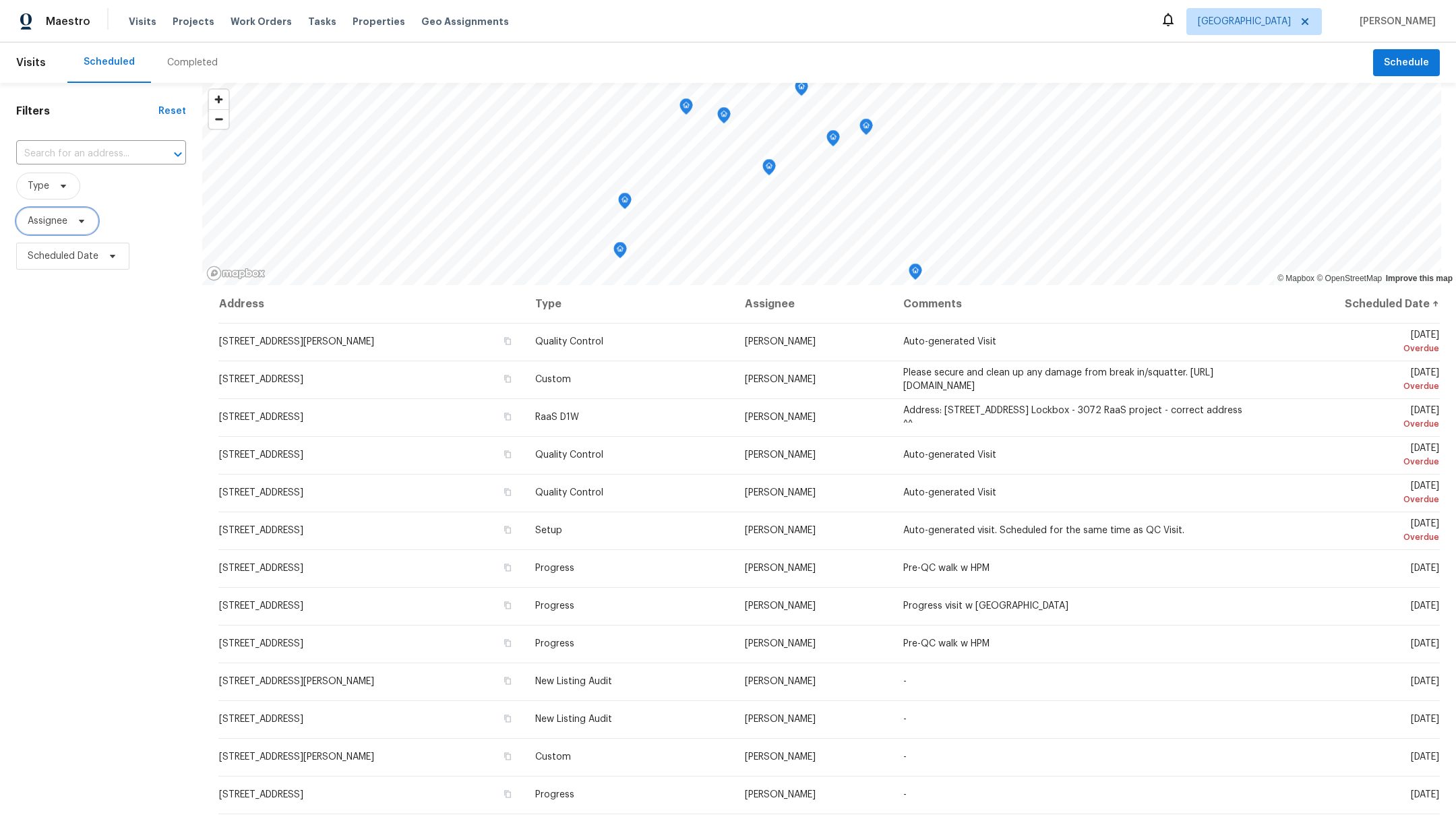
click at [55, 225] on span "Assignee" at bounding box center [47, 221] width 40 height 14
type input "[PERSON_NAME]"
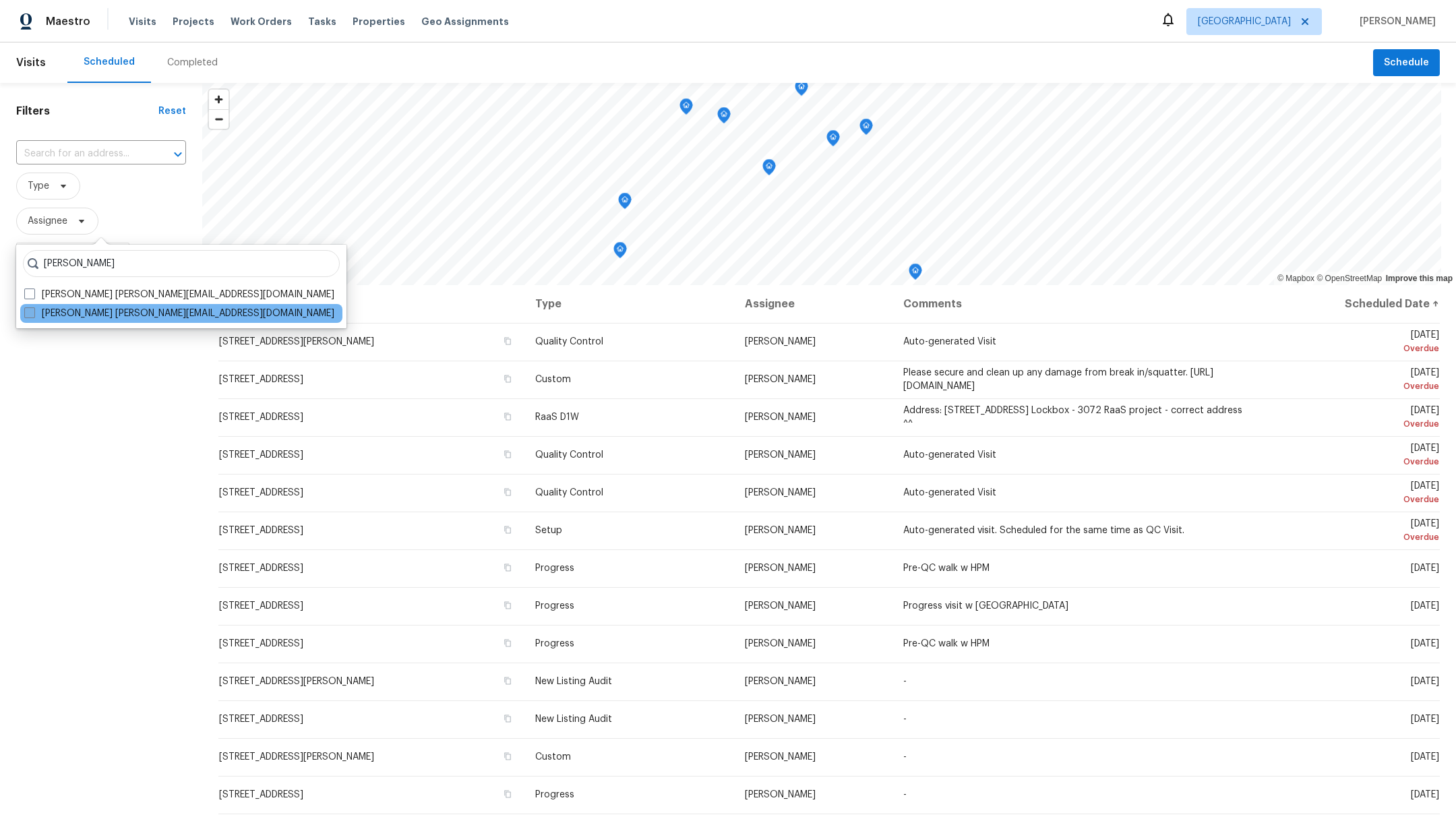
click at [35, 310] on span at bounding box center [30, 313] width 11 height 11
click at [33, 310] on input "[PERSON_NAME] [PERSON_NAME][EMAIL_ADDRESS][DOMAIN_NAME]" at bounding box center [29, 311] width 8 height 8
checkbox input "true"
